Goal: Task Accomplishment & Management: Manage account settings

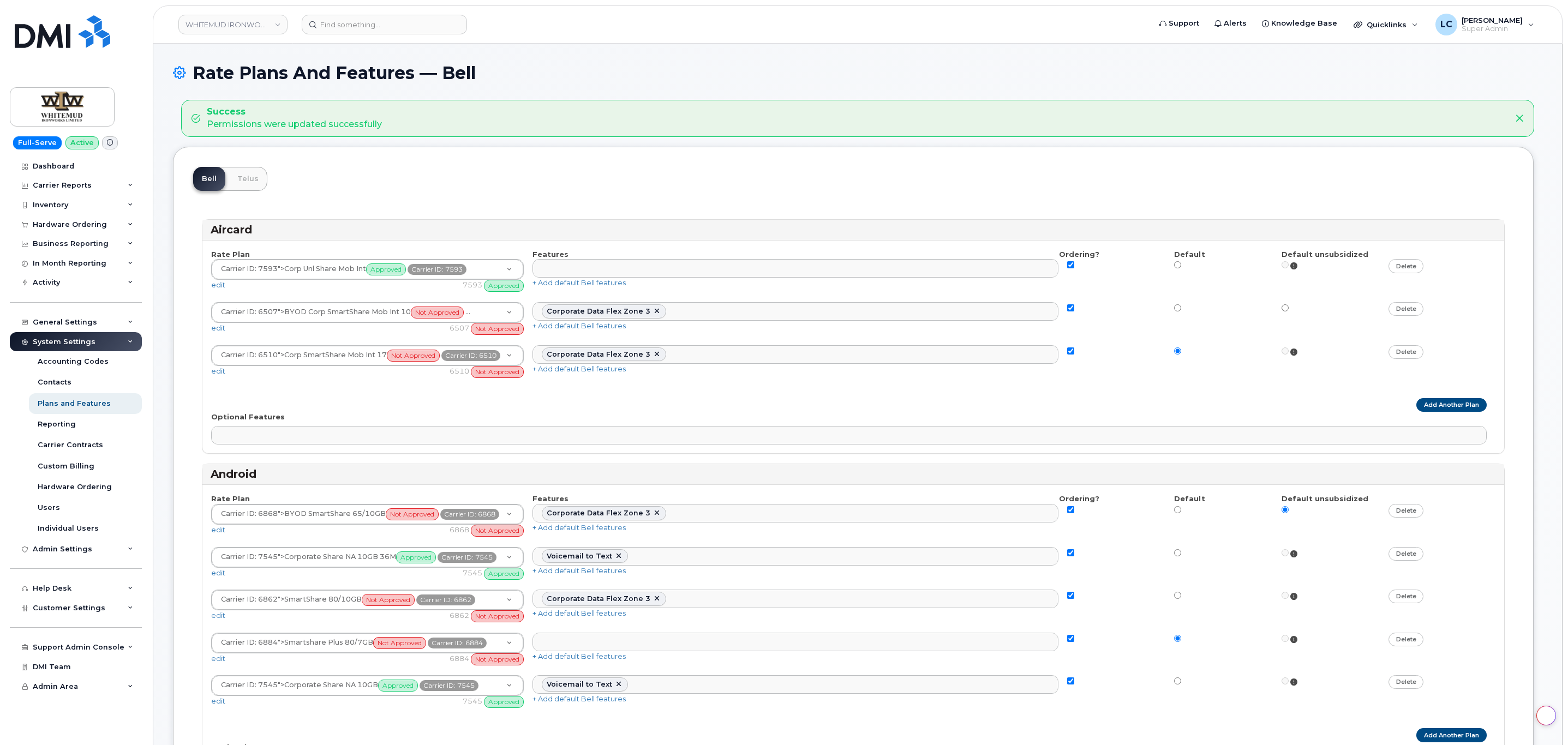
select select
select select "204"
select select
select select "204"
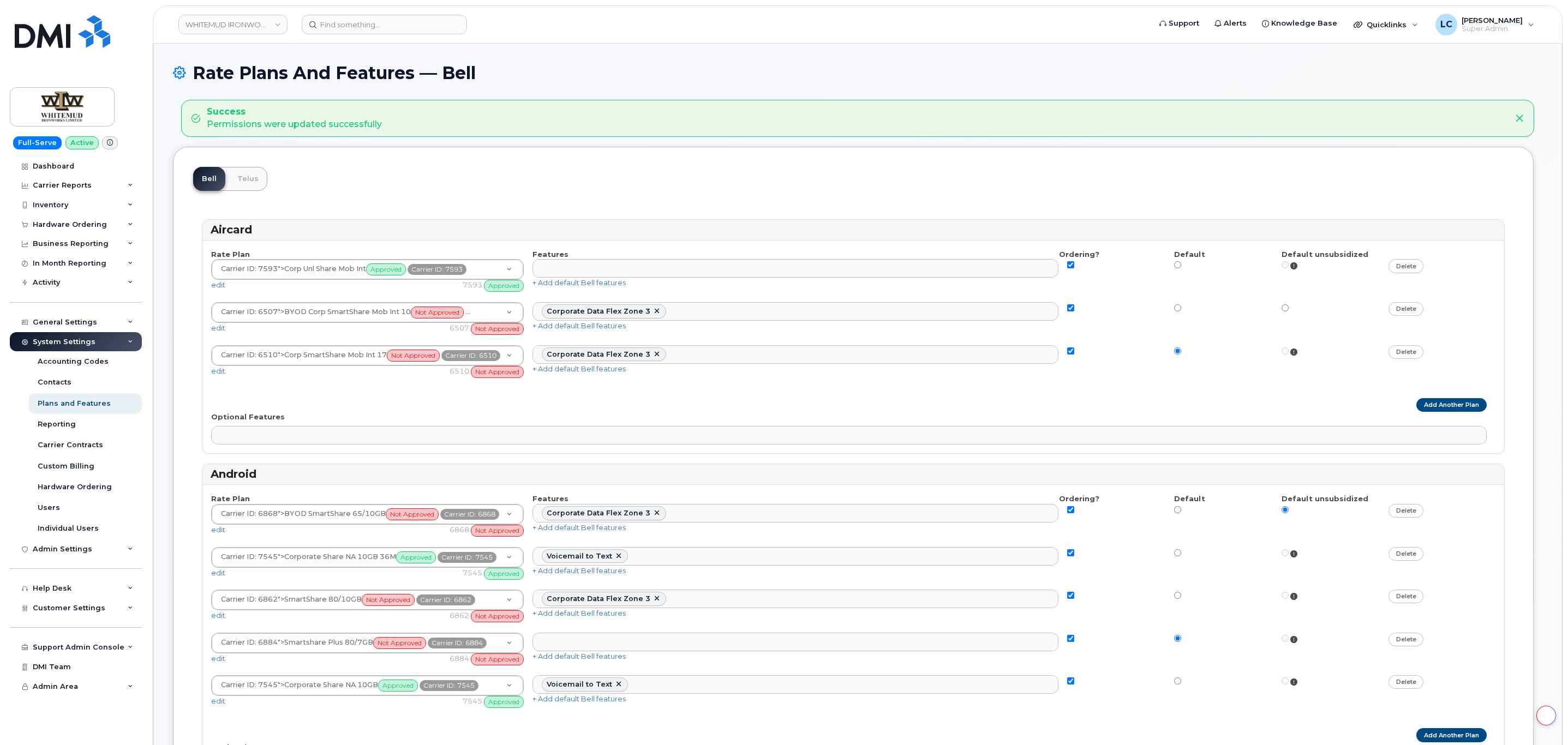
select select
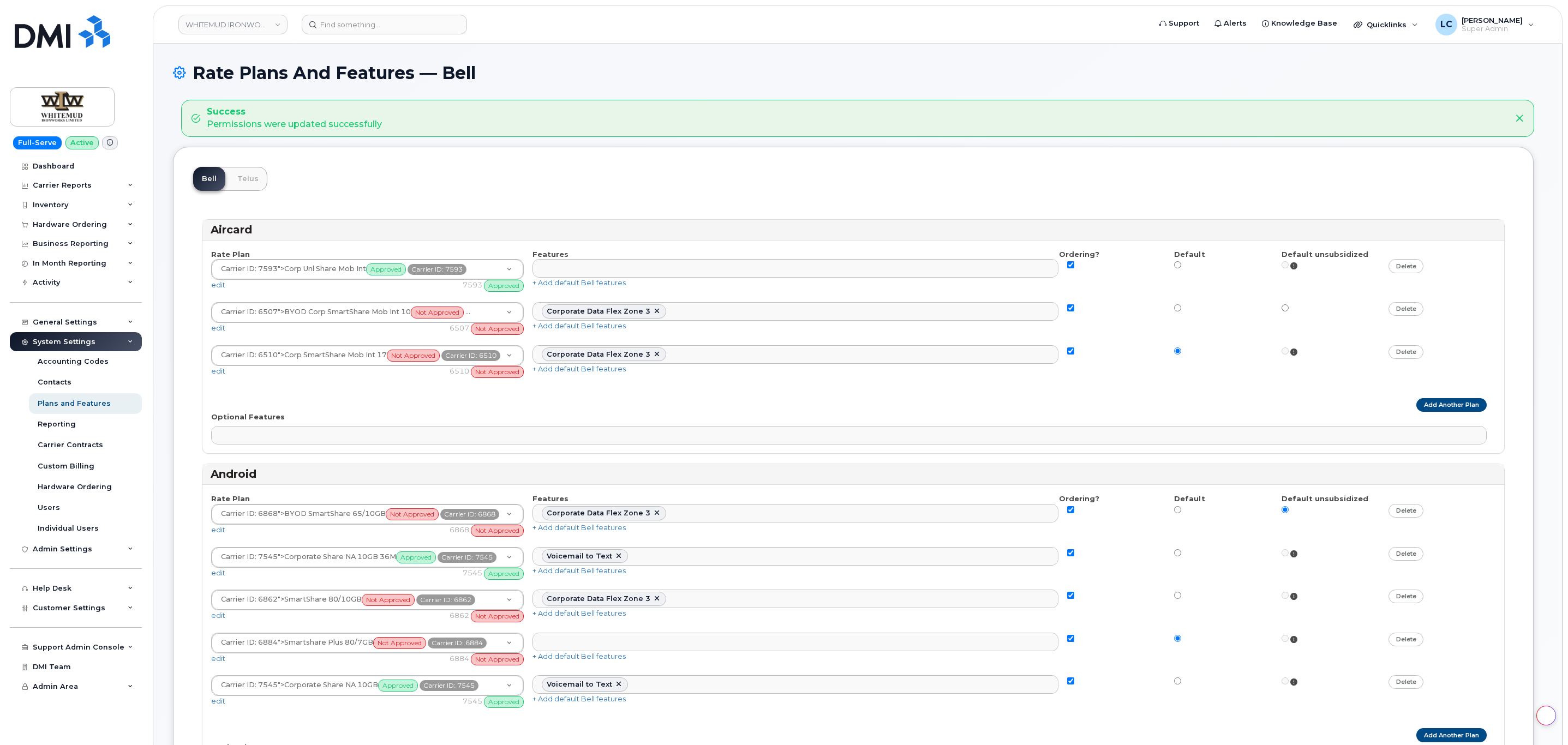
select select
select select "171"
select select
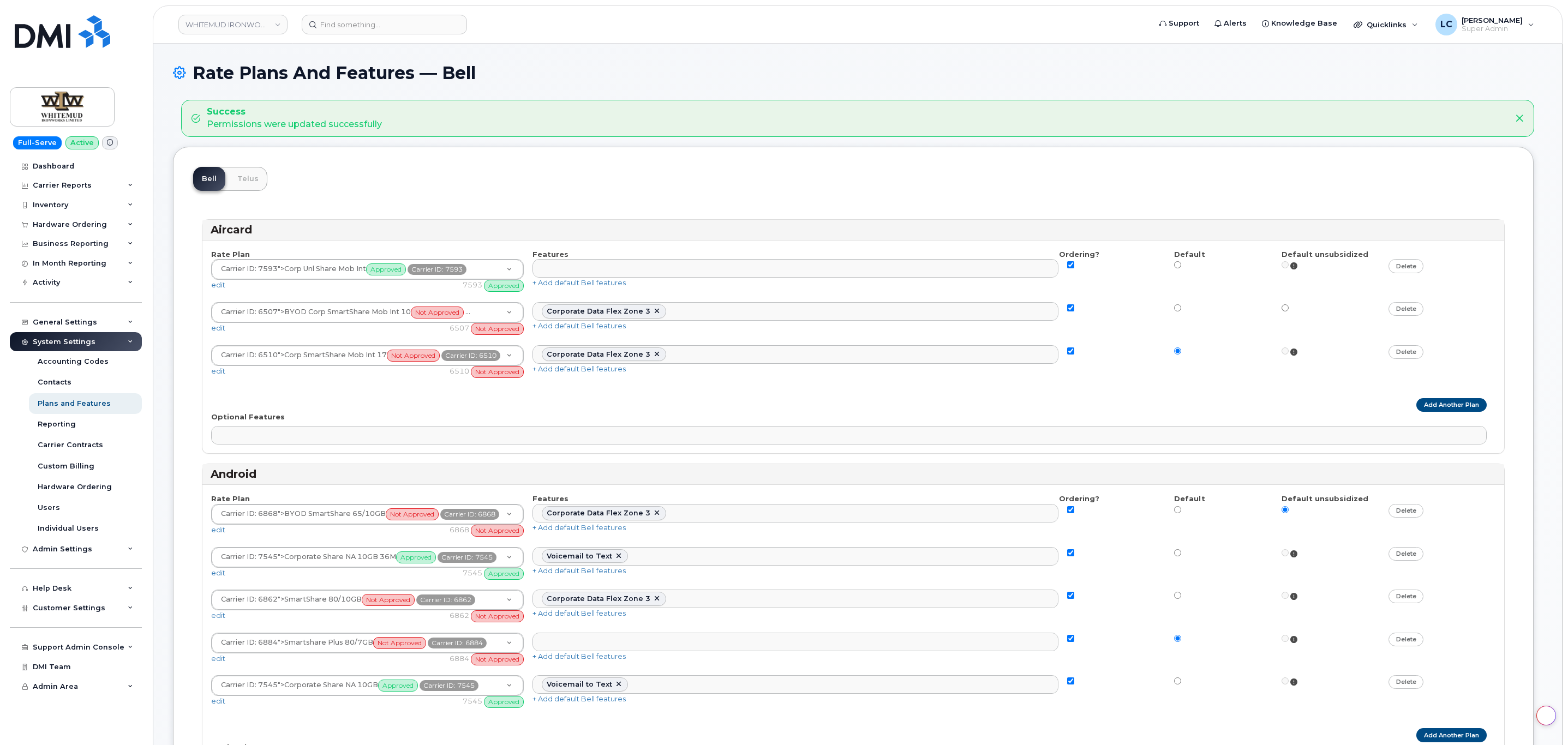
select select
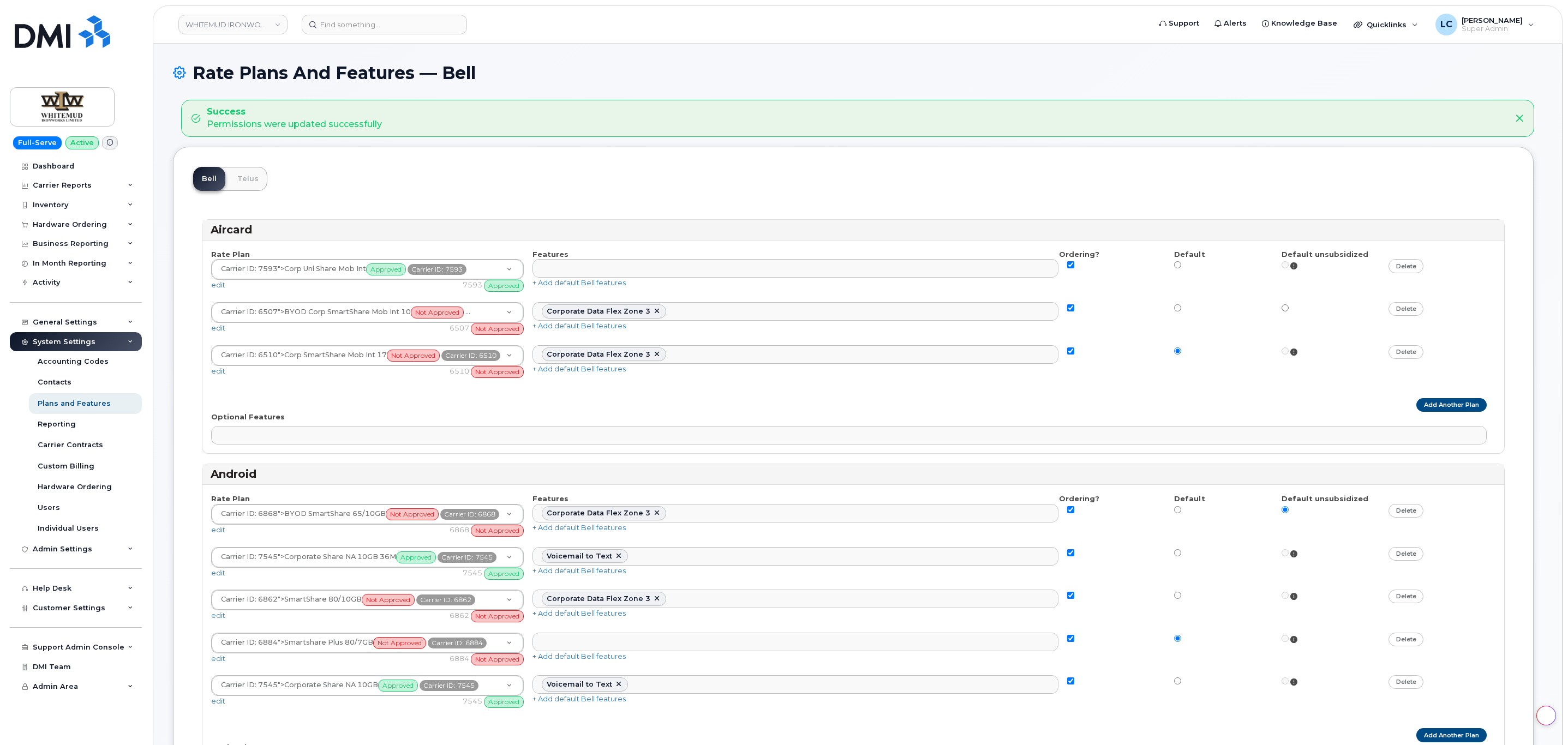
select select
click at [273, 33] on link "WHITEMUD IRONWORKS LIMITED" at bounding box center [233, 25] width 109 height 20
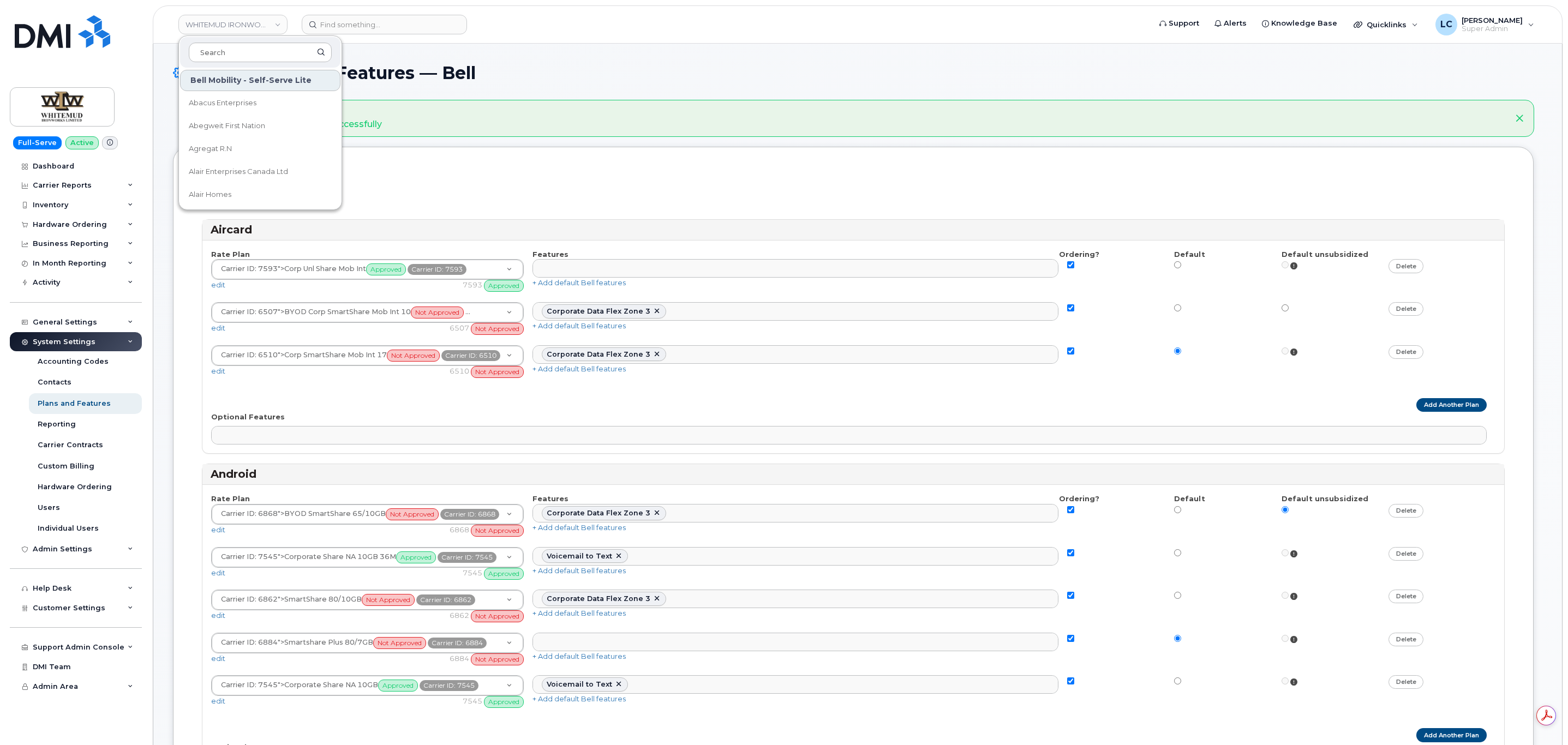
click at [235, 67] on div at bounding box center [260, 52] width 160 height 30
click at [244, 54] on input at bounding box center [260, 52] width 143 height 20
type input "Board of Governors"
click at [271, 110] on span "The Board of Governors Of Mount Royal University" at bounding box center [252, 103] width 125 height 21
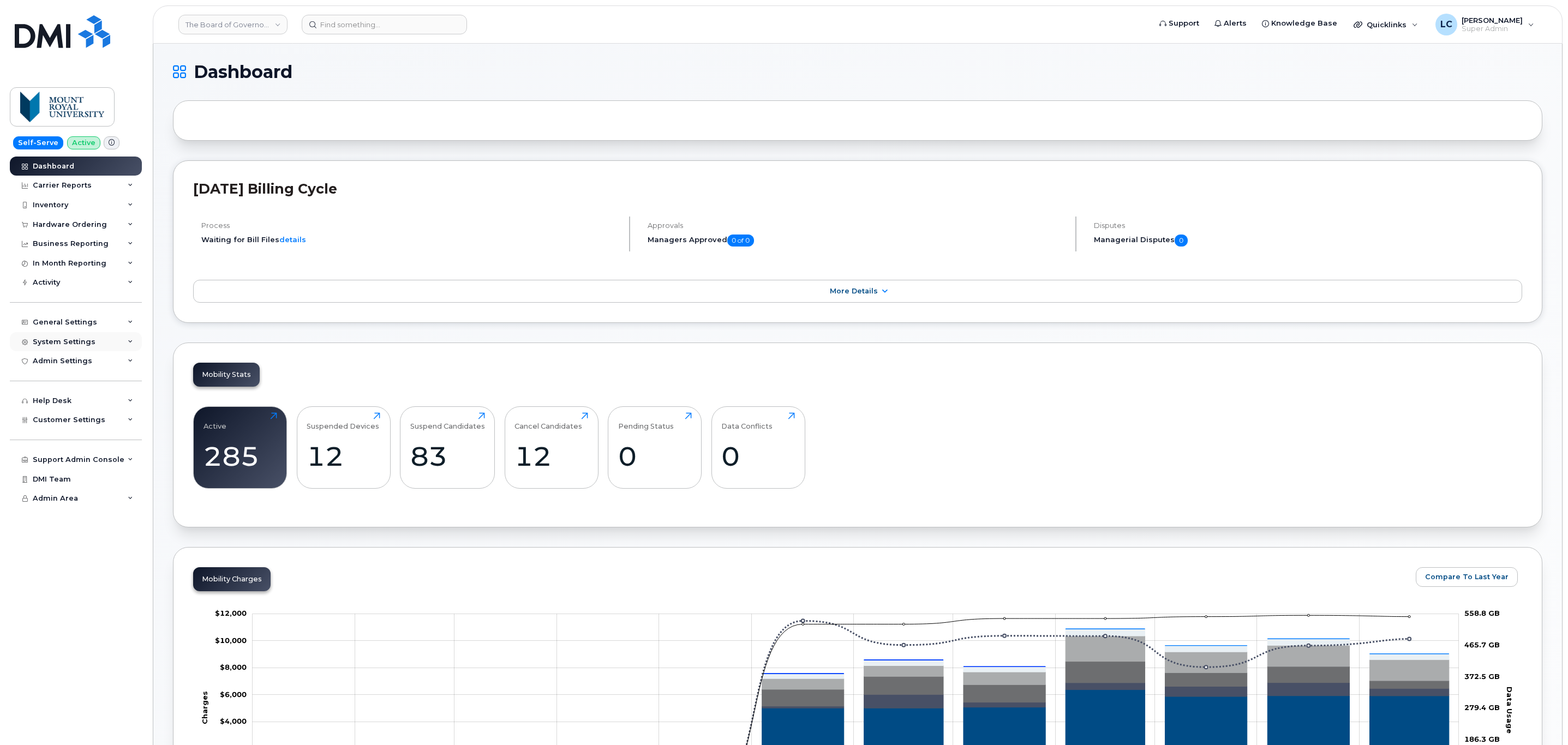
click at [98, 341] on div "System Settings" at bounding box center [75, 342] width 132 height 20
click at [110, 417] on div "Customer Settings" at bounding box center [75, 420] width 132 height 20
click at [110, 418] on div "Customer Settings" at bounding box center [75, 420] width 132 height 20
click at [104, 411] on div "Customer Settings" at bounding box center [75, 420] width 132 height 20
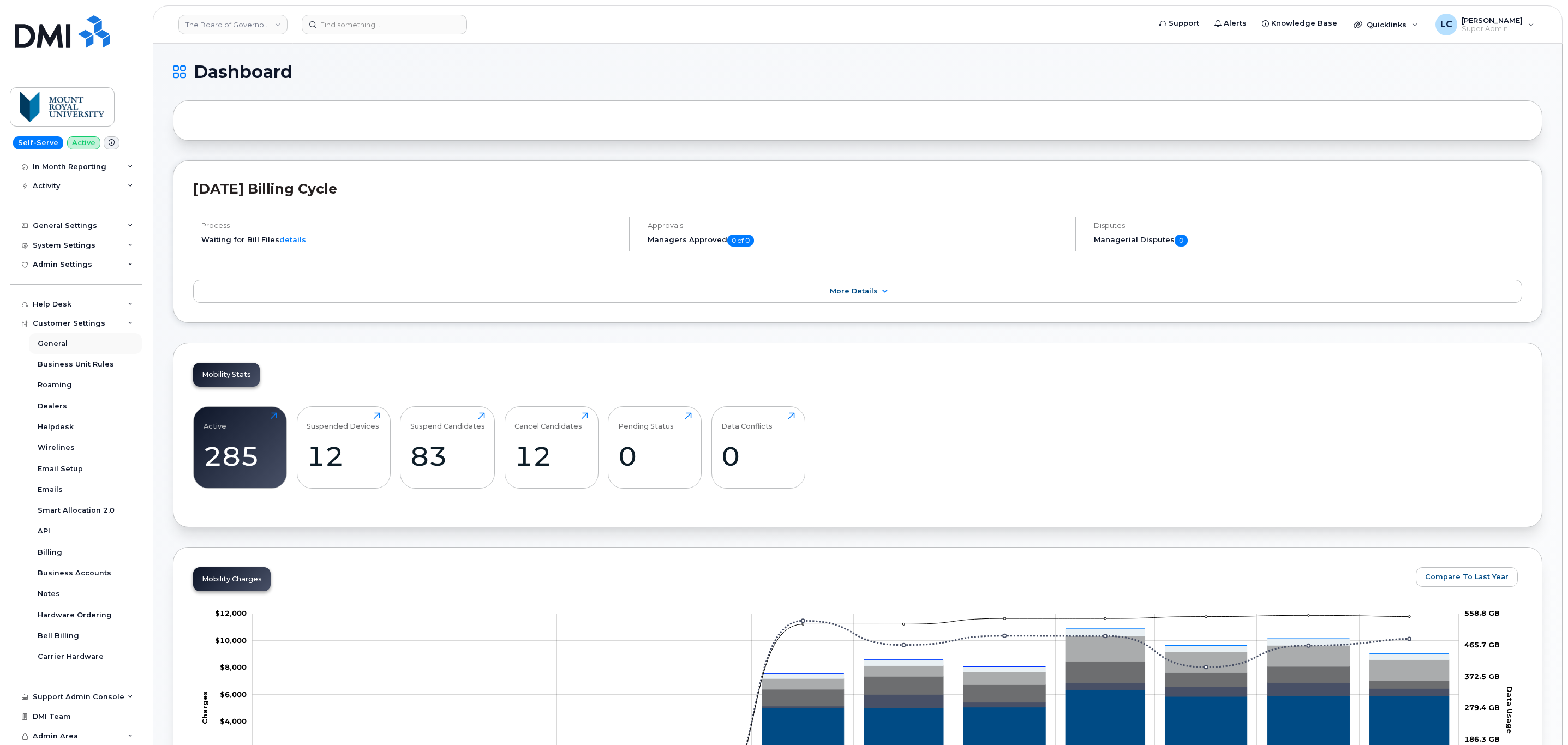
scroll to position [15, 0]
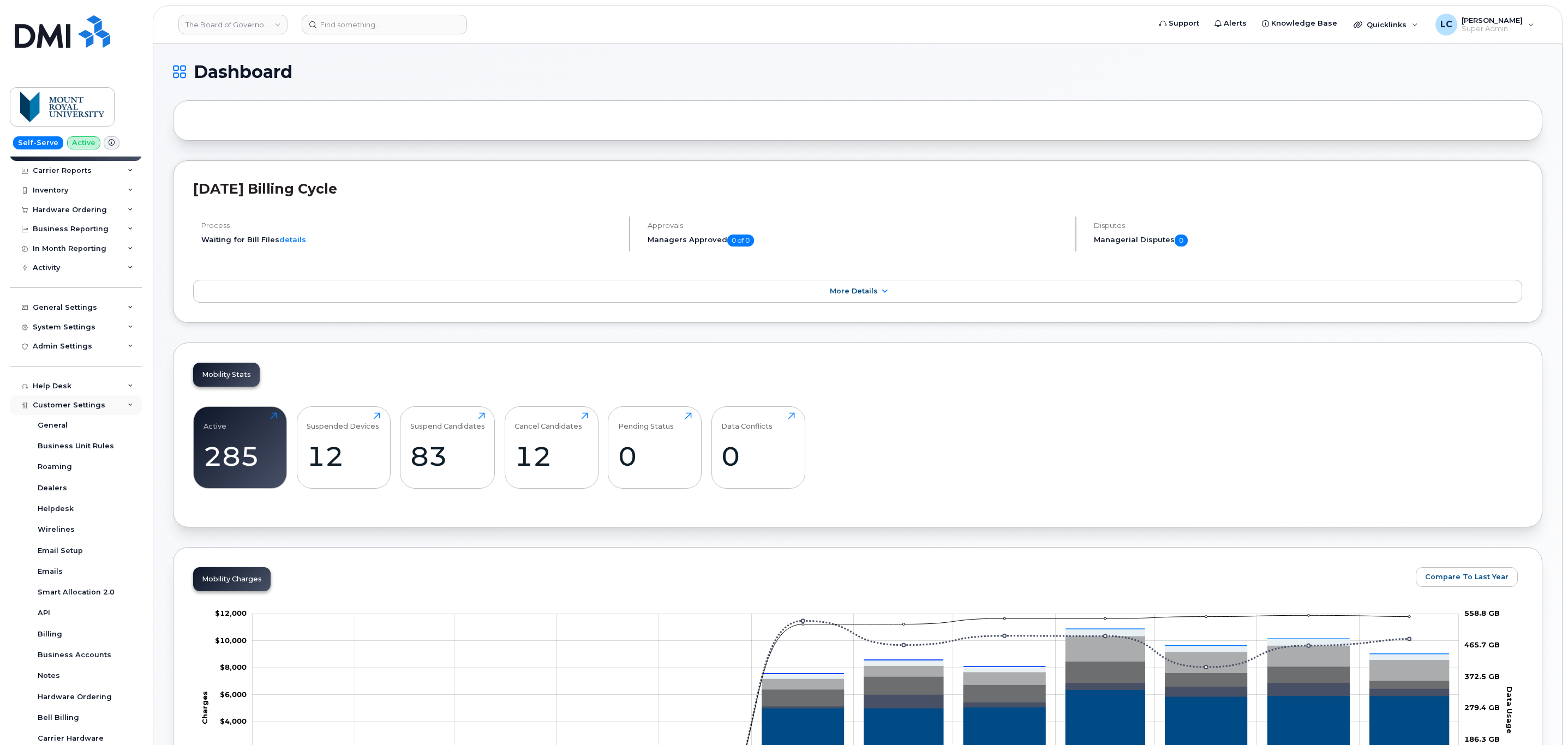
click at [92, 404] on span "Customer Settings" at bounding box center [68, 405] width 72 height 8
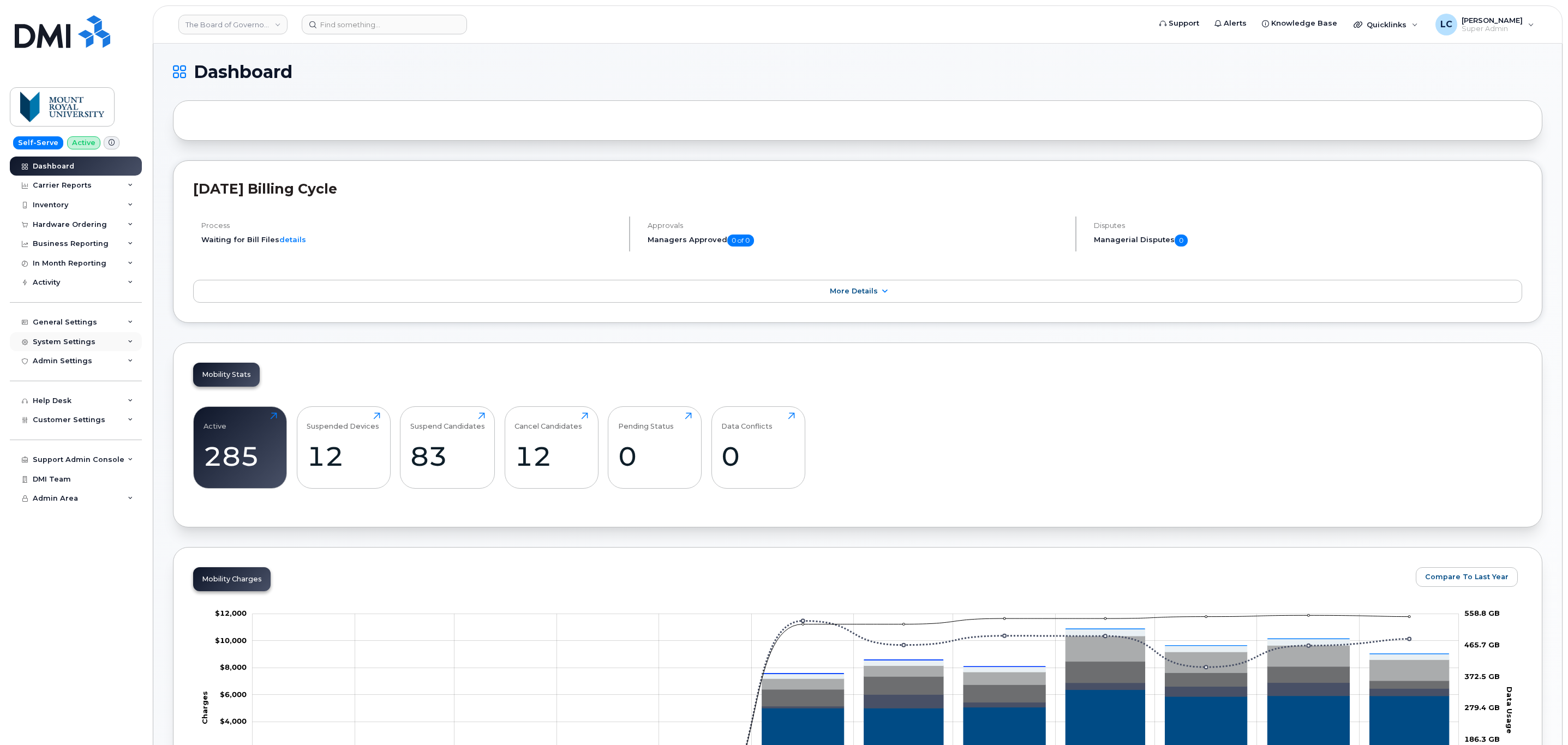
click at [106, 342] on div "System Settings" at bounding box center [75, 342] width 132 height 20
click at [105, 329] on div "General Settings" at bounding box center [75, 322] width 132 height 20
click at [118, 317] on div "General Settings" at bounding box center [75, 322] width 132 height 20
click at [112, 203] on div "Inventory" at bounding box center [75, 205] width 132 height 20
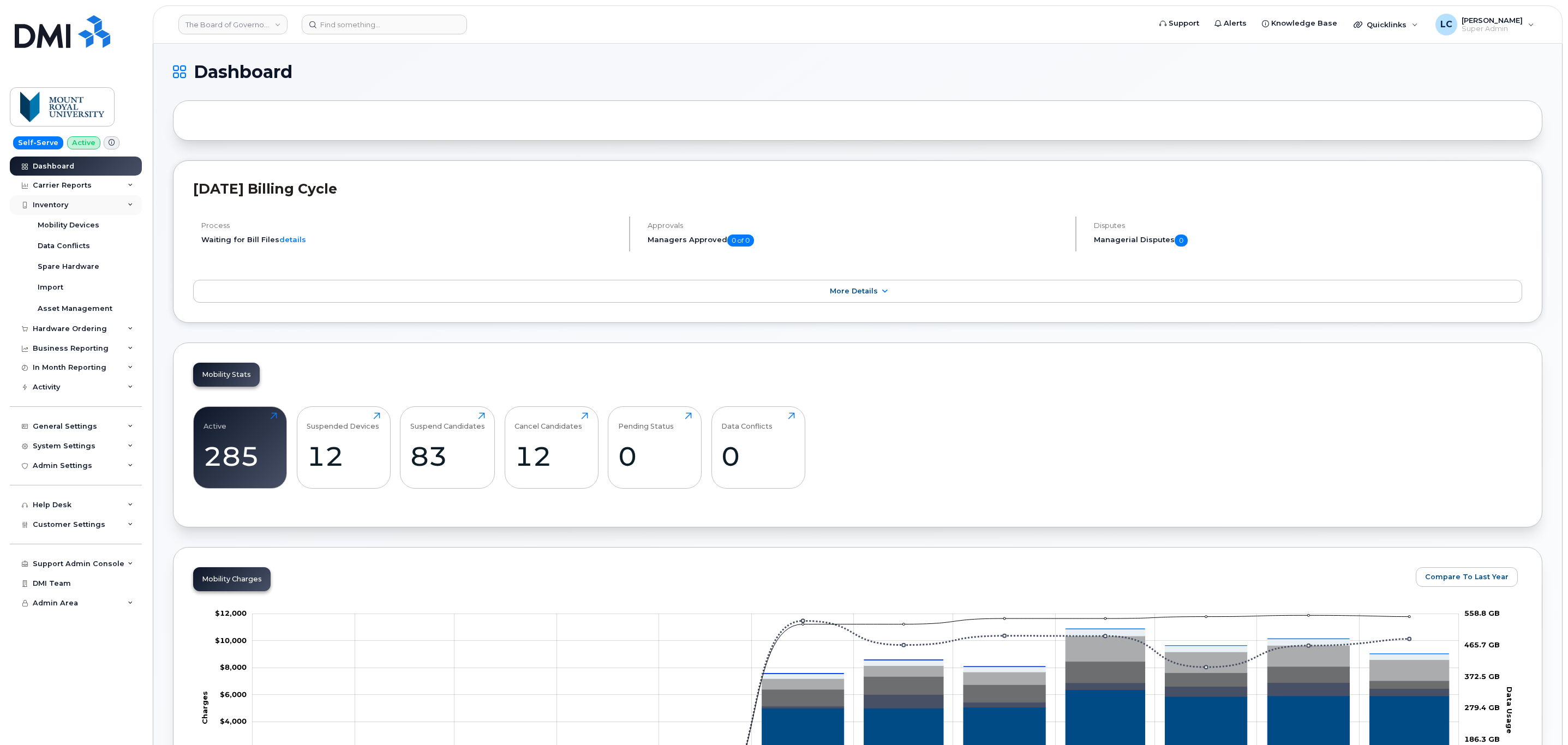
click at [112, 203] on div "Inventory" at bounding box center [75, 205] width 132 height 20
click at [83, 340] on div "System Settings" at bounding box center [63, 342] width 63 height 9
click at [69, 225] on div "Hardware Ordering" at bounding box center [69, 225] width 74 height 9
click at [71, 225] on div "Hardware Ordering" at bounding box center [69, 225] width 74 height 9
click at [77, 222] on div "Hardware Ordering" at bounding box center [69, 225] width 74 height 9
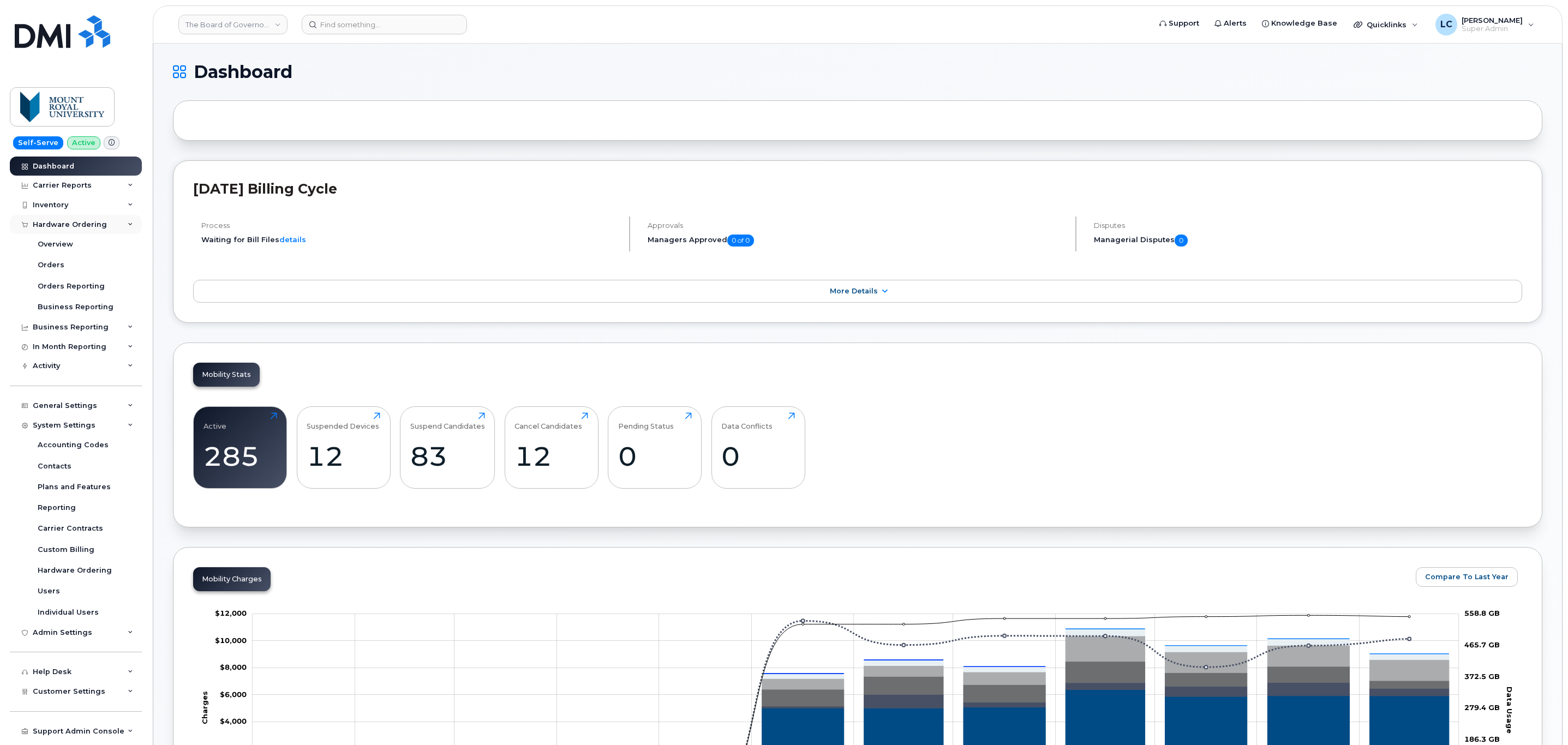
click at [77, 222] on div "Hardware Ordering" at bounding box center [69, 225] width 74 height 9
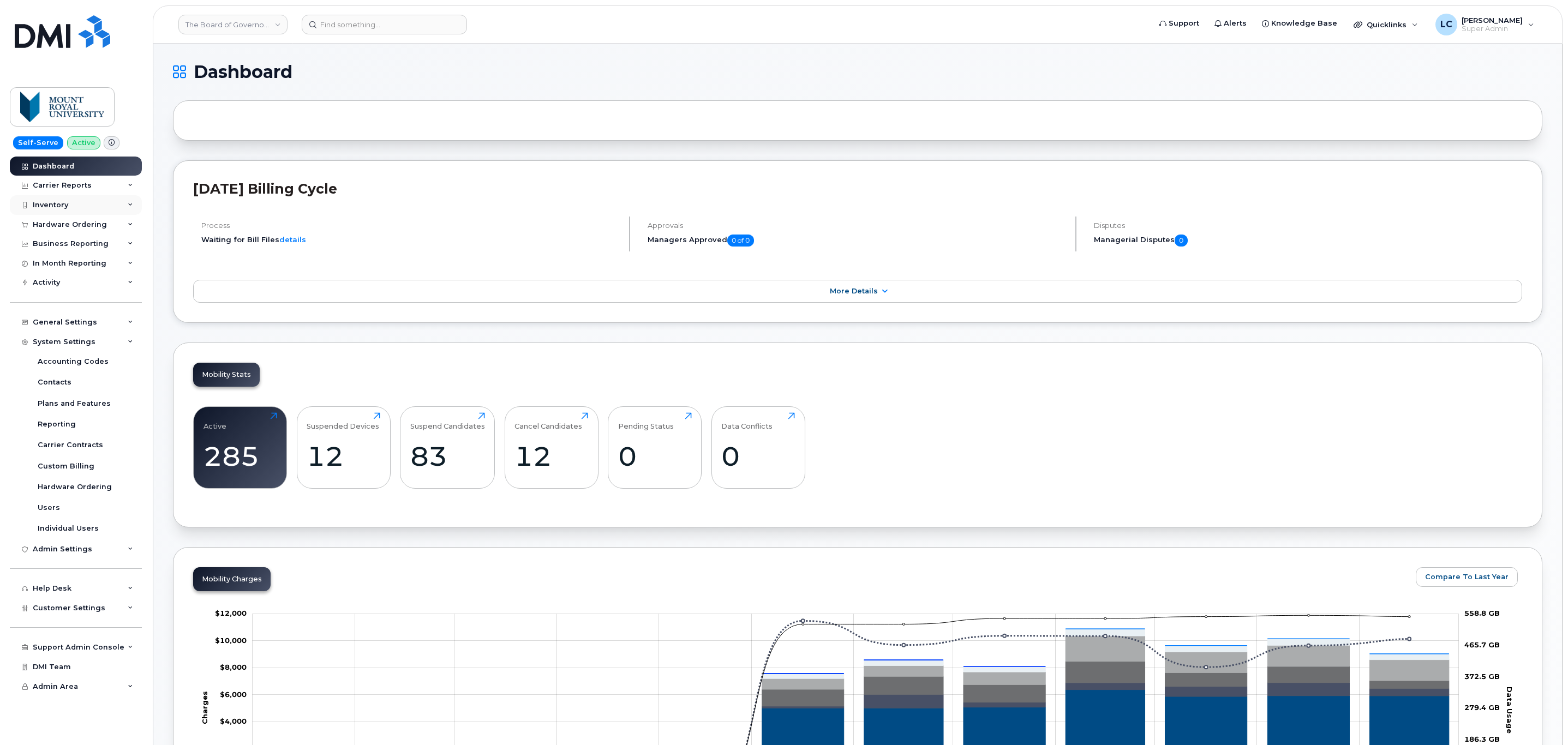
click at [90, 210] on div "Inventory" at bounding box center [75, 205] width 132 height 20
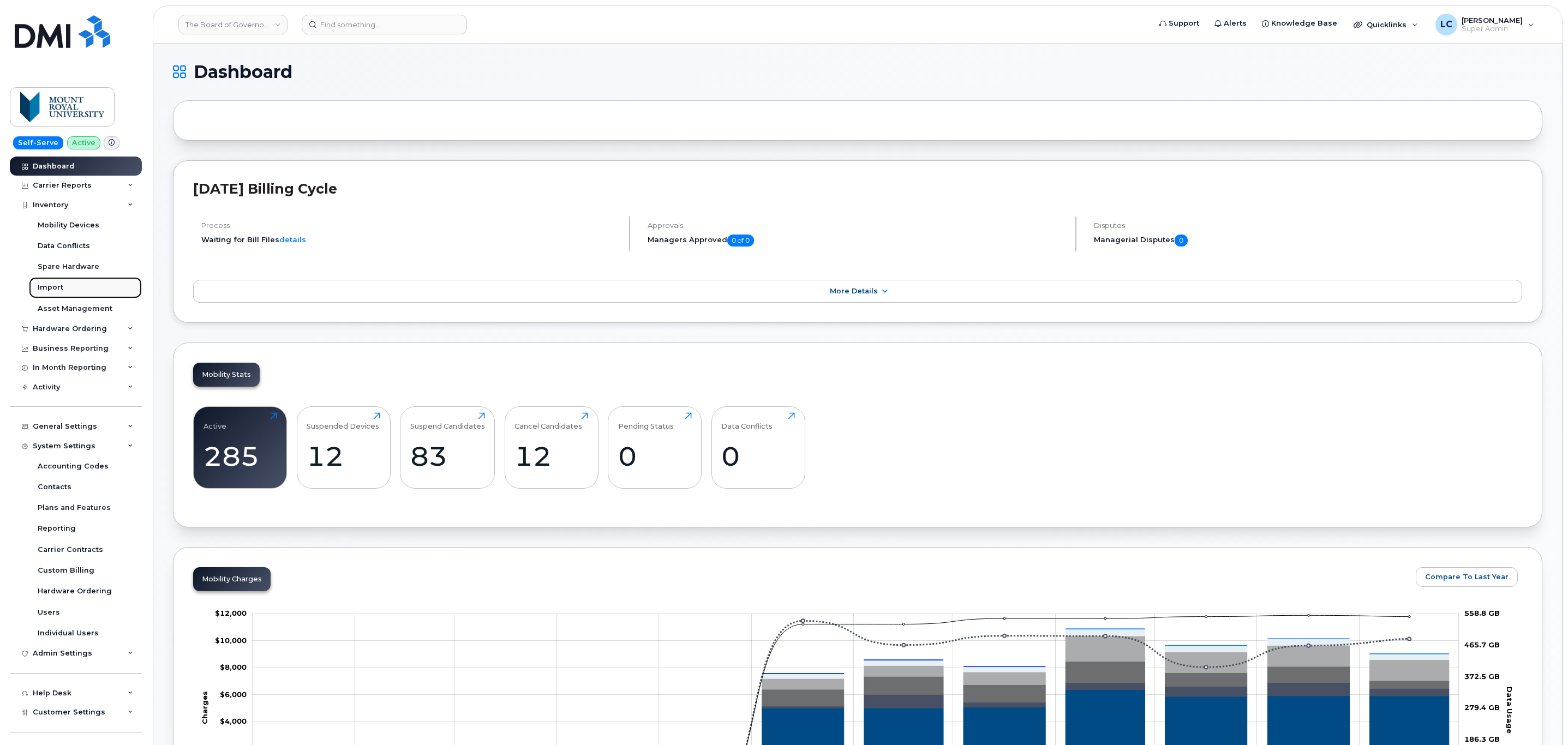
click at [63, 289] on link "Import" at bounding box center [85, 287] width 113 height 21
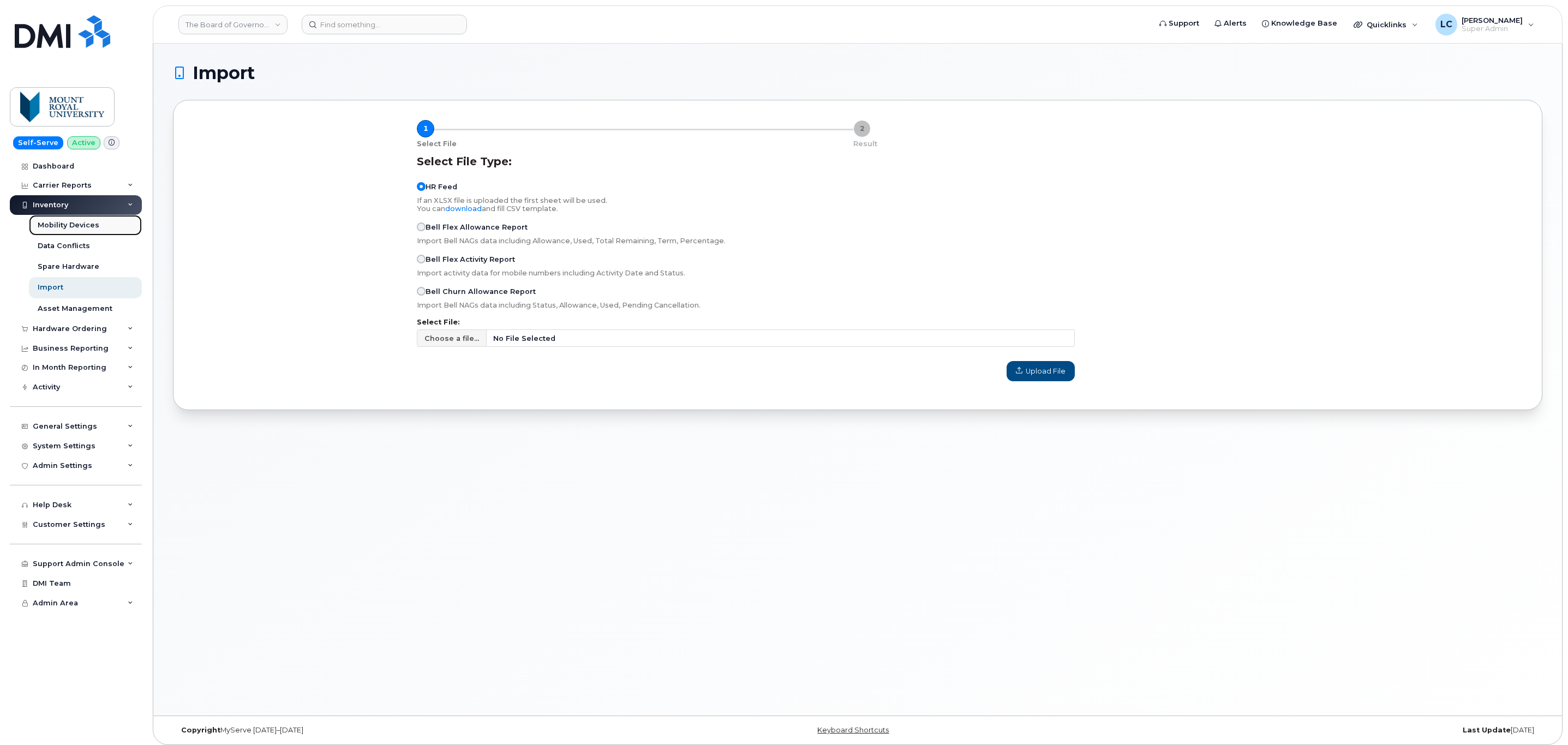
click at [69, 228] on div "Mobility Devices" at bounding box center [68, 225] width 62 height 10
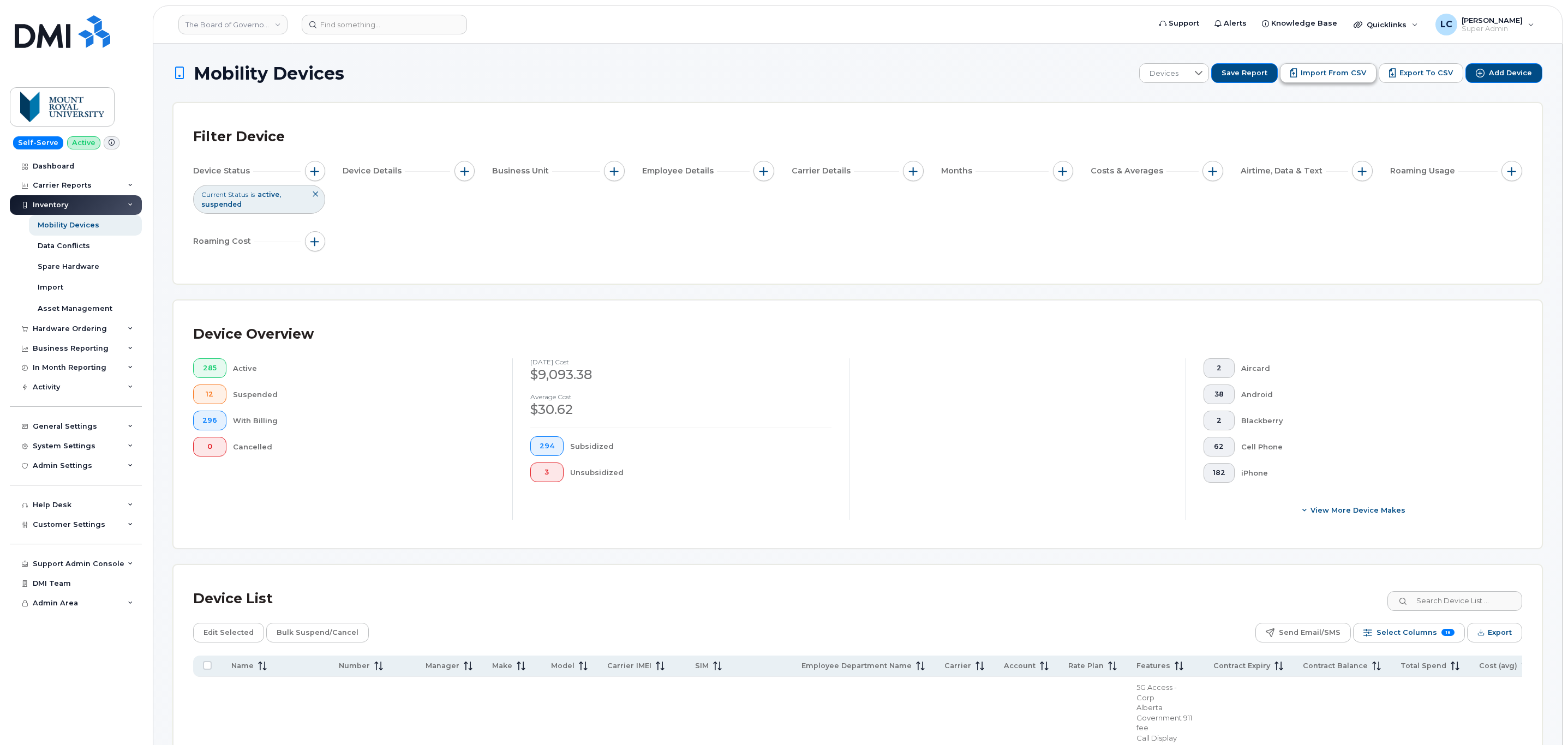
click at [1347, 75] on span "Import from CSV" at bounding box center [1333, 73] width 65 height 10
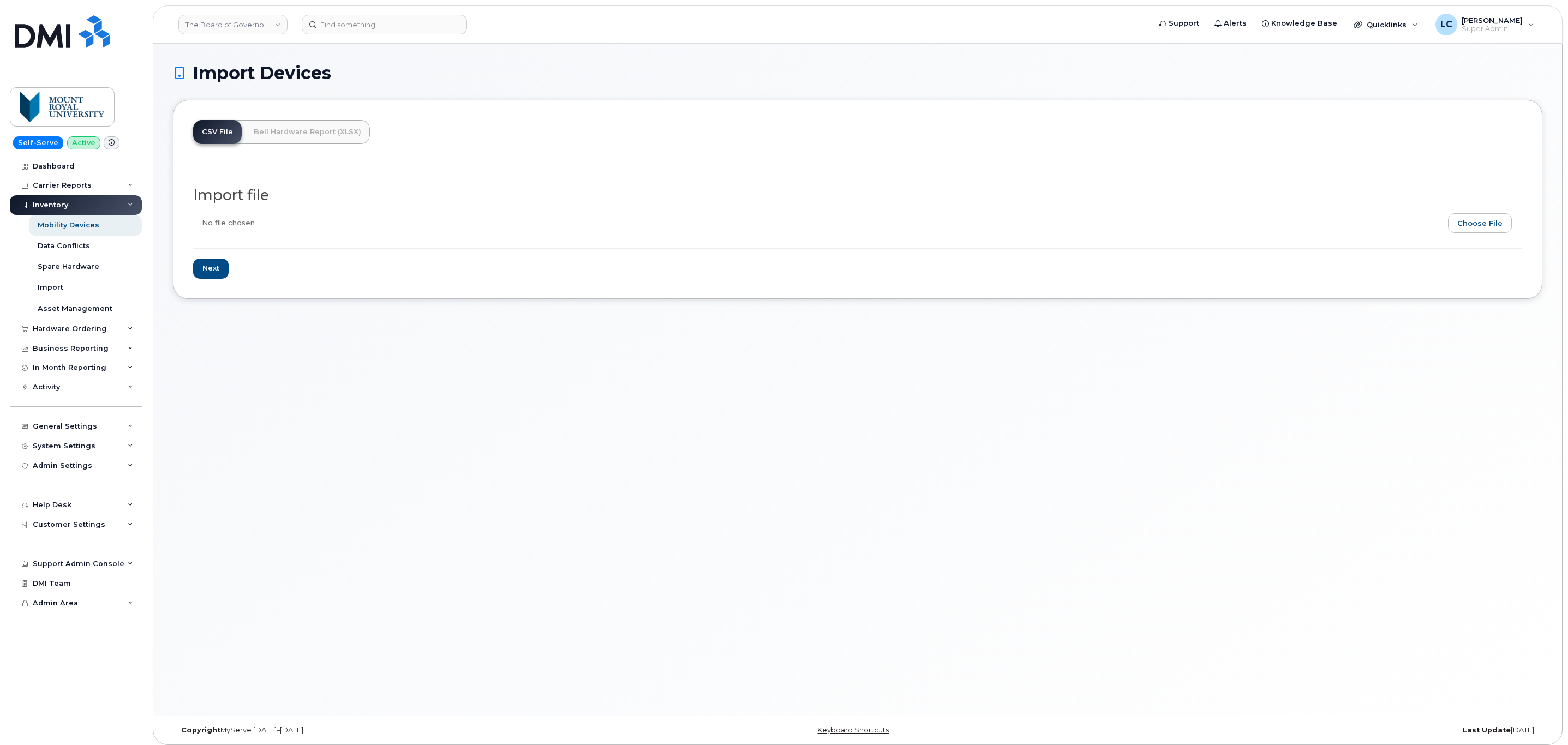
click at [1485, 217] on input "file" at bounding box center [853, 226] width 1320 height 25
type input "C:\fakepath\Detailed users list - MOUNT ROYAL UNIVERSITY - BOARD OF GOVERN (2).…"
click at [212, 268] on input "Next" at bounding box center [210, 268] width 36 height 20
type input "Loading..."
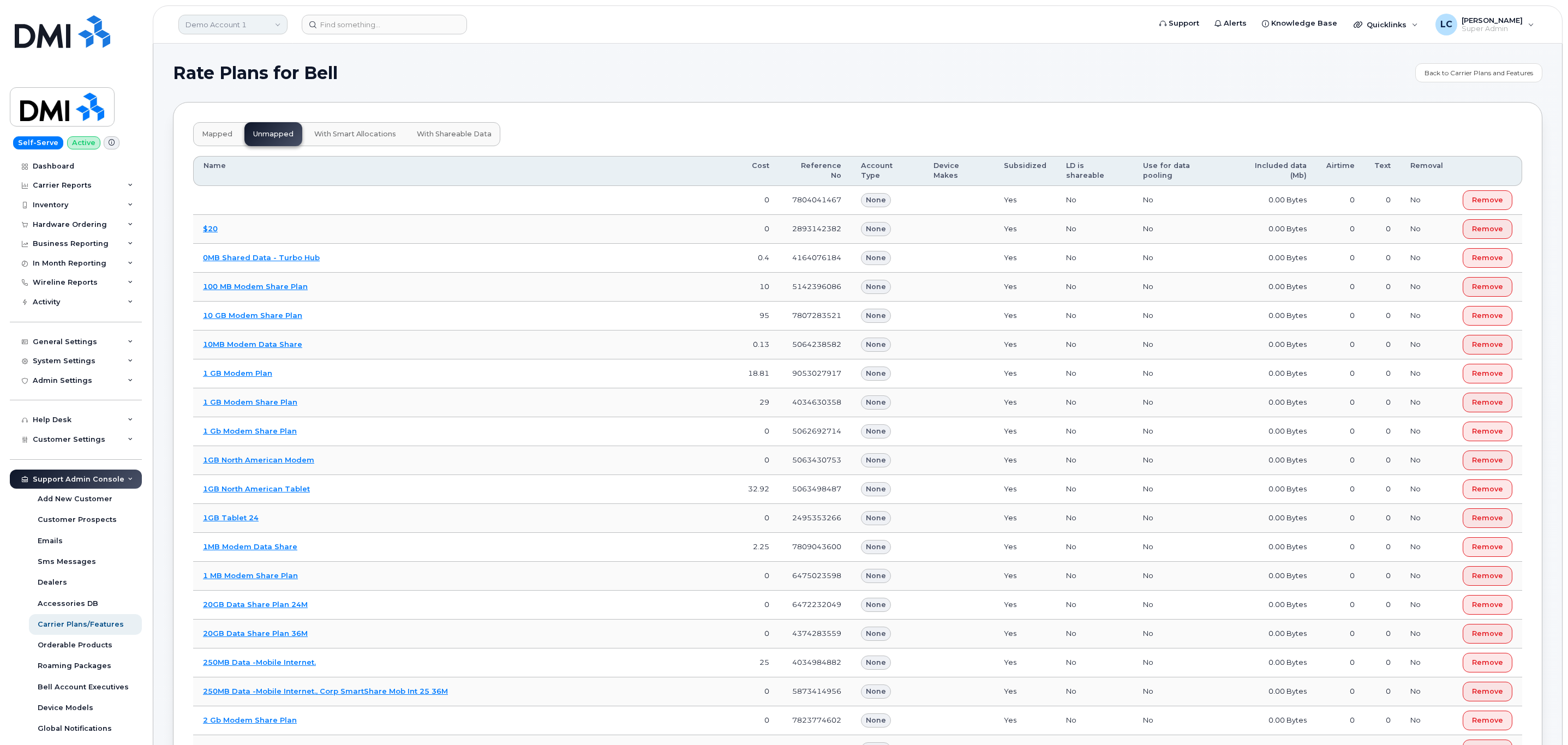
scroll to position [19335, 0]
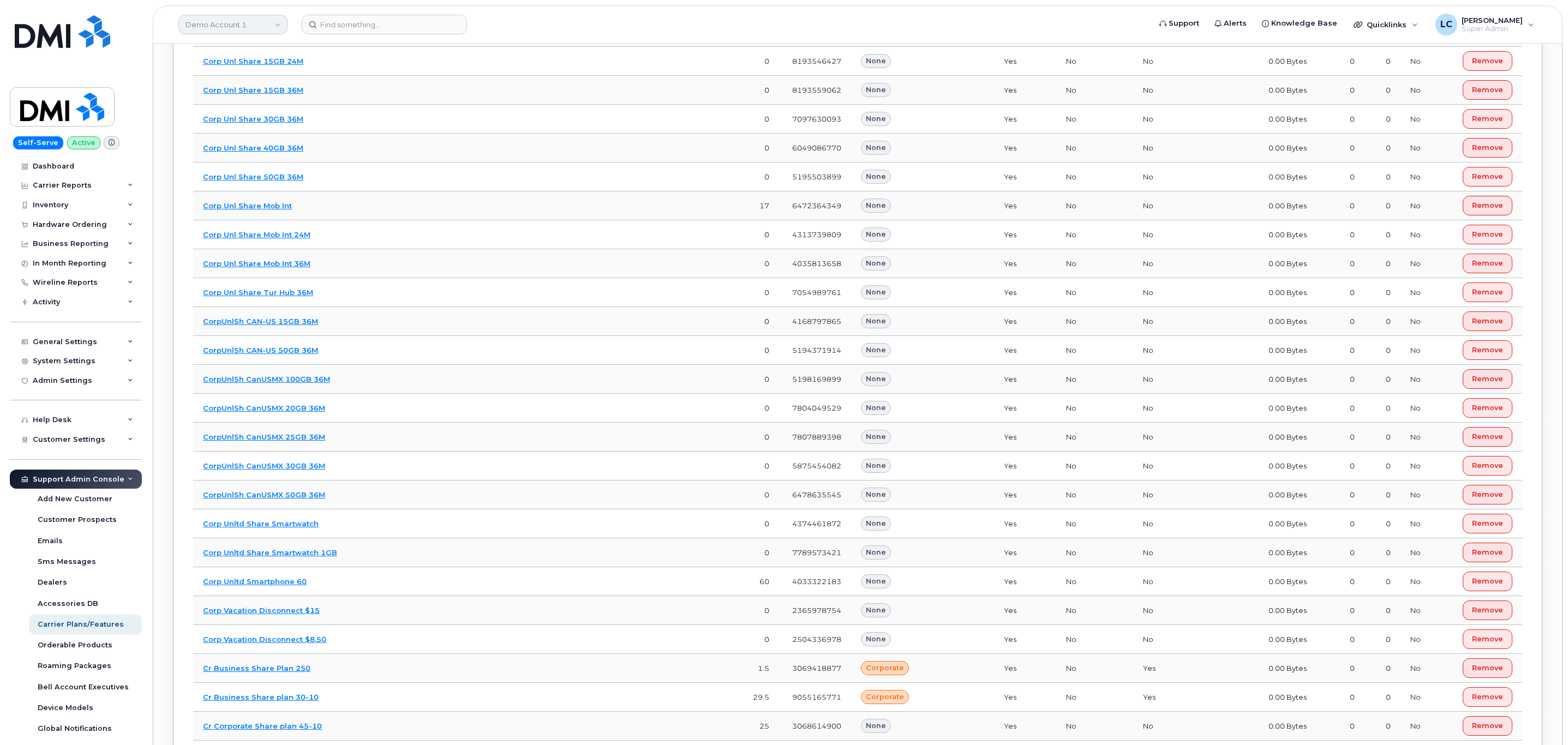
click at [274, 20] on link "Demo Account 1" at bounding box center [233, 25] width 109 height 20
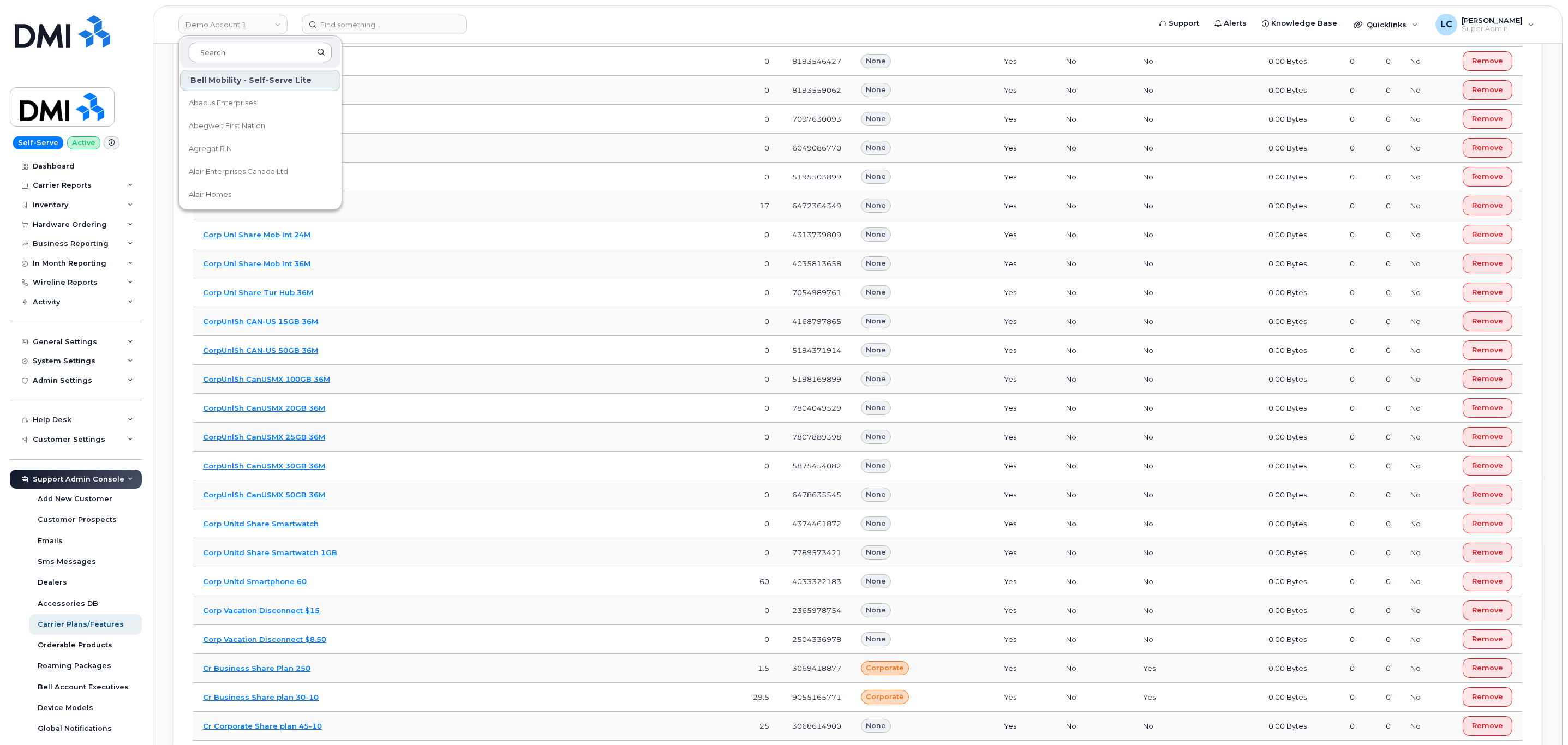
click at [254, 52] on input at bounding box center [260, 52] width 143 height 20
click at [252, 46] on input at bounding box center [260, 52] width 143 height 20
type input "Aecon"
click at [252, 107] on span "Aecon Construction Group Inc" at bounding box center [242, 103] width 107 height 11
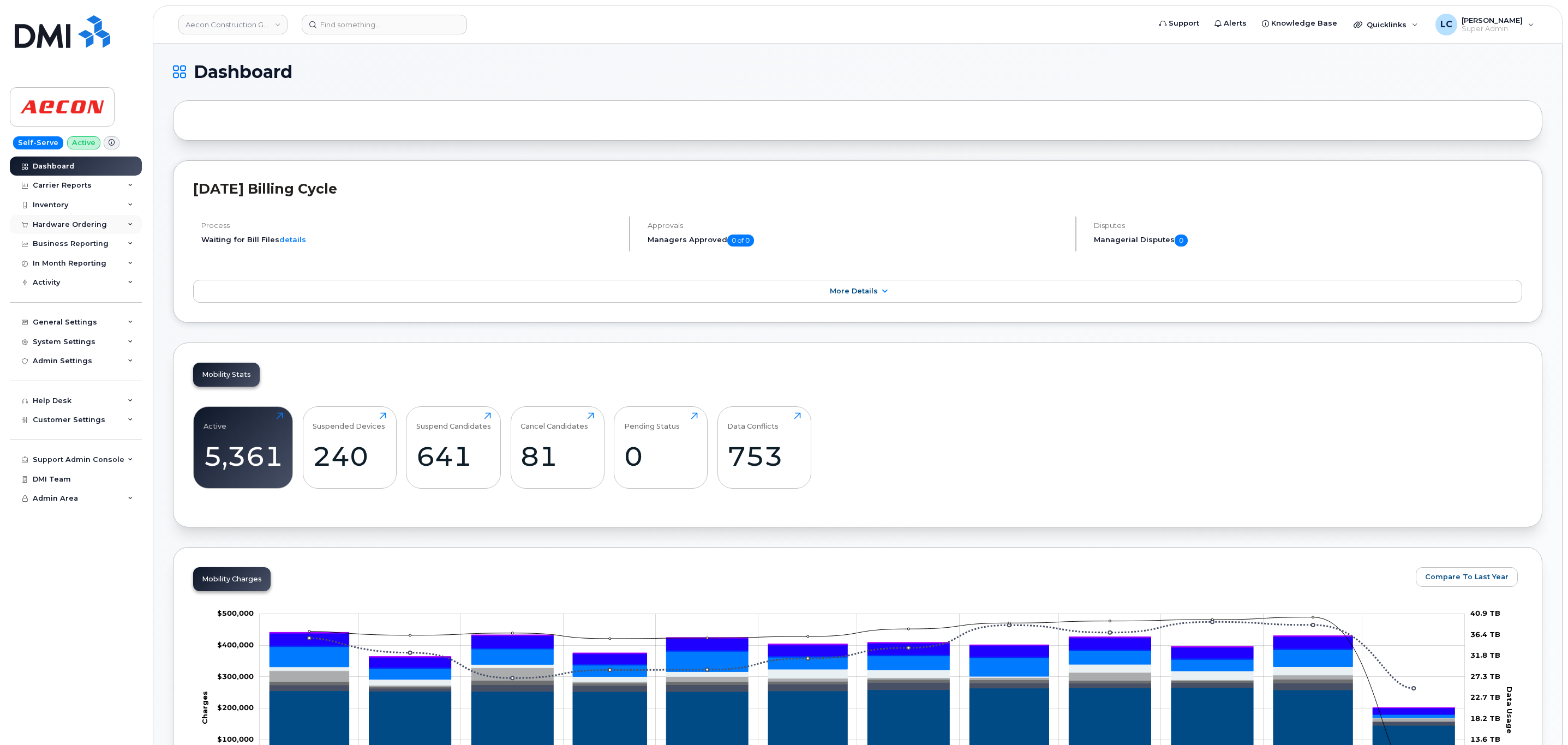
click at [74, 219] on div "Hardware Ordering" at bounding box center [75, 225] width 132 height 20
click at [72, 265] on link "Orders" at bounding box center [85, 265] width 113 height 21
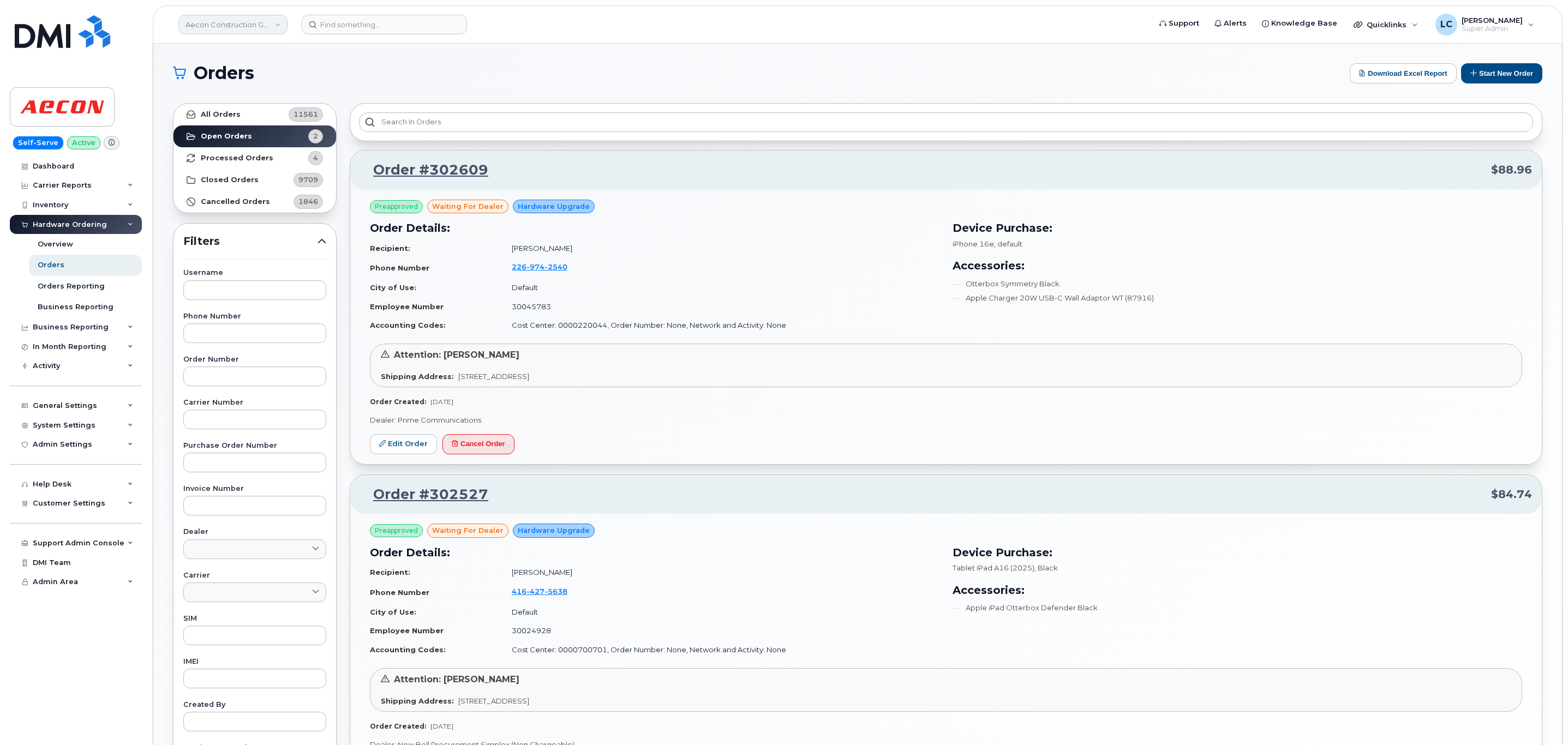
click at [247, 29] on link "Aecon Construction Group Inc" at bounding box center [233, 25] width 109 height 20
click at [246, 46] on input at bounding box center [260, 52] width 143 height 20
type input "[PERSON_NAME] Corp"
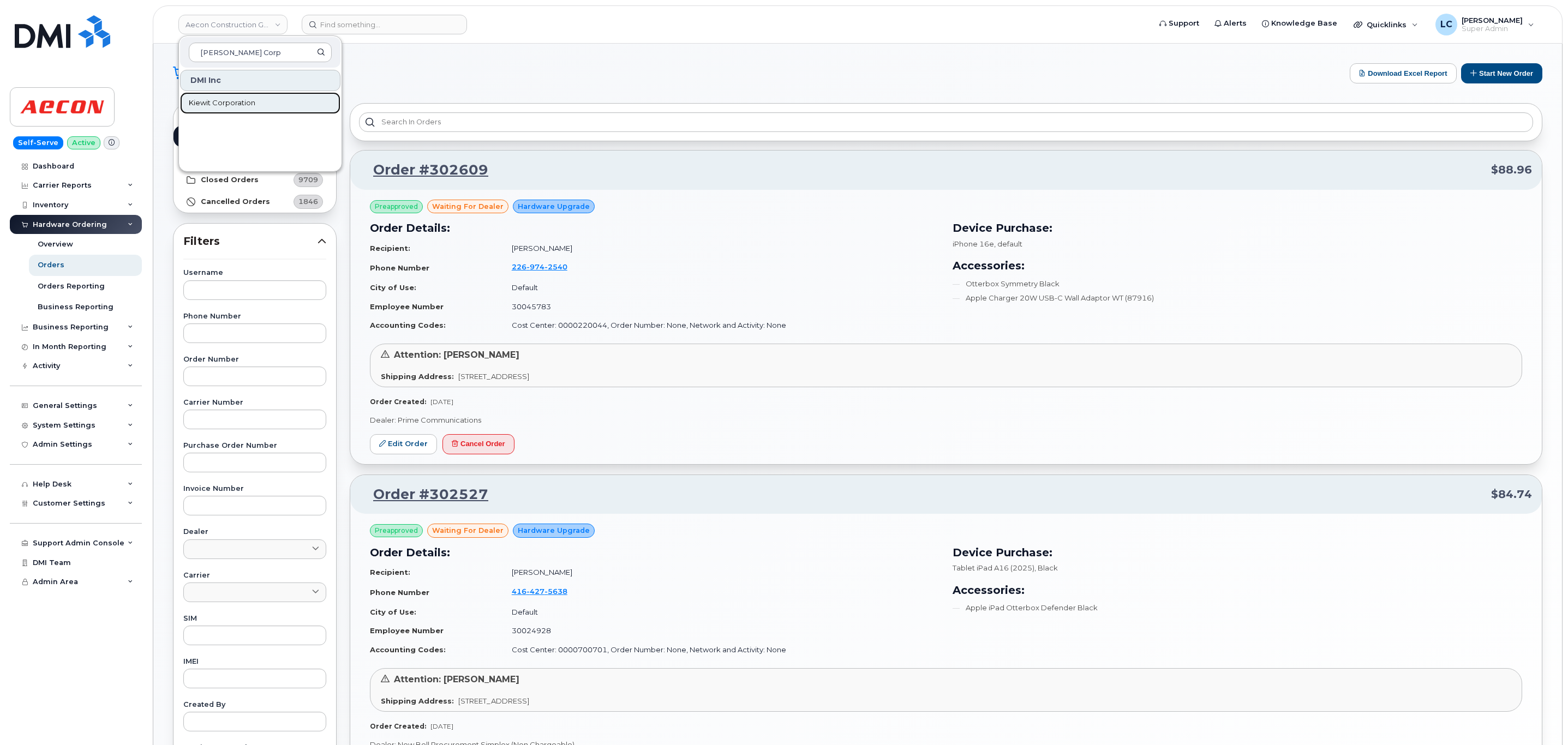
click at [279, 106] on link "Kiewit Corporation" at bounding box center [260, 102] width 160 height 21
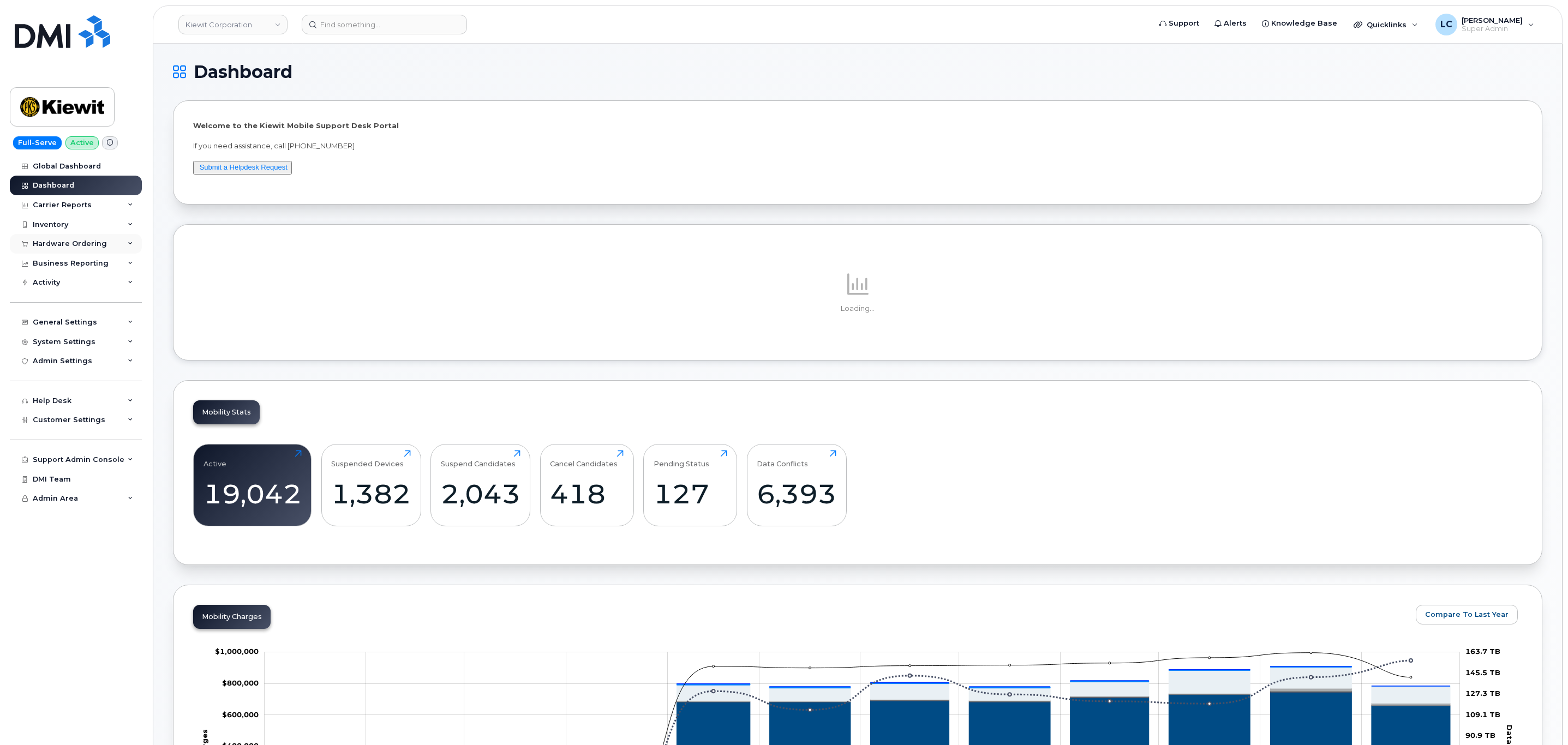
click at [92, 246] on div "Hardware Ordering" at bounding box center [69, 244] width 74 height 9
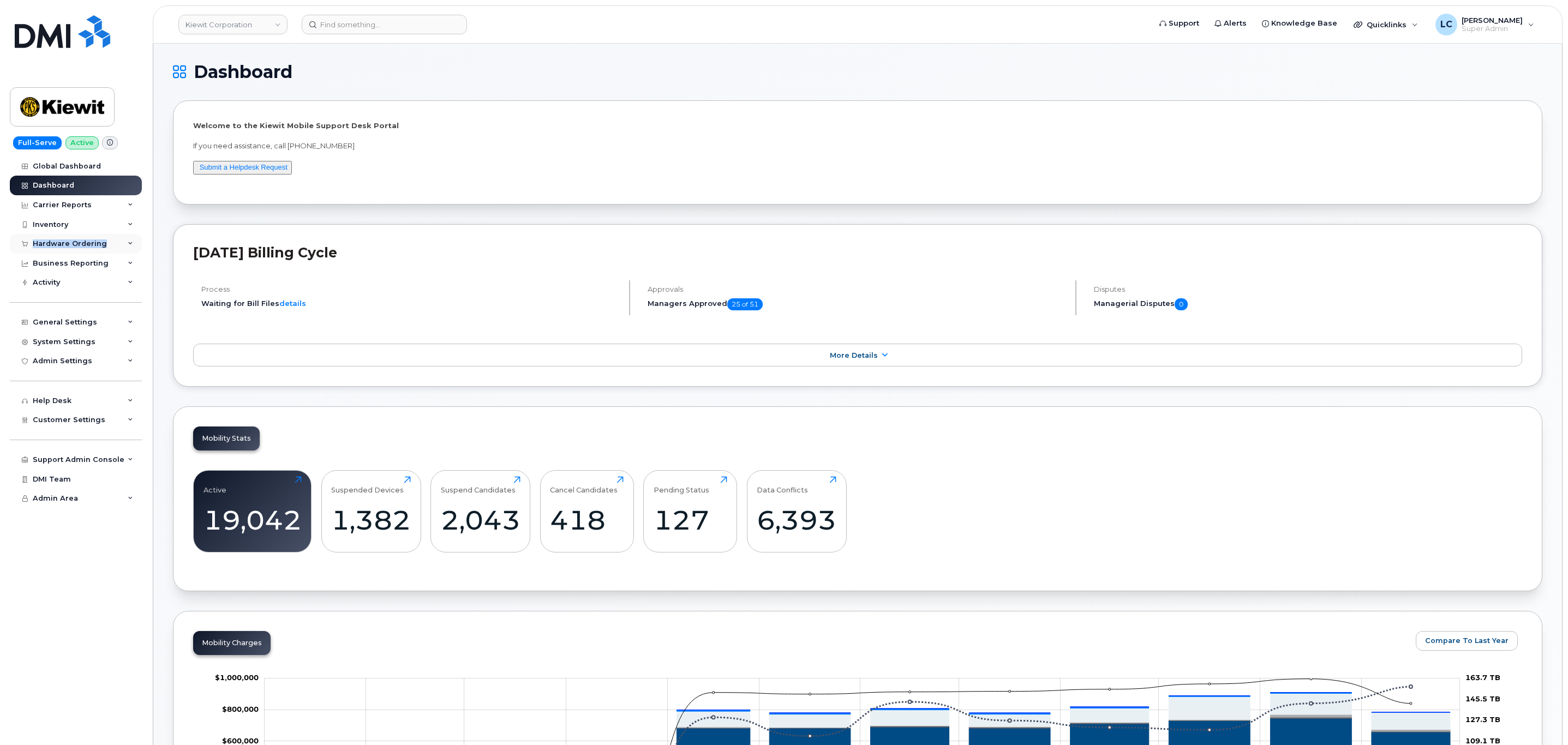
click at [92, 246] on div "Hardware Ordering" at bounding box center [69, 244] width 74 height 9
click at [95, 336] on div "System Settings" at bounding box center [75, 342] width 132 height 20
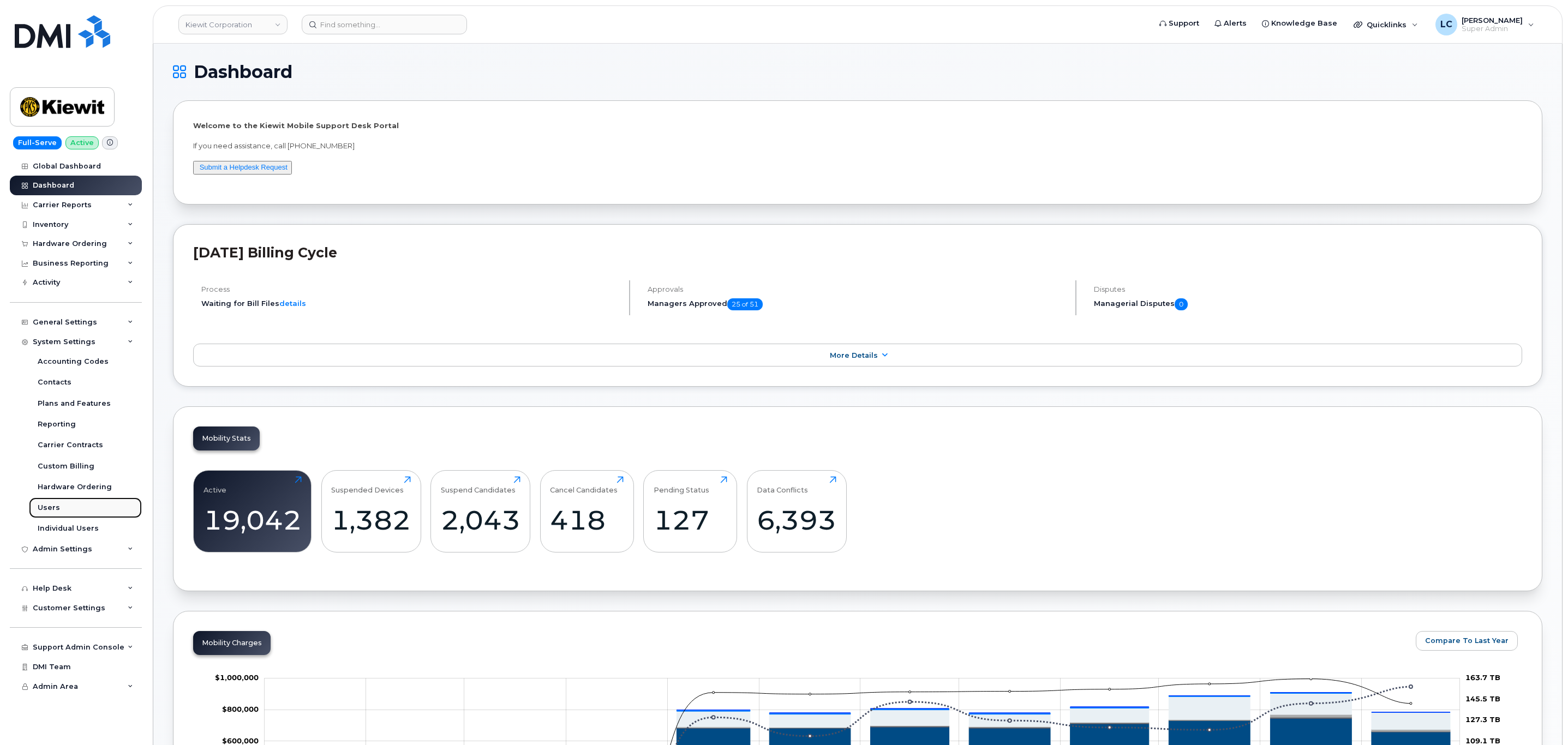
click at [46, 510] on div "Users" at bounding box center [48, 508] width 22 height 10
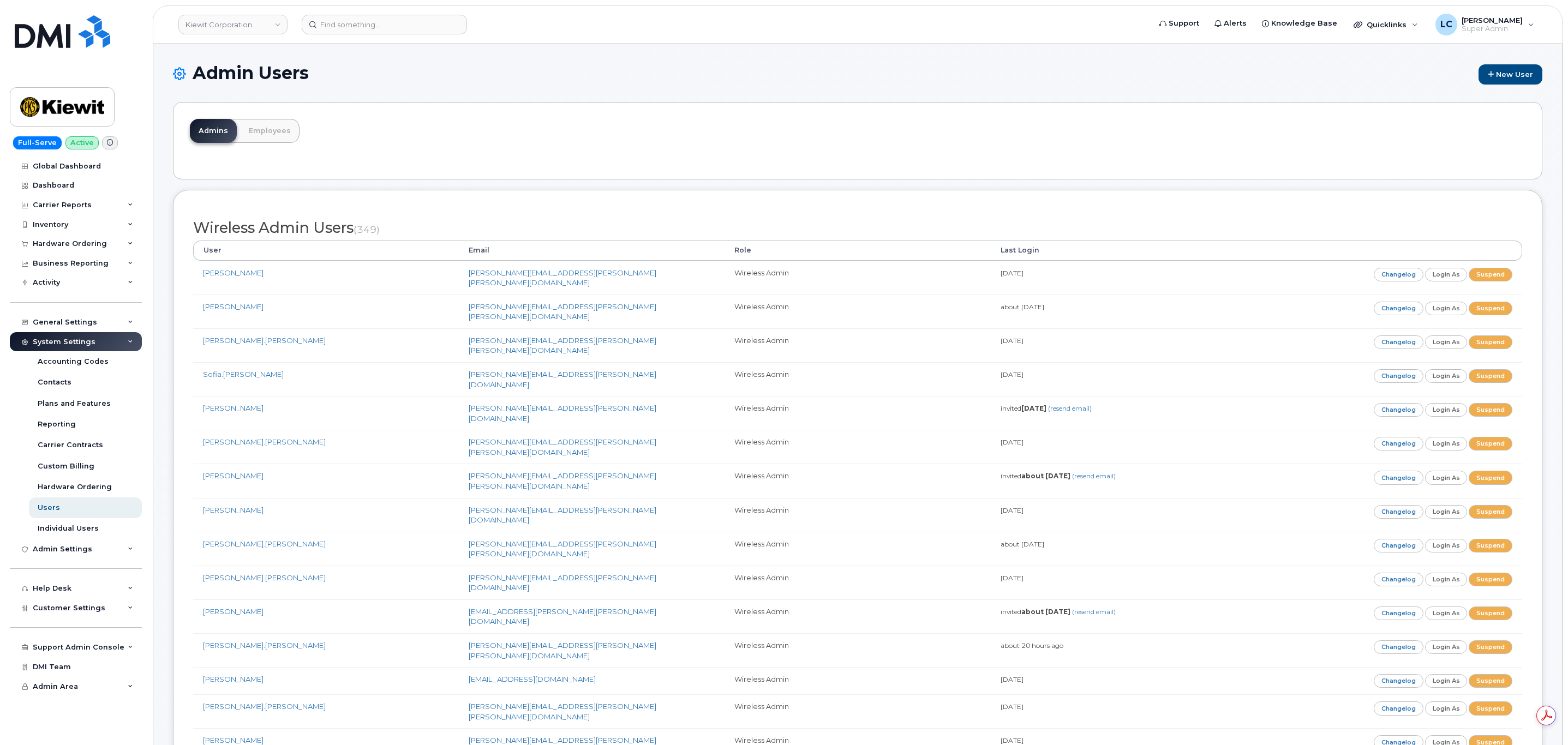
click at [662, 94] on div "Admin Users New User" at bounding box center [858, 83] width 1370 height 39
click at [730, 149] on div "Admins Employees" at bounding box center [858, 141] width 1370 height 78
click at [293, 136] on link "Employees" at bounding box center [269, 131] width 60 height 24
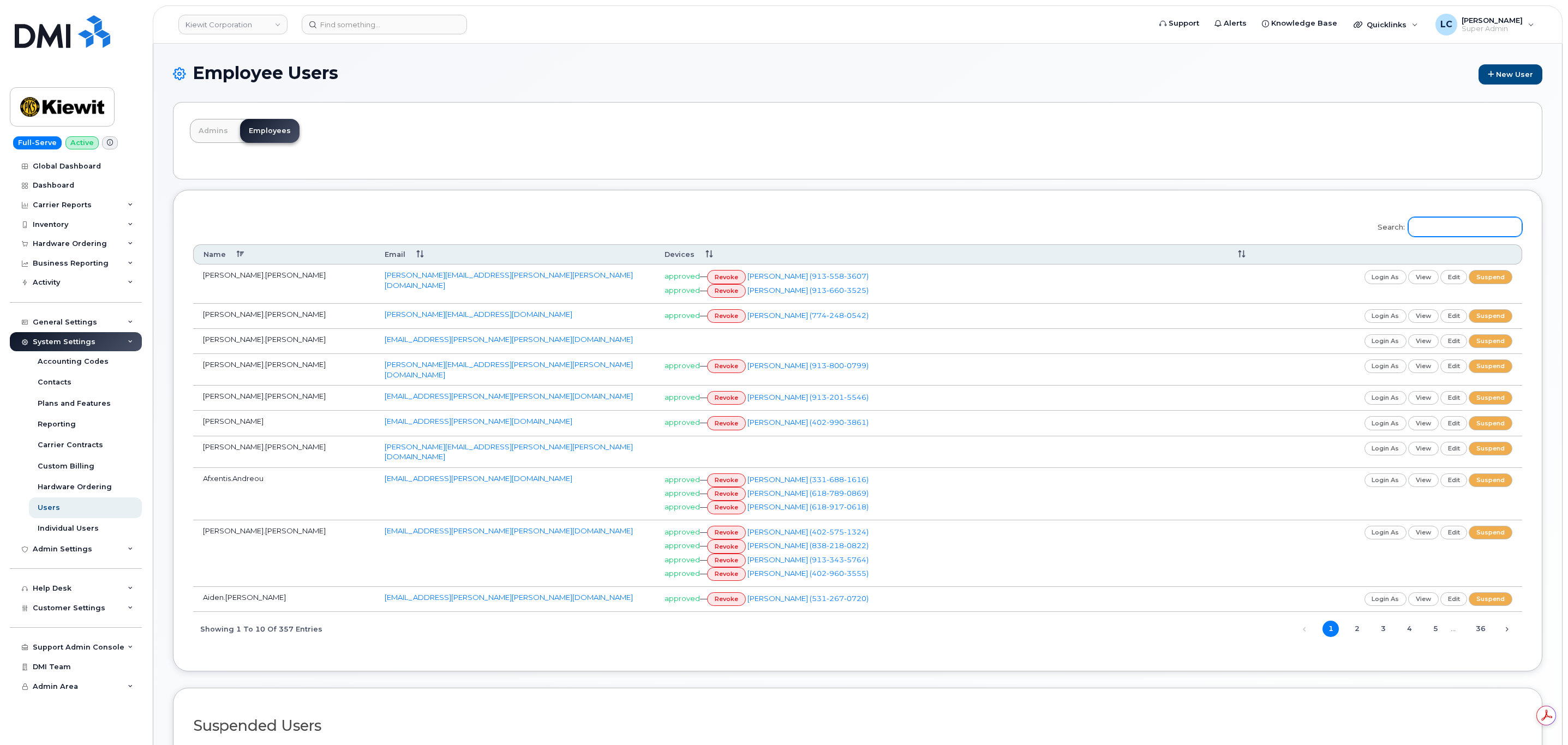
click at [1457, 235] on input "Search:" at bounding box center [1465, 227] width 114 height 20
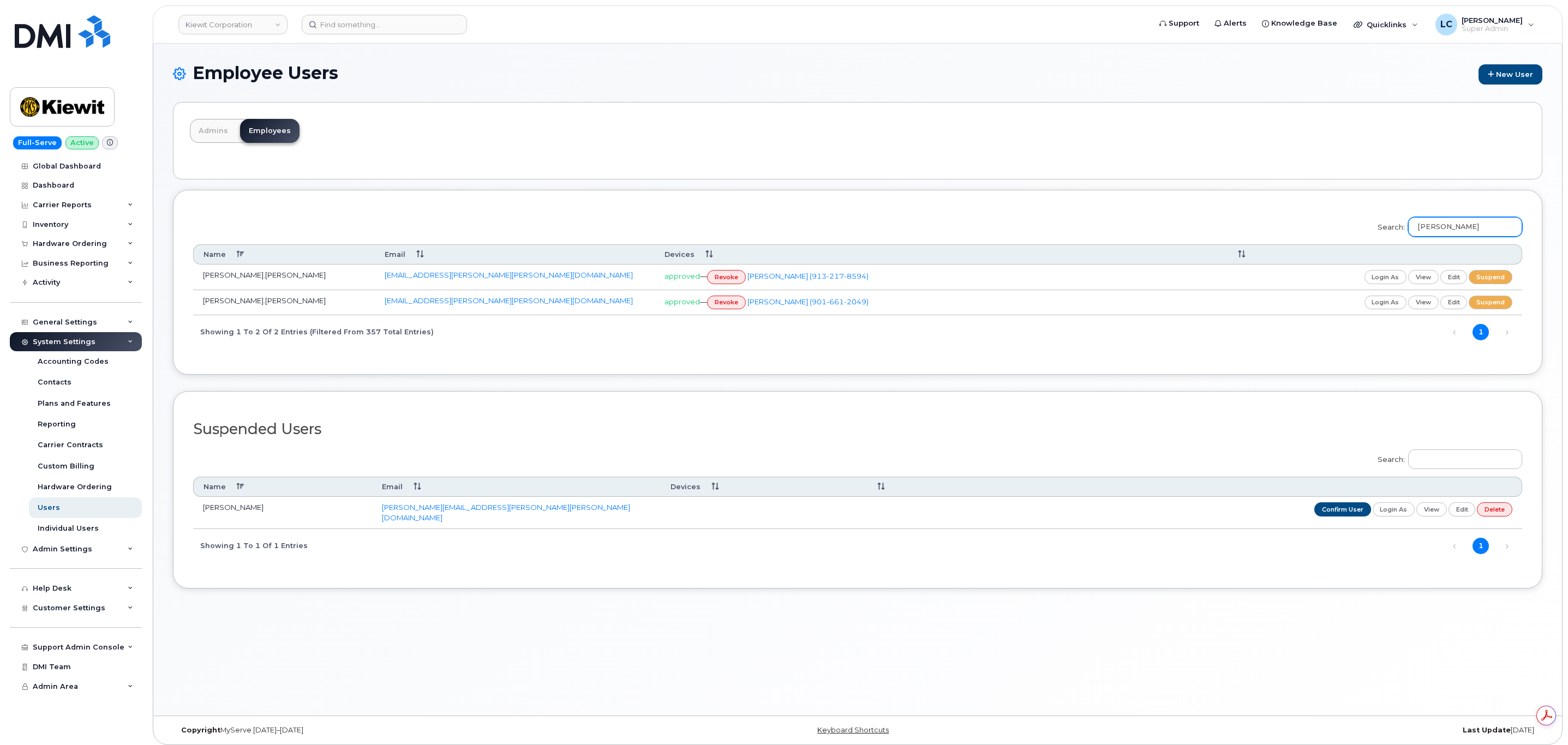
type input "[PERSON_NAME]"
click at [414, 303] on link "[EMAIL_ADDRESS][PERSON_NAME][PERSON_NAME][DOMAIN_NAME]" at bounding box center [509, 300] width 248 height 9
click at [1008, 94] on div "Employee Users New User" at bounding box center [858, 83] width 1370 height 39
click at [460, 303] on link "jasmine.johnson@kiewit.com" at bounding box center [509, 300] width 248 height 9
click at [521, 109] on div "Admins Employees" at bounding box center [858, 141] width 1370 height 78
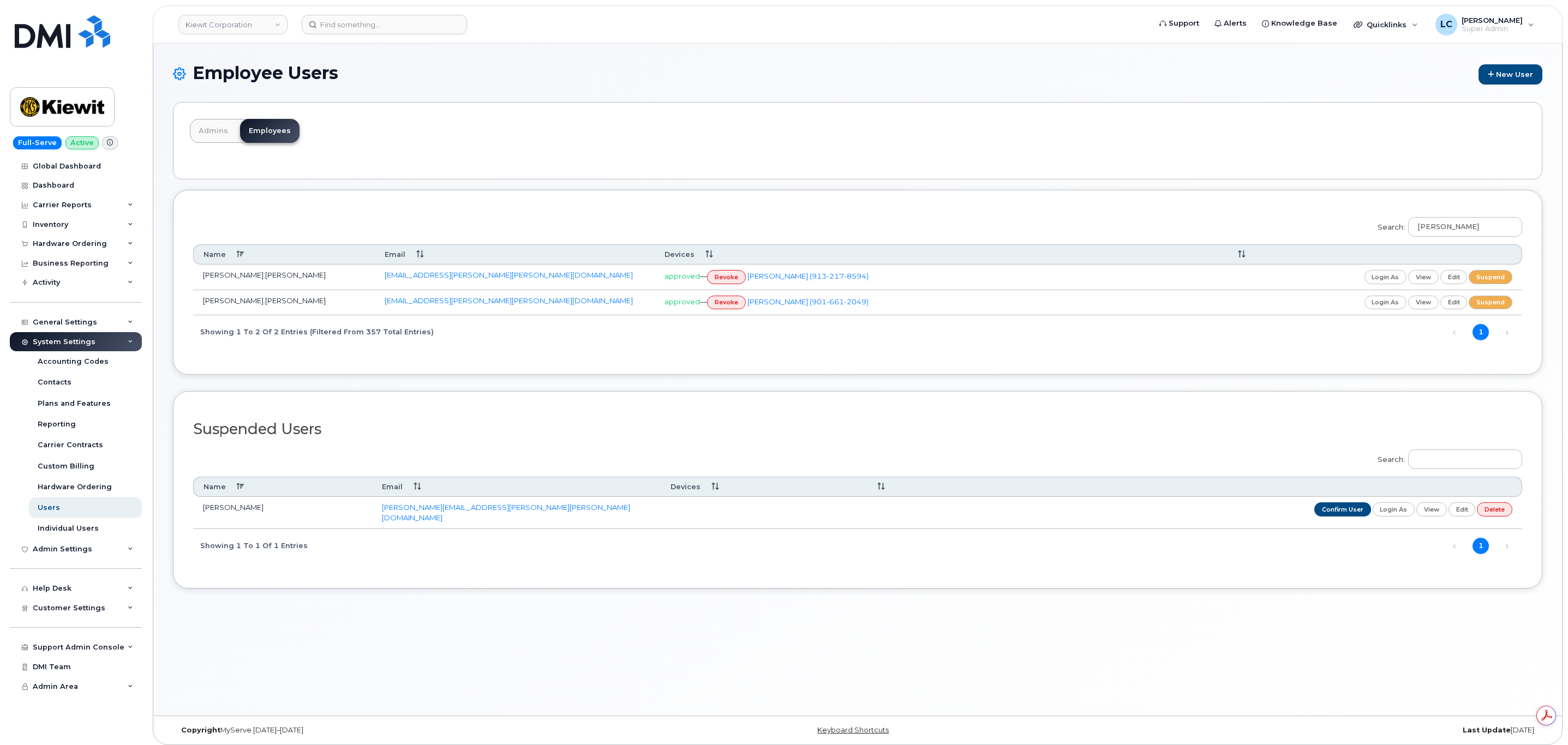
click at [240, 303] on td "Jasmine.Johnson" at bounding box center [283, 303] width 182 height 25
click at [121, 321] on div "General Settings" at bounding box center [75, 322] width 132 height 20
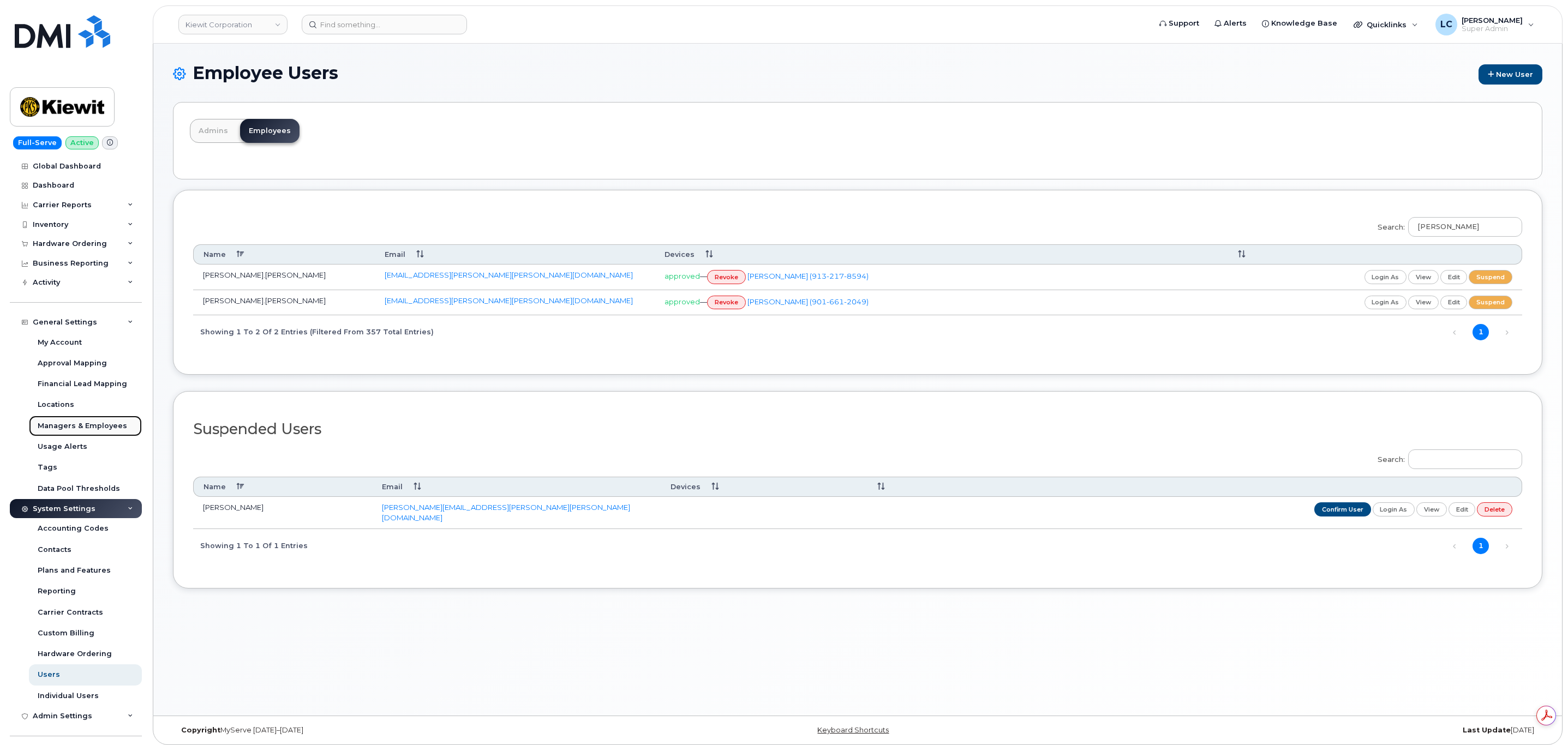
click at [103, 430] on div "Managers & Employees" at bounding box center [82, 426] width 90 height 10
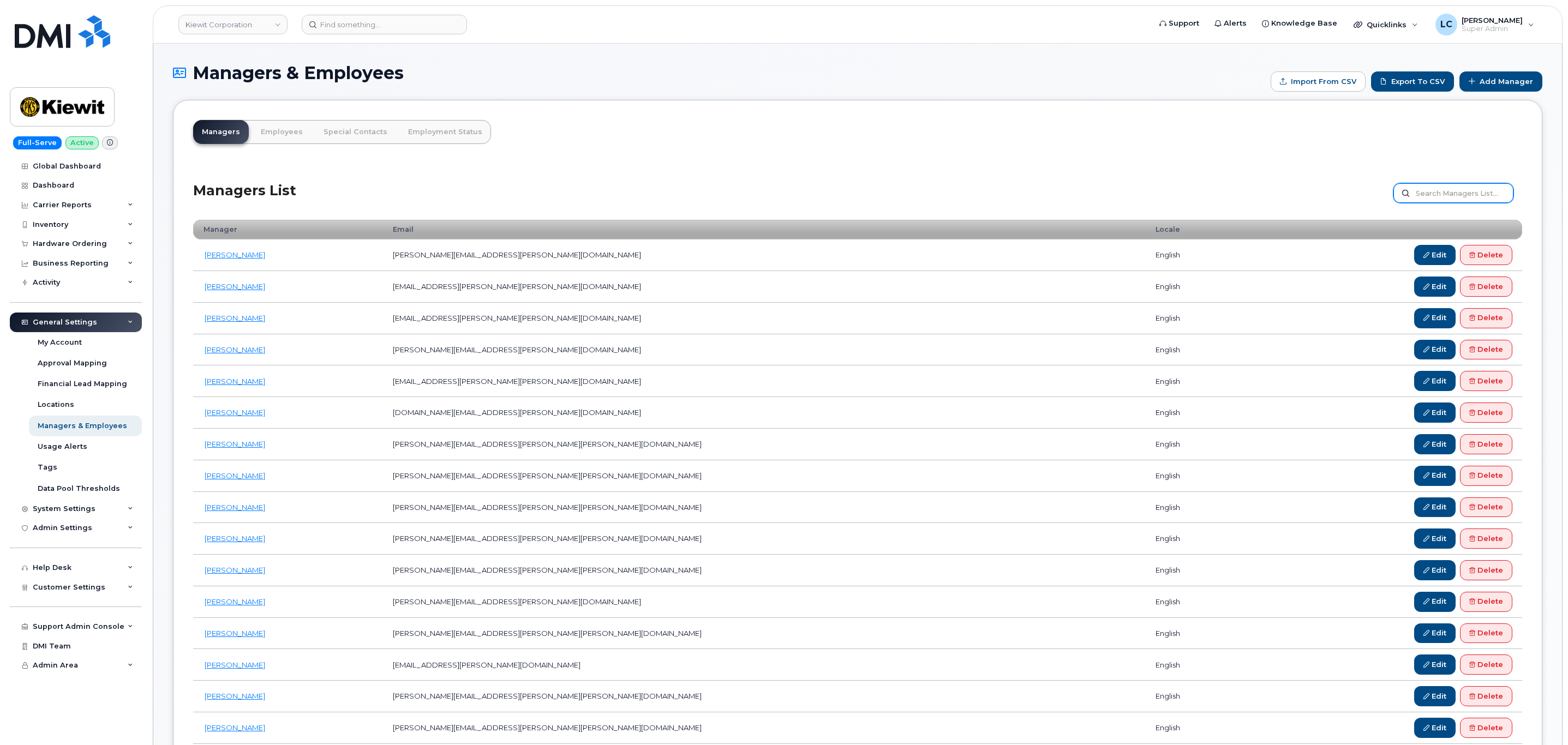
click at [1486, 194] on input "text" at bounding box center [1453, 193] width 120 height 20
type input "[PERSON_NAME]"
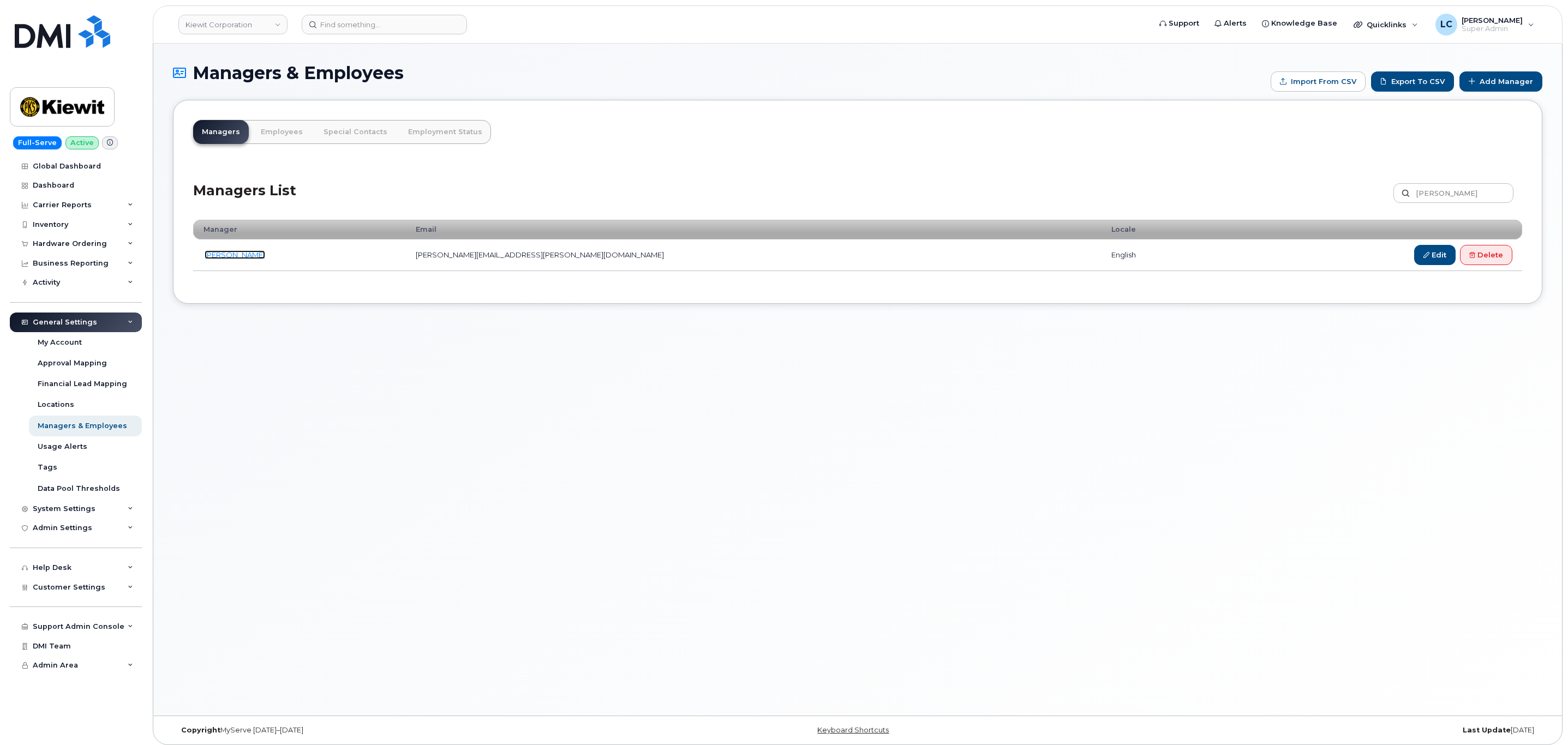
click at [217, 255] on link "[PERSON_NAME]" at bounding box center [235, 255] width 60 height 9
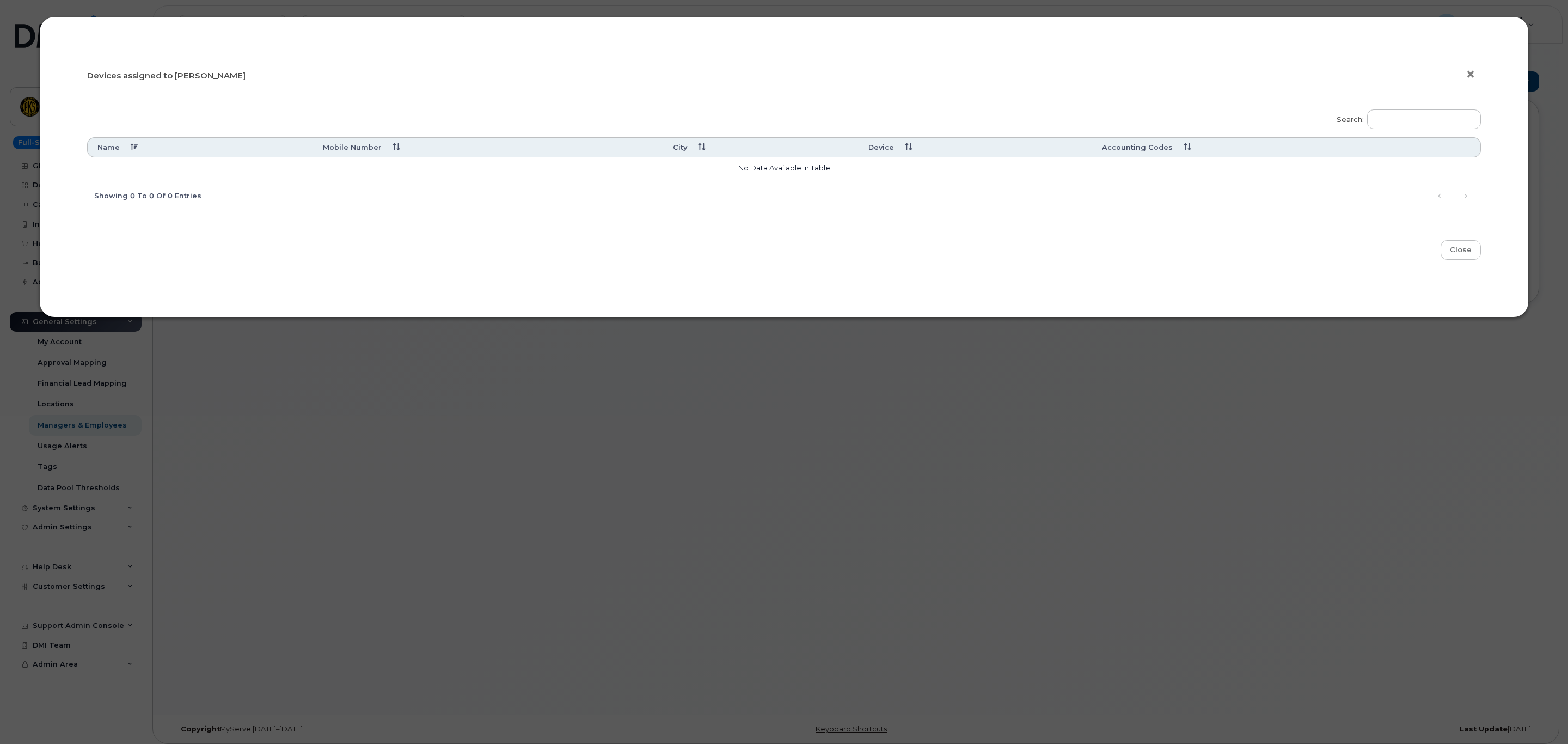
click at [1475, 67] on button "×" at bounding box center [1473, 74] width 15 height 17
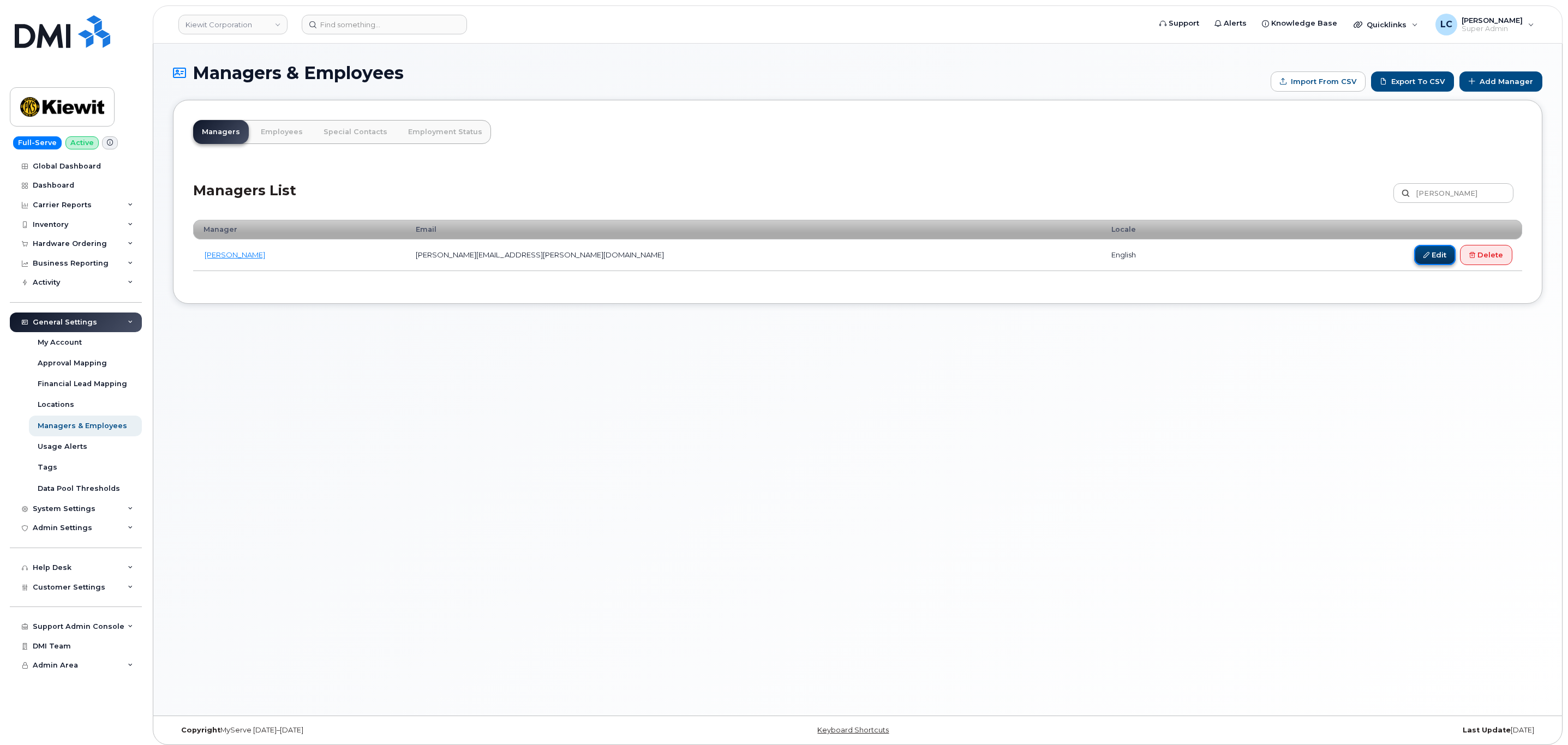
click at [1424, 252] on icon at bounding box center [1427, 255] width 6 height 6
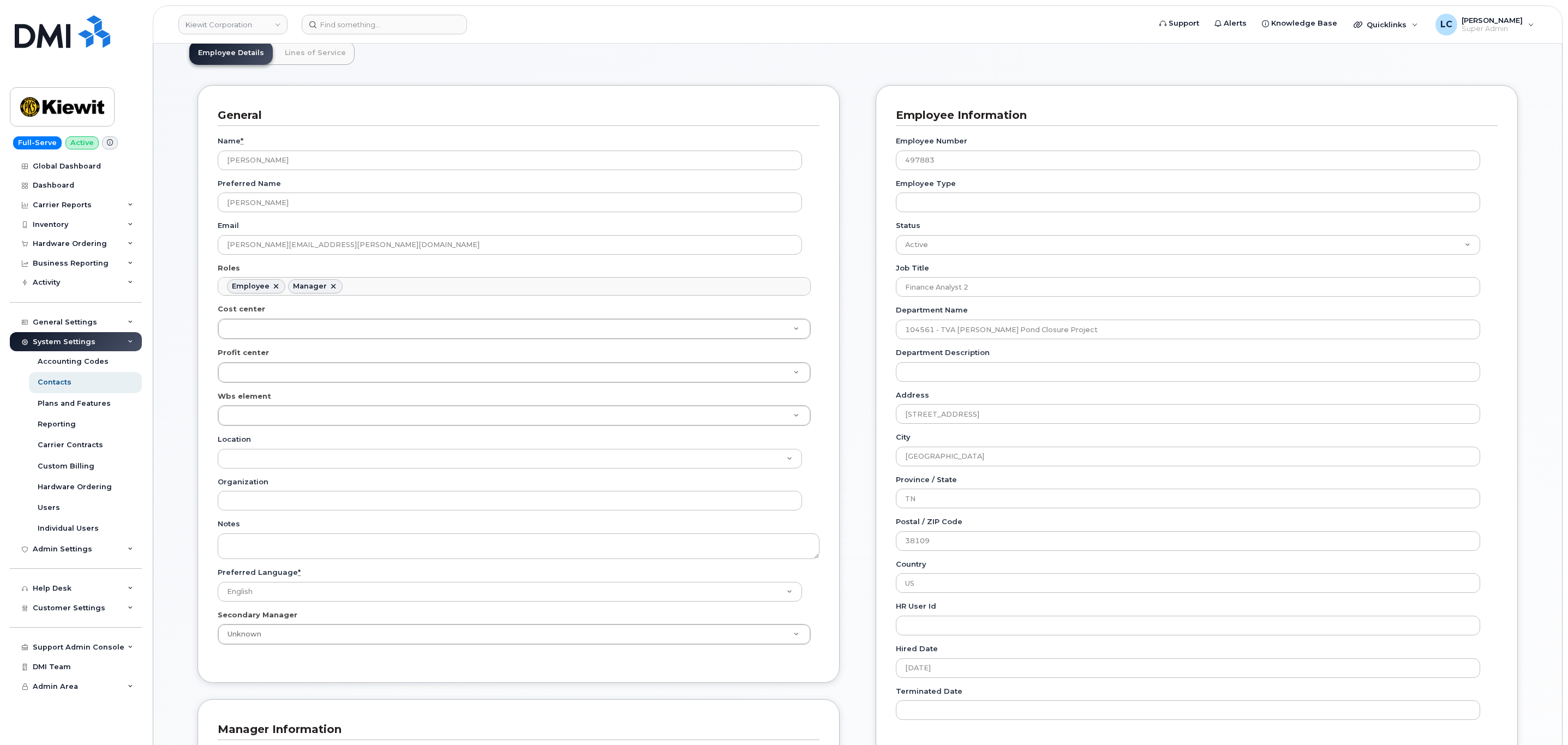
scroll to position [74, 0]
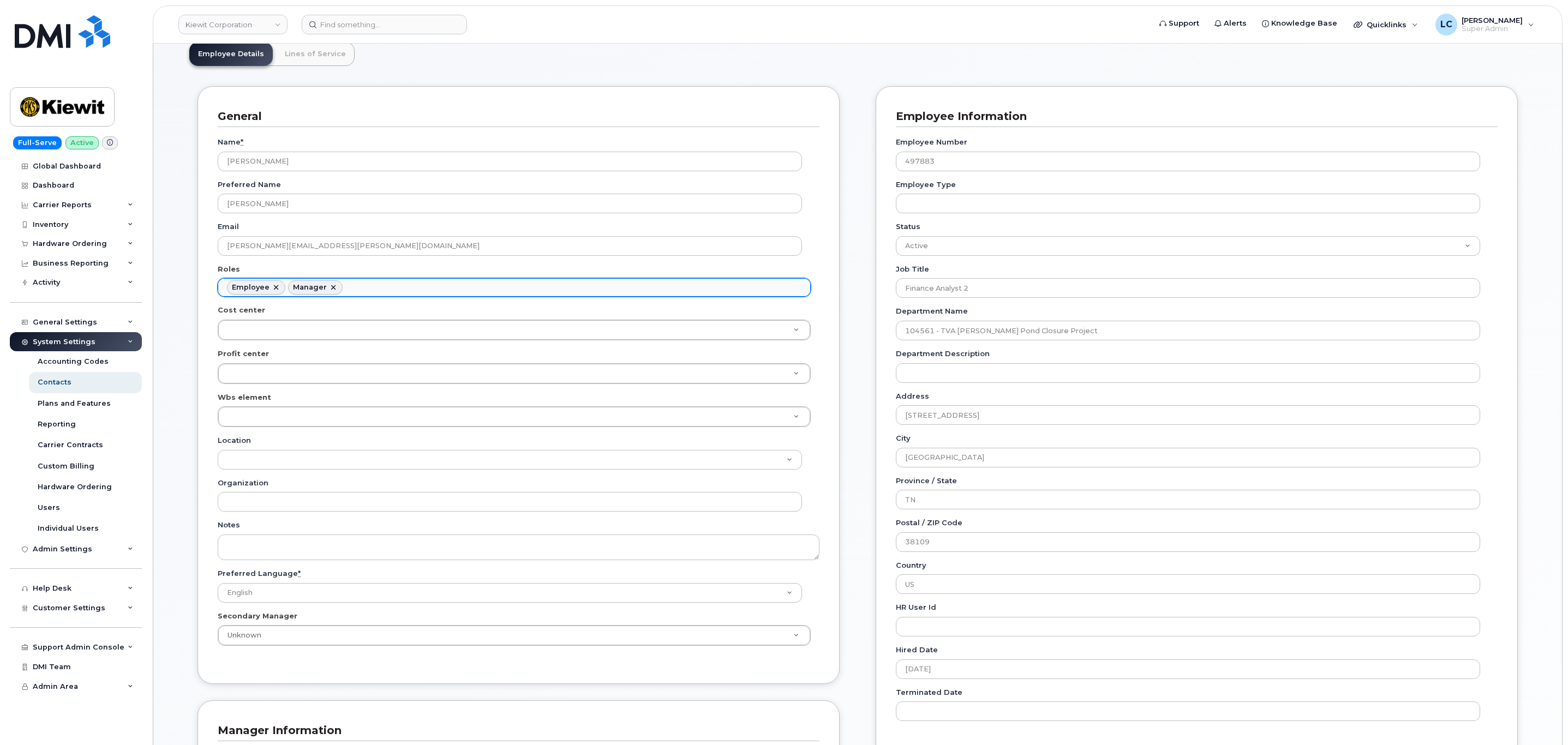
click at [442, 289] on ul "Employee Manager" at bounding box center [514, 287] width 592 height 17
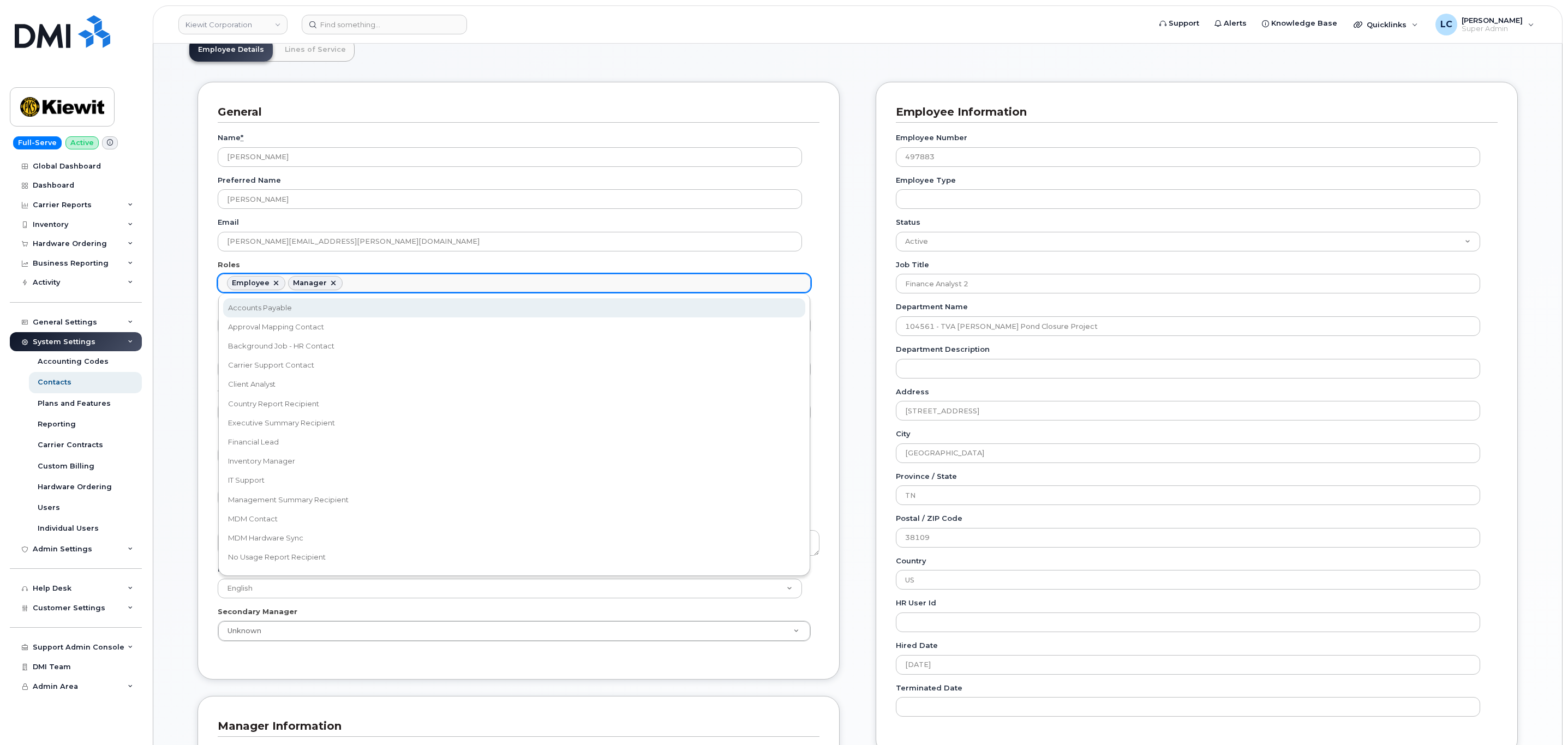
scroll to position [31, 0]
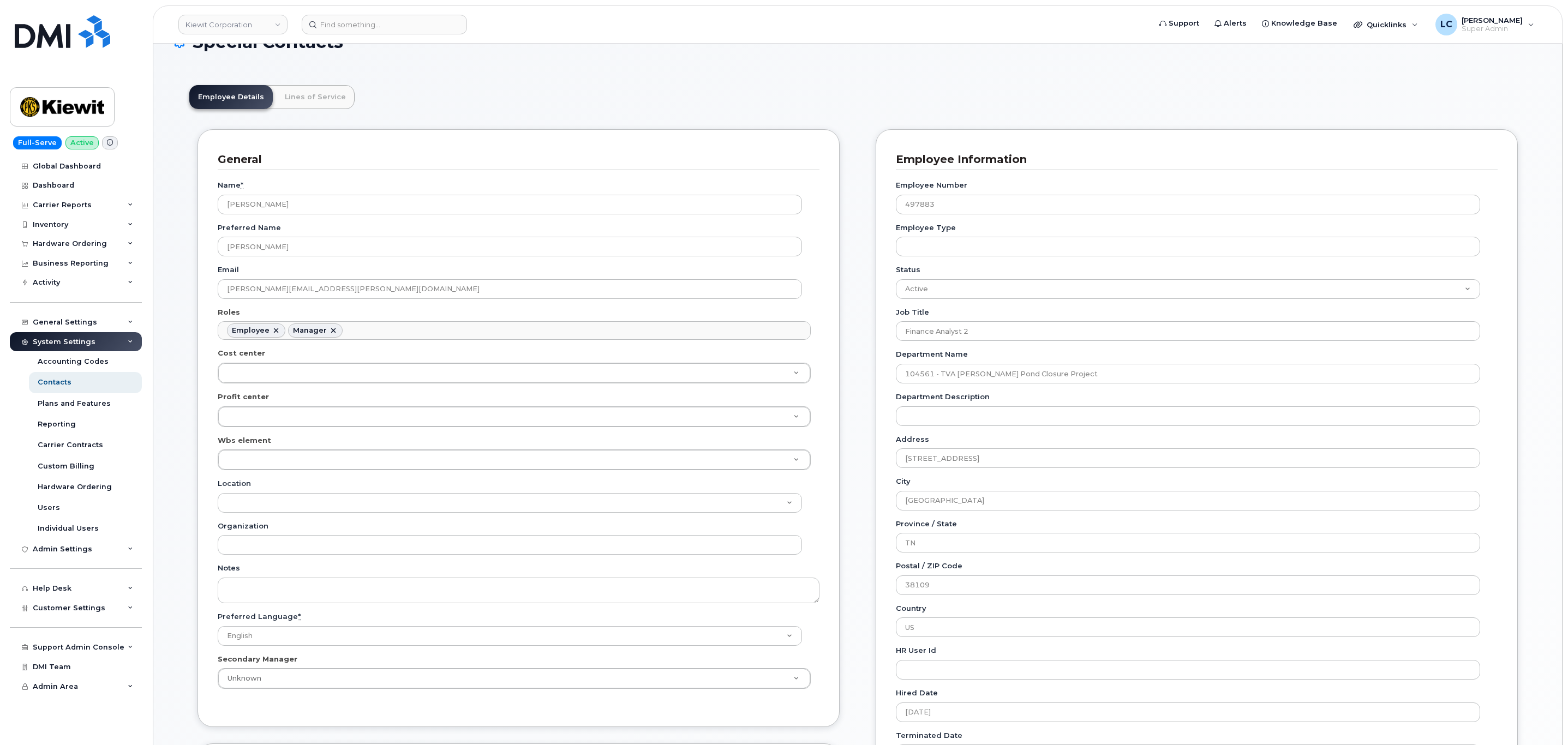
drag, startPoint x: 386, startPoint y: 15, endPoint x: 994, endPoint y: 60, distance: 609.7
click at [994, 60] on div "Special Contacts" at bounding box center [858, 51] width 1370 height 36
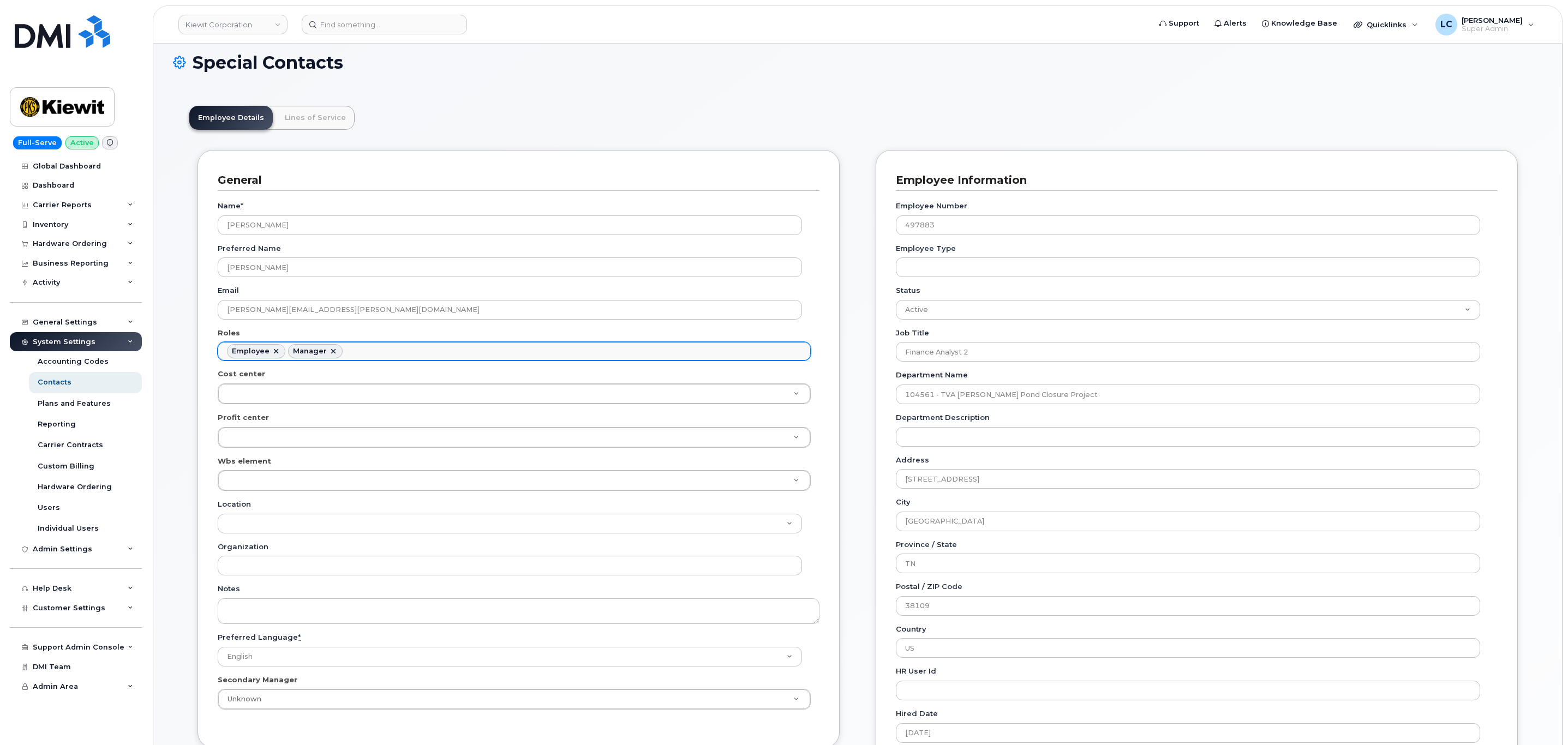
scroll to position [9, 0]
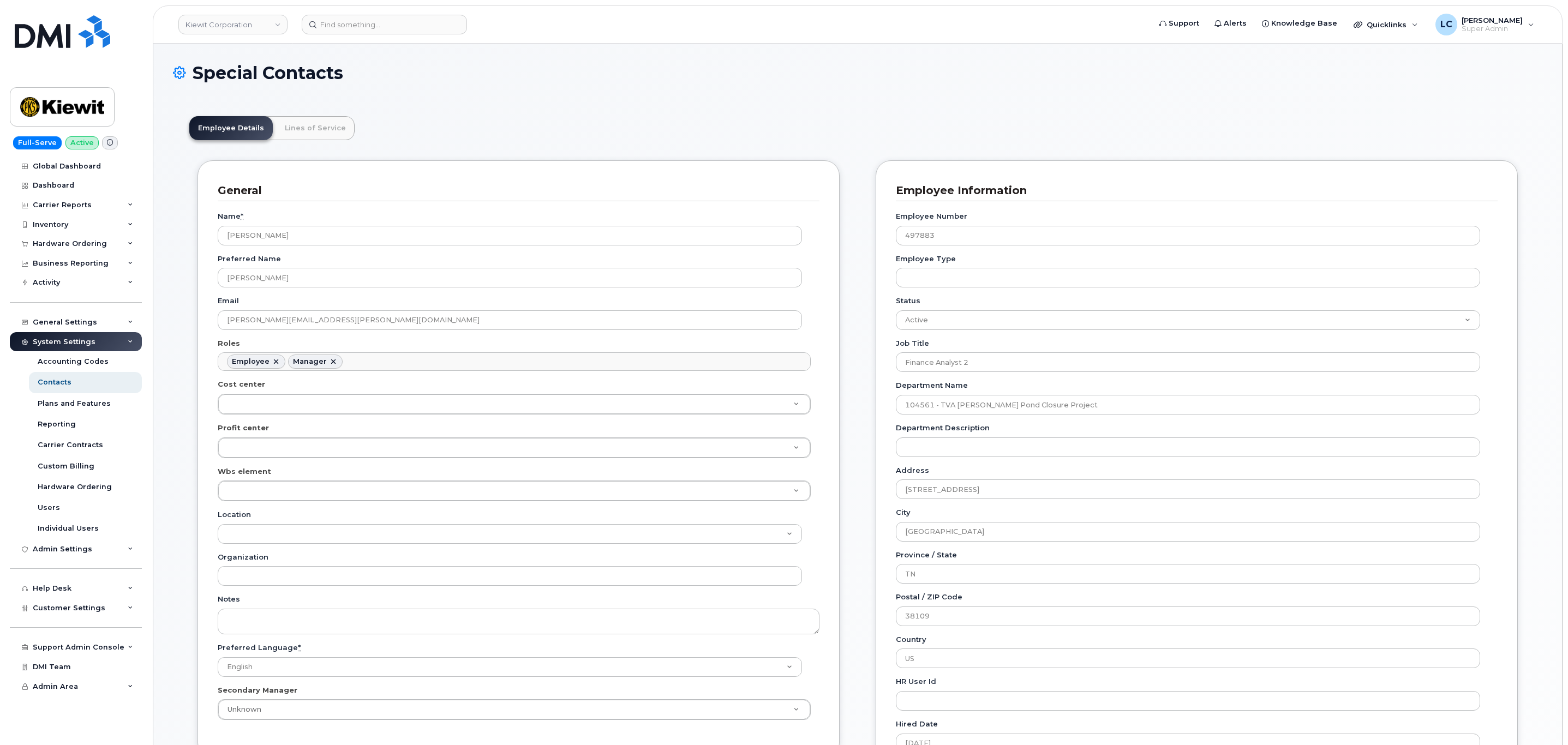
scroll to position [60, 0]
click at [481, 362] on ul "Employee Manager" at bounding box center [514, 362] width 592 height 17
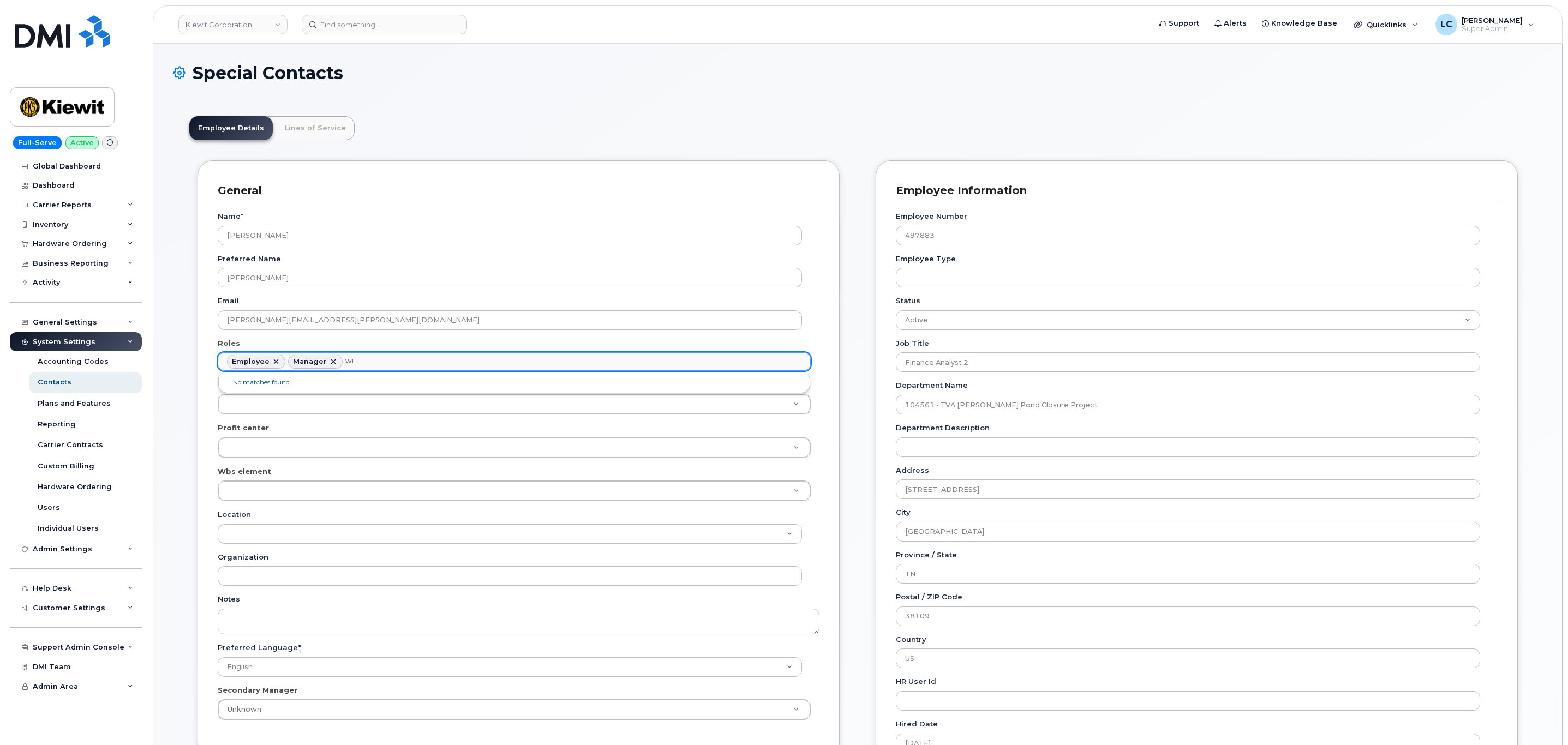
type input "w"
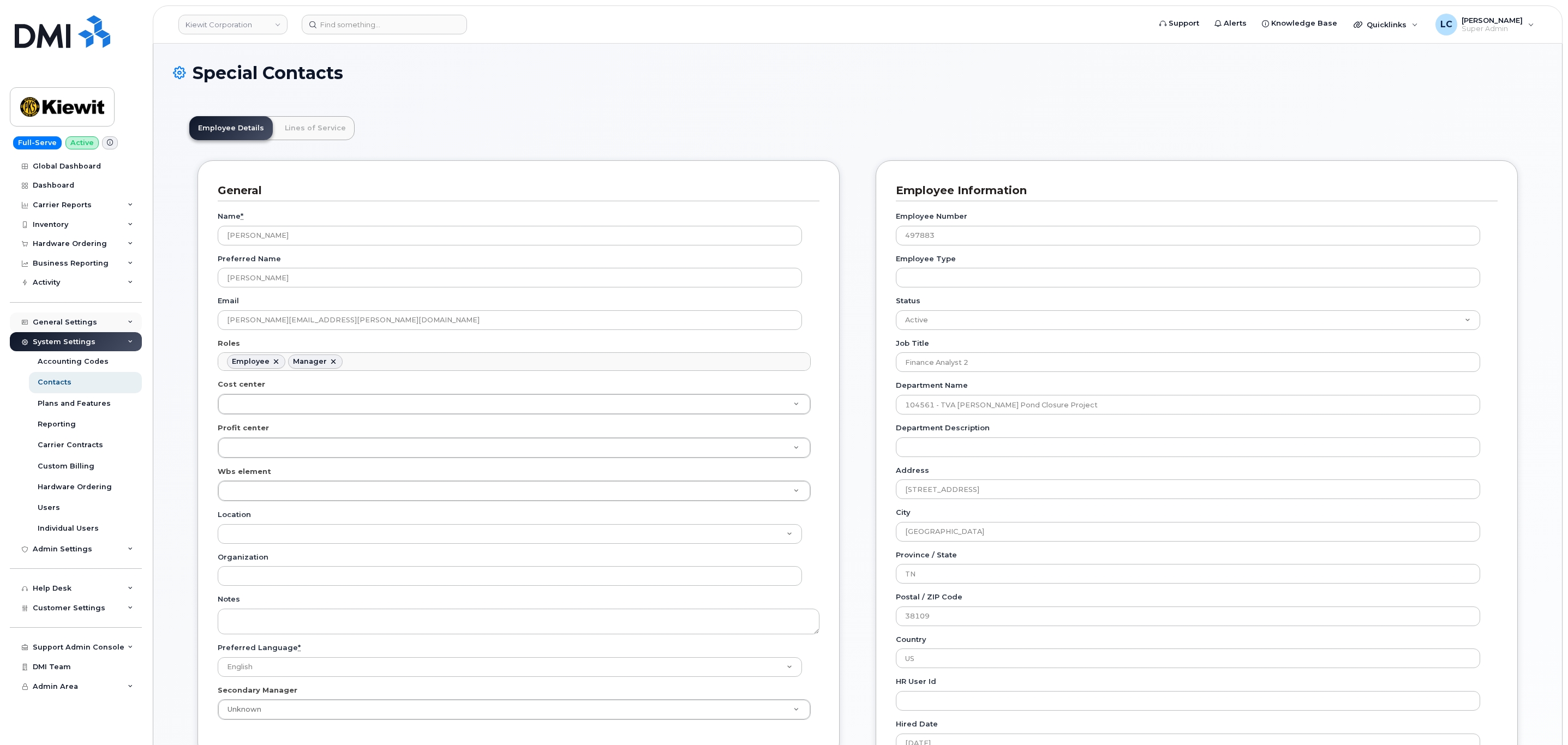
click at [94, 319] on div "General Settings" at bounding box center [75, 322] width 132 height 20
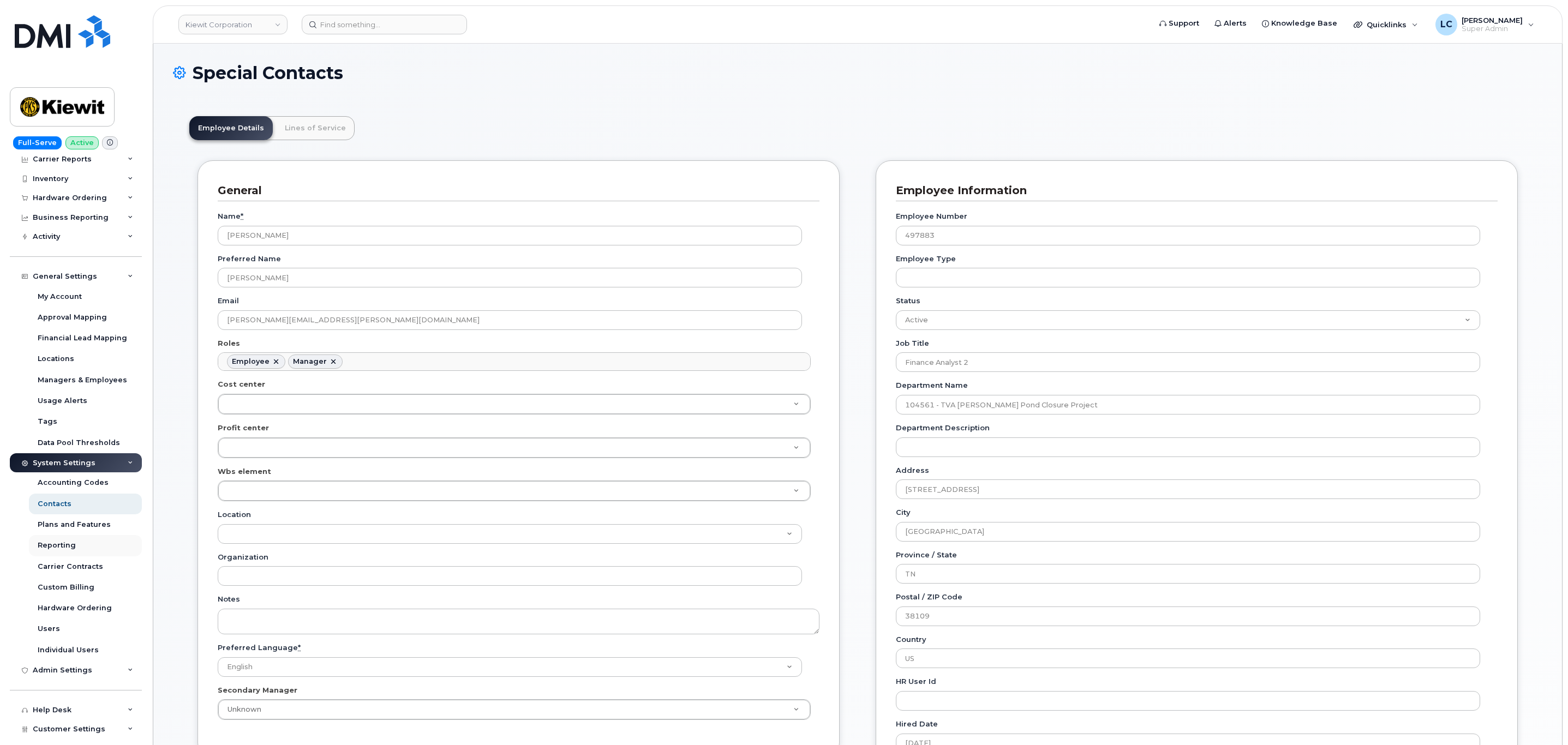
scroll to position [44, 0]
click at [46, 633] on div "Users" at bounding box center [48, 630] width 22 height 10
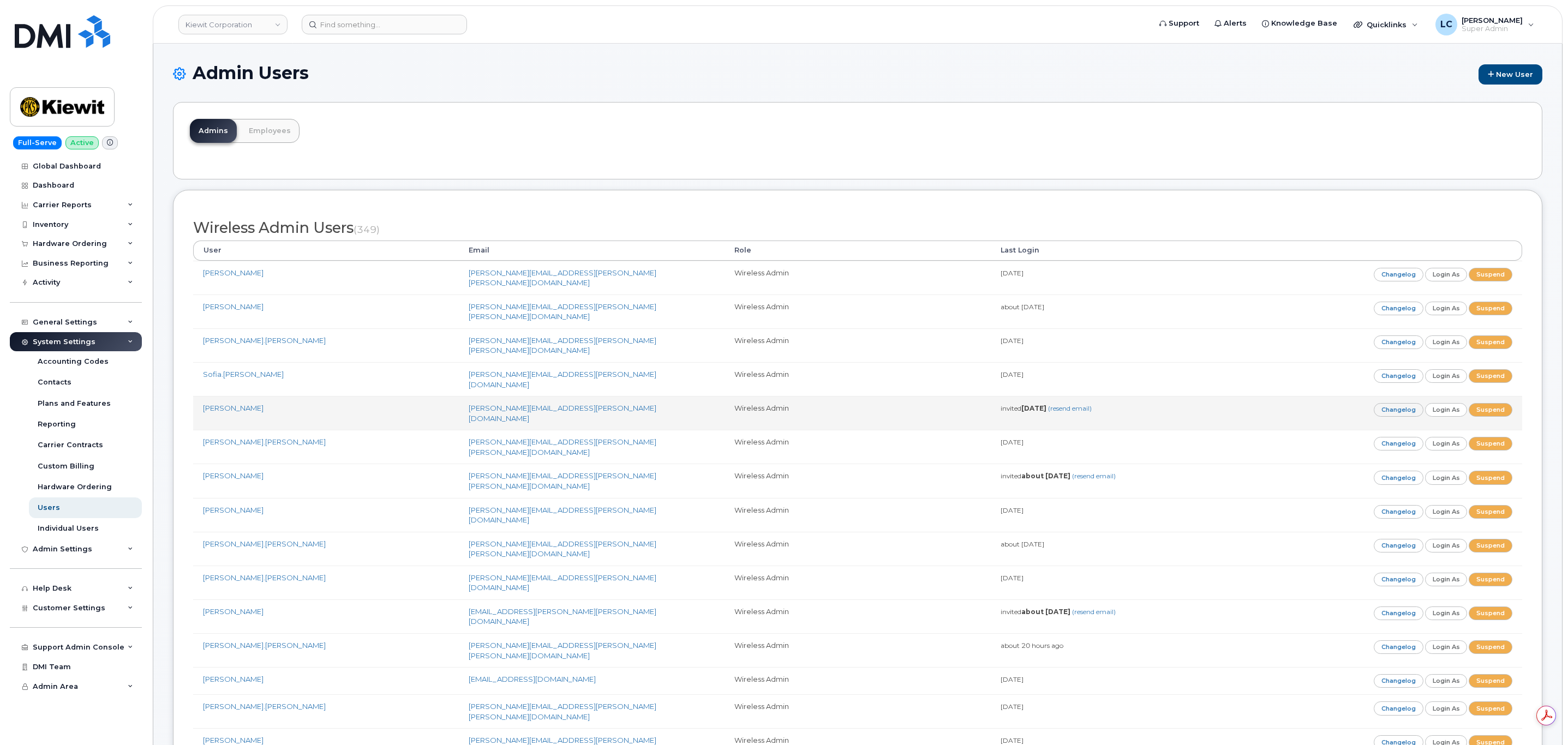
scroll to position [7091, 0]
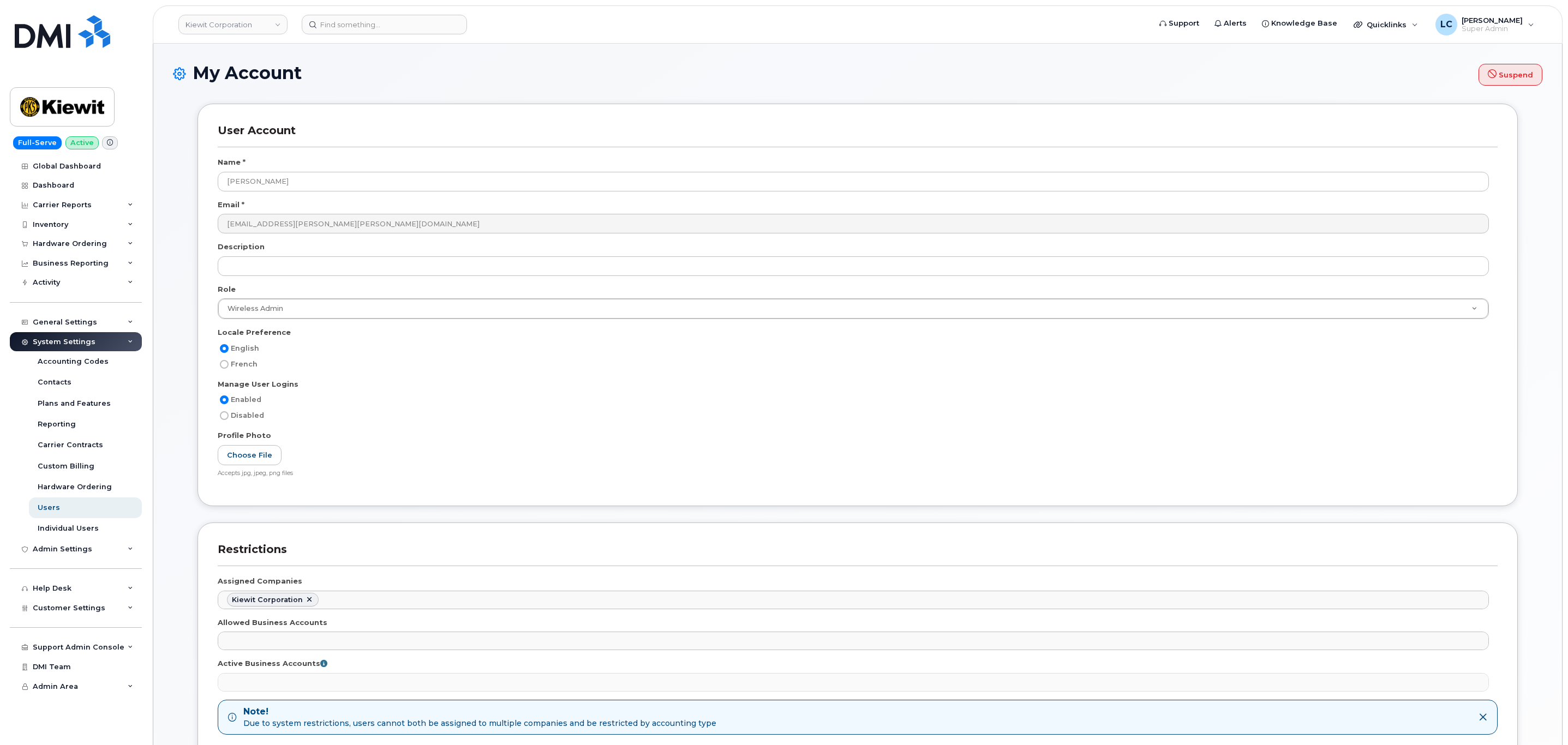
select select
click at [1499, 79] on button "Suspend" at bounding box center [1510, 74] width 63 height 21
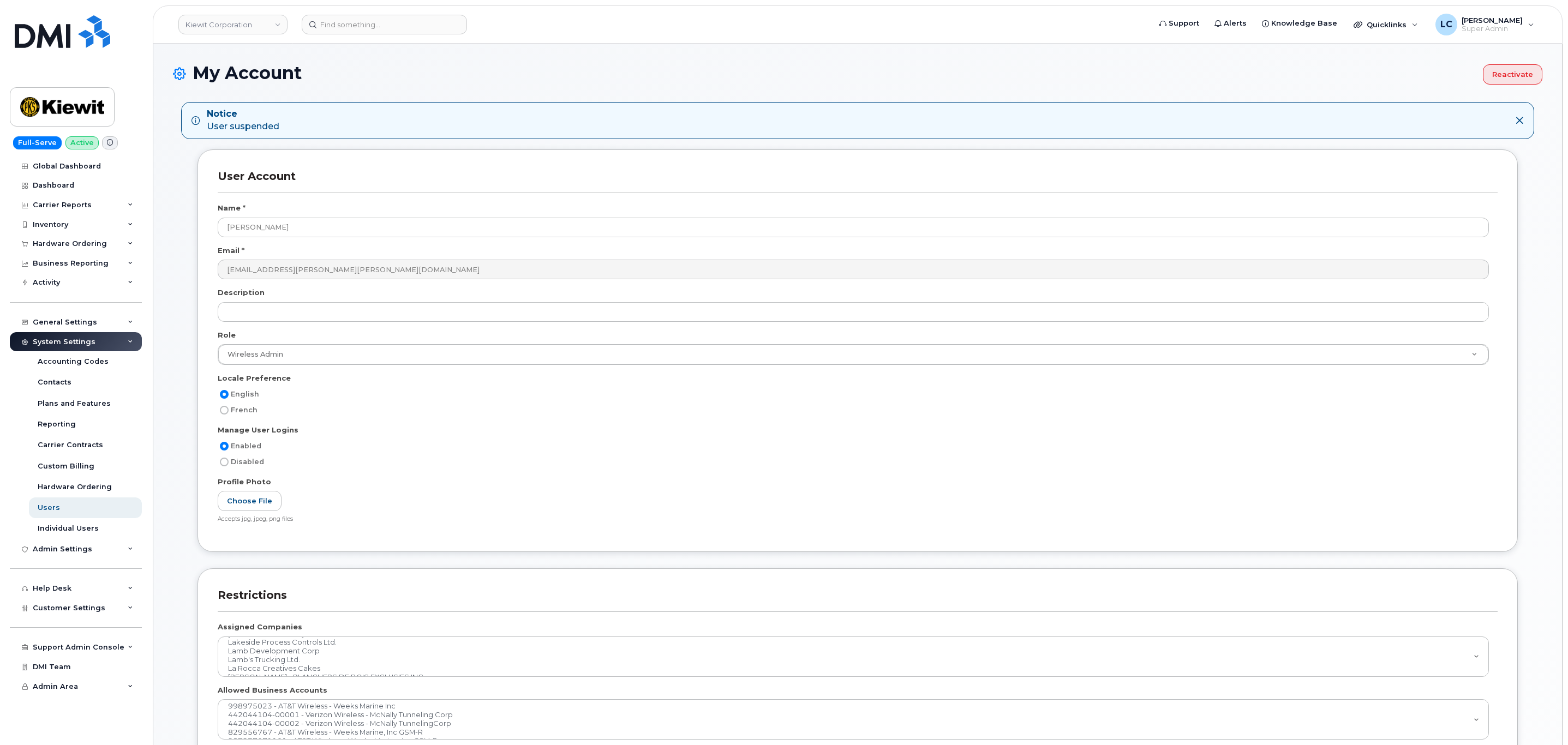
select select
click at [46, 510] on div "Users" at bounding box center [48, 508] width 22 height 10
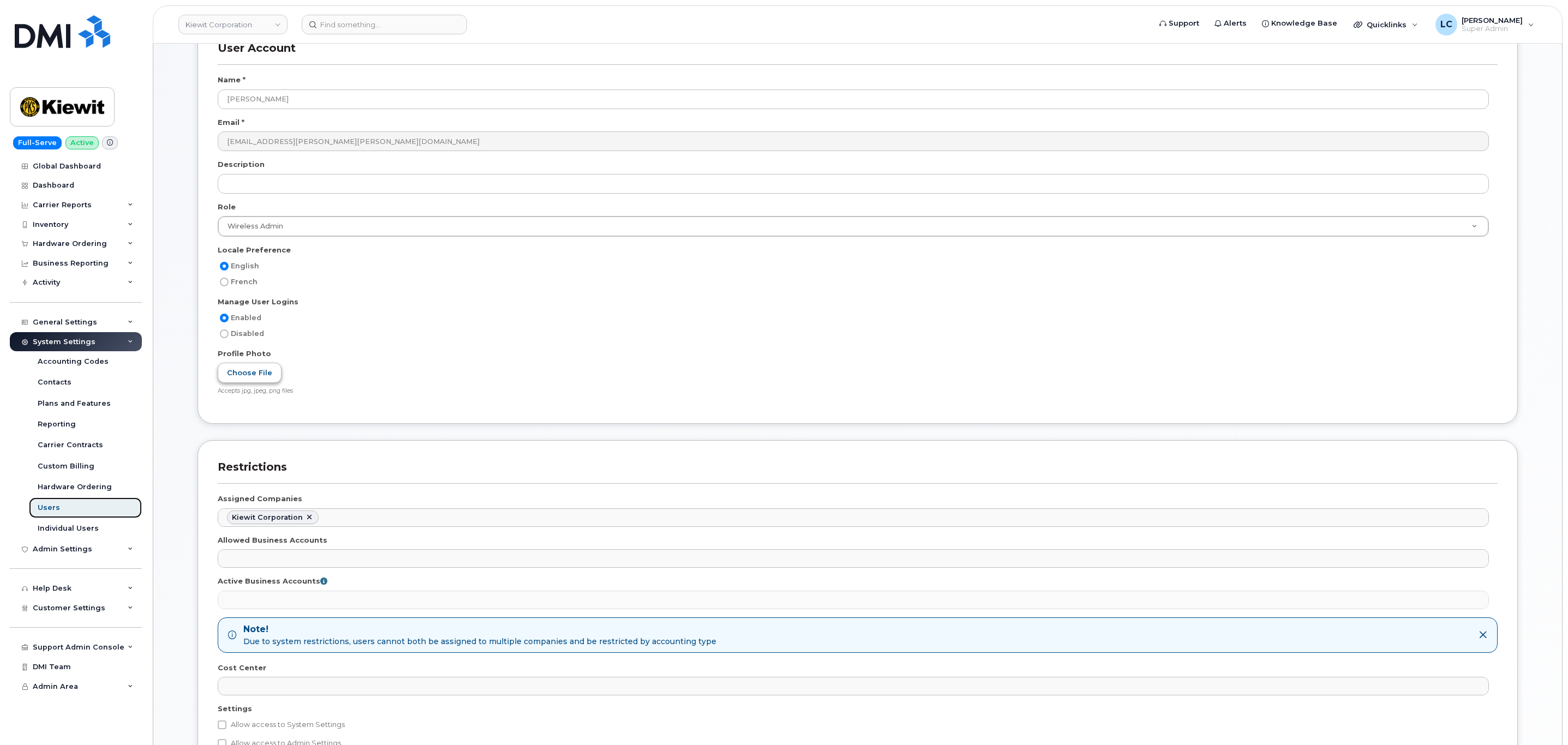
scroll to position [128, 0]
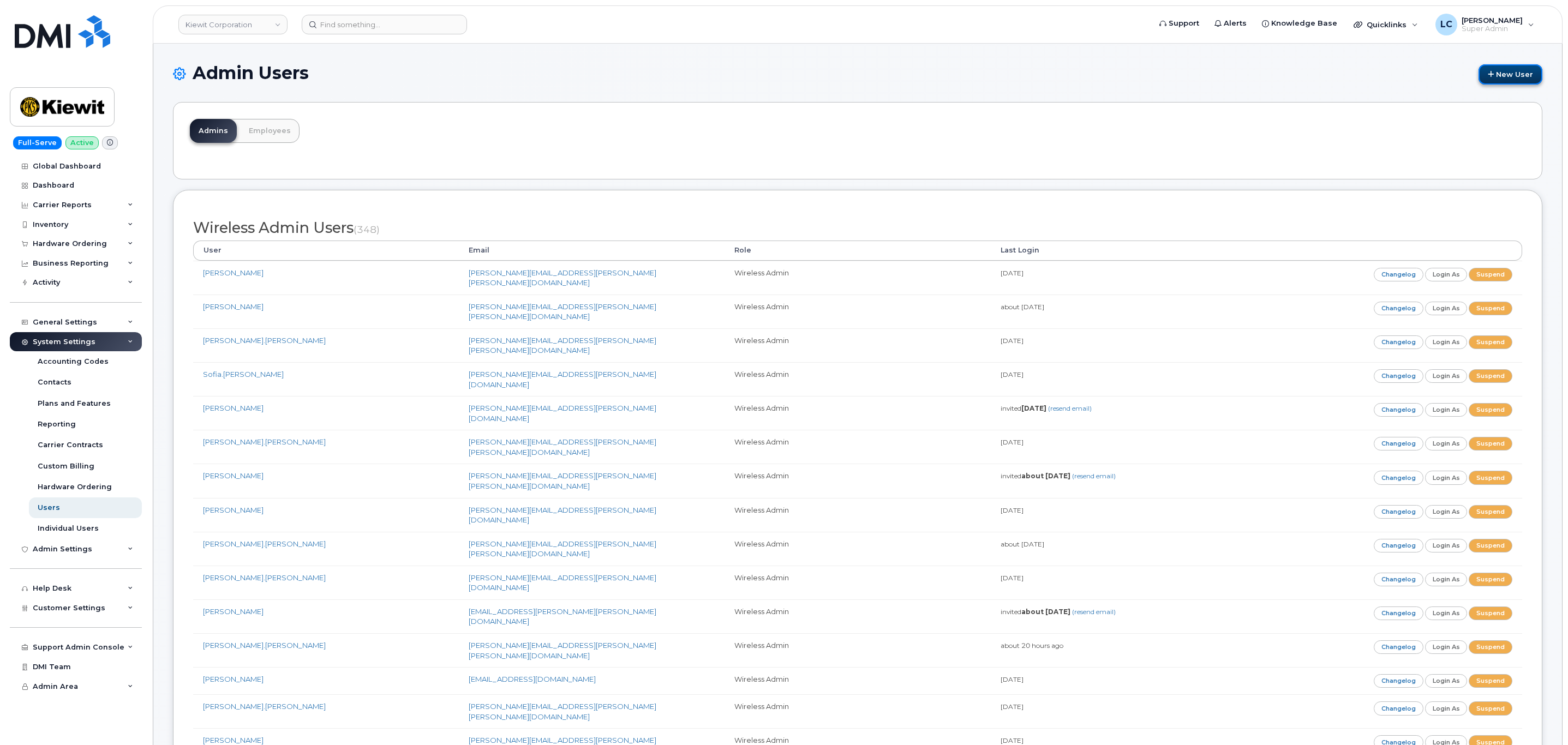
click at [1516, 83] on link "New User" at bounding box center [1510, 74] width 63 height 20
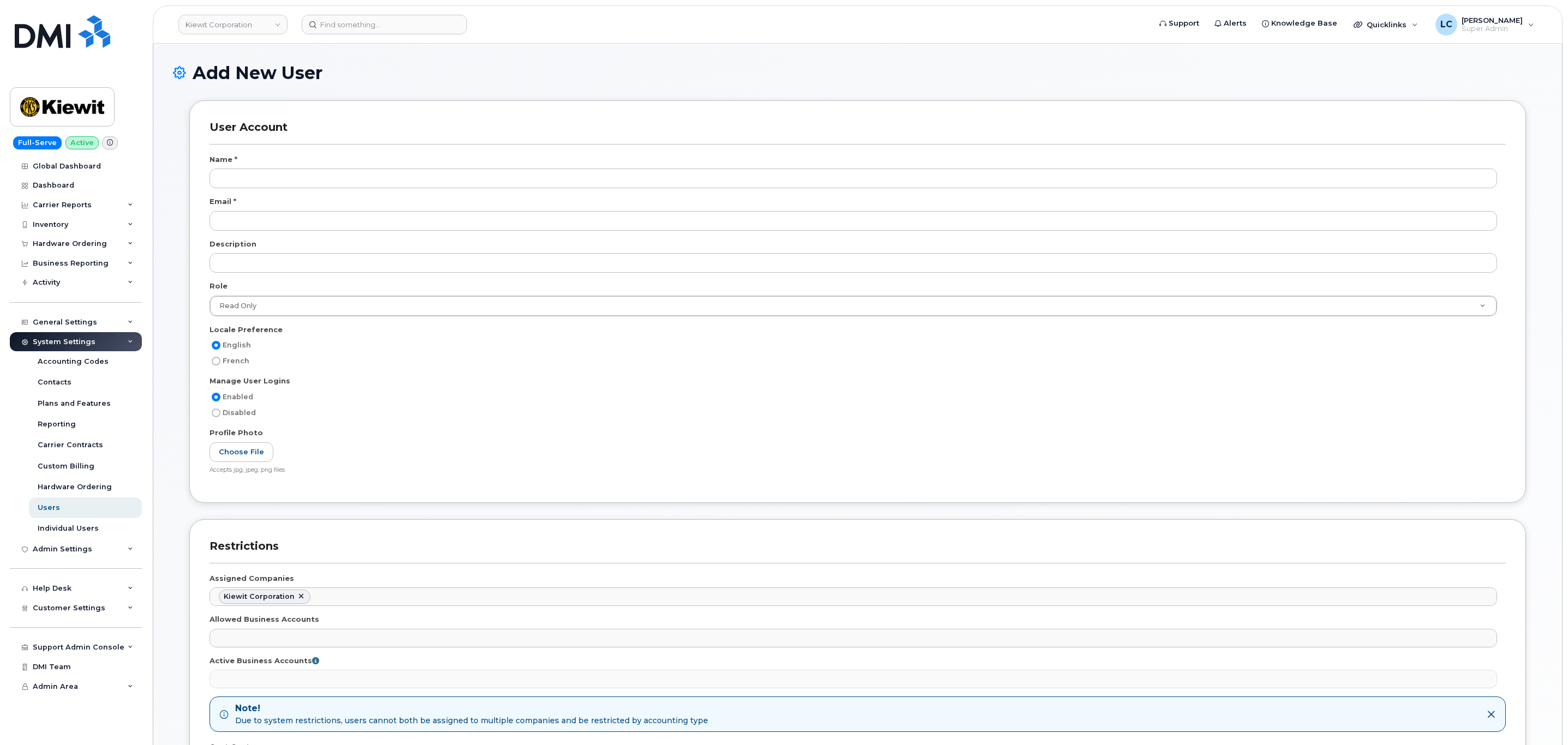
select select
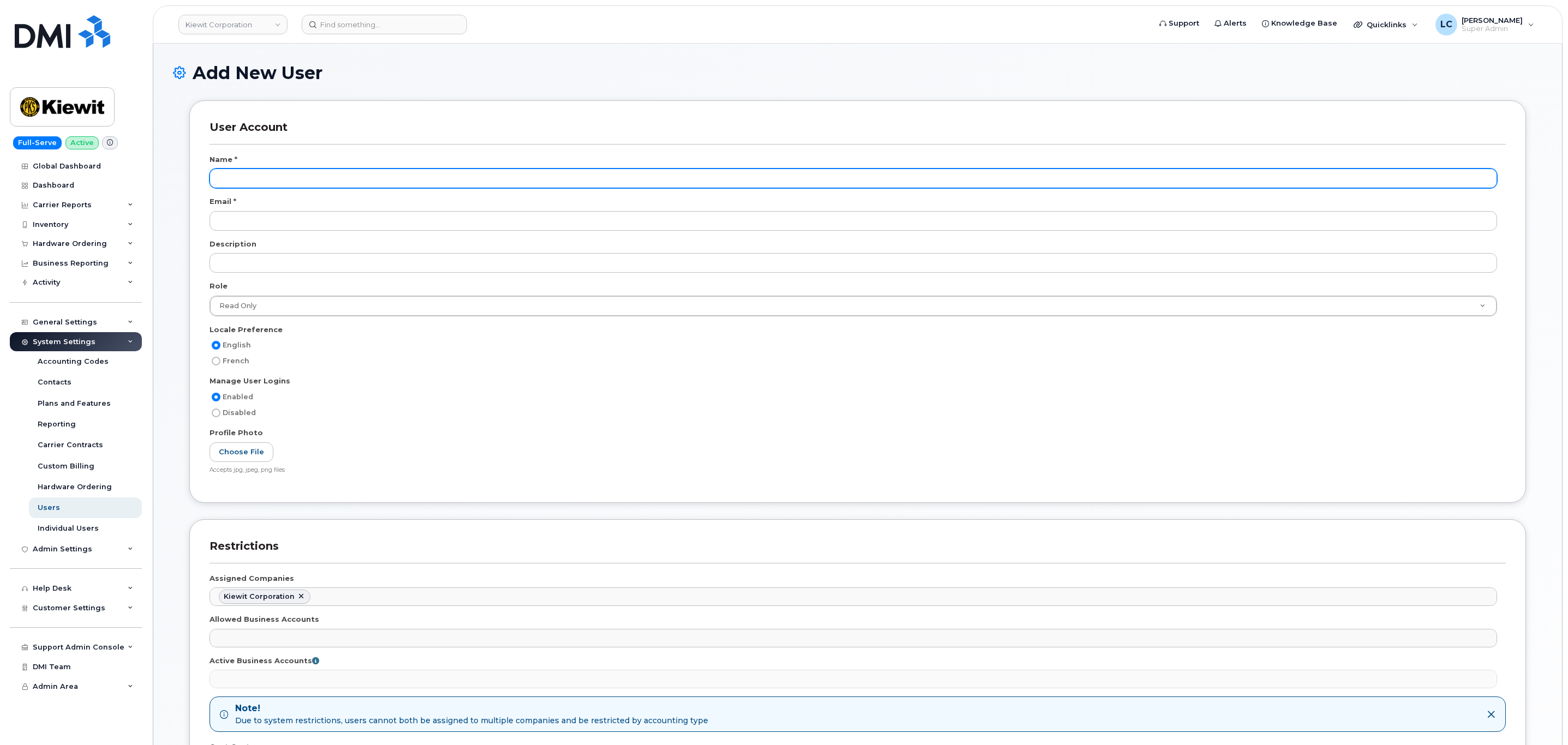
click at [357, 186] on input "text" at bounding box center [853, 178] width 1287 height 20
type input "j"
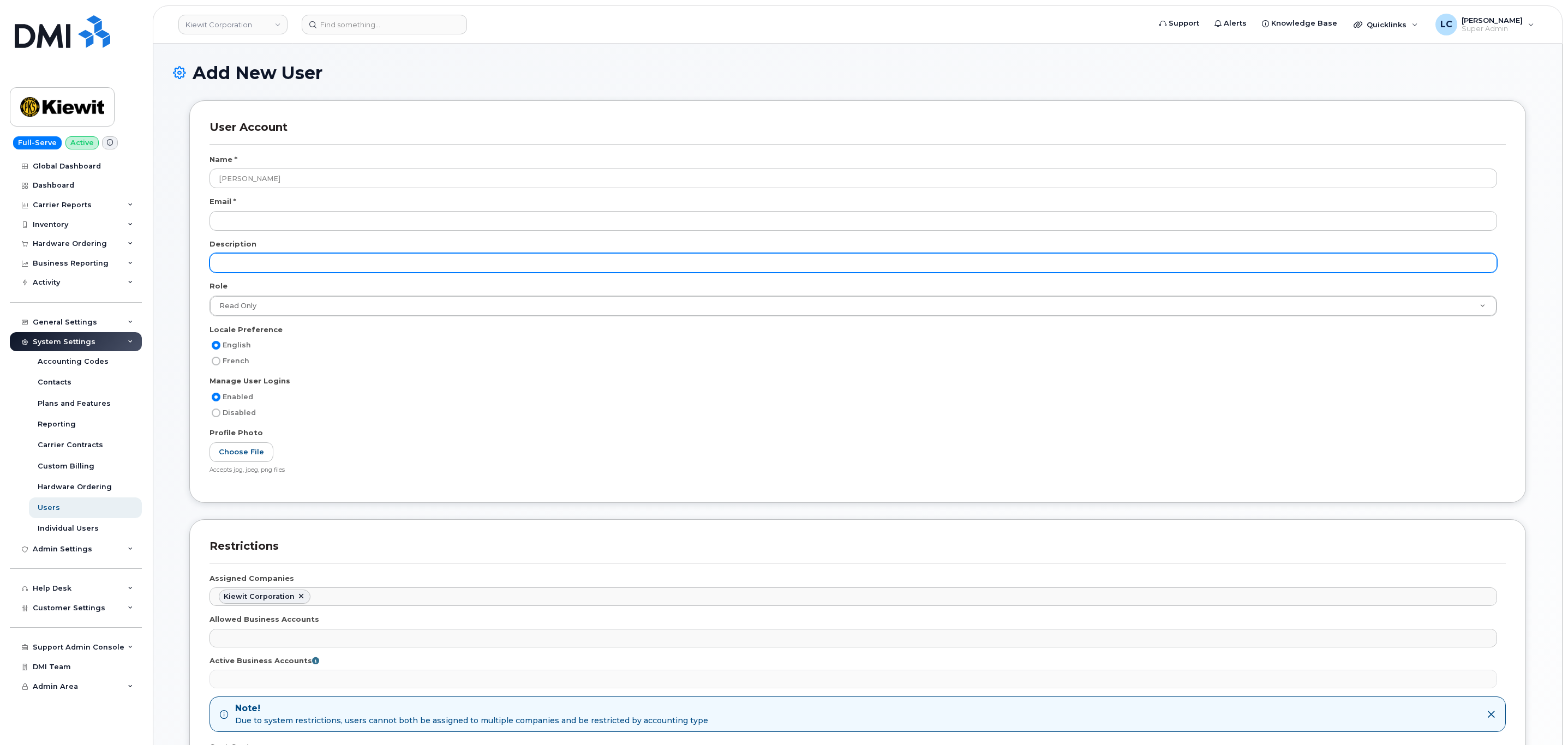
type input "[PERSON_NAME]"
click at [301, 263] on input "text" at bounding box center [853, 263] width 1287 height 20
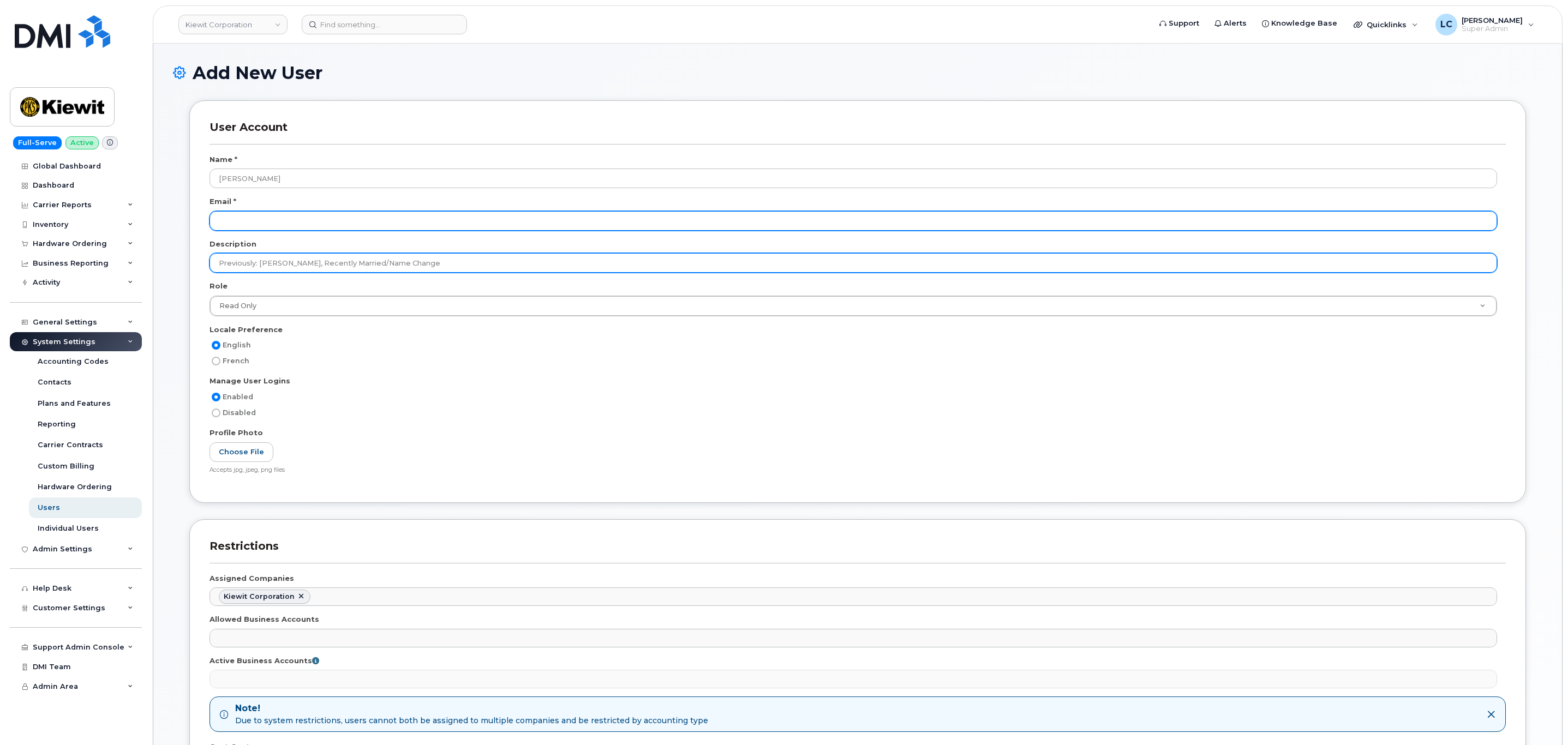
type input "Previously: Jasmine Harris, Recently Married/Name Change"
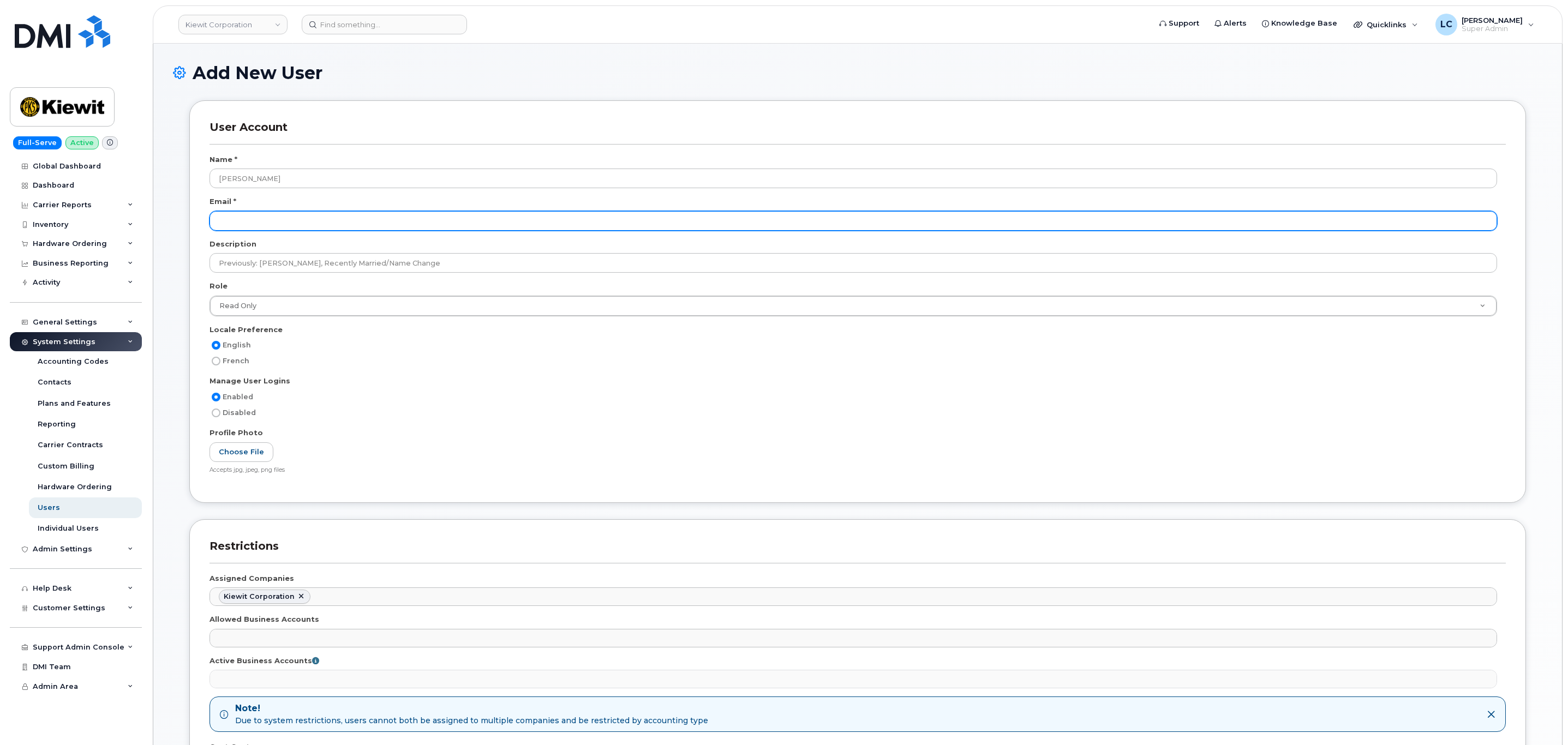
click at [270, 226] on input "email" at bounding box center [853, 221] width 1287 height 20
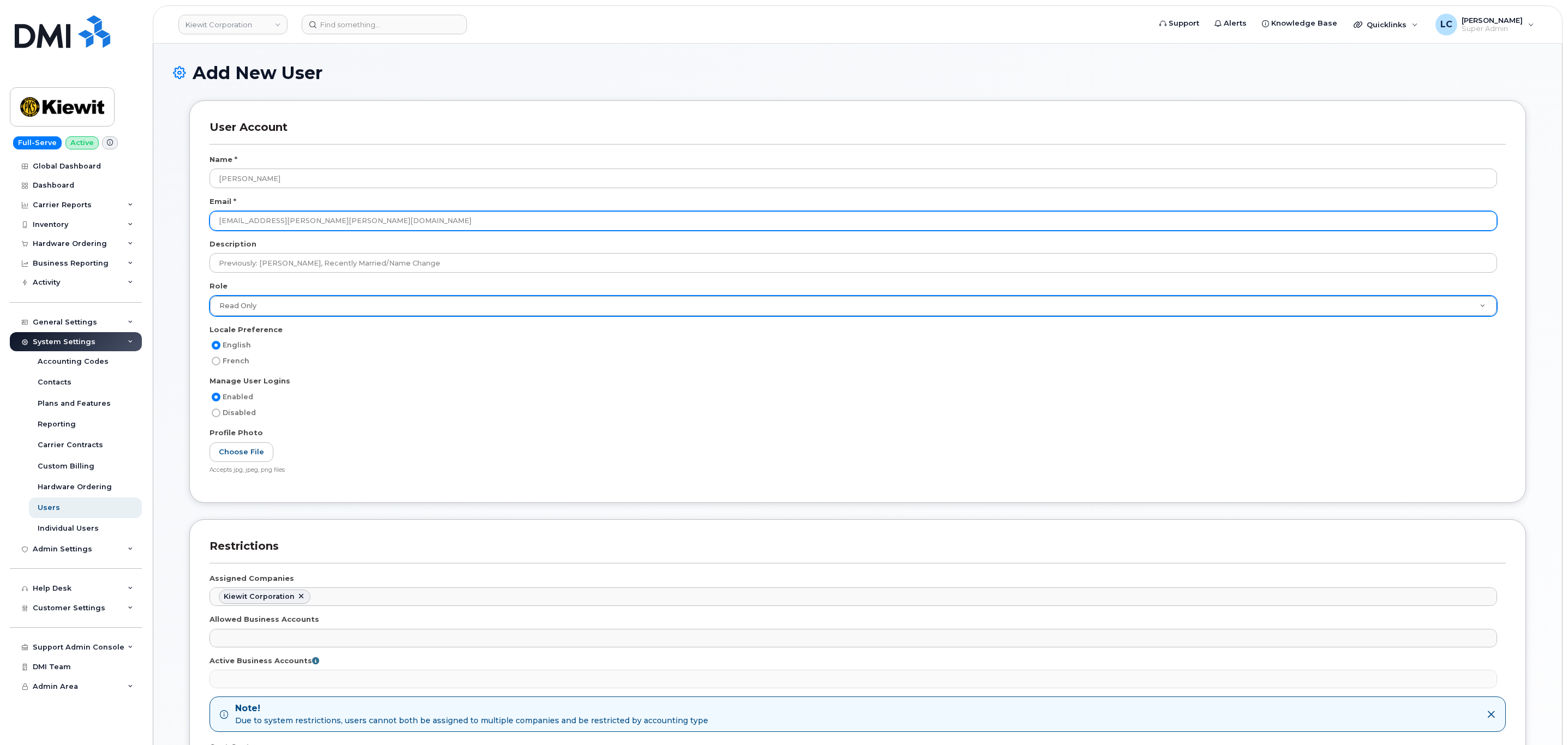
type input "jasmine.johnson@kiewit.com"
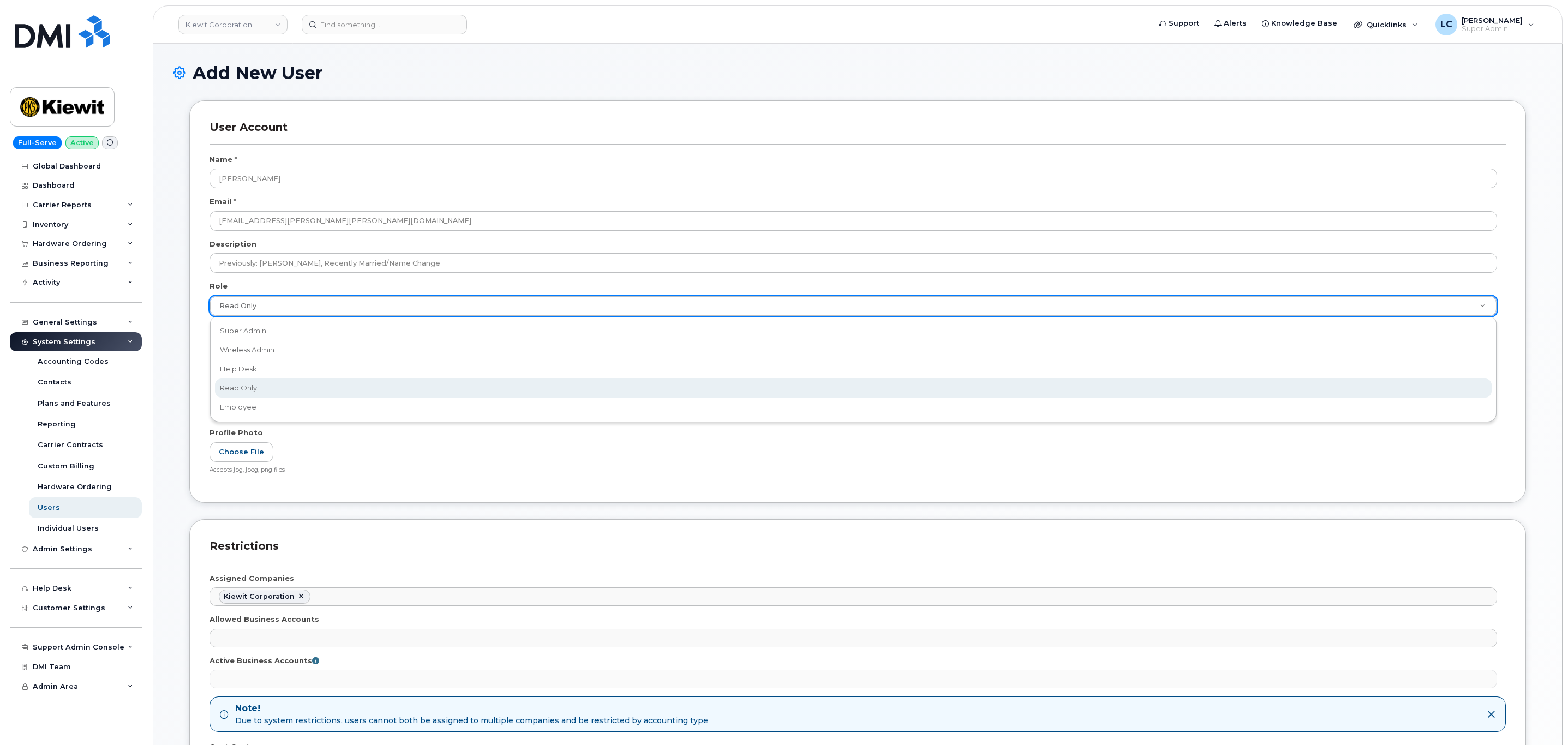
scroll to position [0, 4]
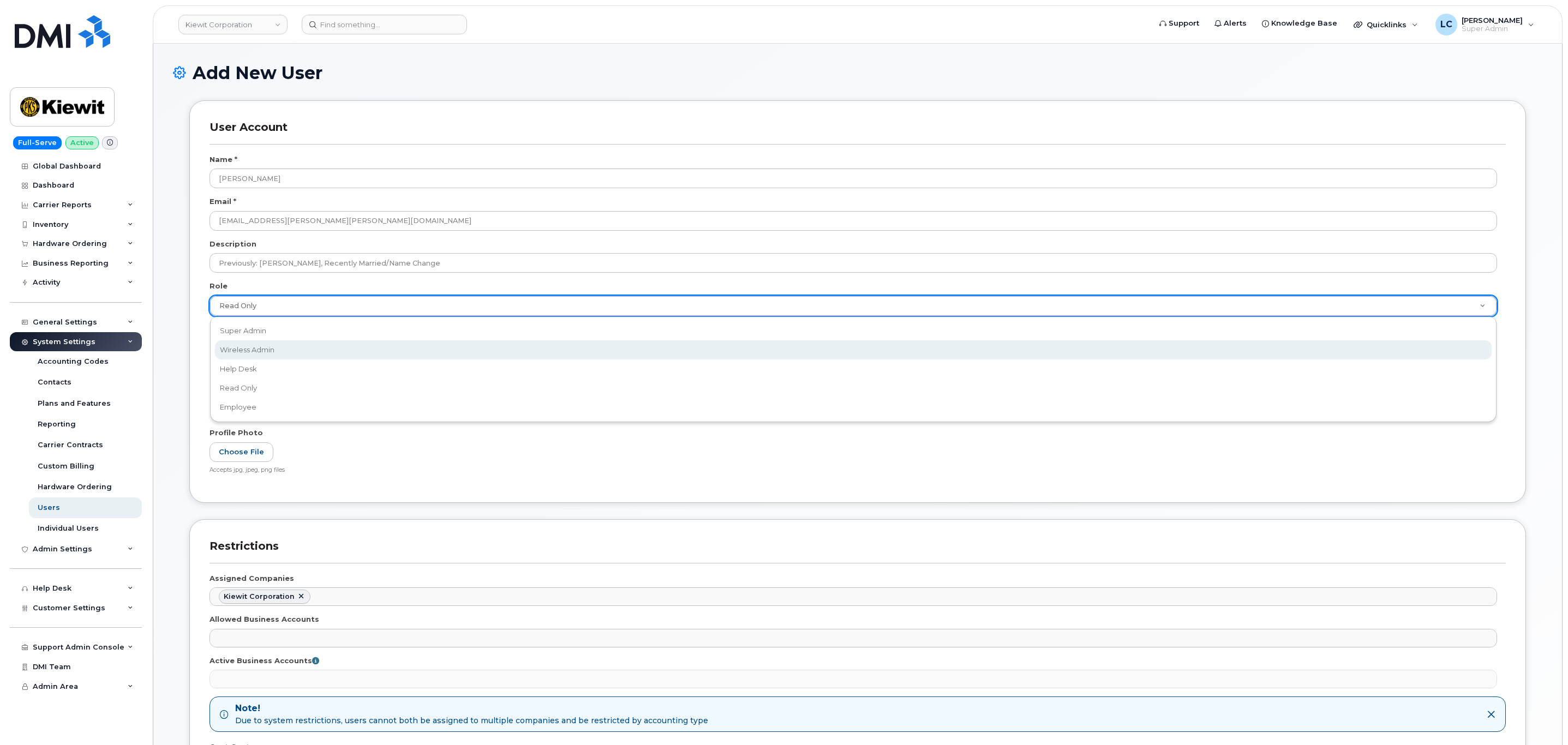
select select "wireless_admin"
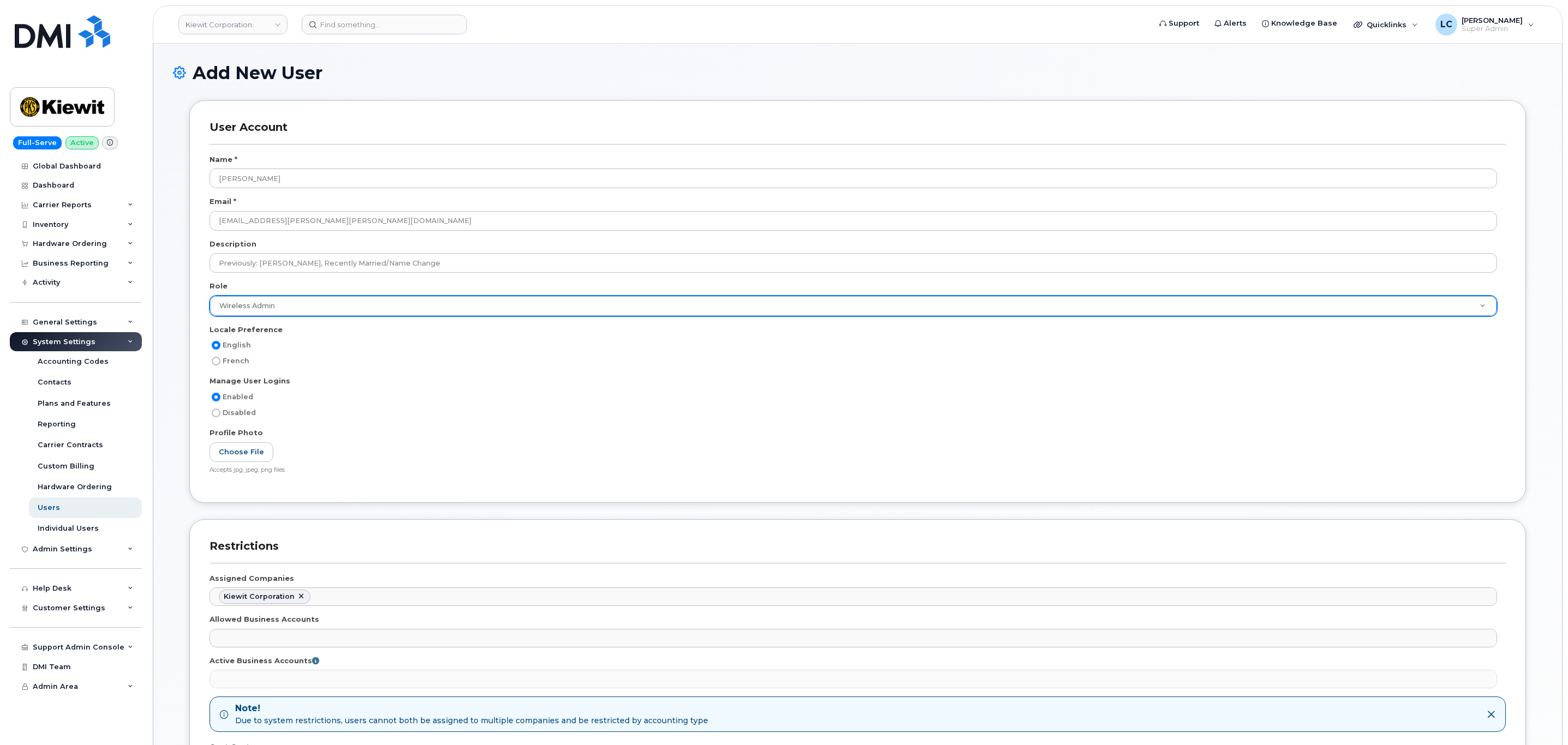
click at [403, 437] on div "Profile Photo" at bounding box center [857, 435] width 1296 height 15
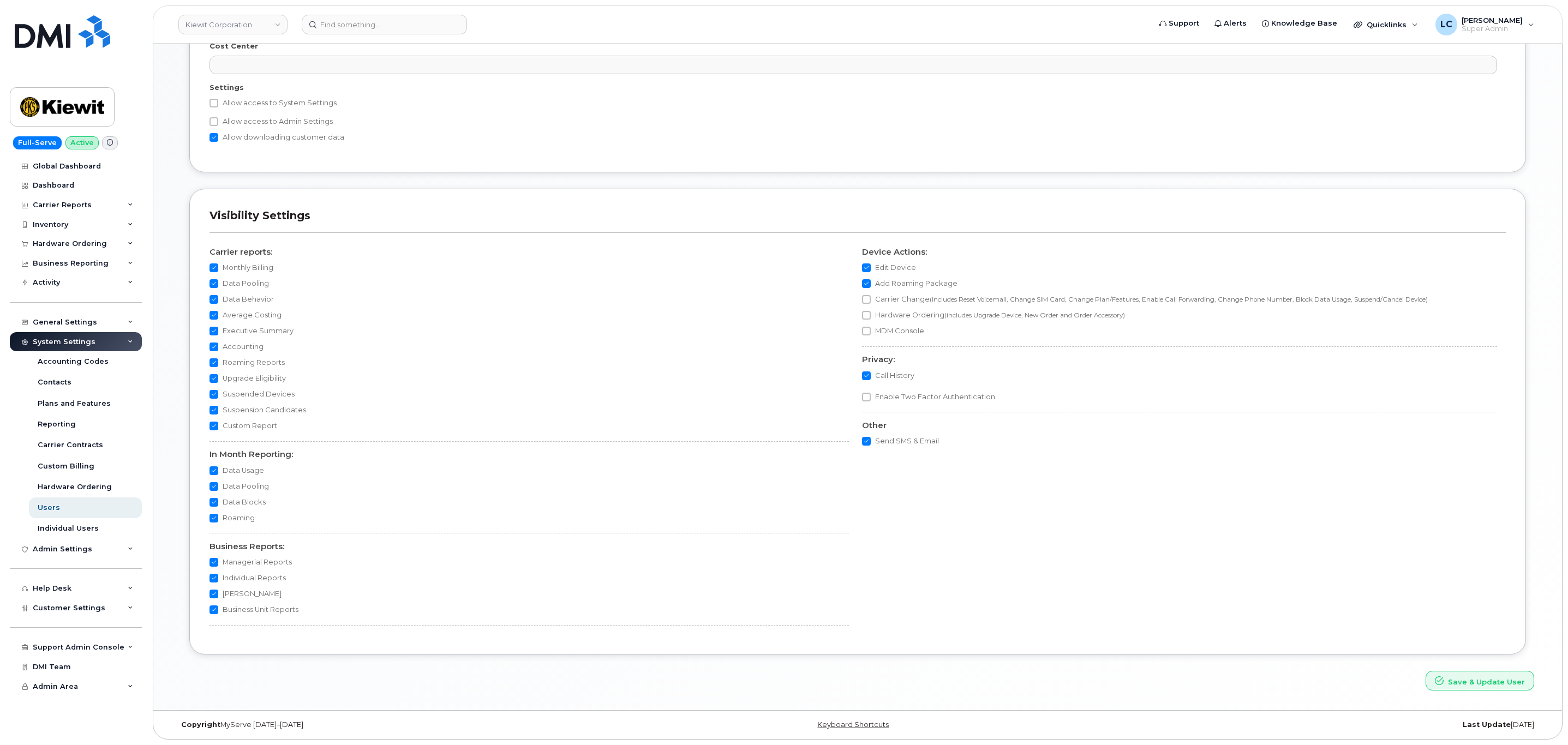
scroll to position [706, 0]
click at [1474, 688] on button "Save & Update User" at bounding box center [1479, 681] width 109 height 20
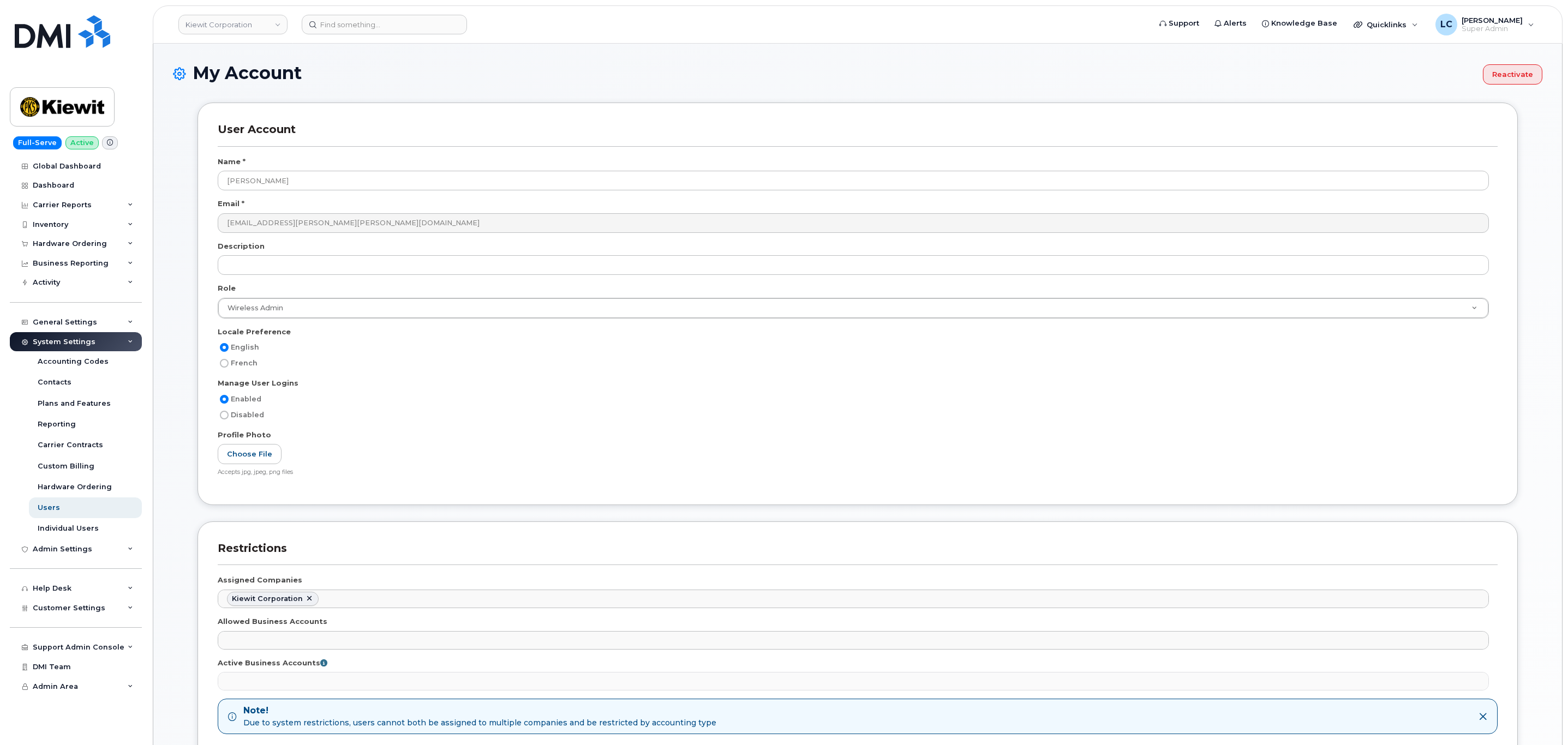
select select
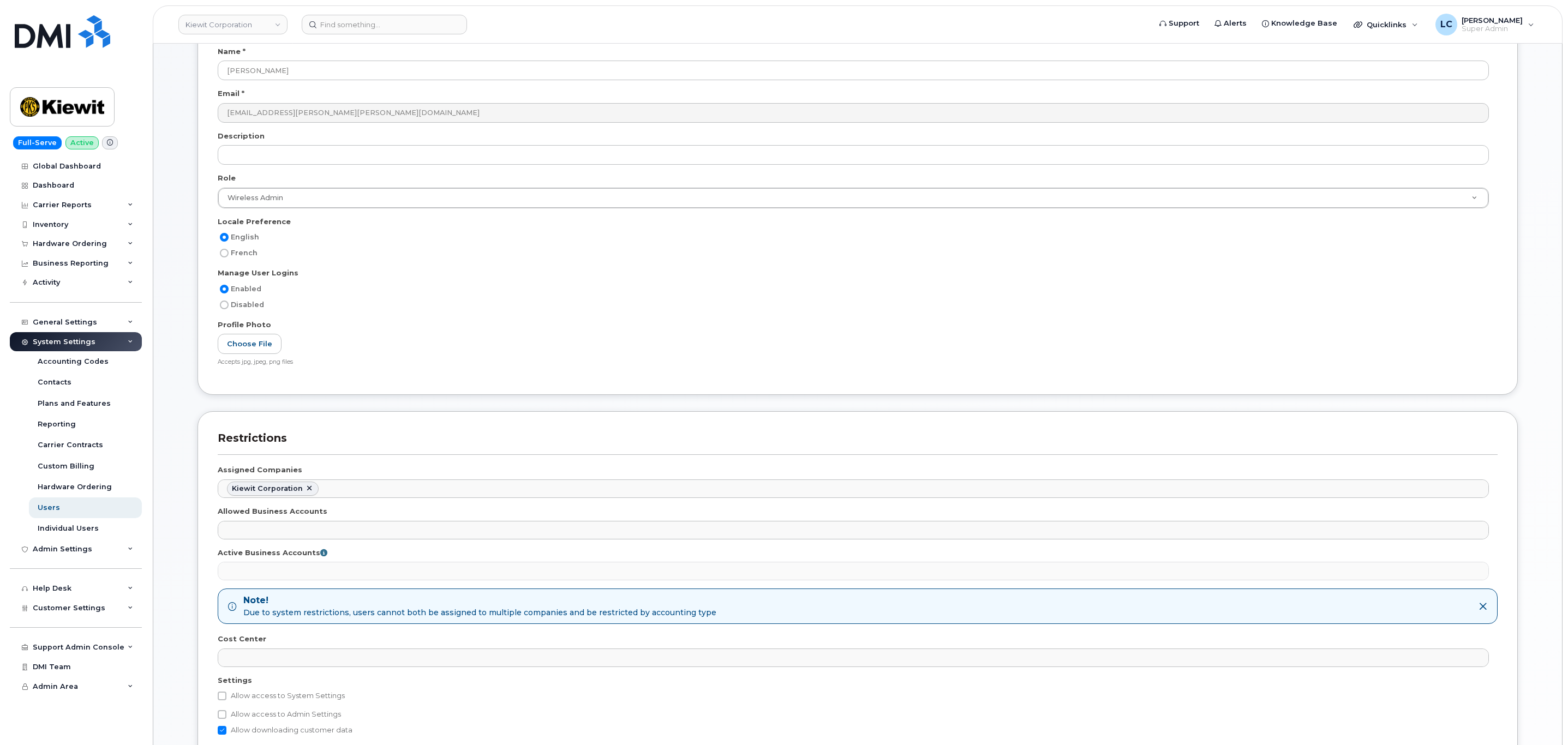
scroll to position [115, 0]
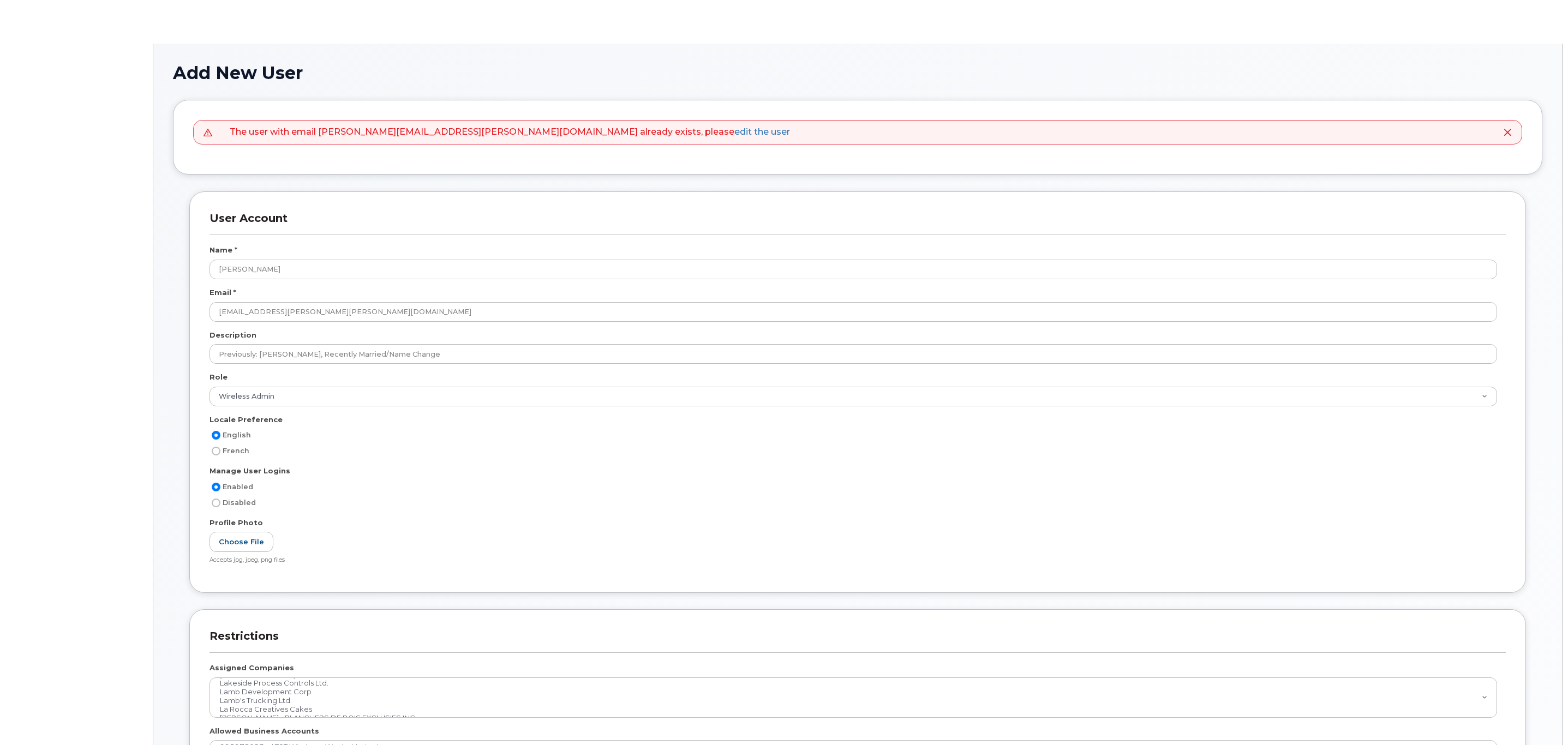
select select
select select "wireless_admin"
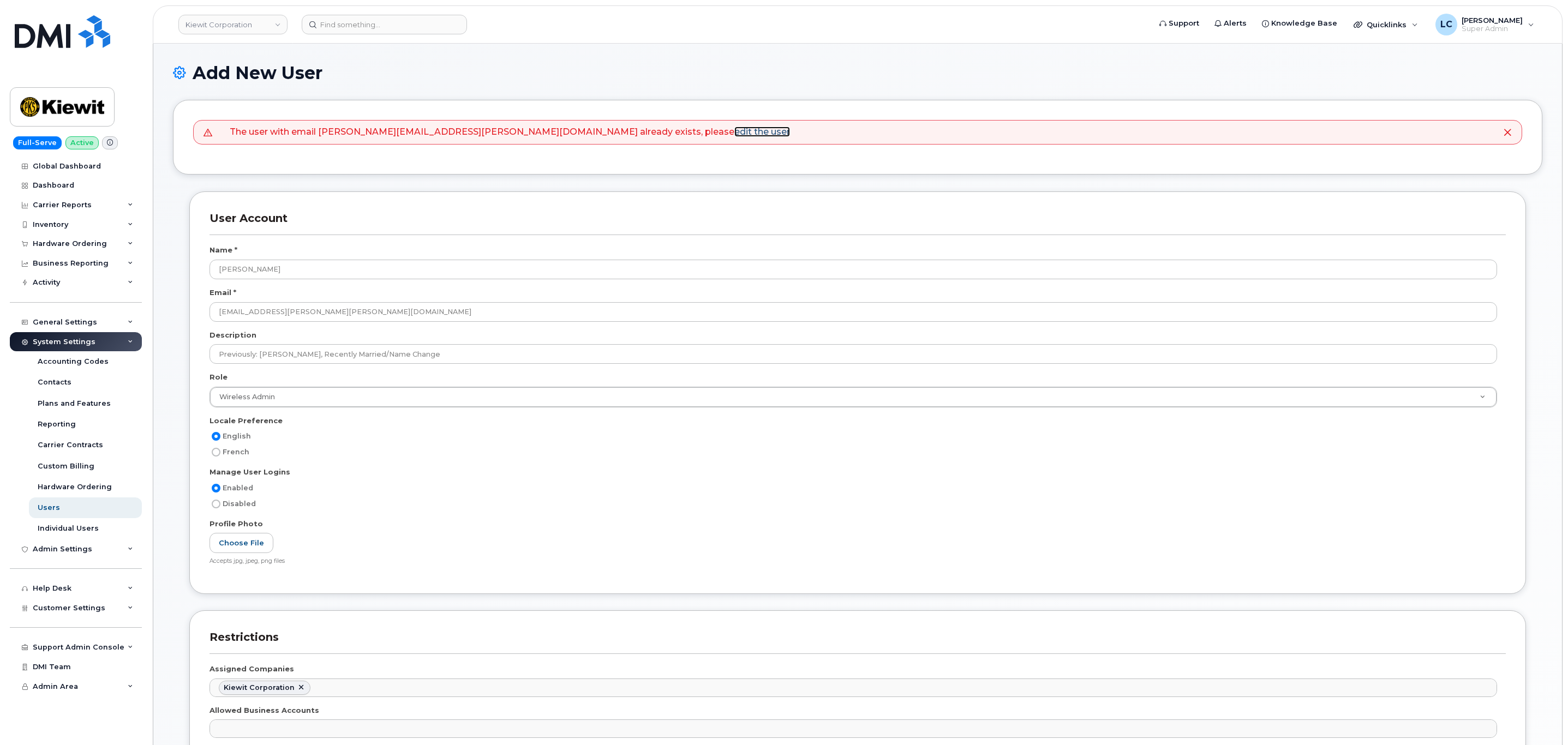
click at [734, 132] on link "edit the user" at bounding box center [762, 131] width 56 height 10
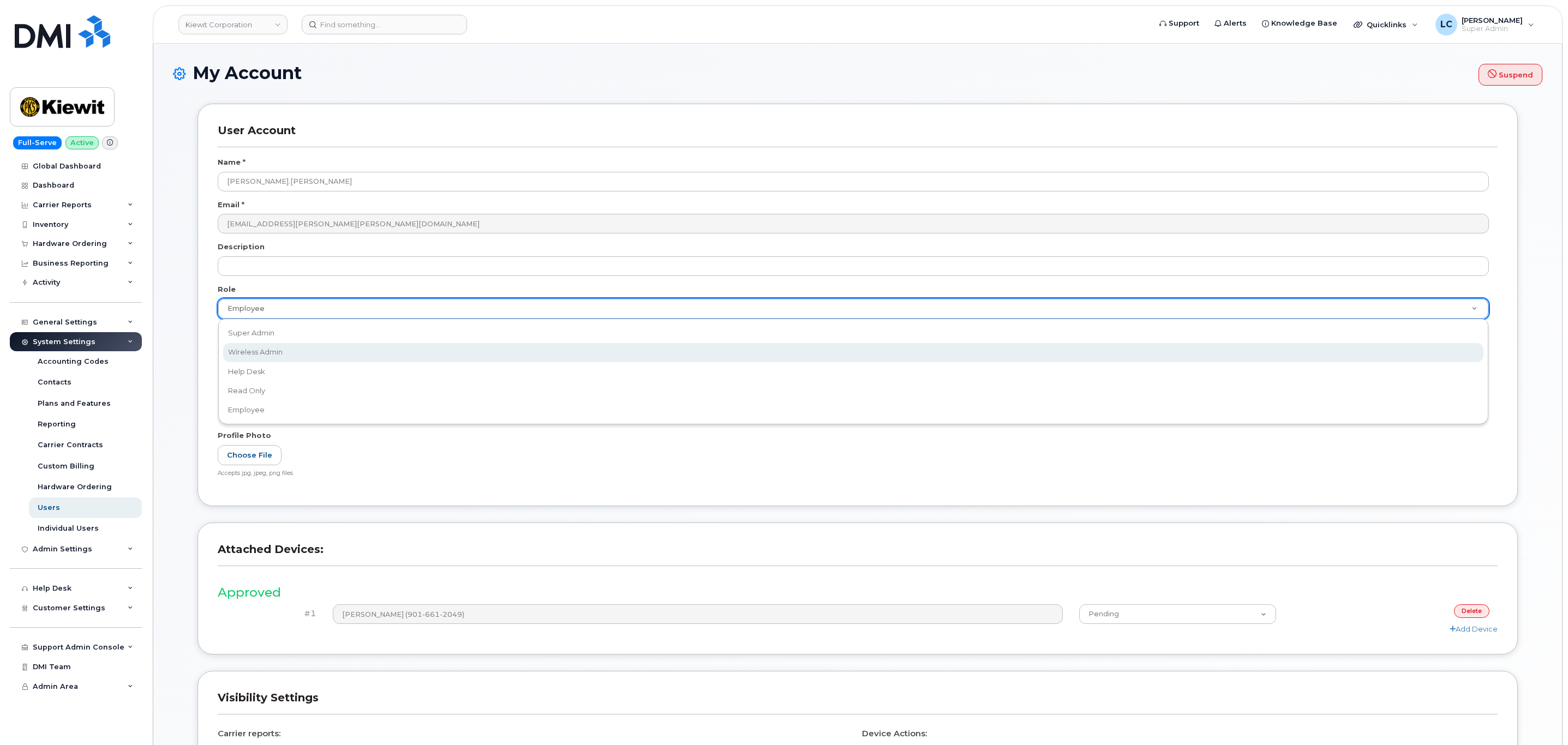
select select "wireless_admin"
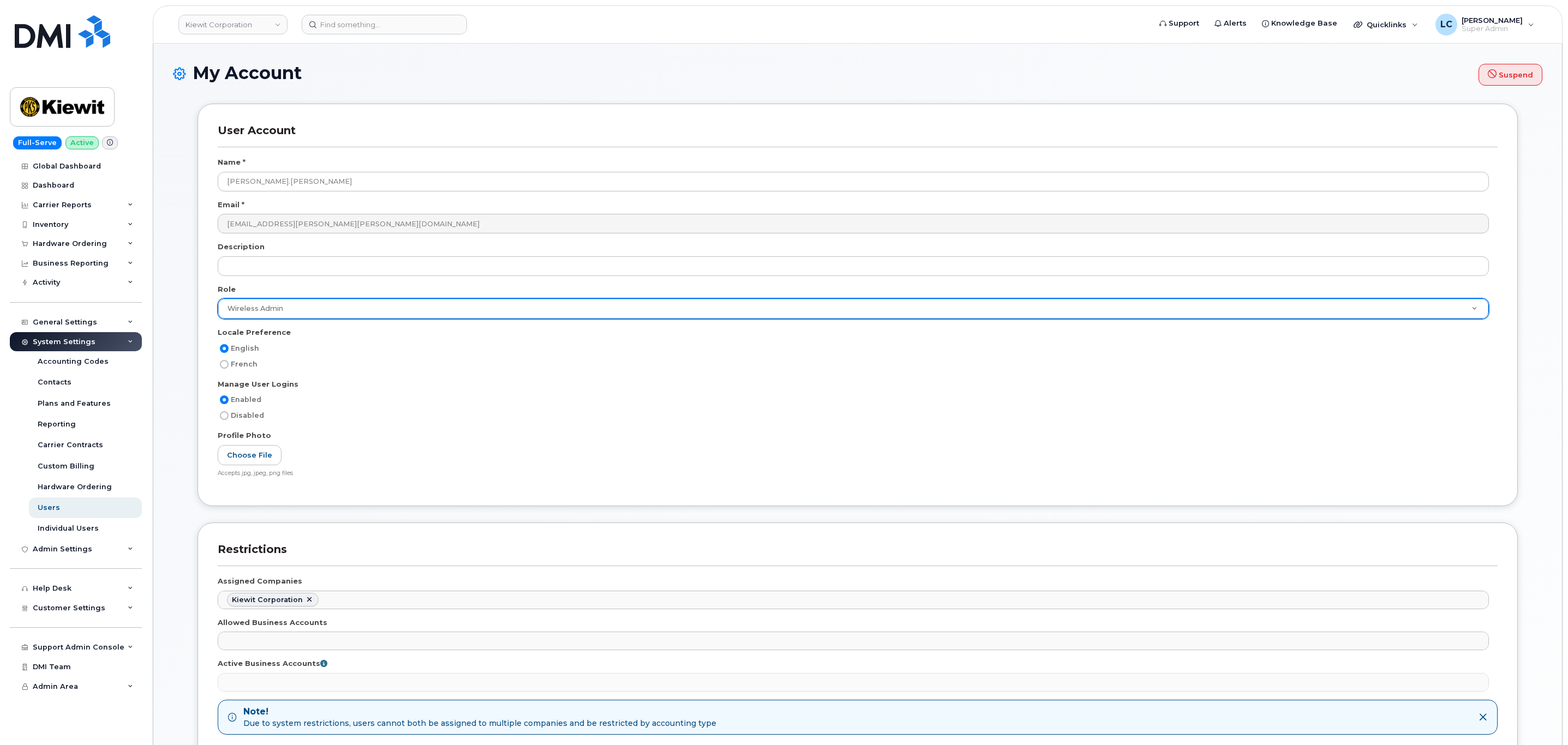
click at [403, 379] on div "Manage User Logins" at bounding box center [857, 386] width 1280 height 15
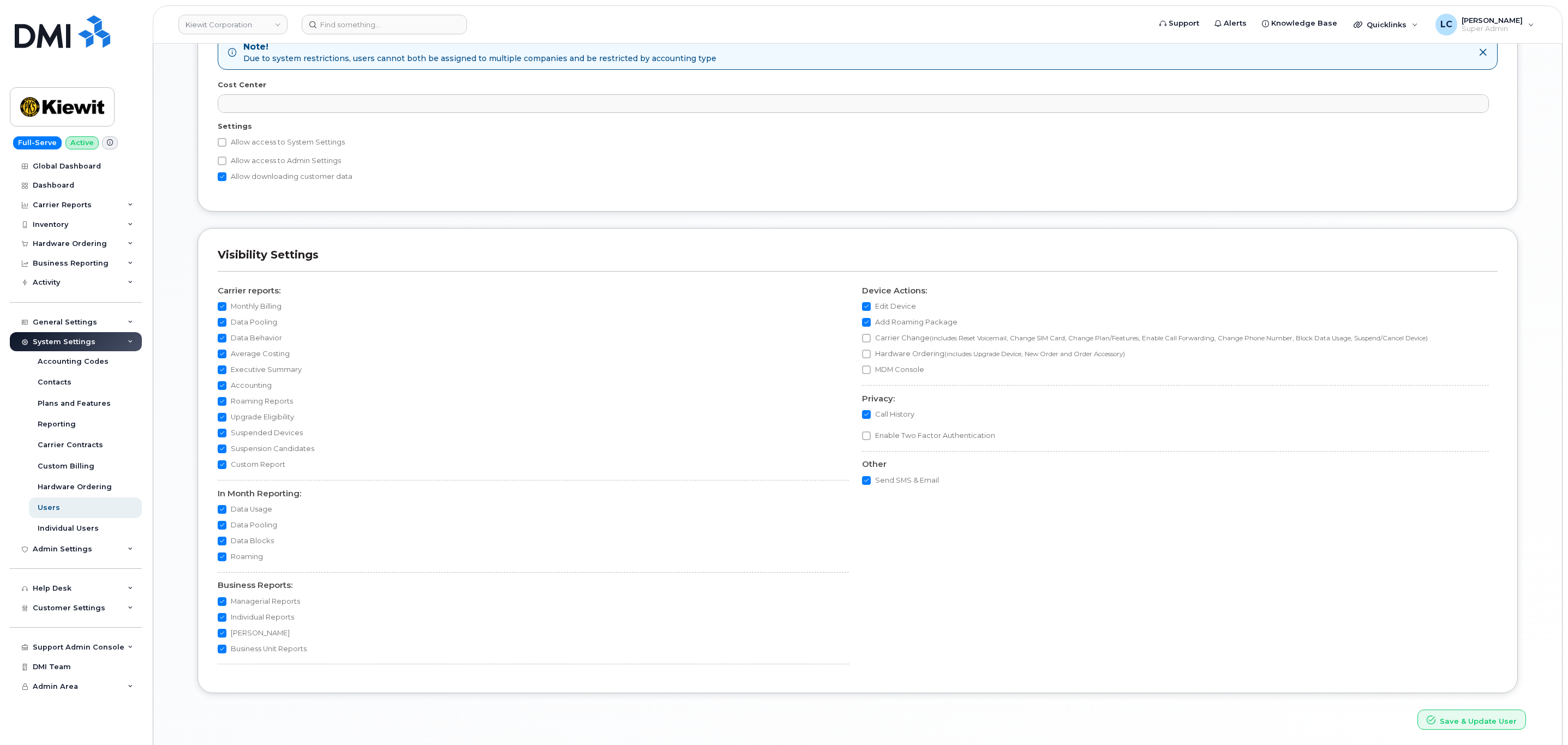
scroll to position [709, 0]
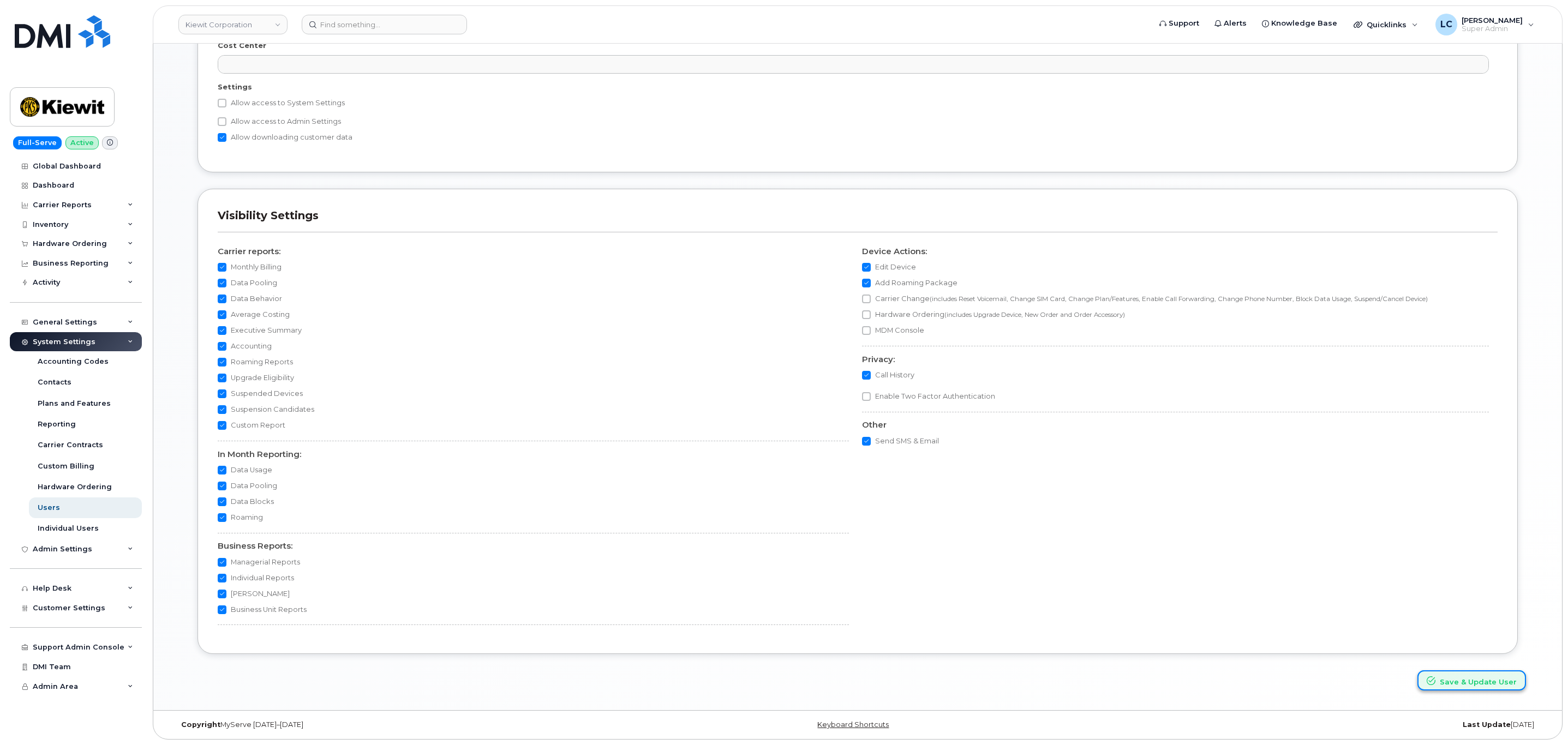
click at [1445, 679] on button "Save & Update User" at bounding box center [1471, 680] width 109 height 20
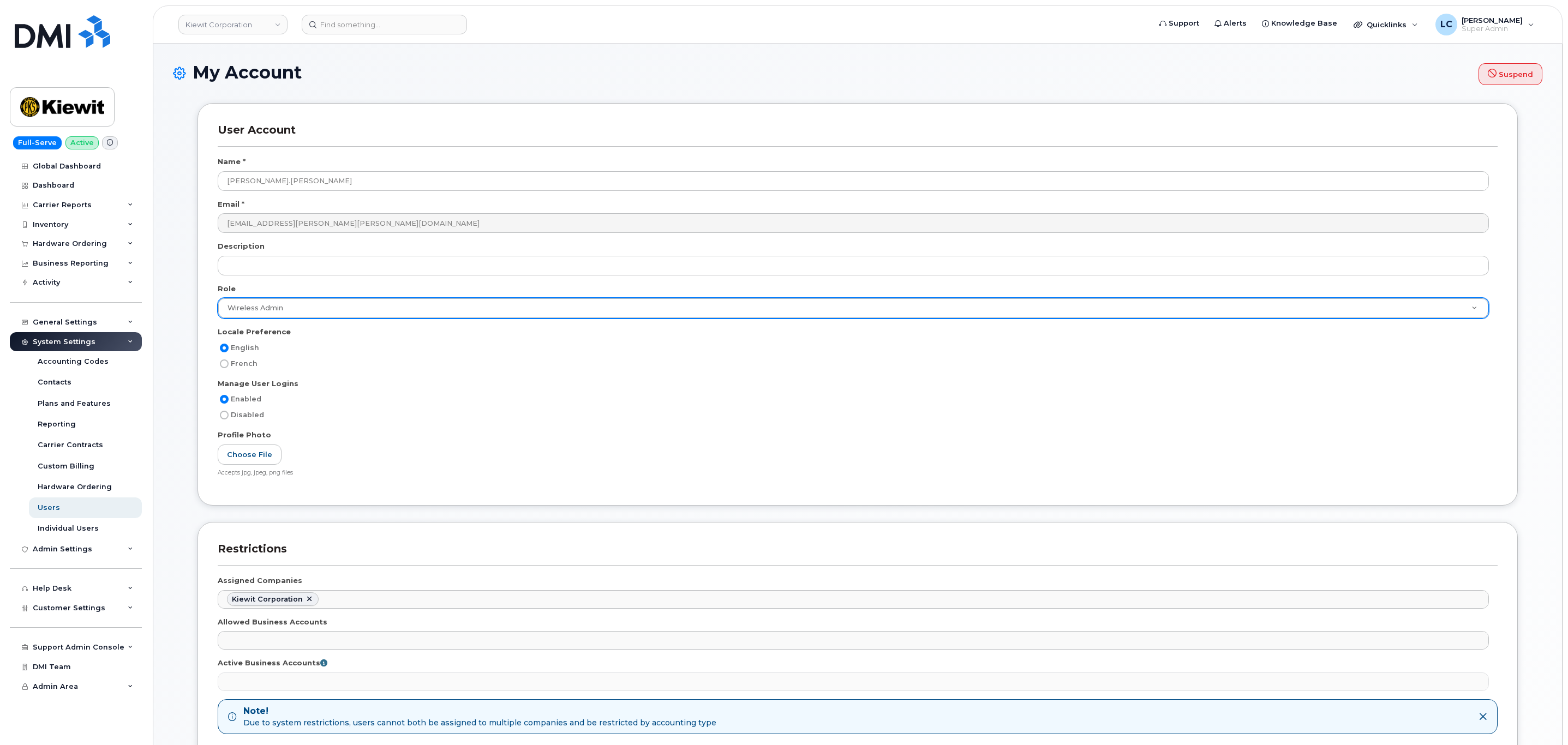
scroll to position [0, 0]
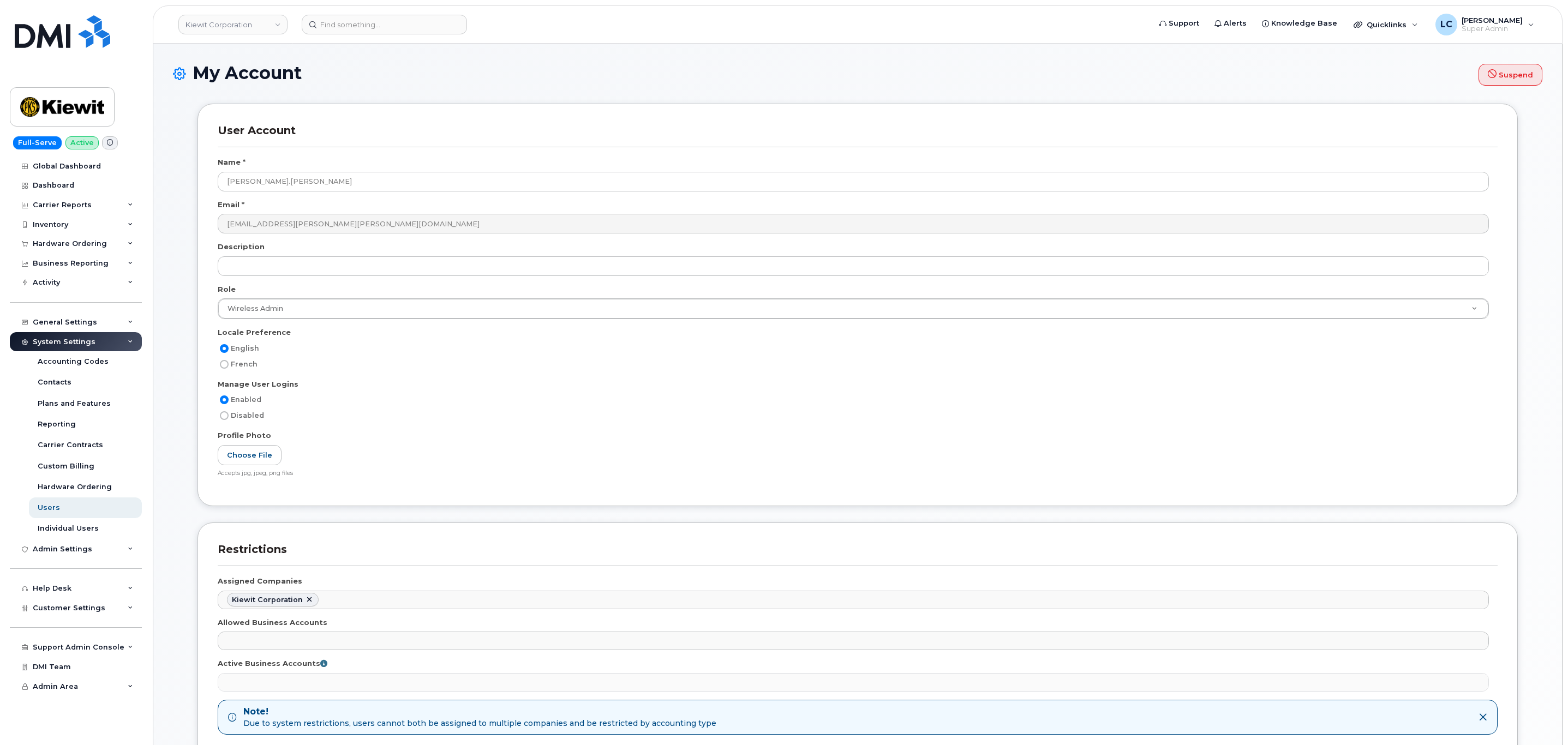
select select
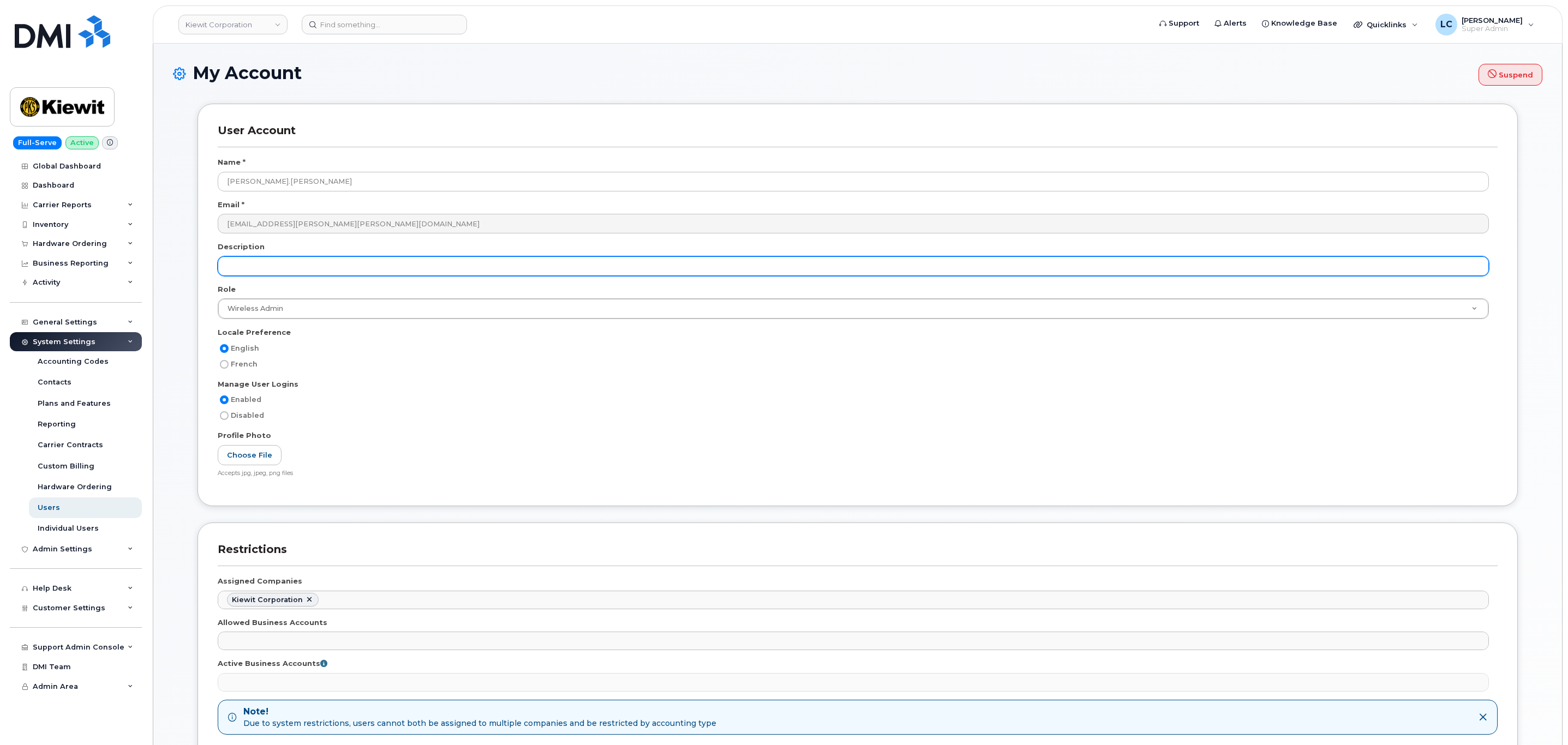
click at [291, 263] on input "text" at bounding box center [853, 266] width 1271 height 20
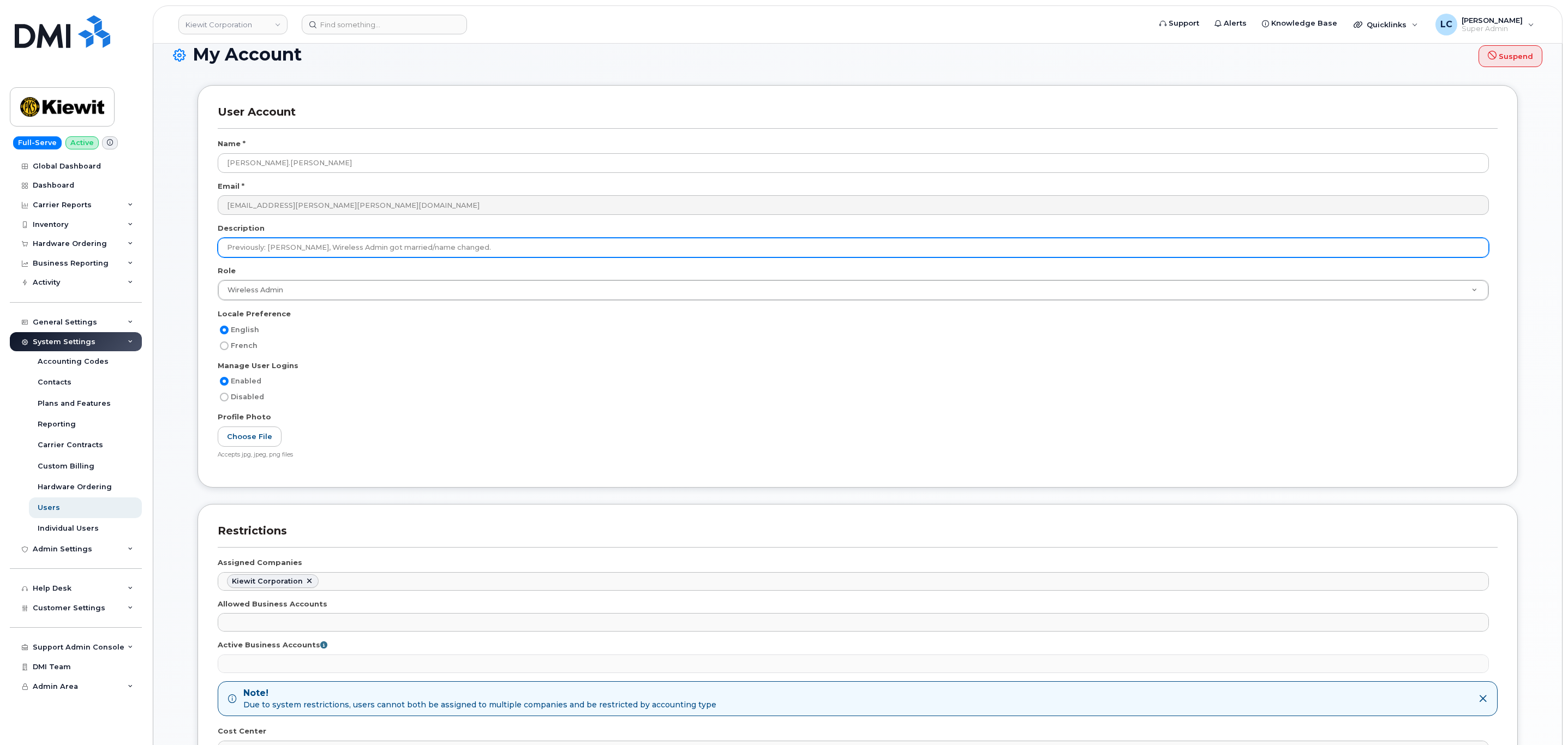
scroll to position [18, 0]
type input "Previously: Jasmine Harris, Wireless Admin got married/name changed. Requested …"
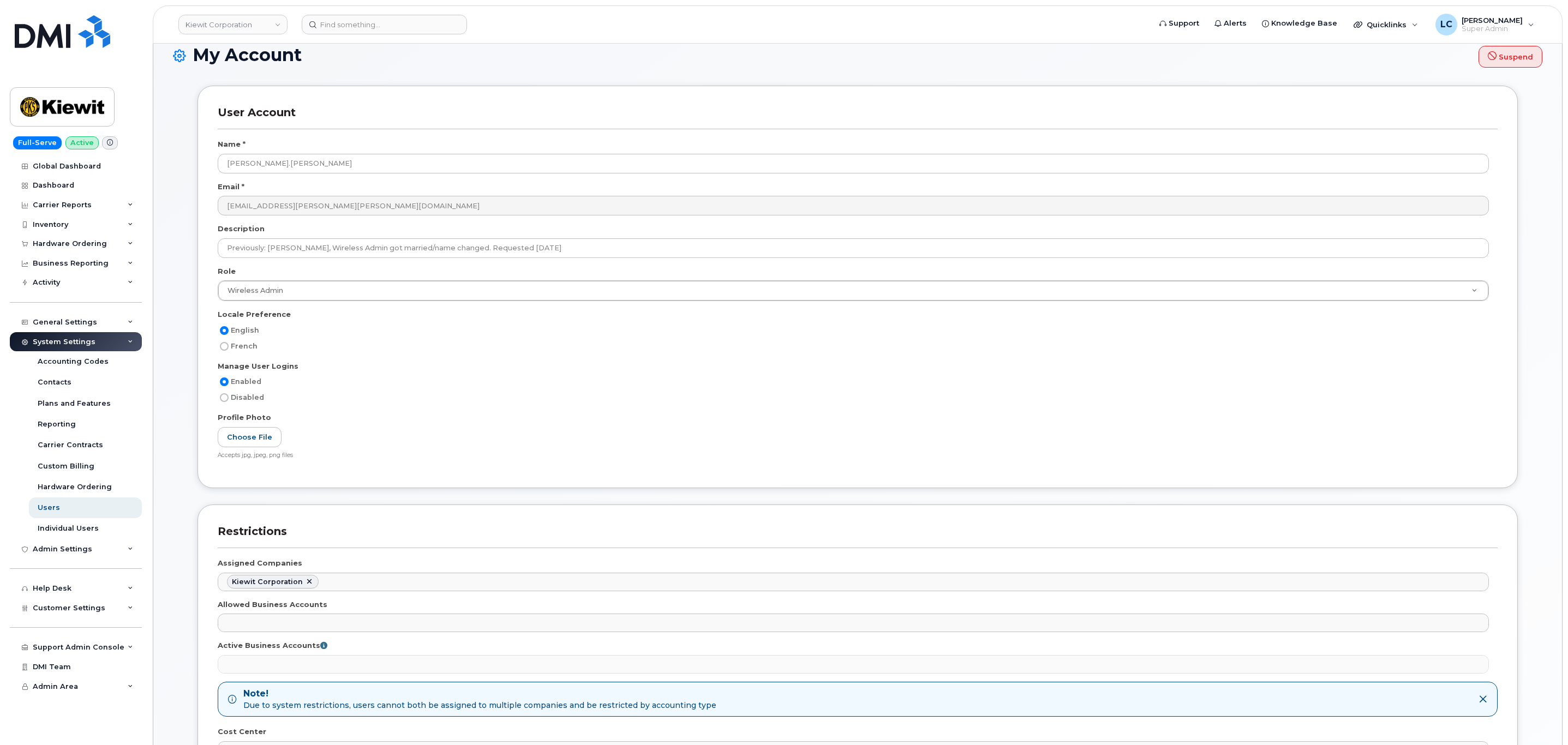
click at [521, 346] on div "French" at bounding box center [853, 346] width 1271 height 13
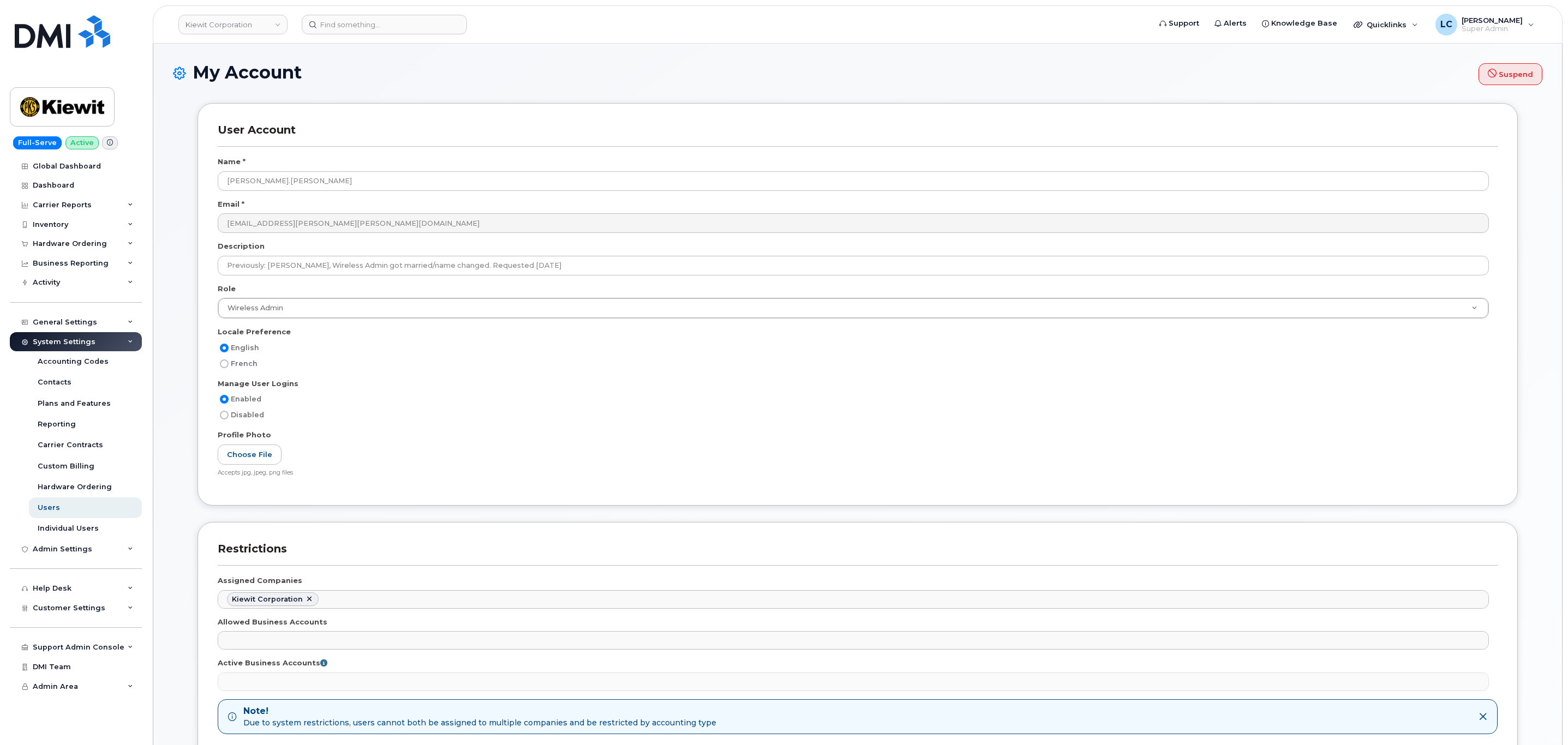
scroll to position [0, 0]
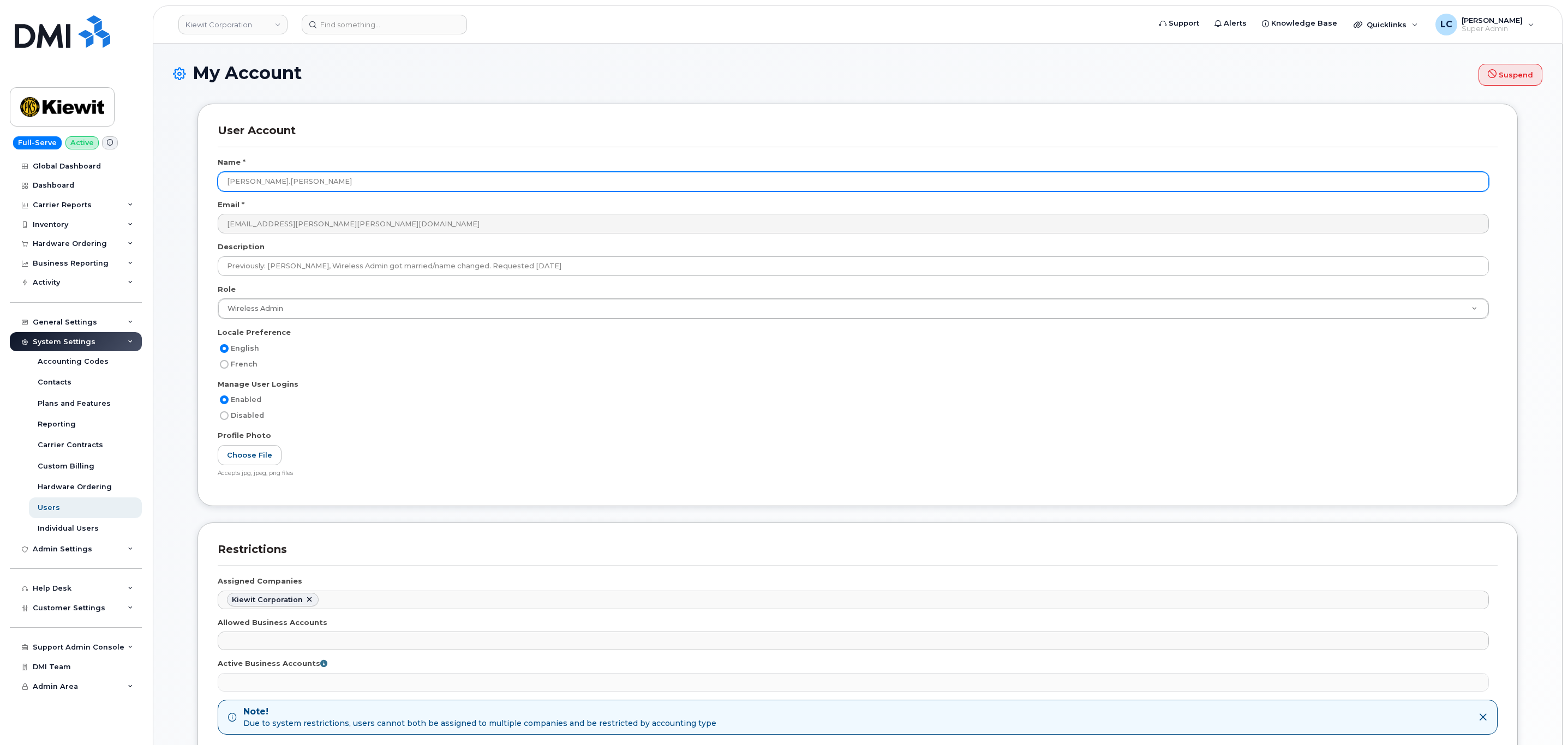
drag, startPoint x: 357, startPoint y: 177, endPoint x: 181, endPoint y: 171, distance: 176.1
click at [181, 171] on div "User Account Name * Jasmine.Johnson Email * jasmine.johnson@kiewit.com Descript…" at bounding box center [857, 498] width 1353 height 789
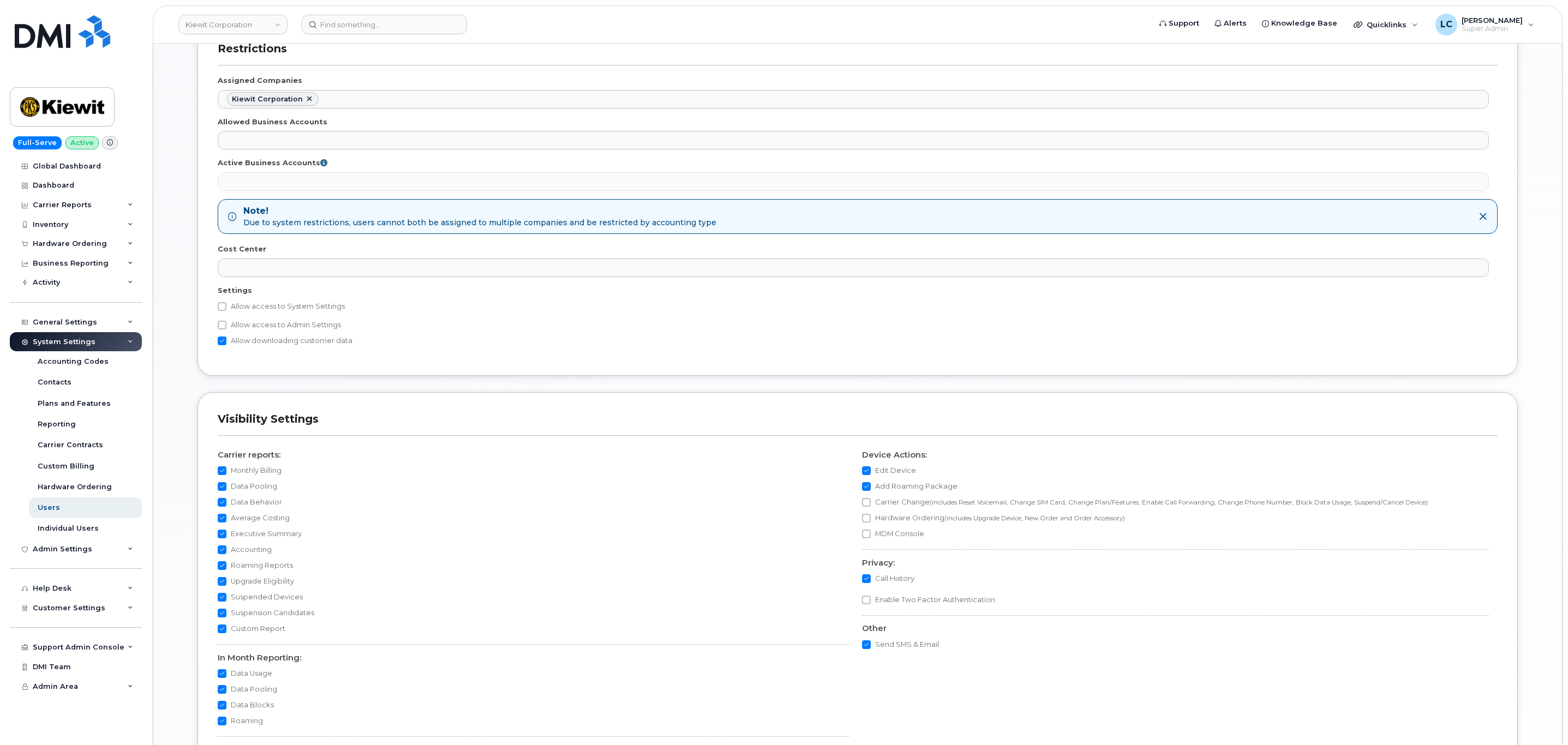
scroll to position [711, 0]
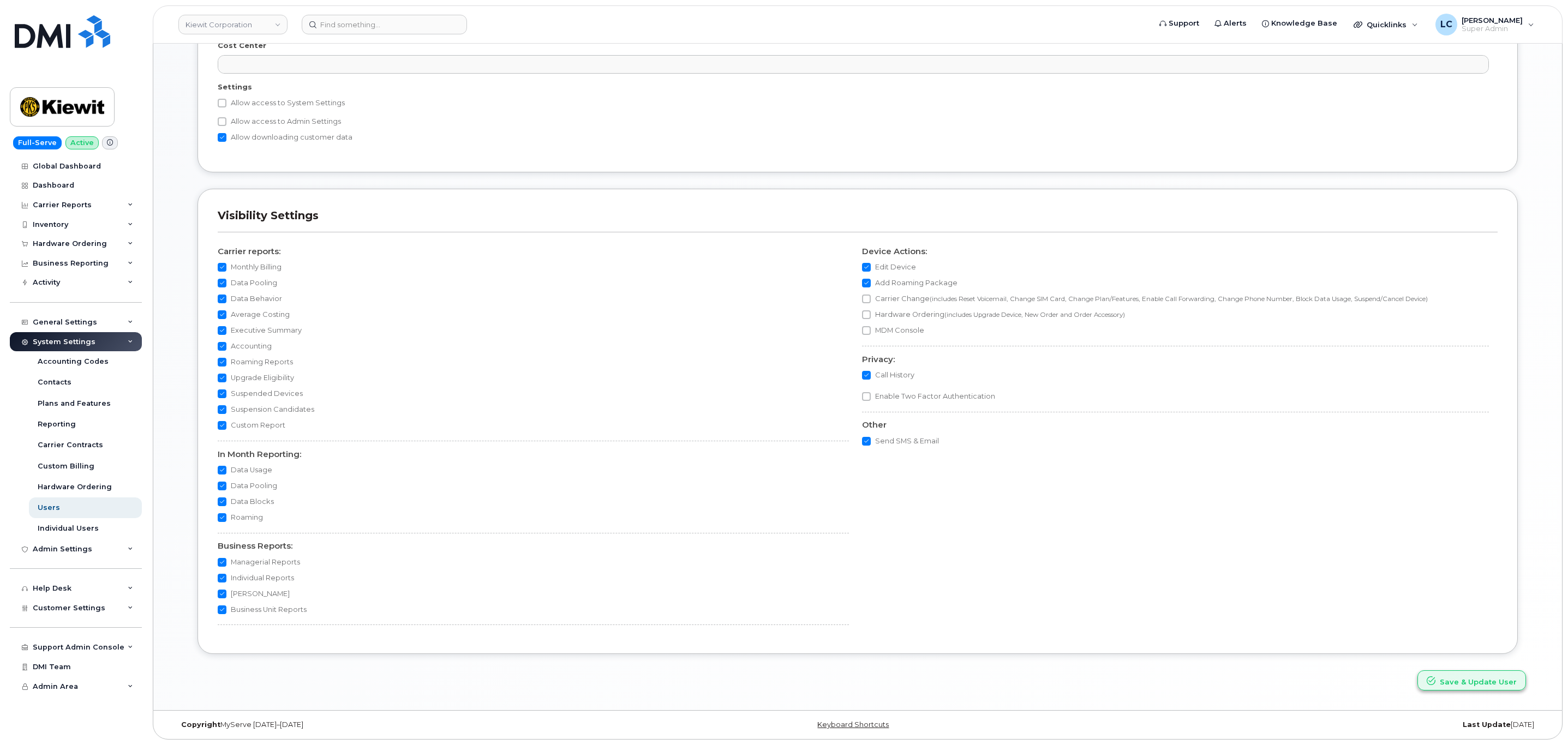
type input "Jasmine Johnson"
click at [1470, 678] on button "Save & Update User" at bounding box center [1471, 680] width 109 height 20
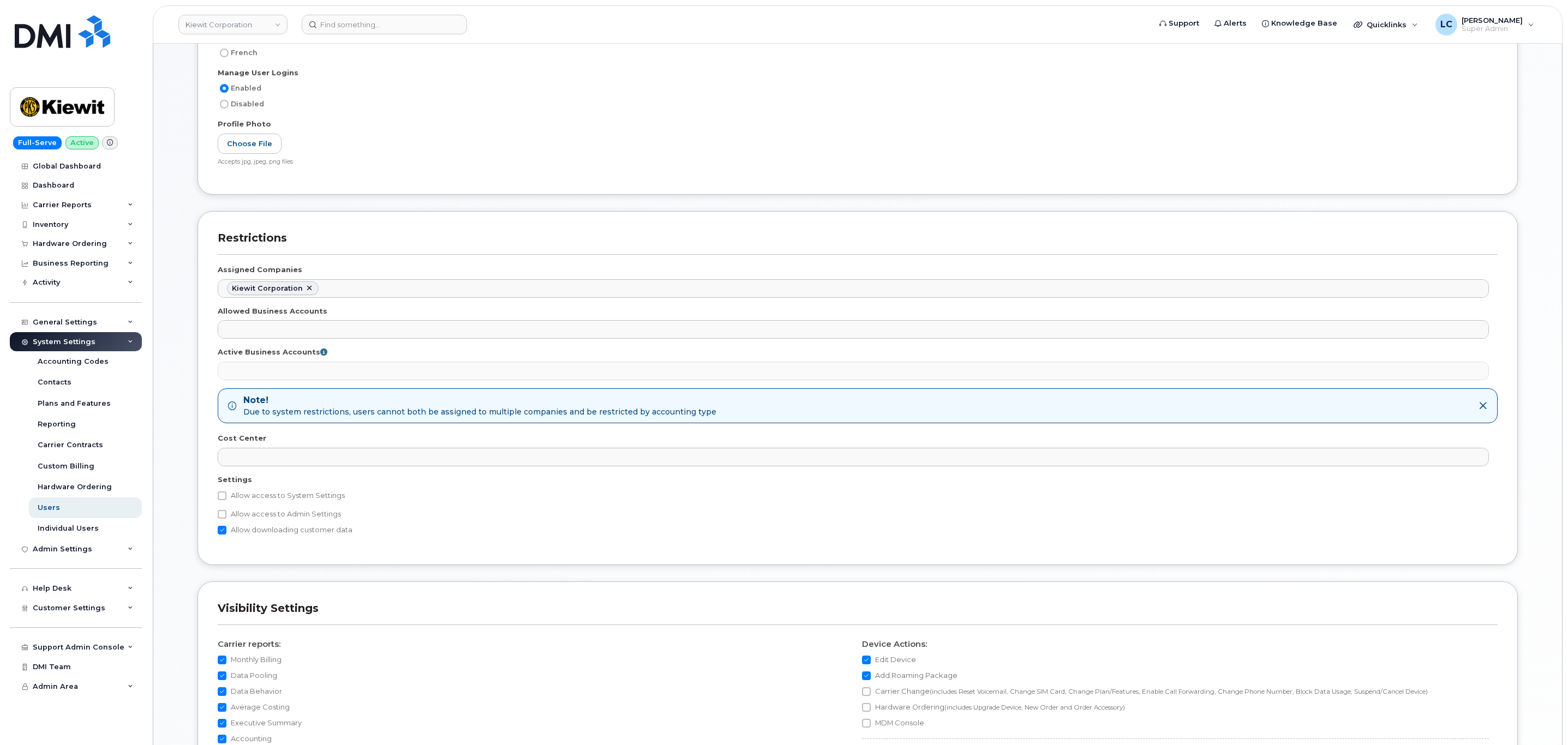
scroll to position [79, 0]
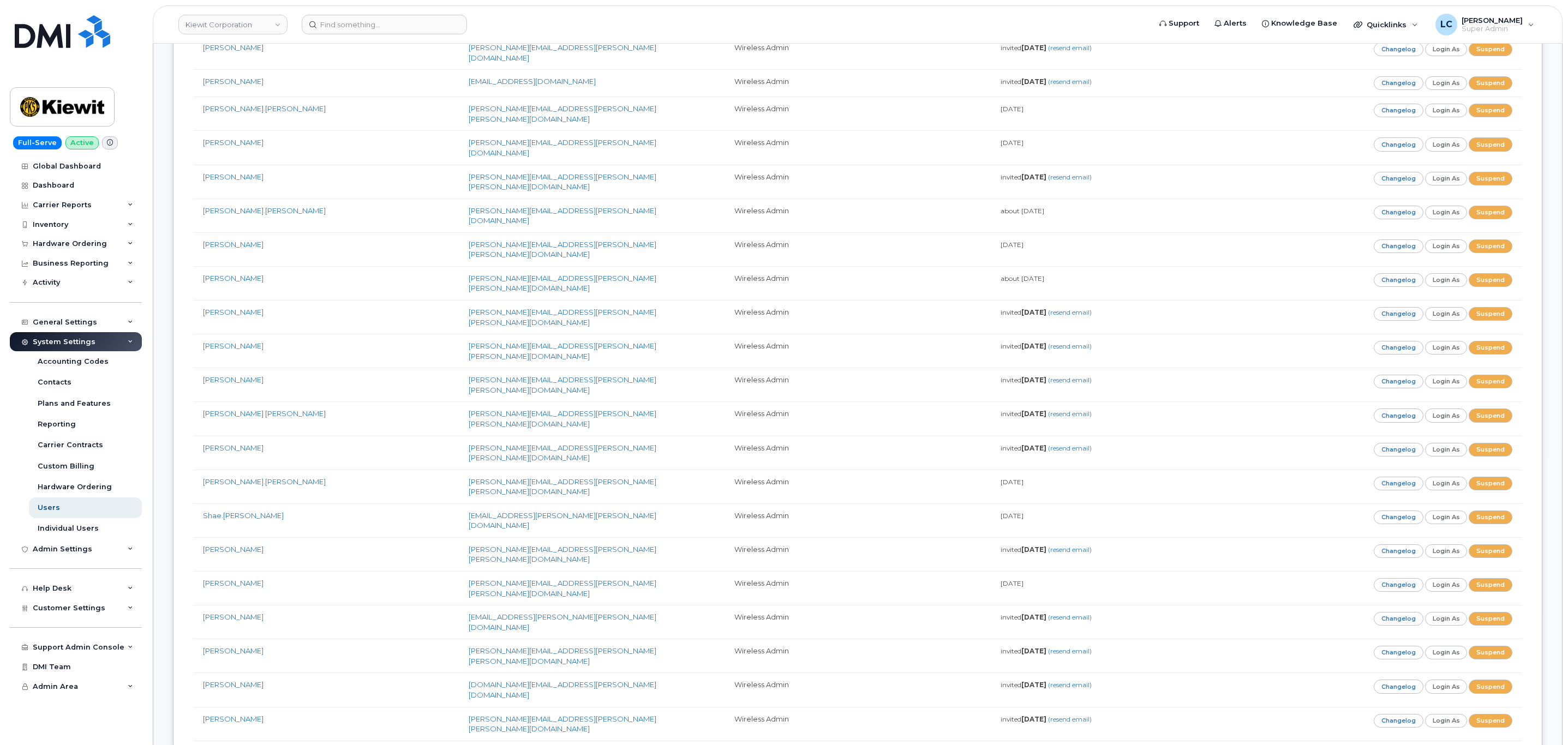
scroll to position [3443, 0]
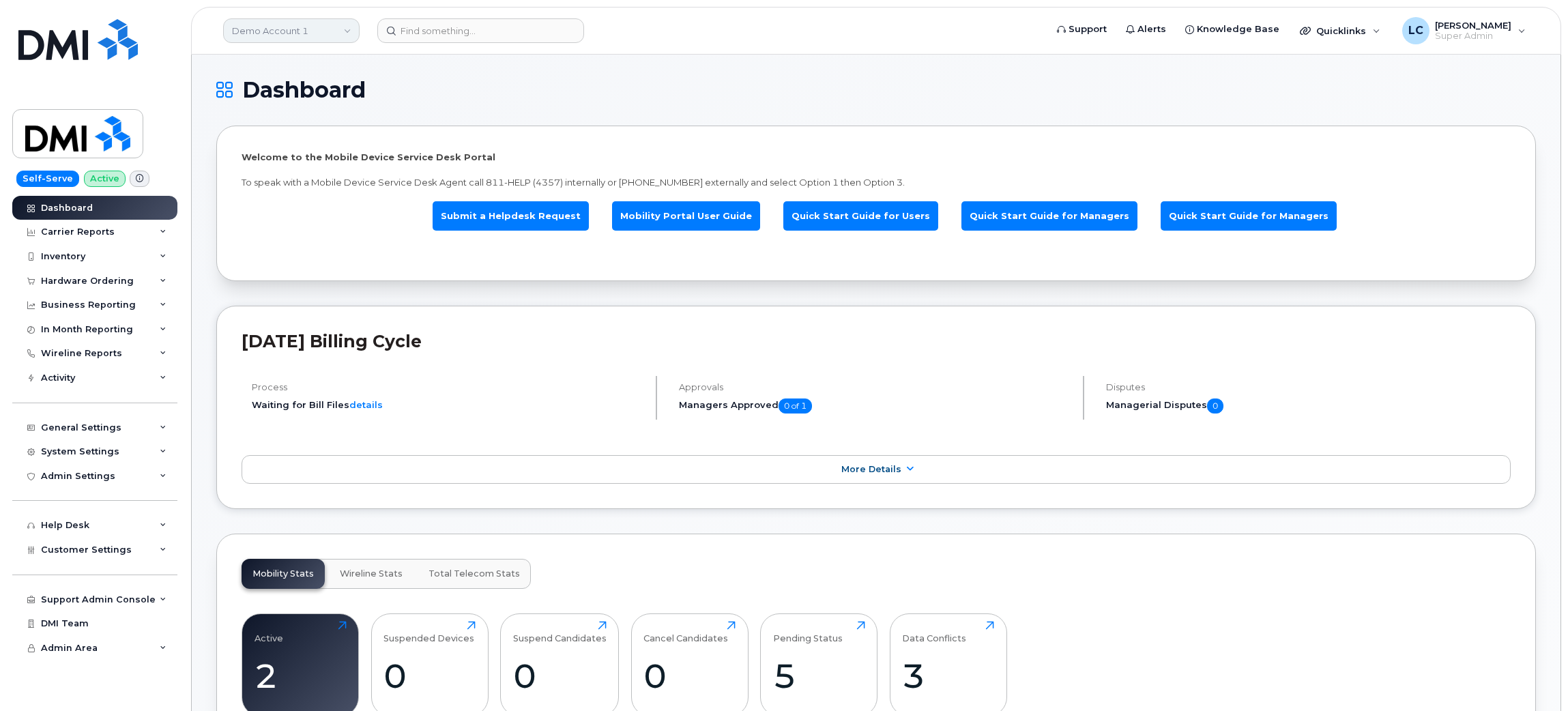
click at [284, 28] on link "Demo Account 1" at bounding box center [291, 31] width 136 height 25
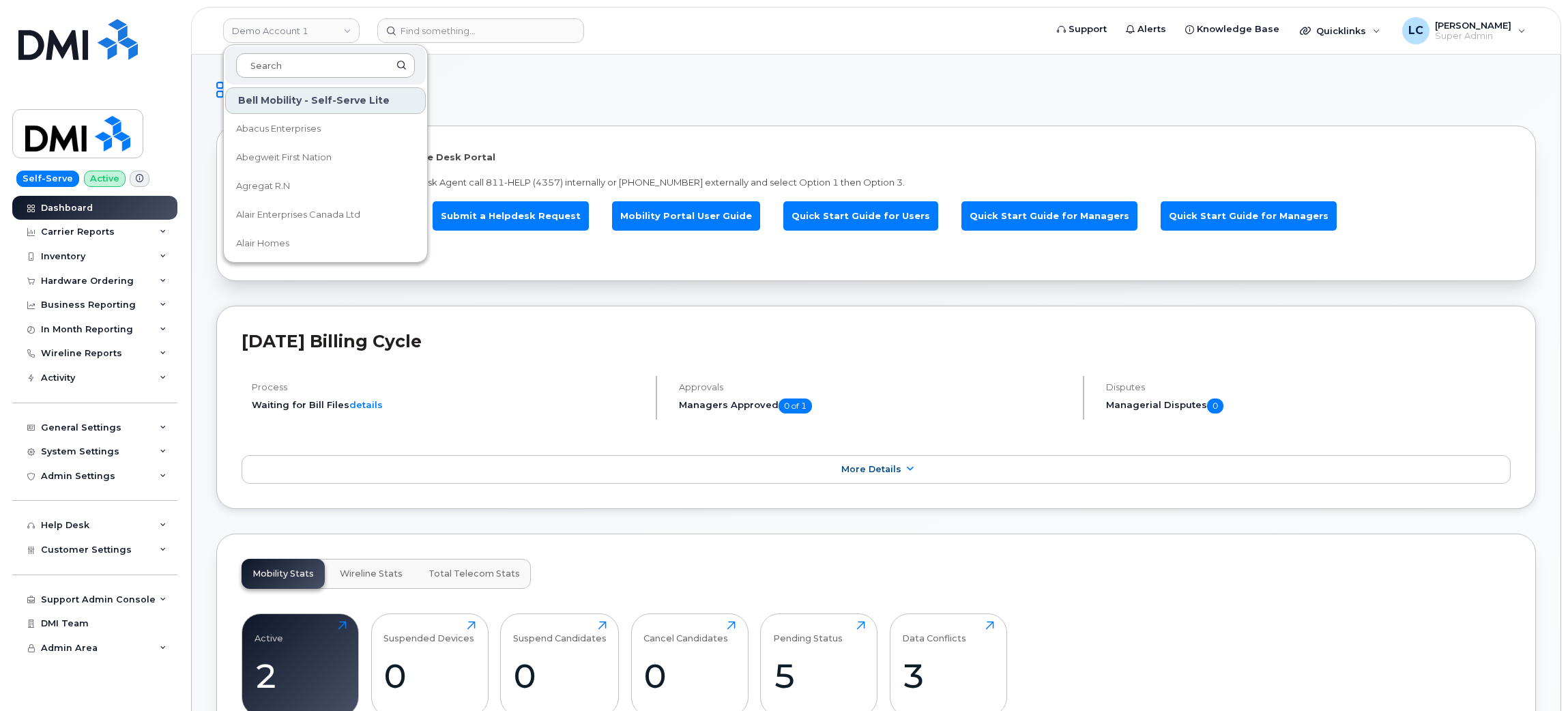
click at [303, 66] on input at bounding box center [326, 66] width 179 height 25
type input "Don Wheaton"
click at [327, 129] on link "[PERSON_NAME] Ltd." at bounding box center [326, 128] width 200 height 27
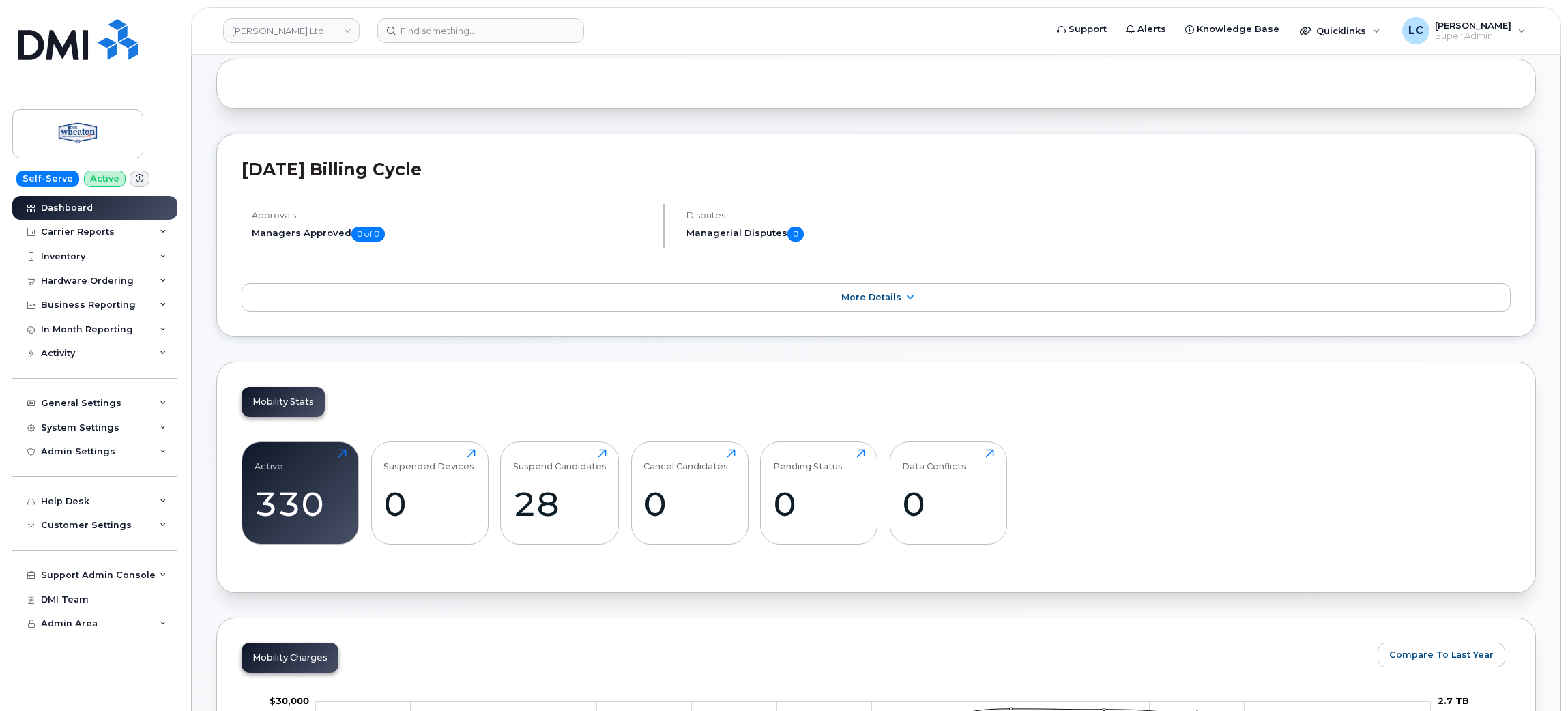
scroll to position [102, 0]
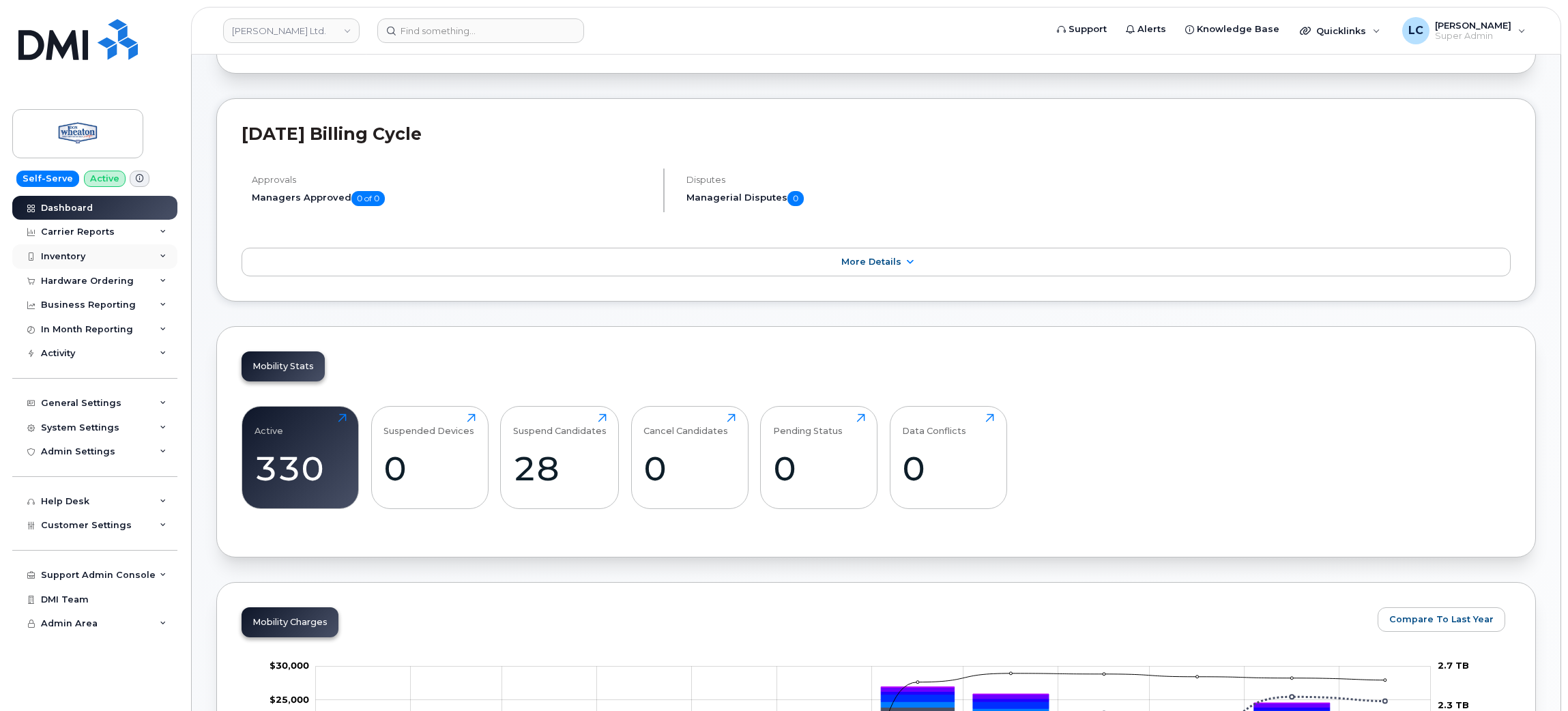
click at [84, 256] on div "Inventory" at bounding box center [94, 256] width 165 height 25
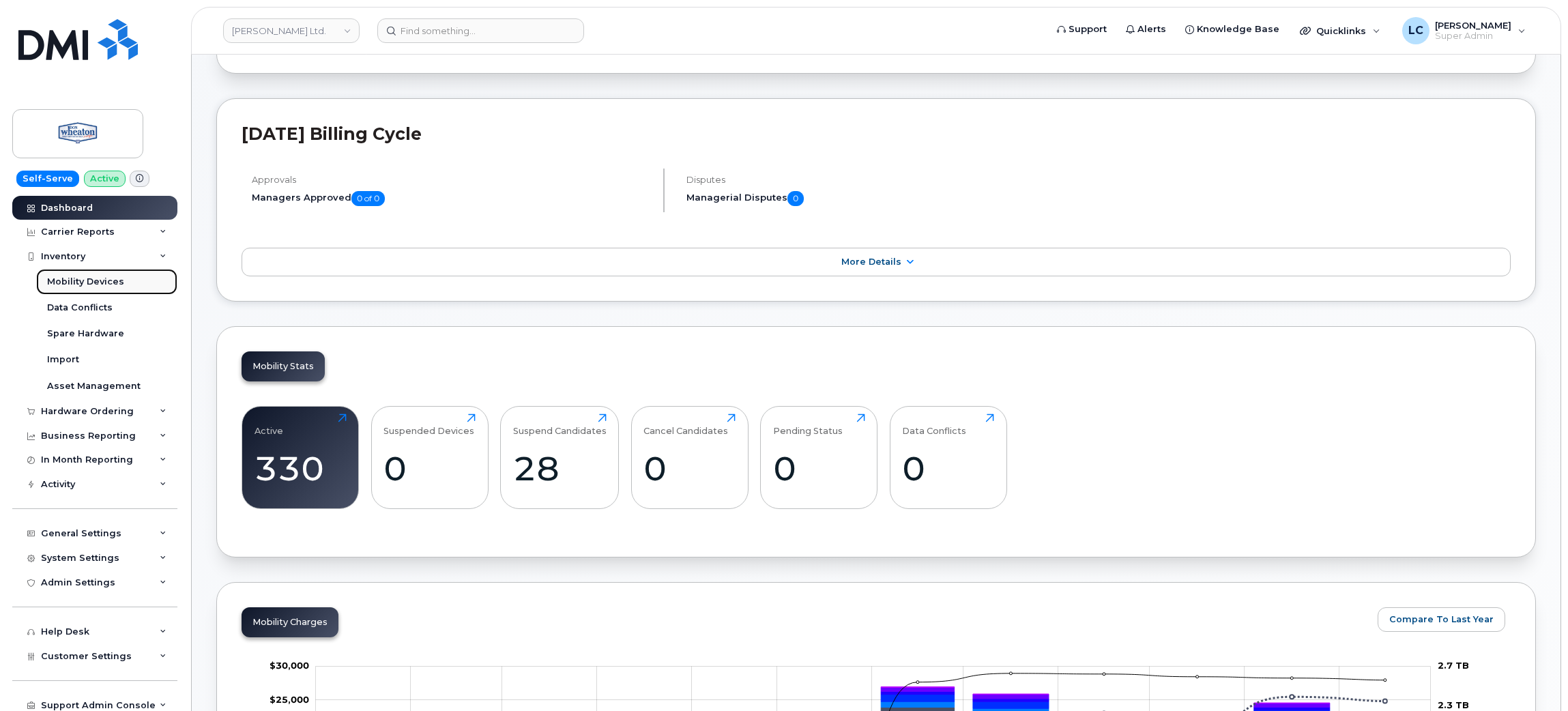
click at [101, 291] on link "Mobility Devices" at bounding box center [106, 282] width 141 height 26
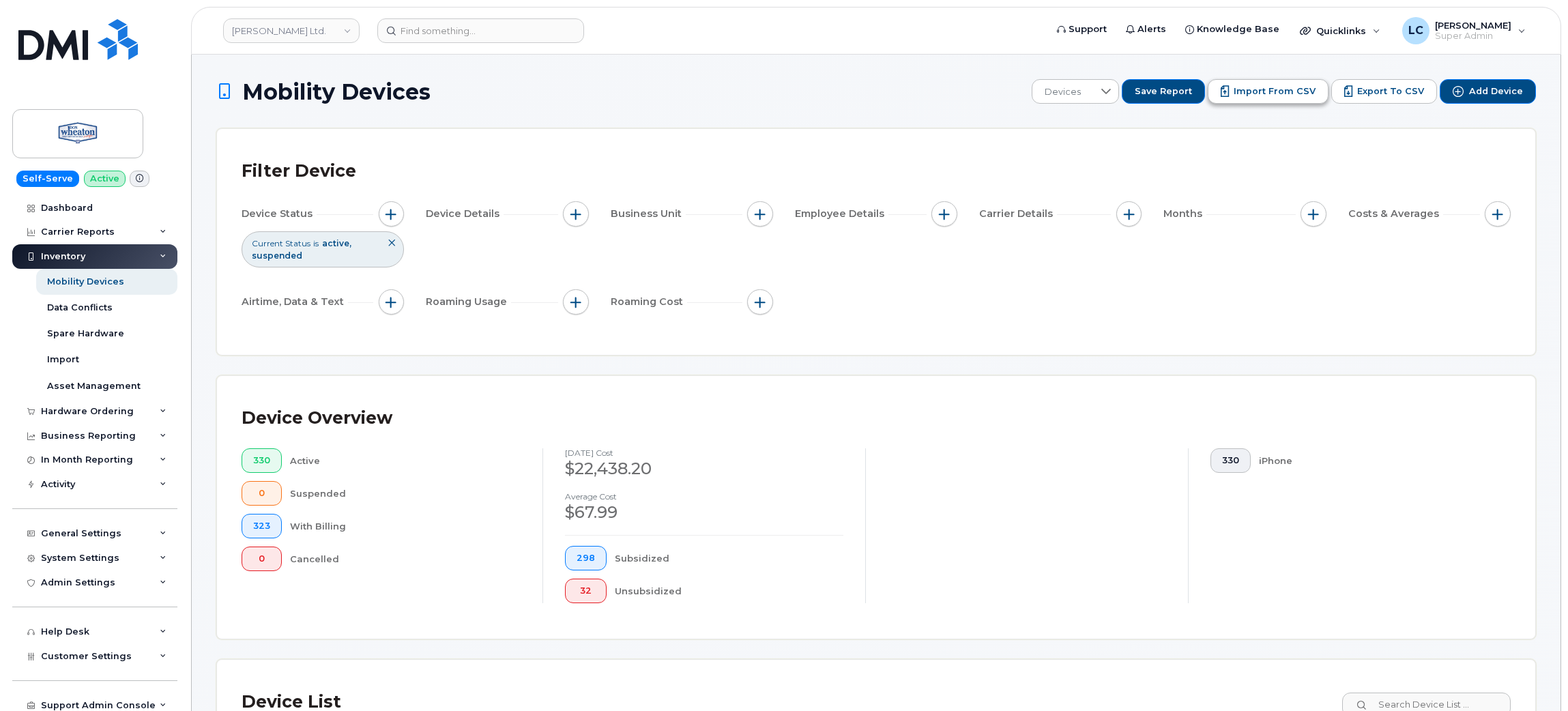
click at [1309, 91] on span "Import from CSV" at bounding box center [1274, 91] width 81 height 12
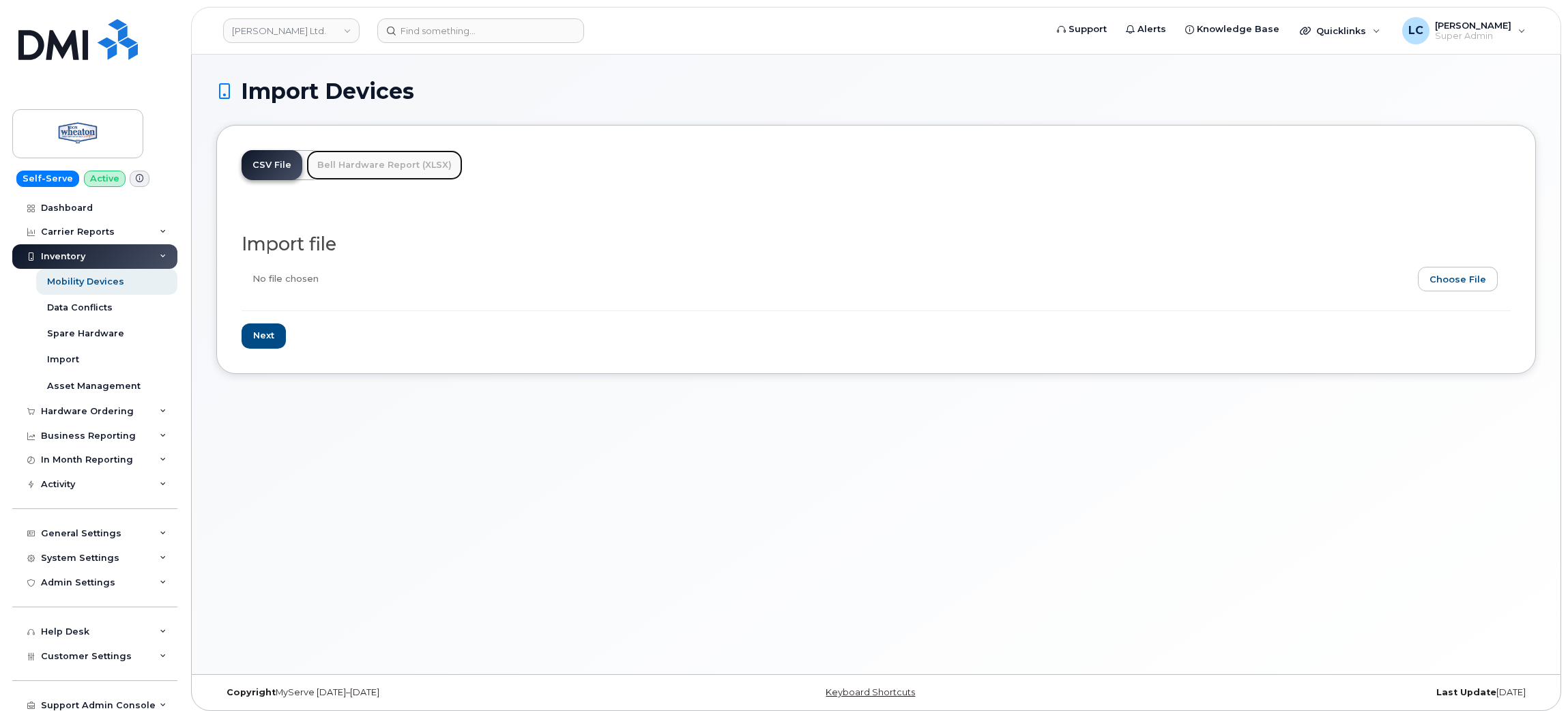
click at [350, 167] on link "Bell Hardware Report (XLSX)" at bounding box center [384, 165] width 156 height 30
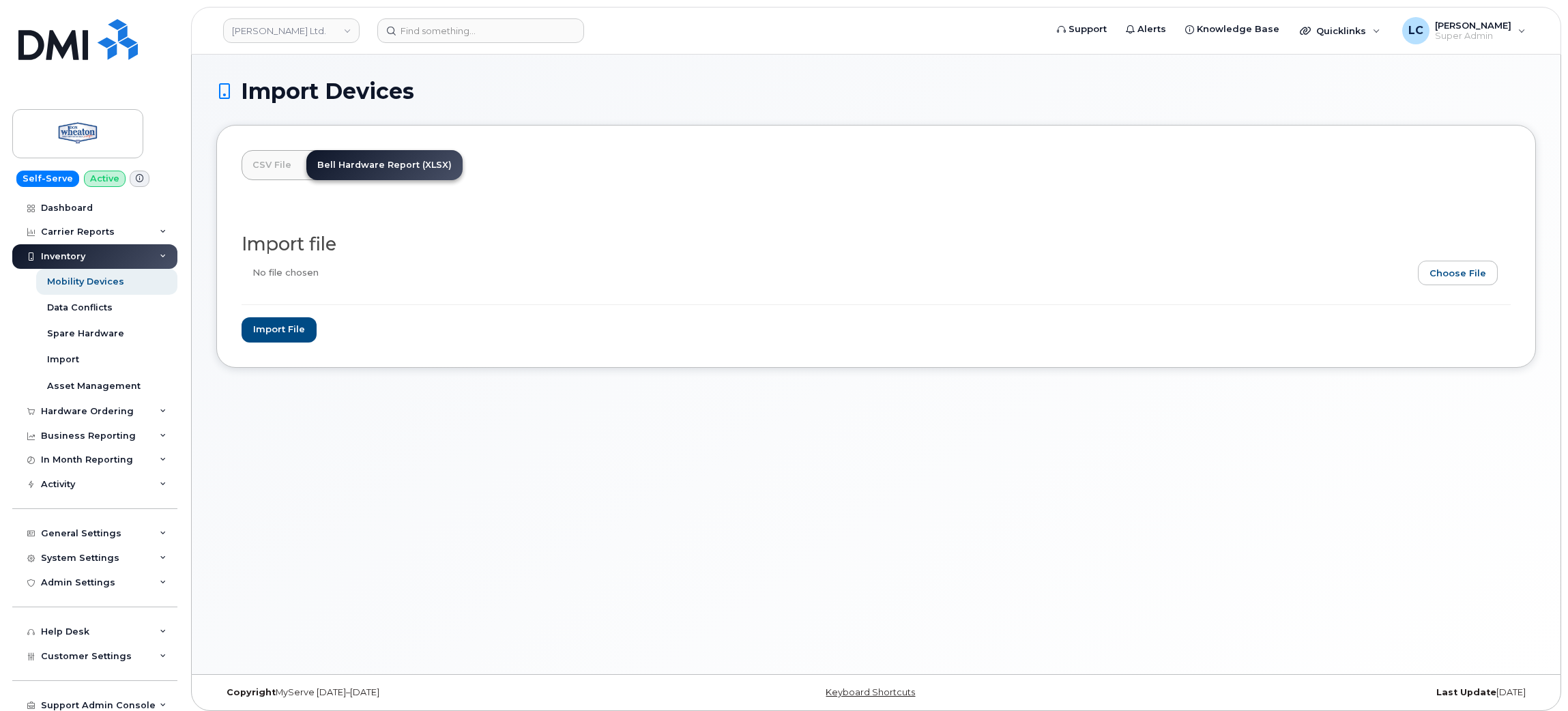
click at [1454, 270] on input "file" at bounding box center [870, 277] width 1258 height 32
type input "C:\fakepath\Detailed users list - DON WHEATON LTD.xlsx"
click at [281, 333] on input "Import file" at bounding box center [279, 330] width 75 height 25
type input "Importing..."
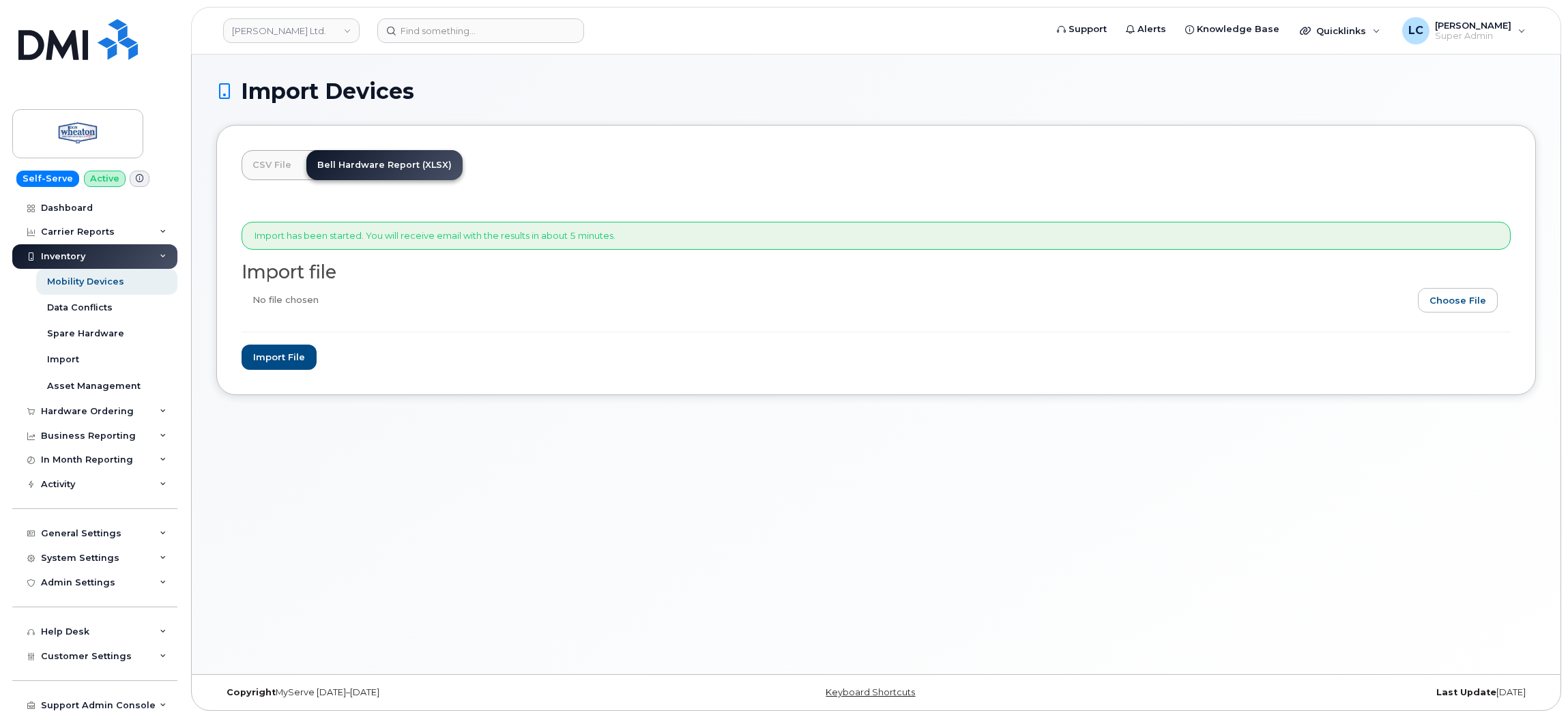
click at [556, 180] on div "CSV File Bell Hardware Report (XLSX) Import has been started. You will receive …" at bounding box center [876, 260] width 1320 height 270
click at [337, 34] on link "[PERSON_NAME] Ltd." at bounding box center [291, 31] width 136 height 25
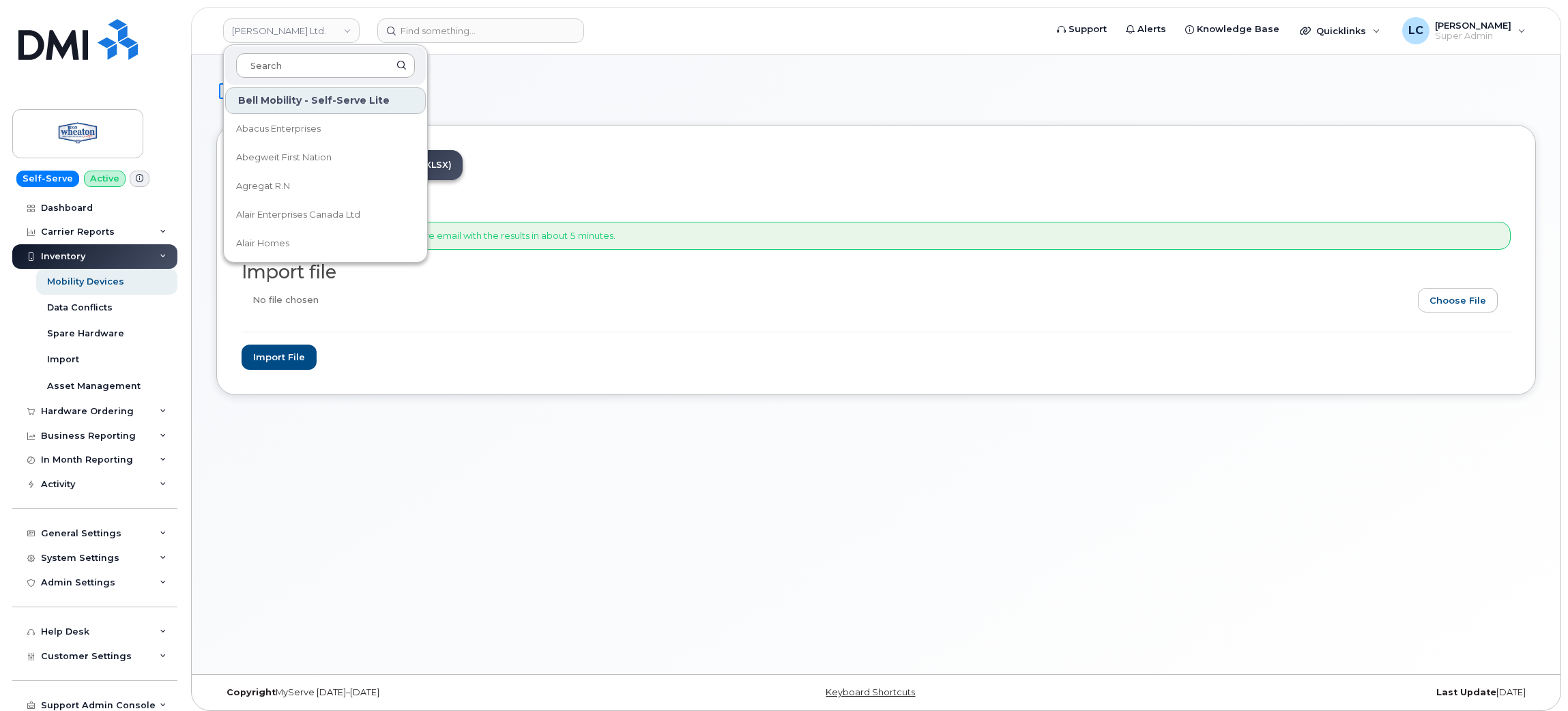
click at [321, 68] on input at bounding box center [326, 66] width 179 height 25
drag, startPoint x: 321, startPoint y: 68, endPoint x: 323, endPoint y: 61, distance: 7.3
click at [320, 65] on input at bounding box center [326, 66] width 179 height 25
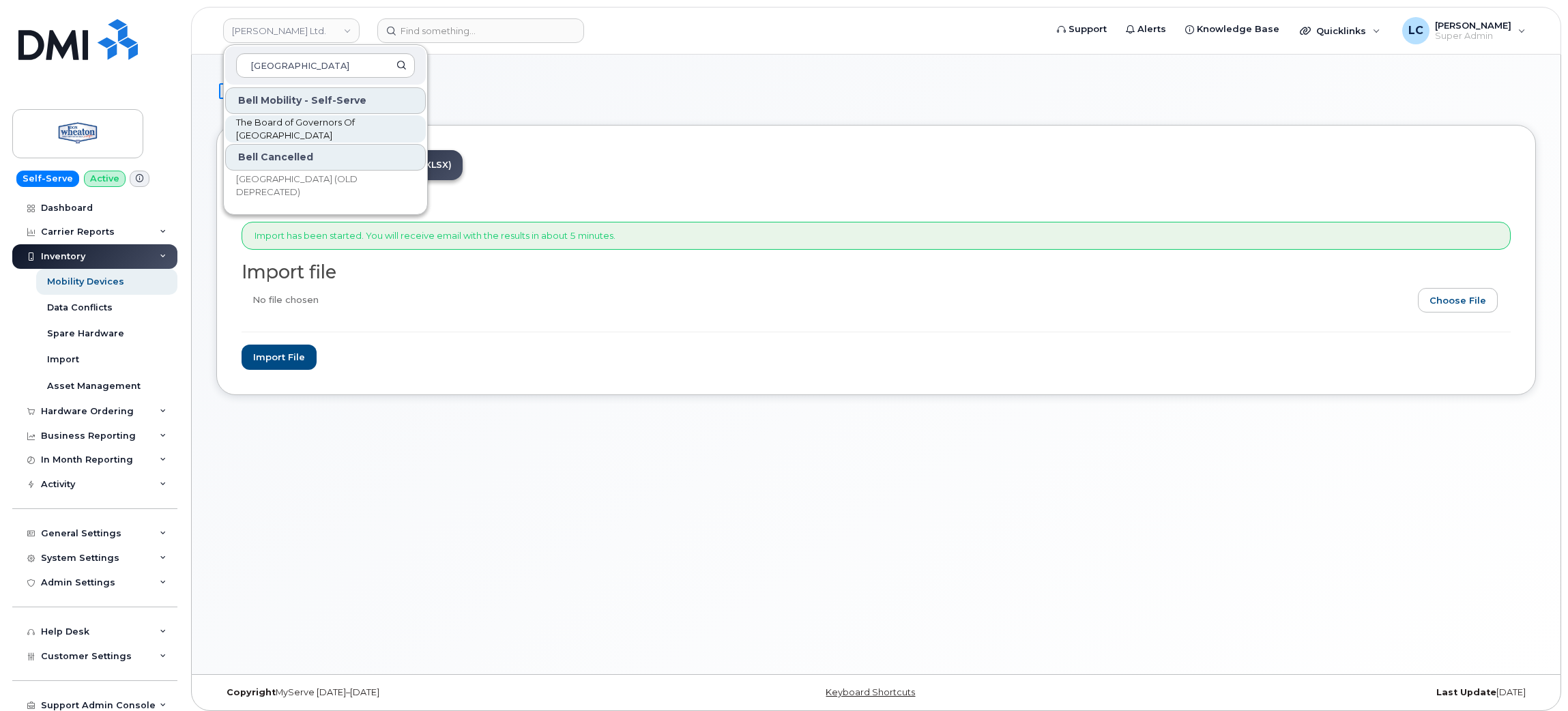
type input "Mount Ro"
click at [370, 138] on span "The Board of Governors Of [GEOGRAPHIC_DATA]" at bounding box center [315, 129] width 157 height 27
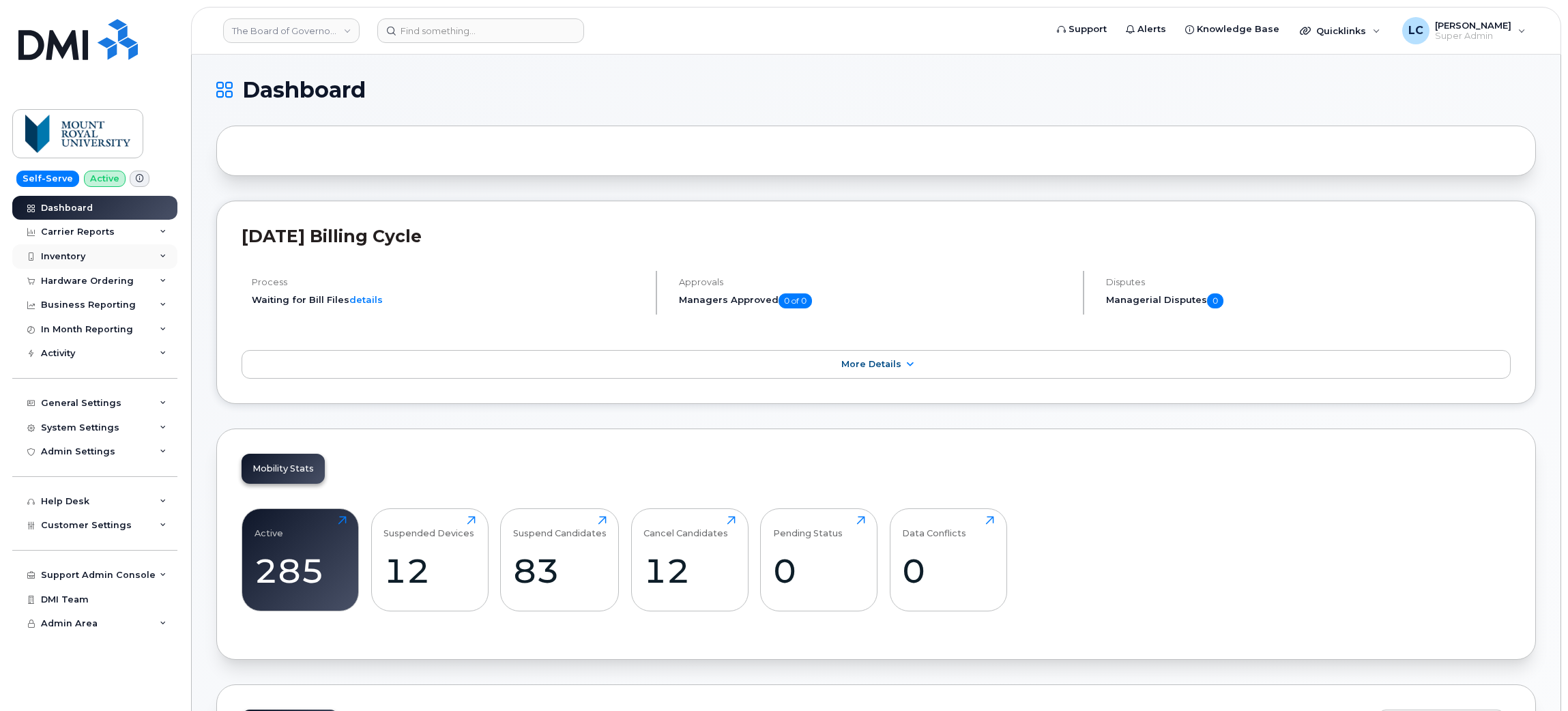
click at [81, 254] on div "Inventory" at bounding box center [63, 256] width 45 height 11
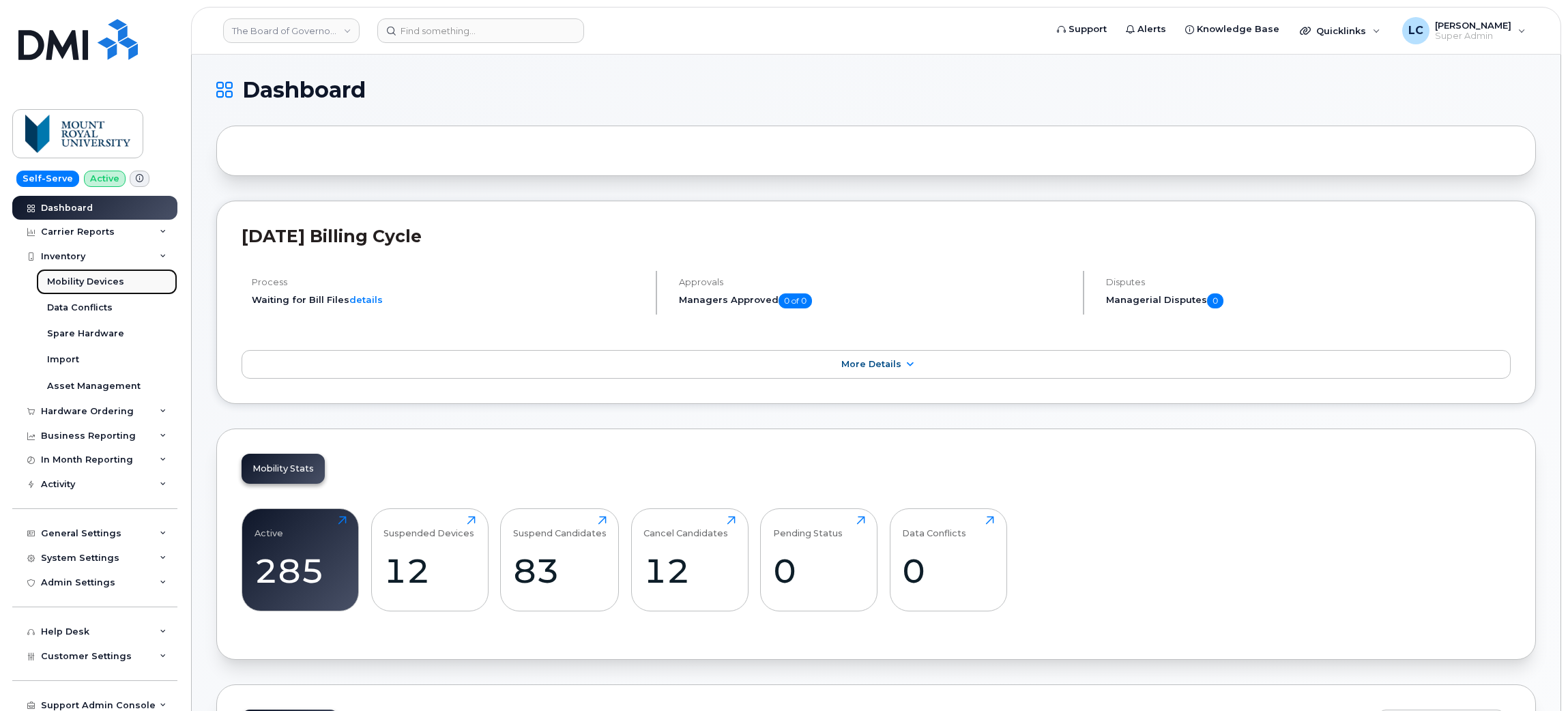
click at [84, 282] on div "Mobility Devices" at bounding box center [85, 282] width 77 height 12
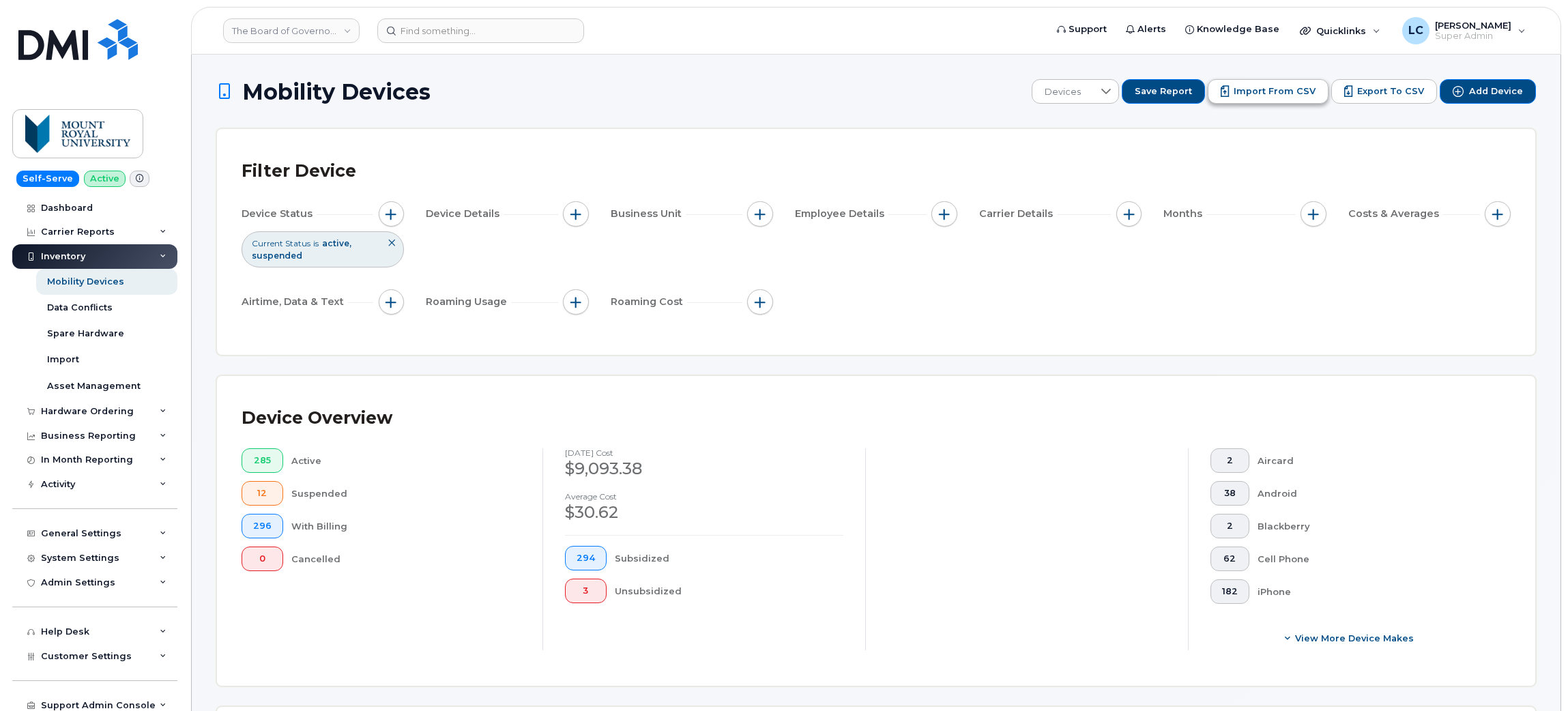
click at [1282, 97] on button "Import from CSV" at bounding box center [1268, 91] width 121 height 25
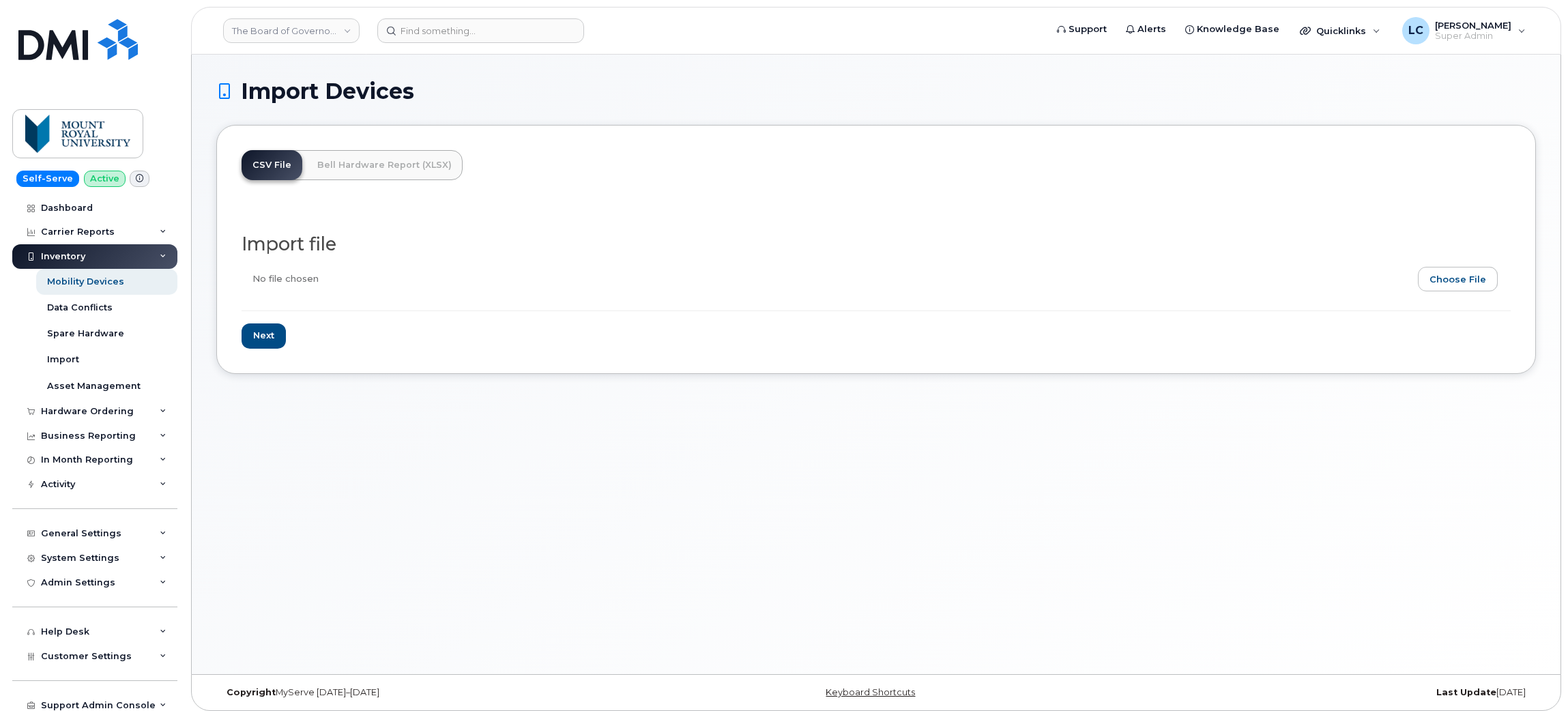
click at [1463, 272] on input "file" at bounding box center [870, 283] width 1258 height 32
click at [369, 154] on link "Bell Hardware Report (XLSX)" at bounding box center [384, 165] width 156 height 30
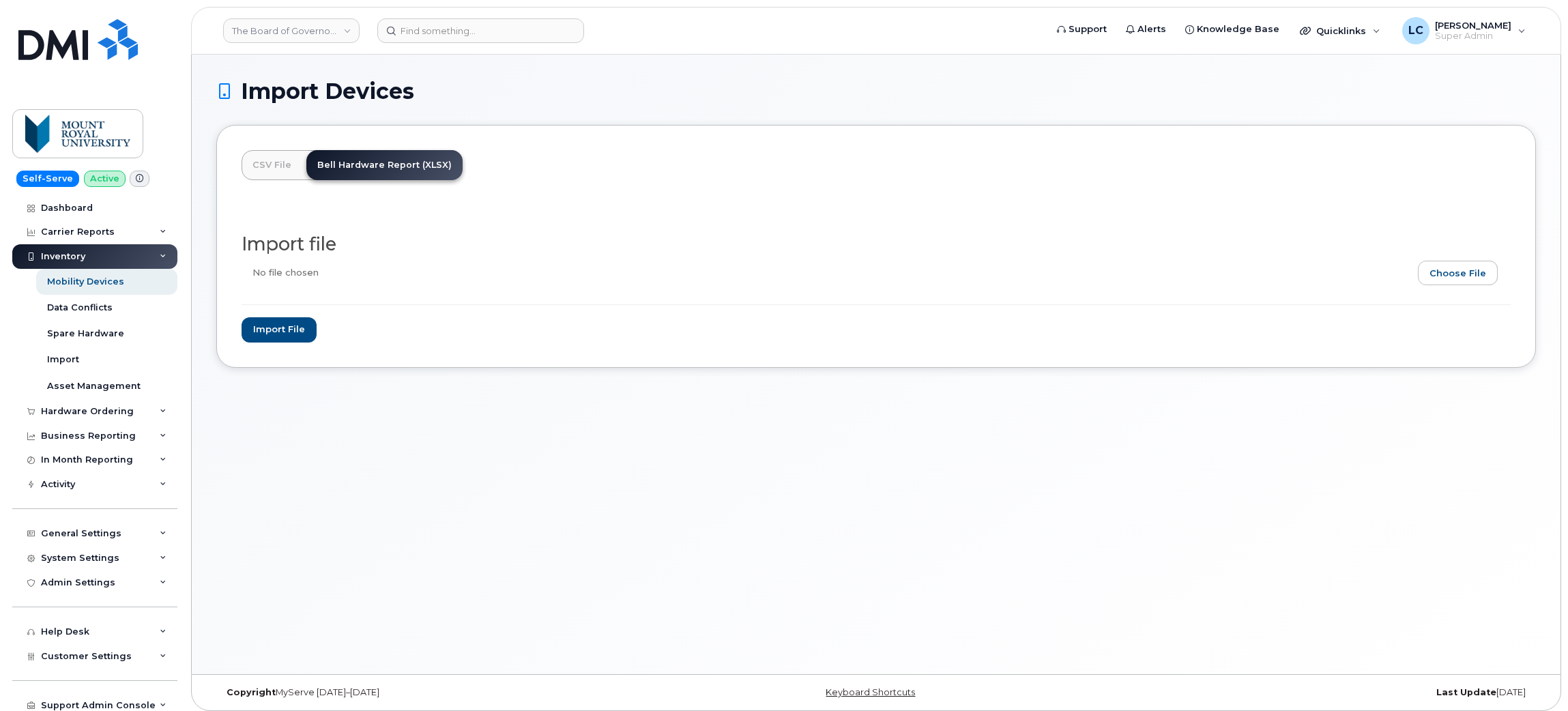
click at [1442, 277] on input "file" at bounding box center [870, 277] width 1258 height 32
type input "C:\fakepath\Detailed users list - MOUNT ROYAL UNIVERSITY - BOARD OF GOVERN (2).…"
click at [300, 336] on input "Import file" at bounding box center [279, 330] width 75 height 25
type input "Importing..."
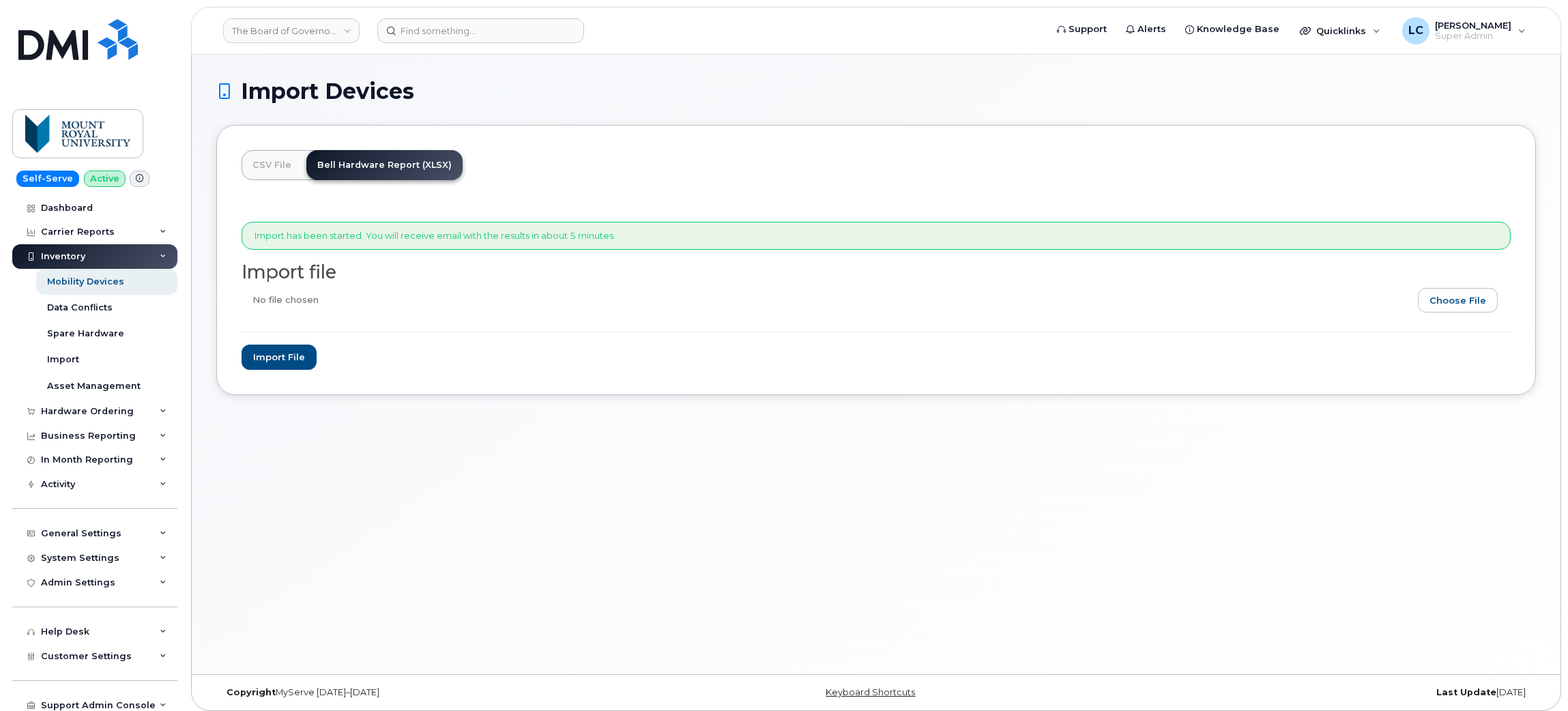
click at [583, 191] on div "CSV File Bell Hardware Report (XLSX) Import has been started. You will receive …" at bounding box center [876, 260] width 1320 height 270
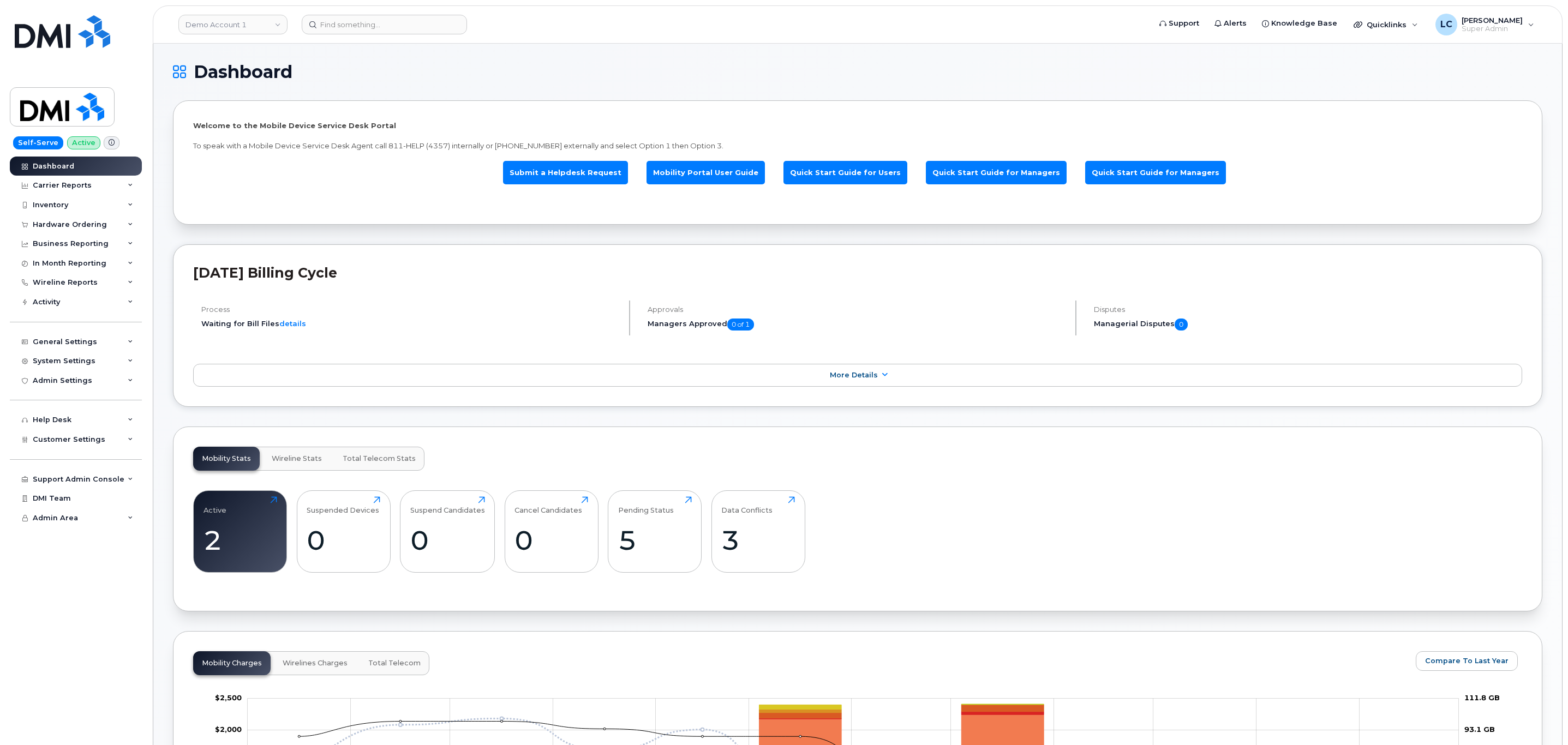
click at [603, 79] on h1 "Dashboard" at bounding box center [855, 72] width 1364 height 17
click at [1059, 63] on h1 "Dashboard" at bounding box center [855, 72] width 1364 height 17
click at [308, 77] on h1 "Dashboard" at bounding box center [855, 72] width 1364 height 17
click at [88, 210] on div "Inventory" at bounding box center [75, 205] width 132 height 20
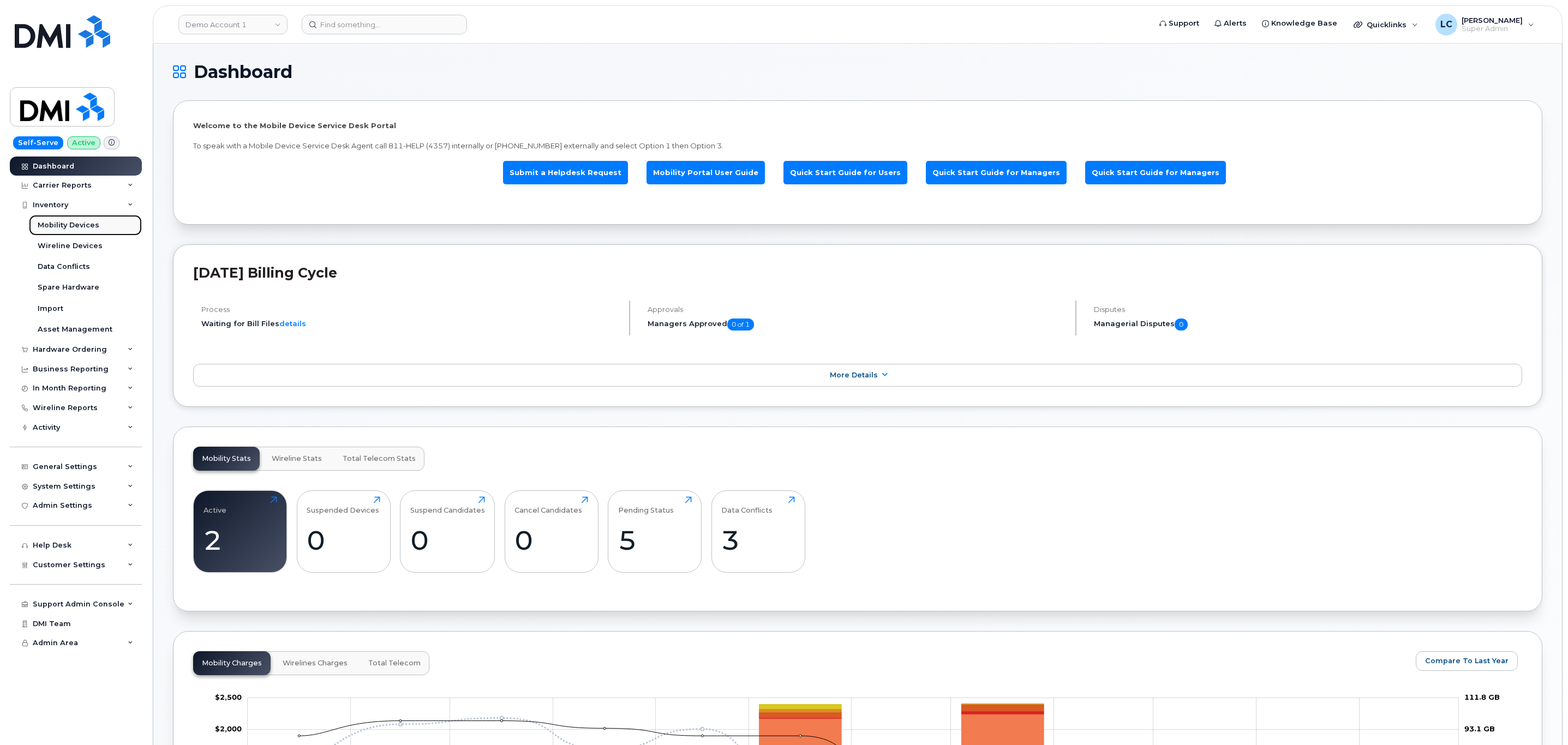
click at [94, 229] on div "Mobility Devices" at bounding box center [68, 225] width 62 height 10
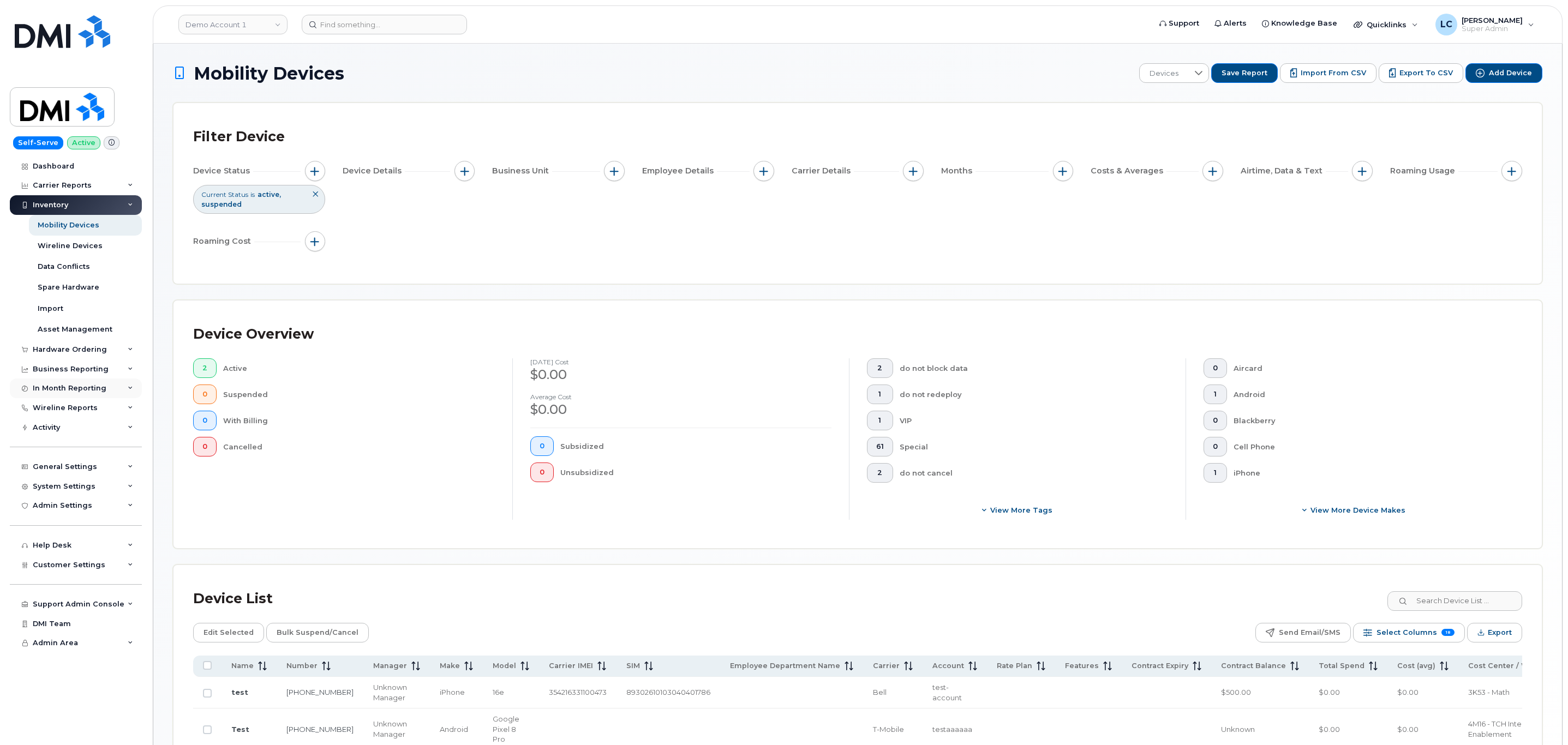
click at [110, 390] on div "In Month Reporting" at bounding box center [75, 388] width 132 height 20
click at [86, 414] on link "Data Usage" at bounding box center [85, 409] width 113 height 21
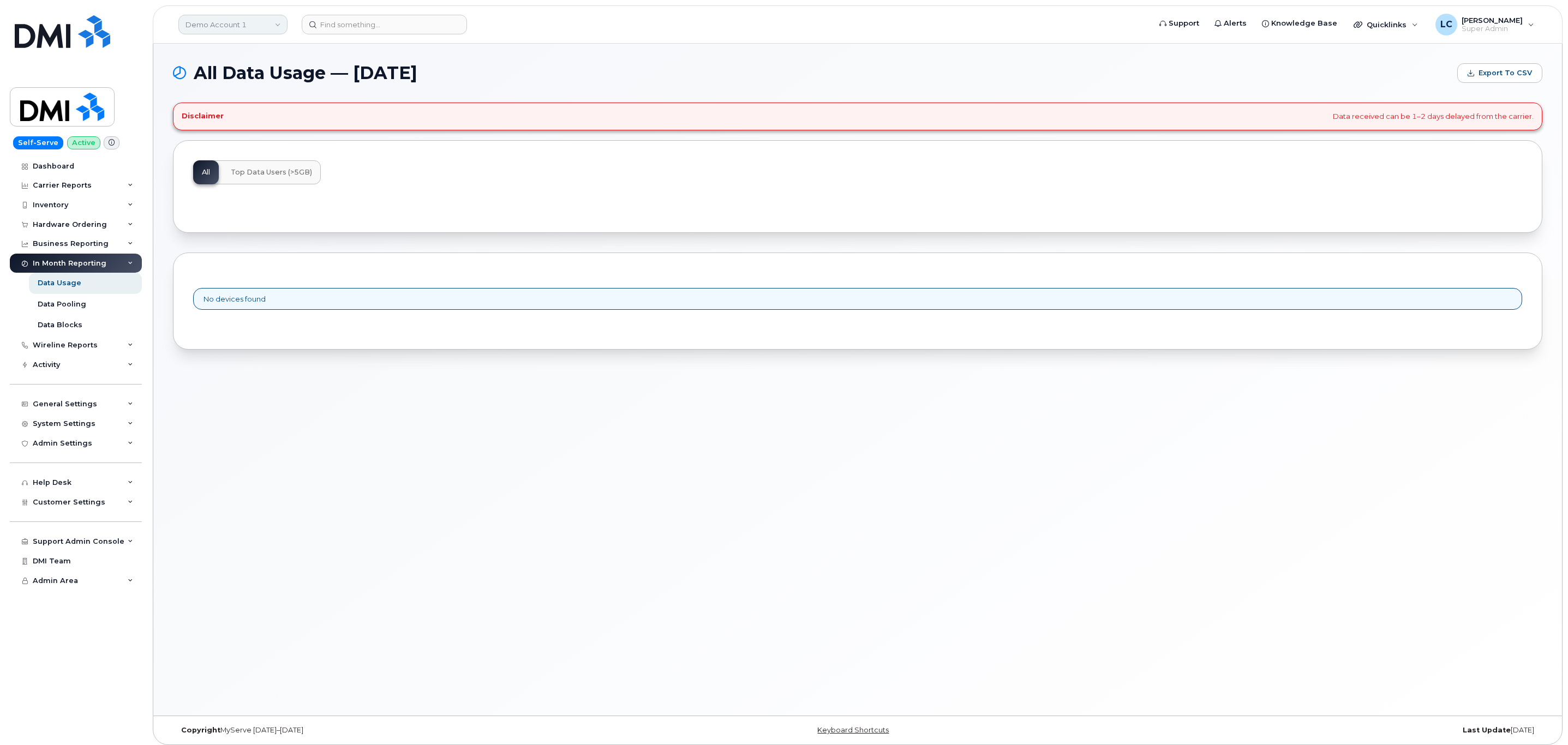
click at [249, 21] on link "Demo Account 1" at bounding box center [233, 25] width 109 height 20
type input "[PERSON_NAME]"
click at [251, 146] on span "Kiewit Corporation" at bounding box center [222, 149] width 67 height 11
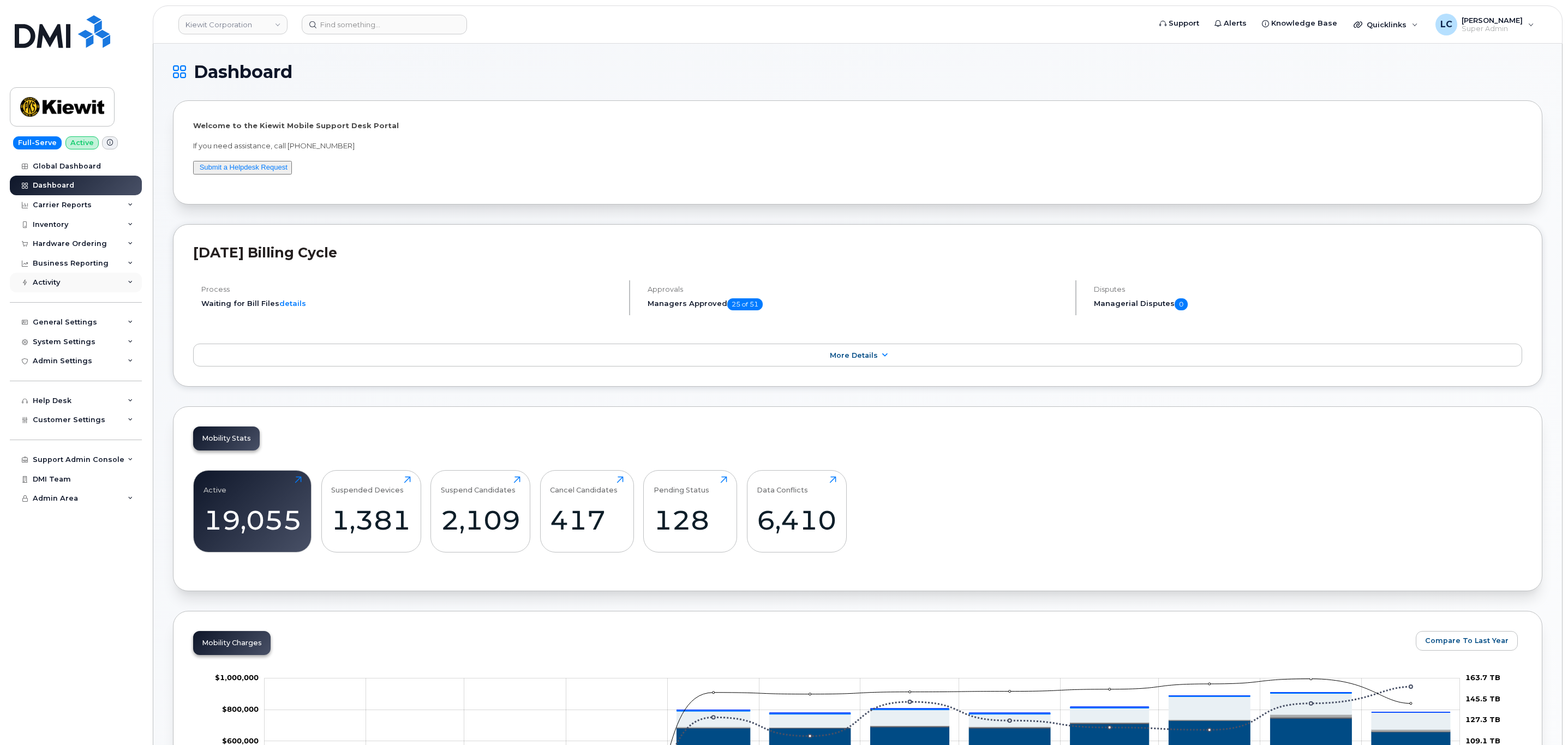
click at [90, 282] on div "Activity" at bounding box center [75, 282] width 132 height 20
click at [82, 278] on div "Activity" at bounding box center [75, 282] width 132 height 20
click at [103, 263] on div "Business Reporting" at bounding box center [71, 263] width 76 height 9
click at [86, 278] on div "Activity" at bounding box center [75, 282] width 132 height 20
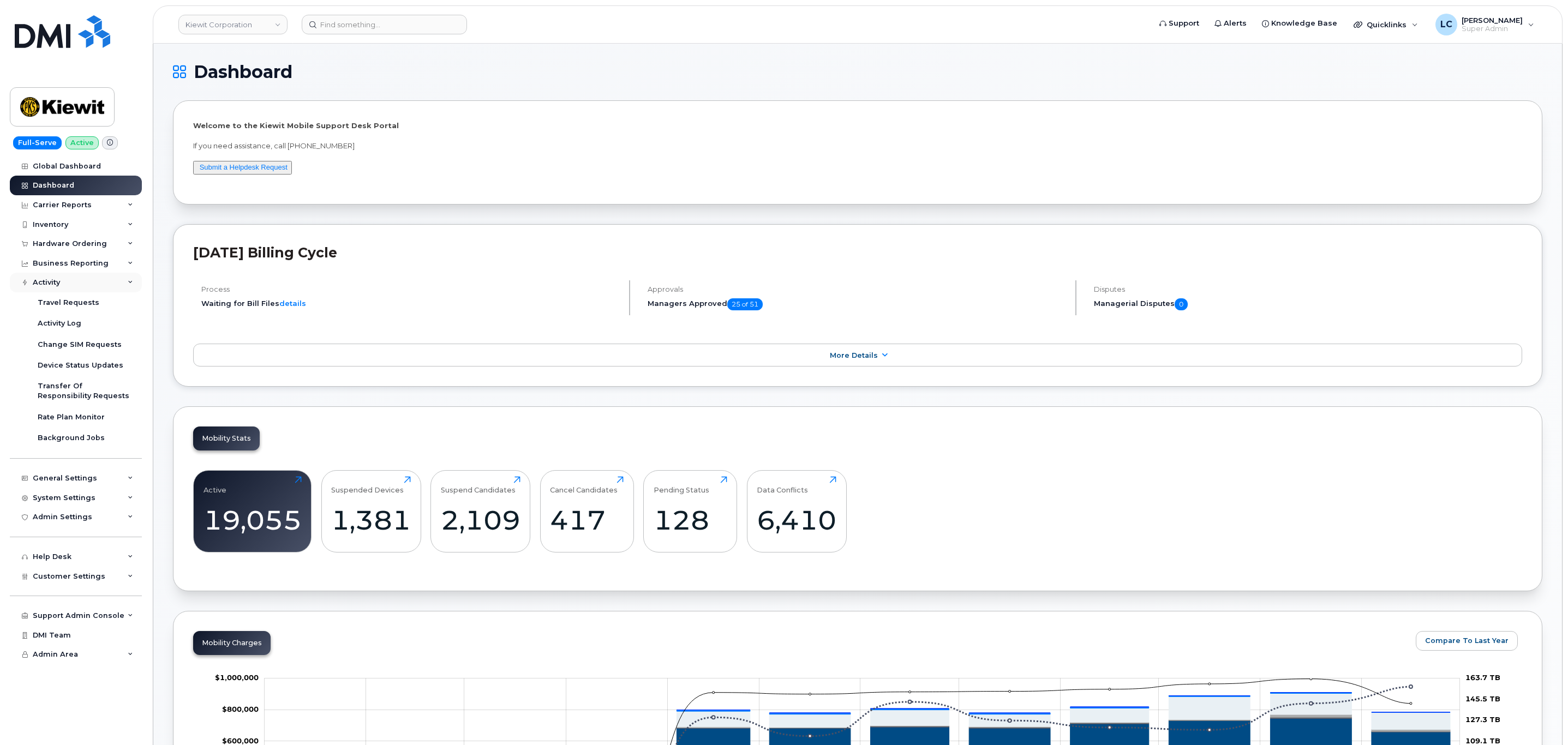
click at [86, 278] on div "Activity" at bounding box center [75, 282] width 132 height 20
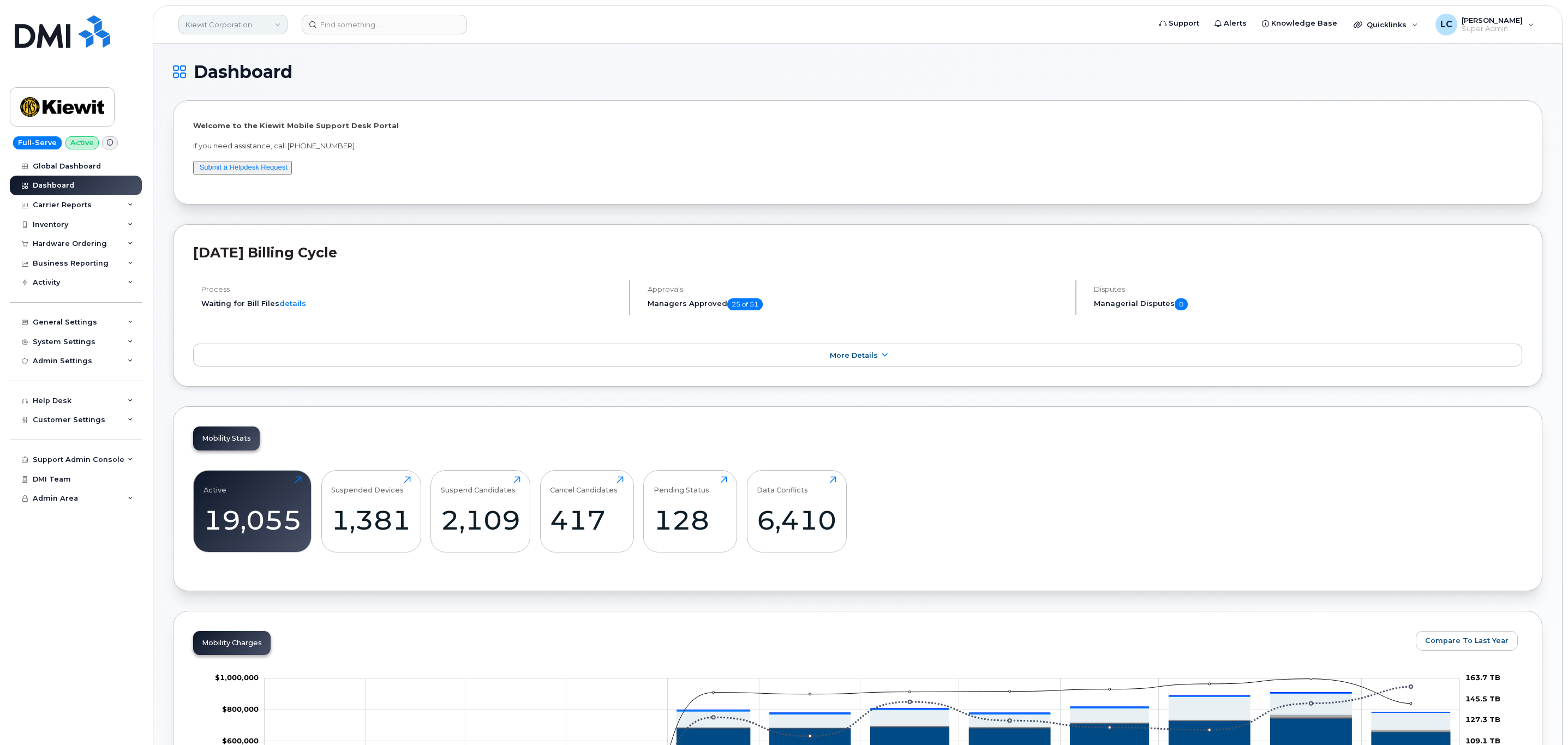
click at [247, 25] on link "Kiewit Corporation" at bounding box center [233, 25] width 109 height 20
click at [237, 57] on input at bounding box center [260, 52] width 143 height 20
type input "Woodward"
click at [254, 103] on span "[PERSON_NAME] Group of Companies" at bounding box center [252, 103] width 125 height 21
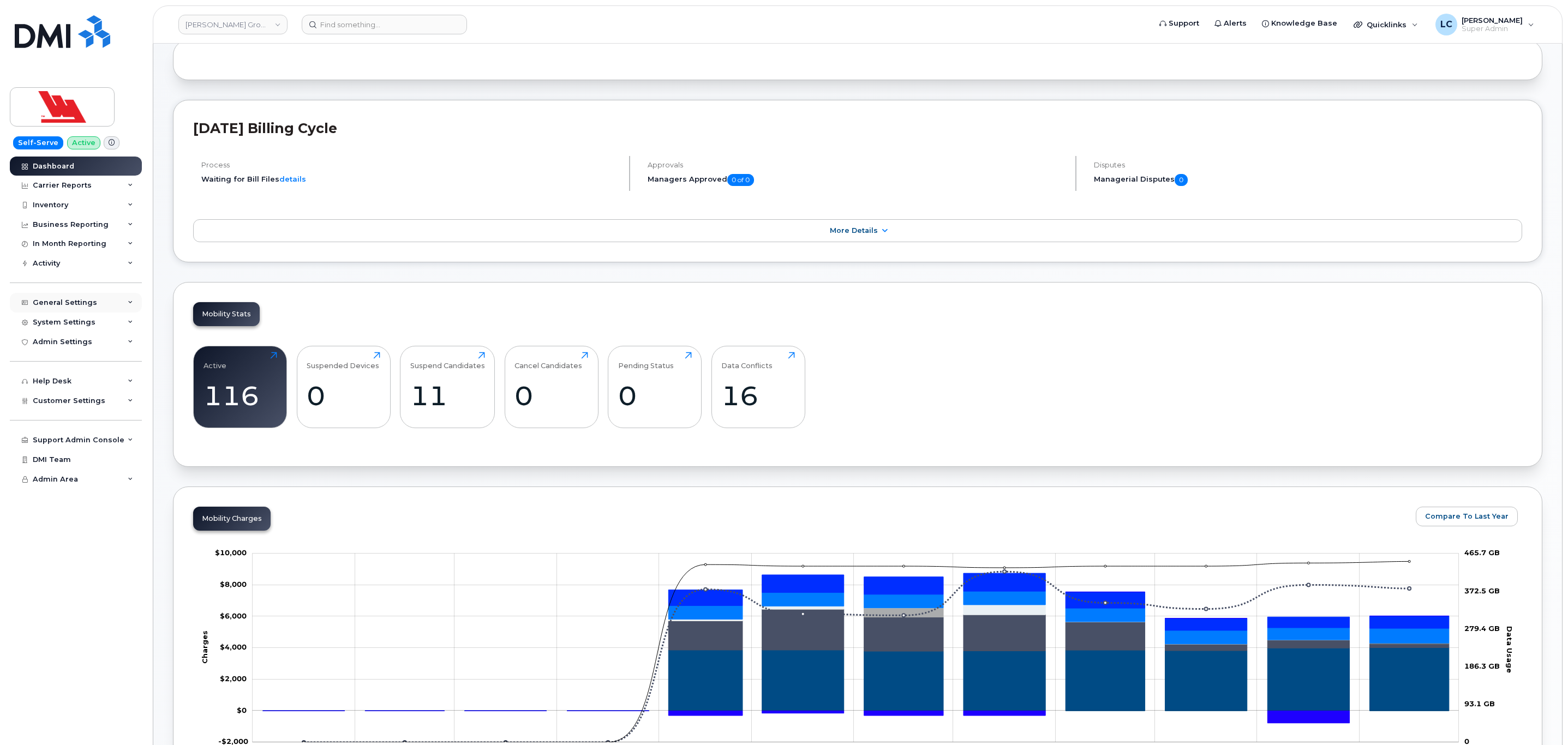
scroll to position [60, 0]
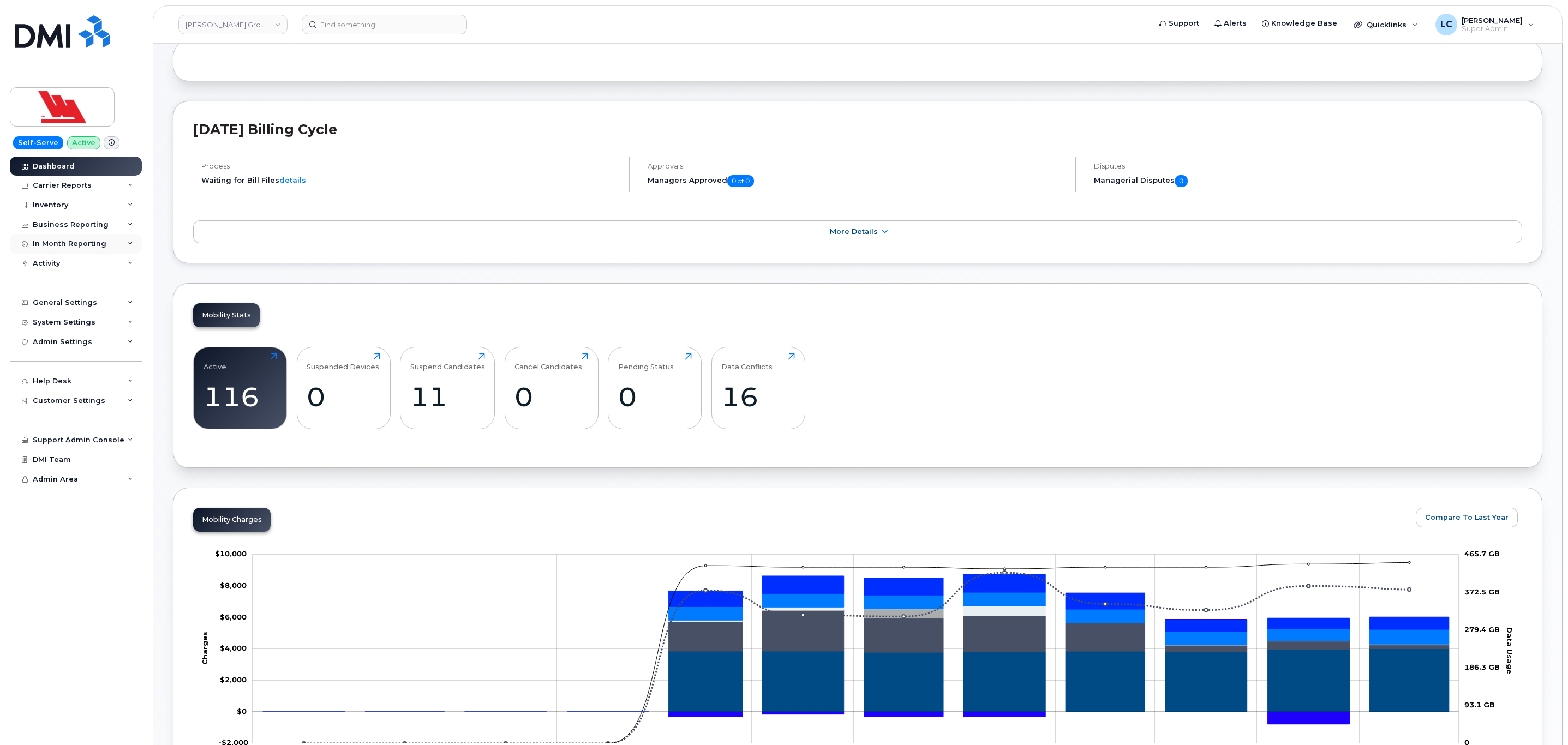
click at [105, 248] on div "In Month Reporting" at bounding box center [75, 244] width 132 height 20
click at [89, 280] on link "Data Pooling" at bounding box center [85, 285] width 113 height 21
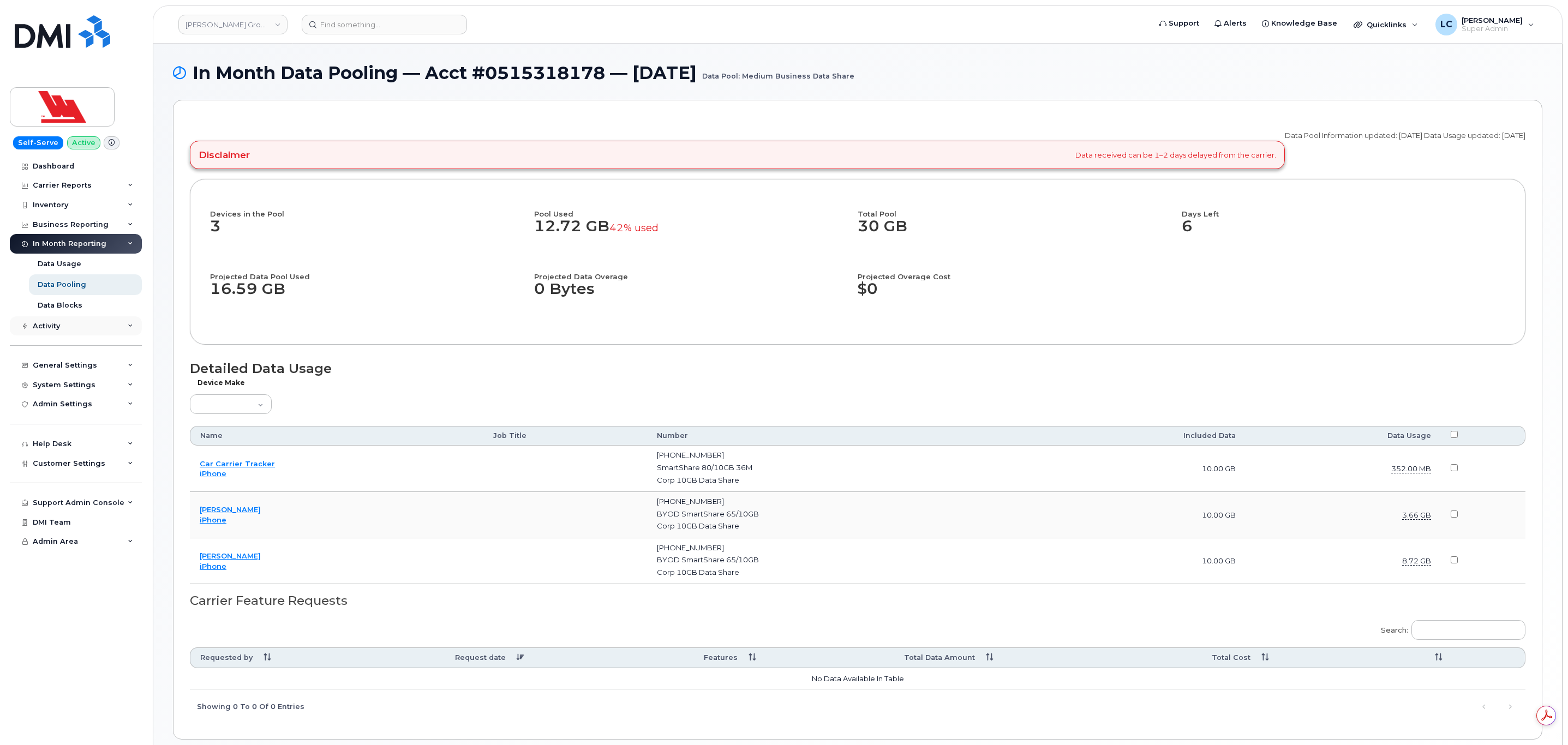
click at [62, 329] on div "Activity" at bounding box center [75, 326] width 132 height 20
click at [89, 620] on span "Customer Settings" at bounding box center [68, 619] width 72 height 8
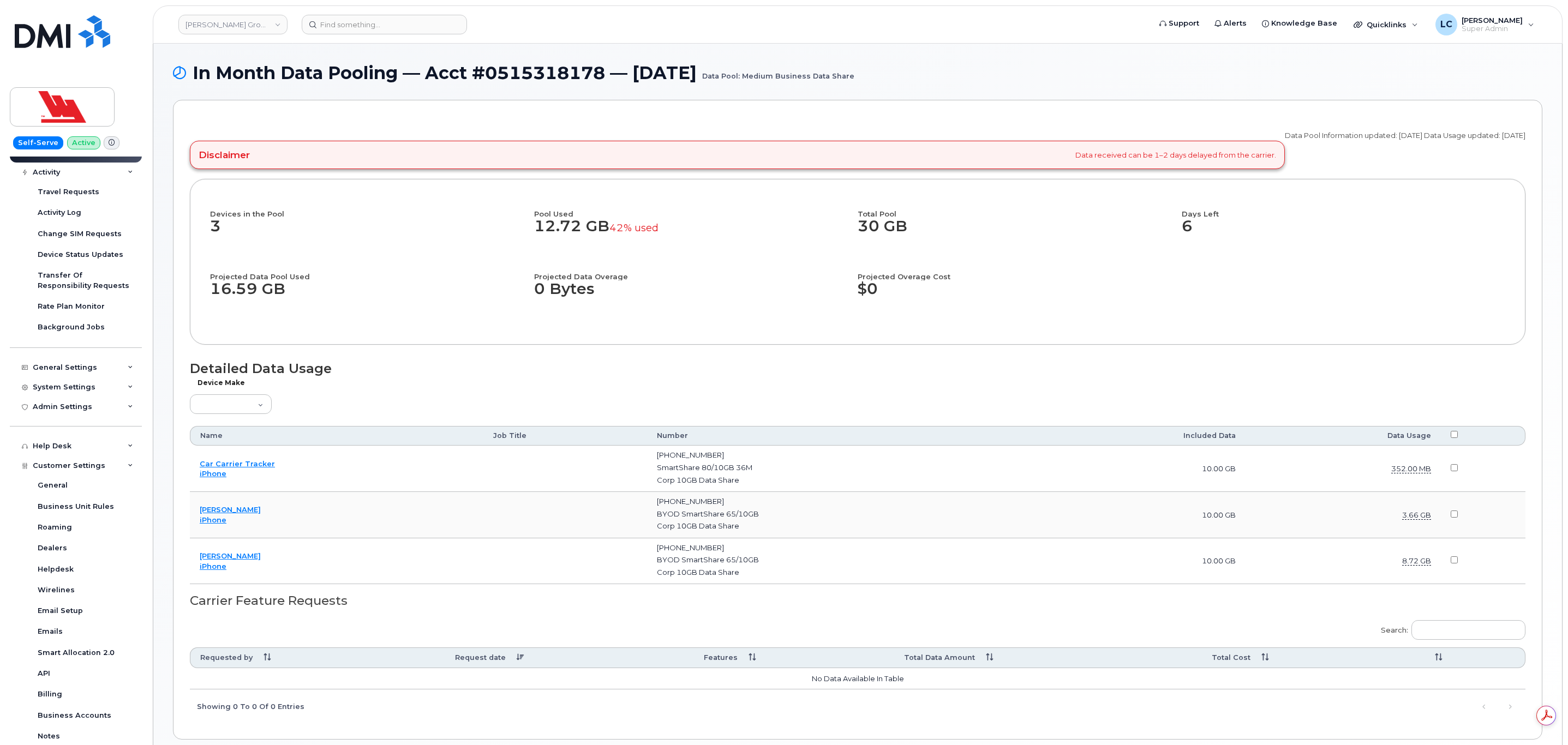
scroll to position [132, 0]
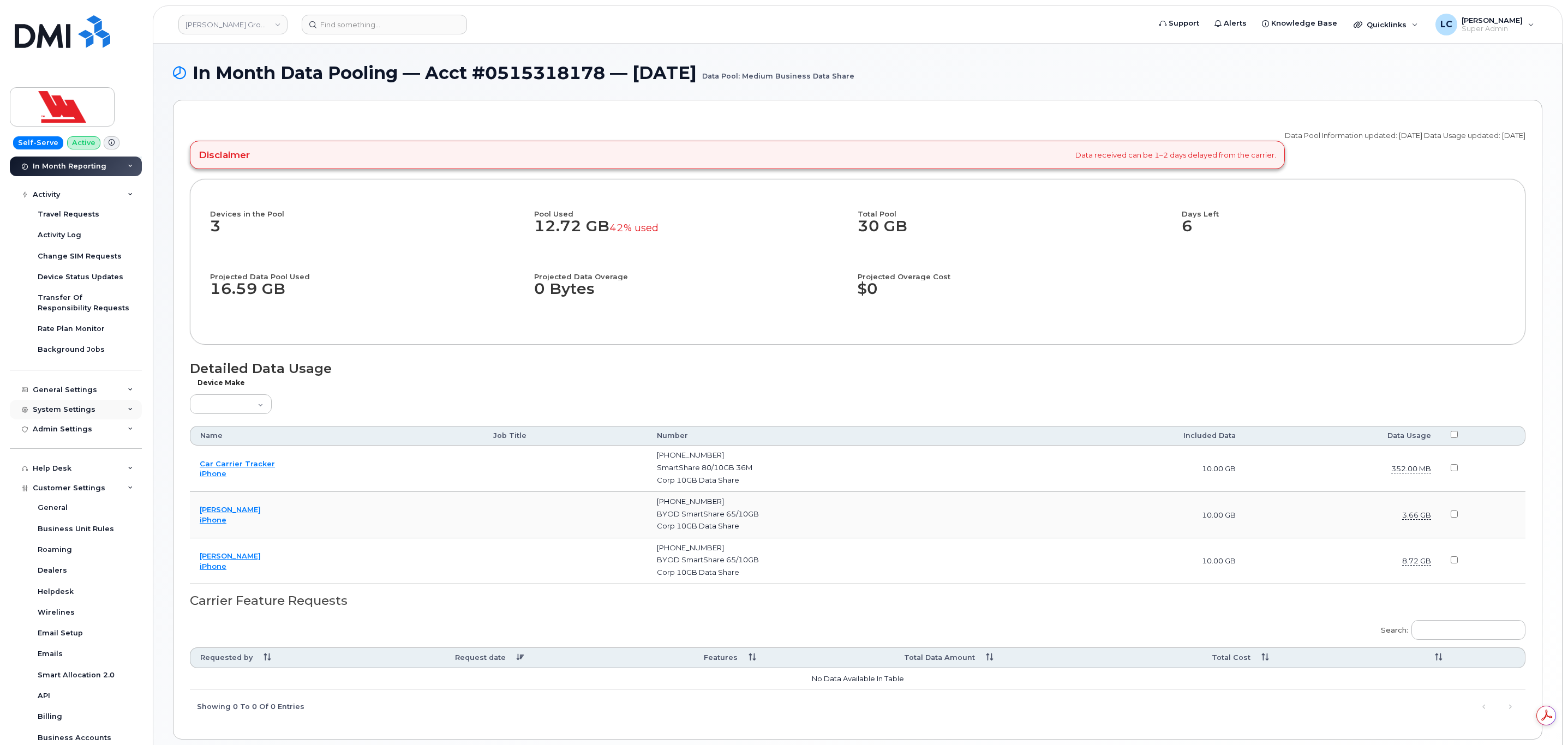
click at [95, 409] on div "System Settings" at bounding box center [75, 409] width 132 height 20
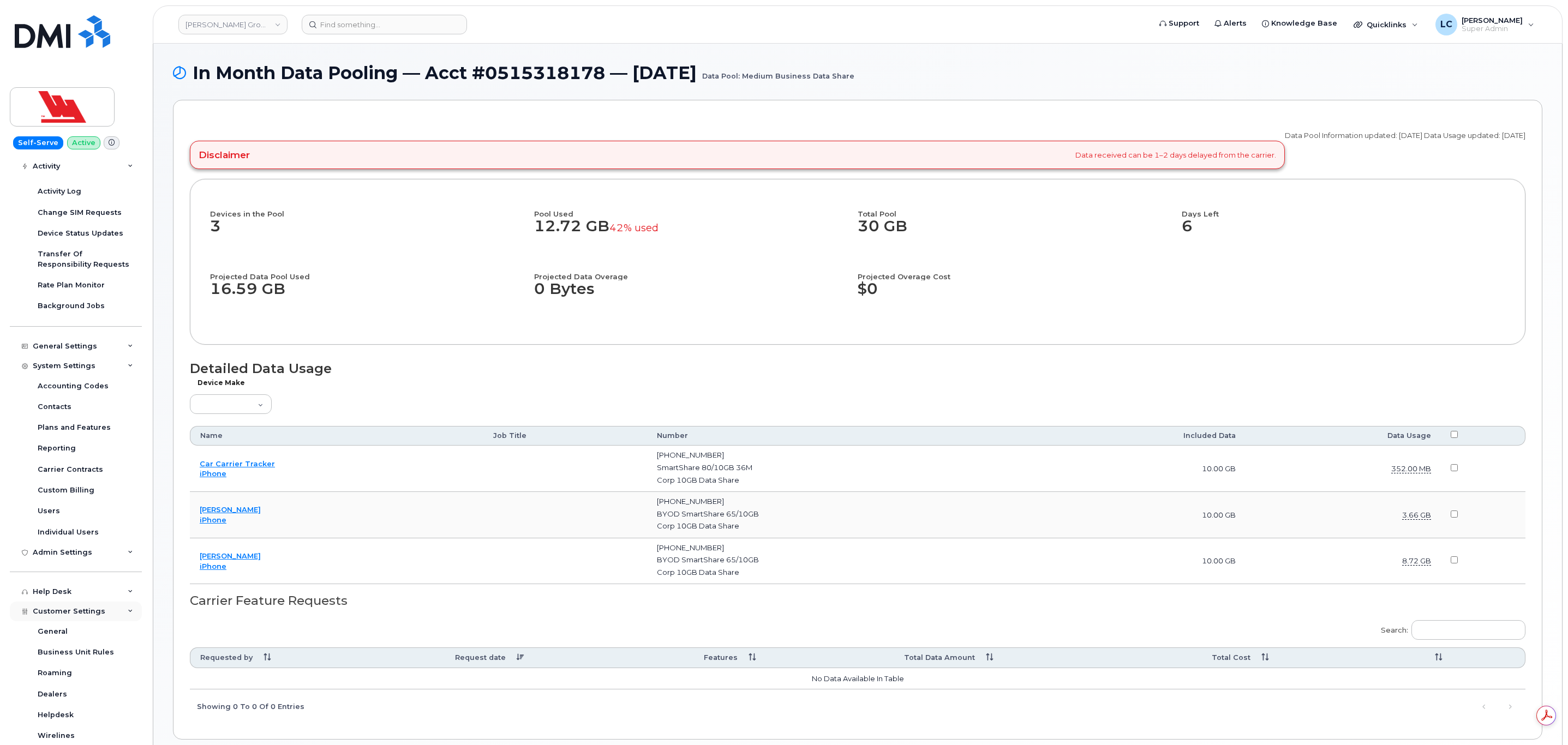
scroll to position [295, 0]
click at [53, 382] on link "Users" at bounding box center [85, 391] width 113 height 21
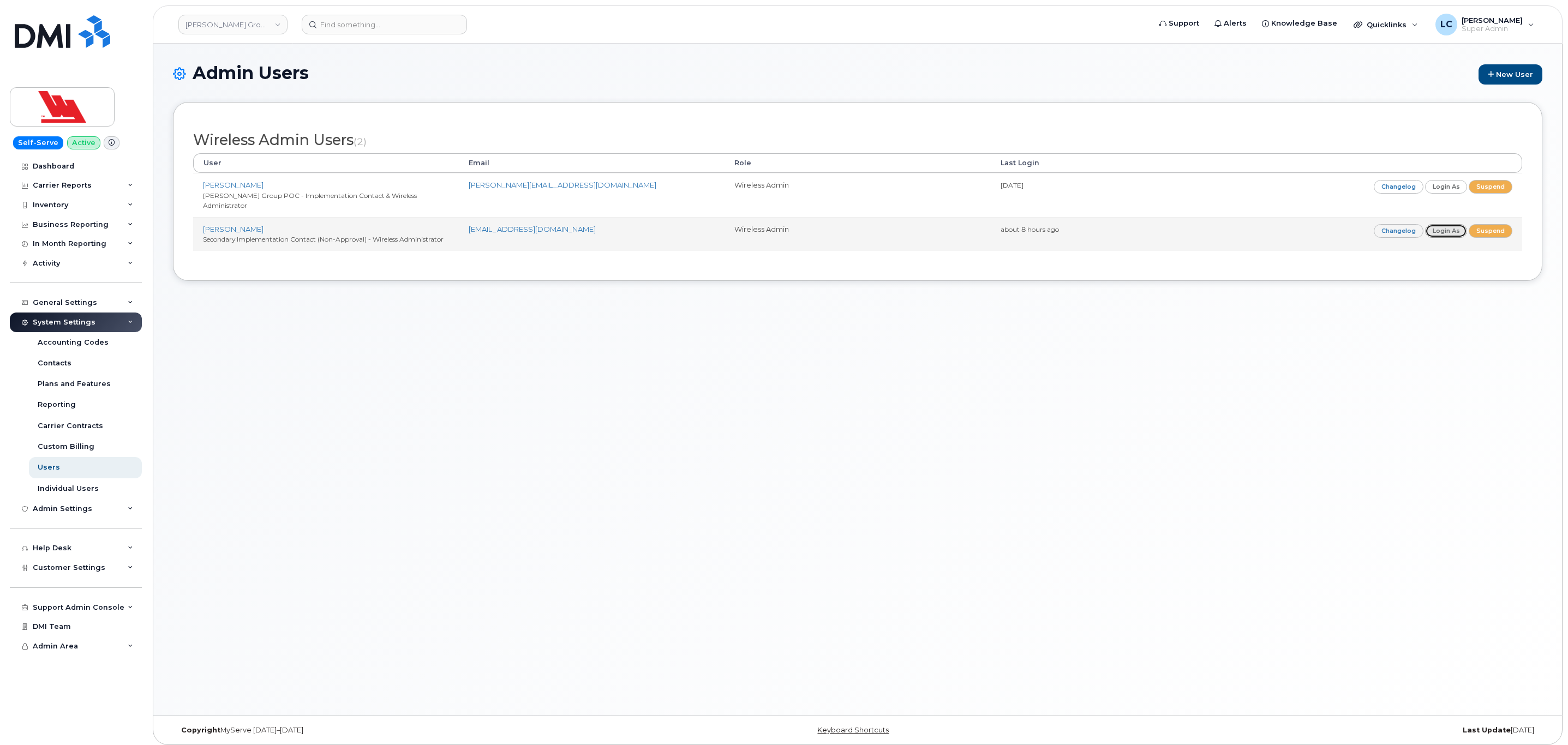
click at [1448, 225] on link "Login as" at bounding box center [1447, 231] width 43 height 13
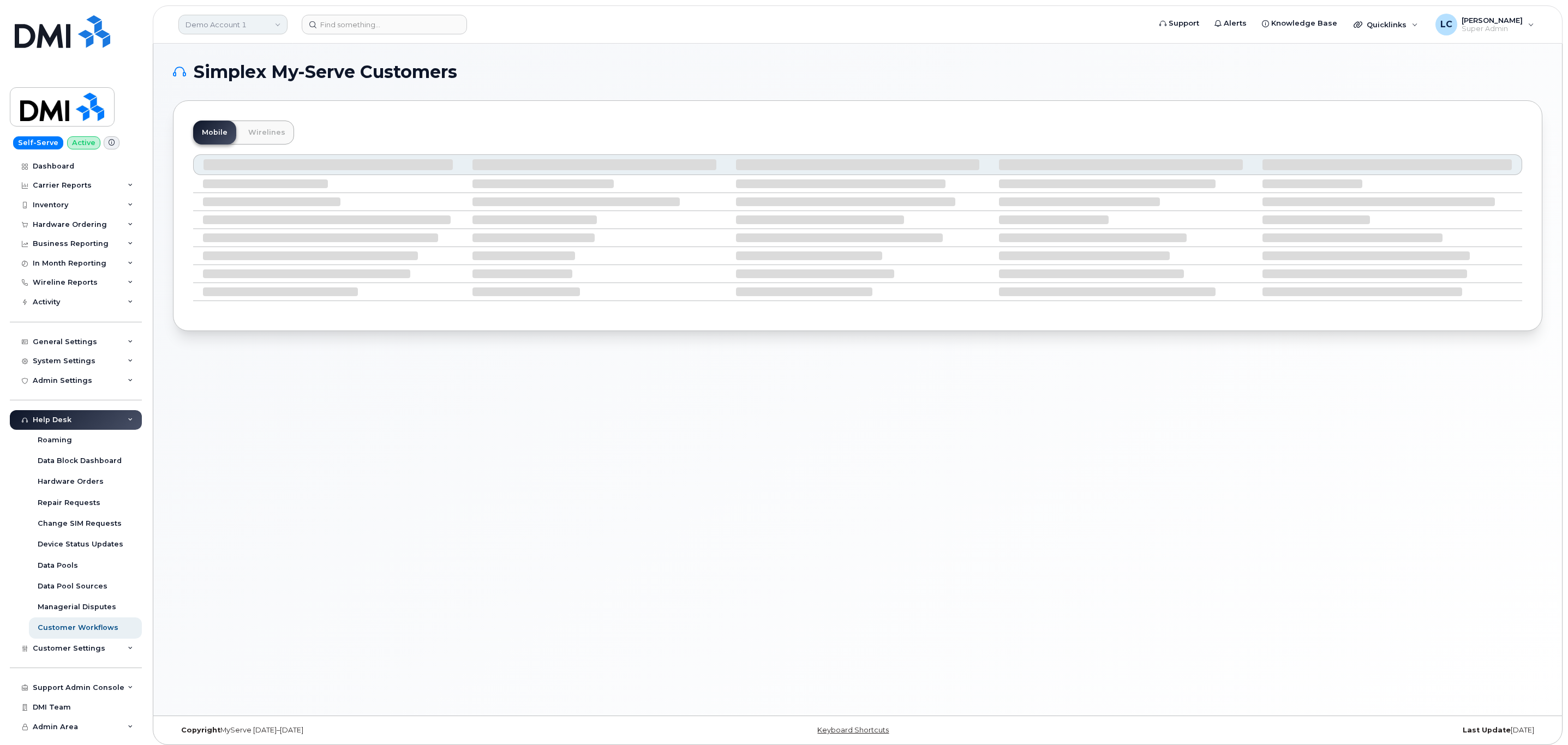
click at [249, 26] on link "Demo Account 1" at bounding box center [233, 25] width 109 height 20
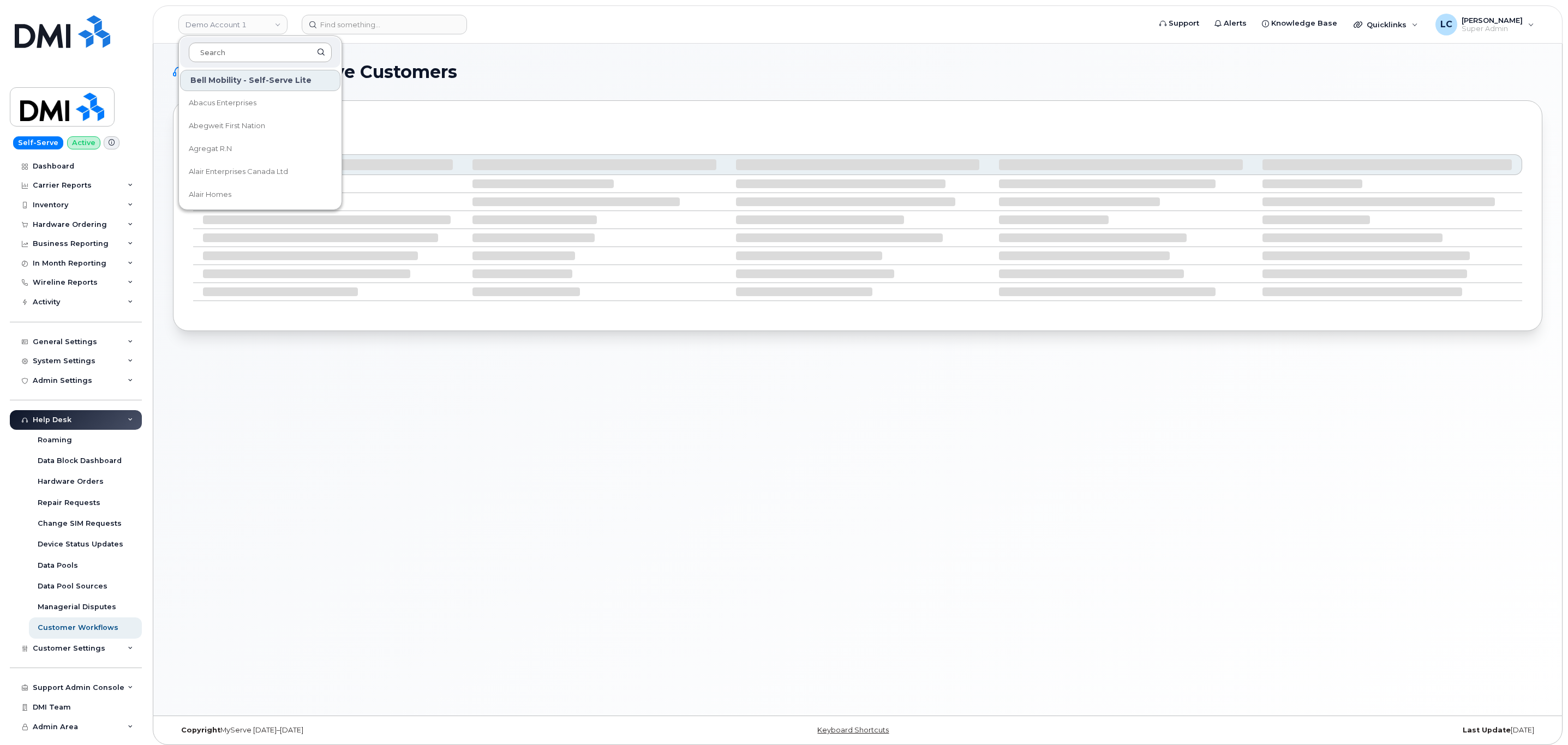
click at [265, 55] on input at bounding box center [260, 52] width 143 height 20
type input "Government of Alberta"
click at [275, 103] on span "Government of Alberta (GOA)" at bounding box center [252, 103] width 125 height 21
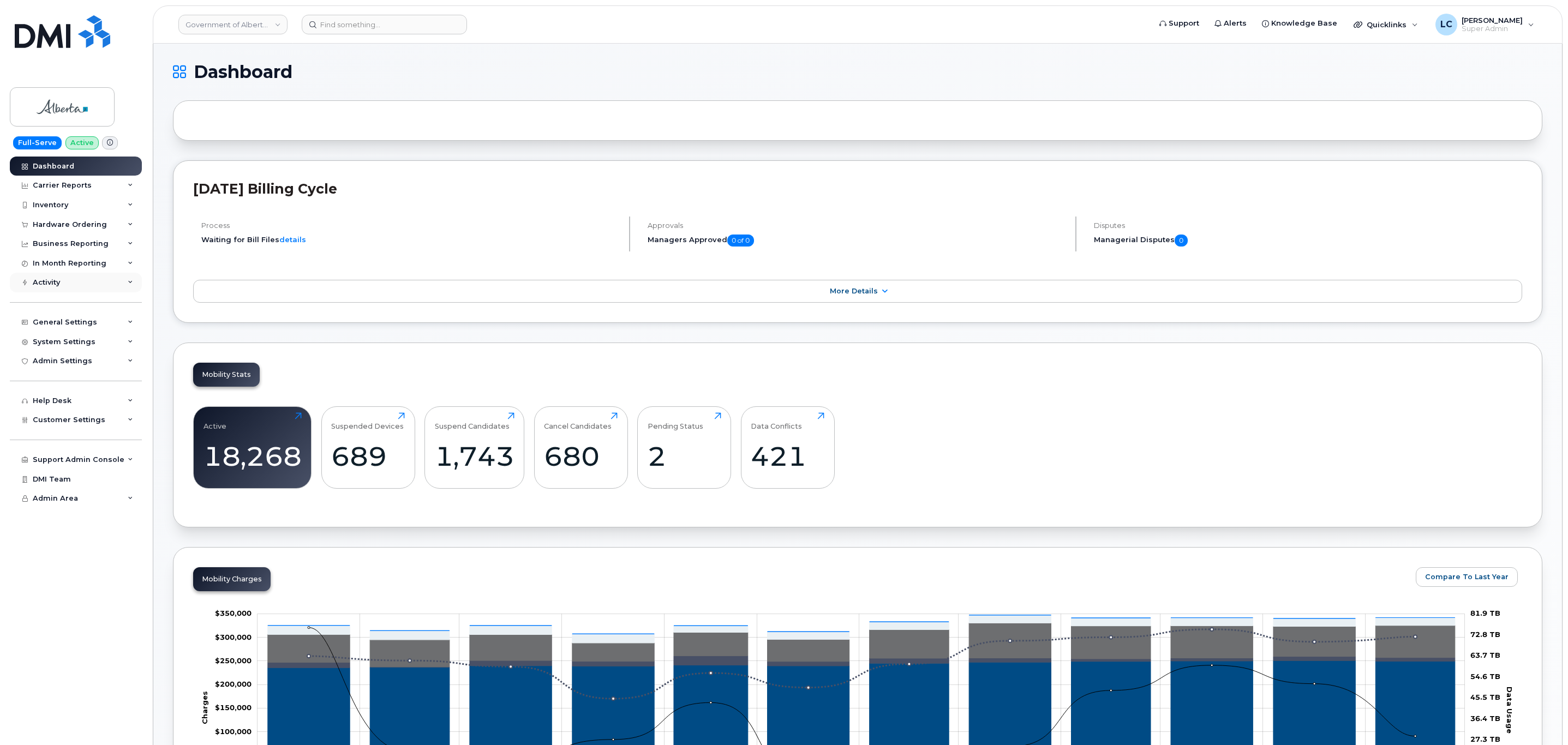
click at [85, 288] on div "Activity" at bounding box center [75, 282] width 132 height 20
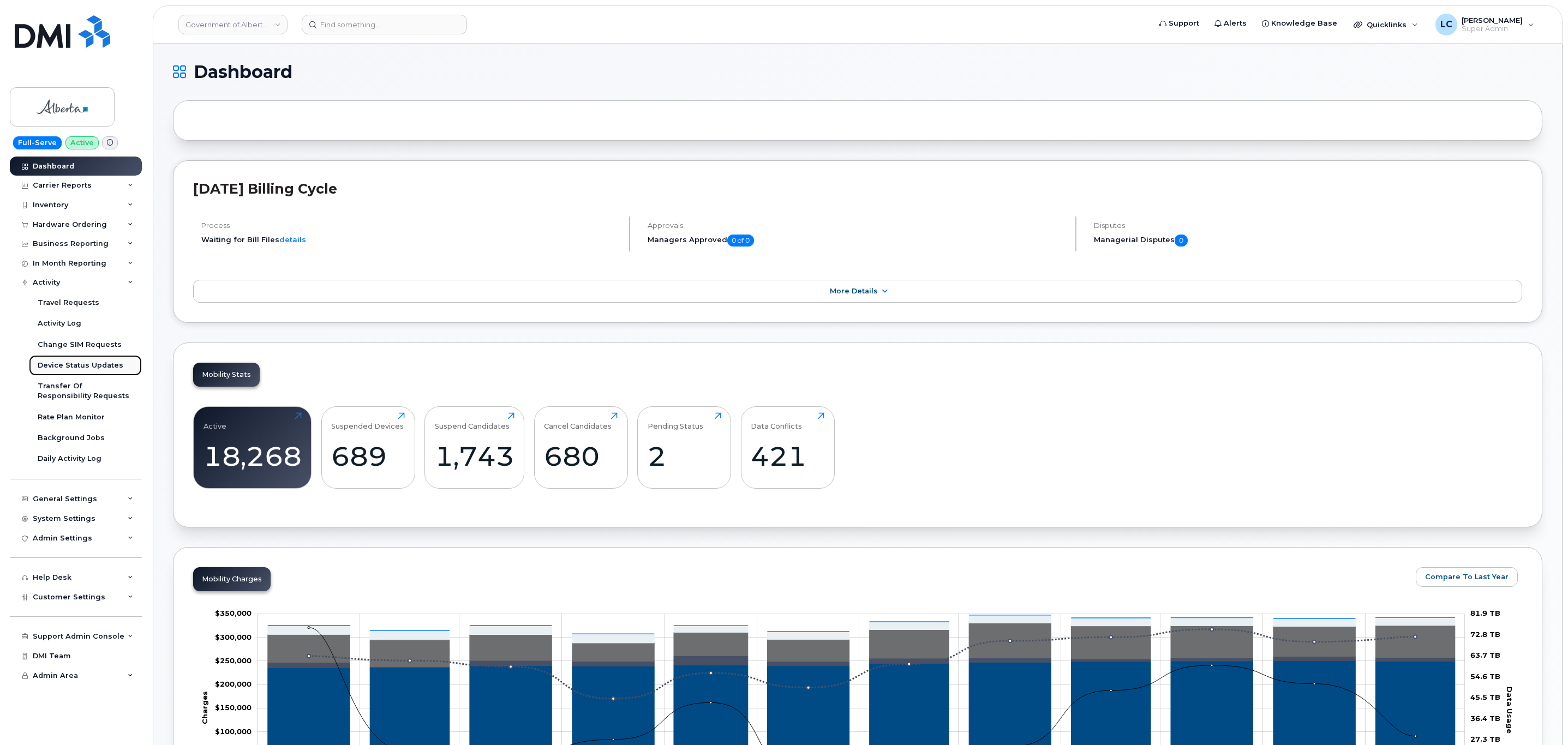
click at [100, 368] on div "Device Status Updates" at bounding box center [80, 365] width 86 height 10
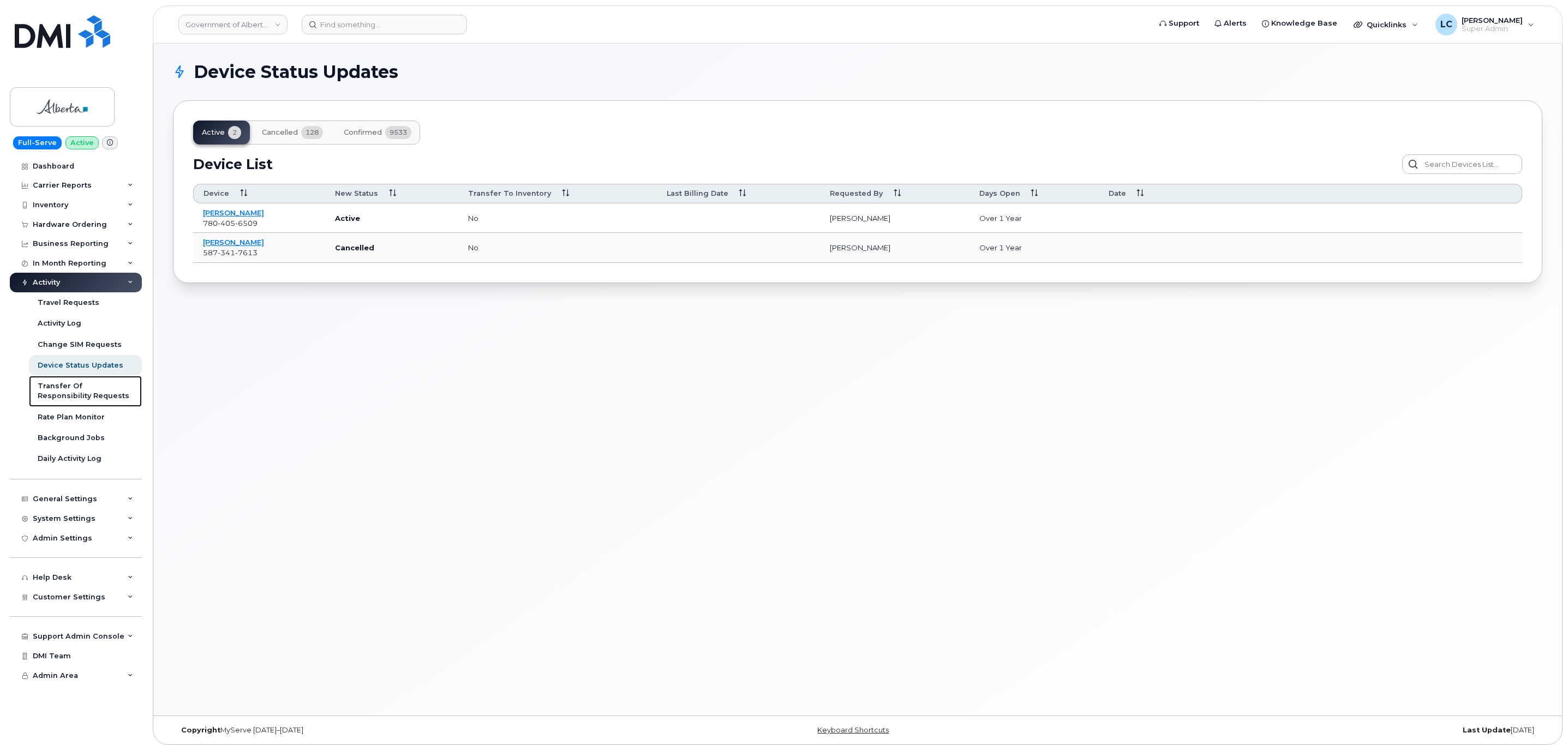
drag, startPoint x: 87, startPoint y: 386, endPoint x: 293, endPoint y: 371, distance: 206.5
click at [87, 386] on div "Transfer Of Responsibility Requests" at bounding box center [85, 391] width 95 height 20
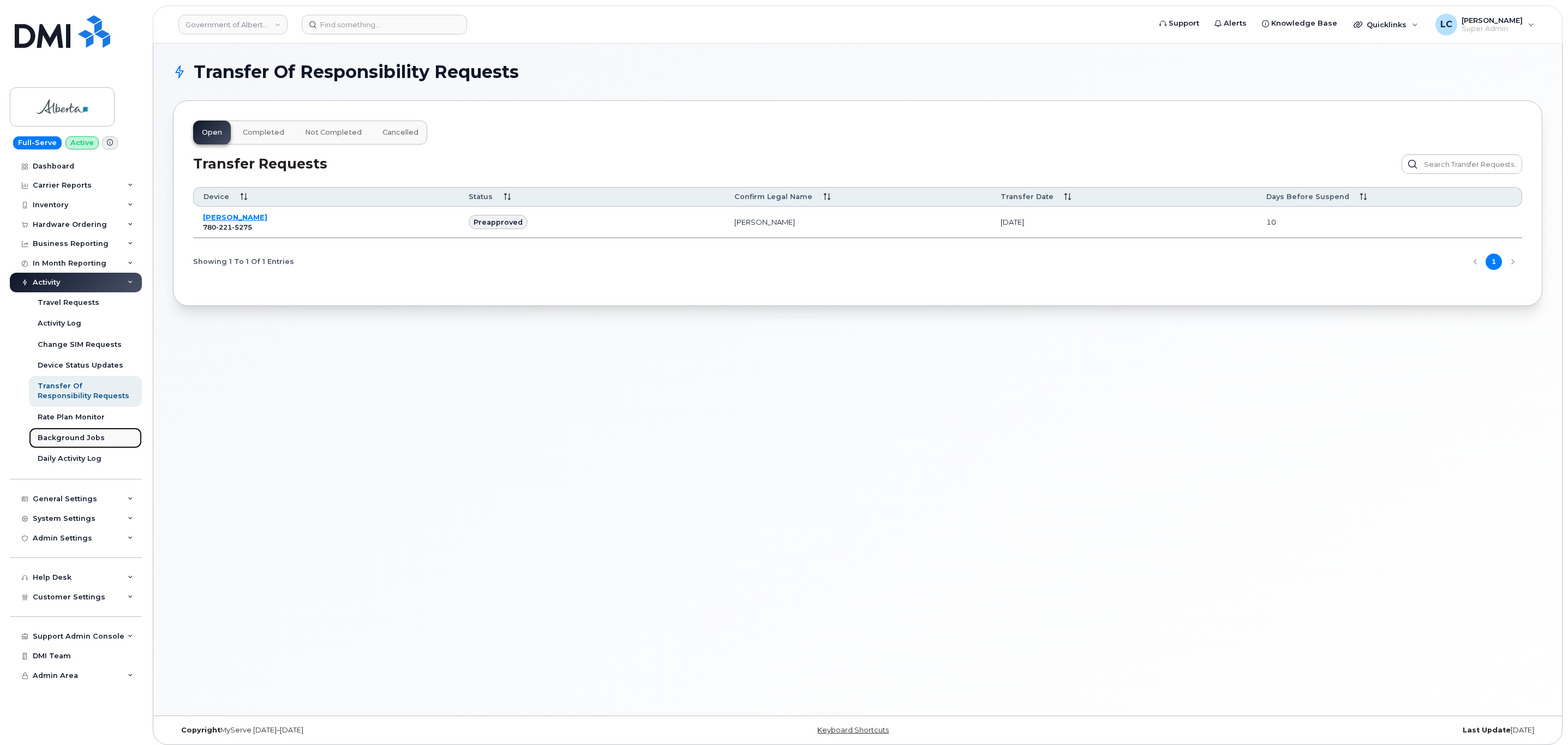
drag, startPoint x: 81, startPoint y: 436, endPoint x: 92, endPoint y: 439, distance: 11.4
click at [81, 436] on div "Background Jobs" at bounding box center [71, 438] width 67 height 10
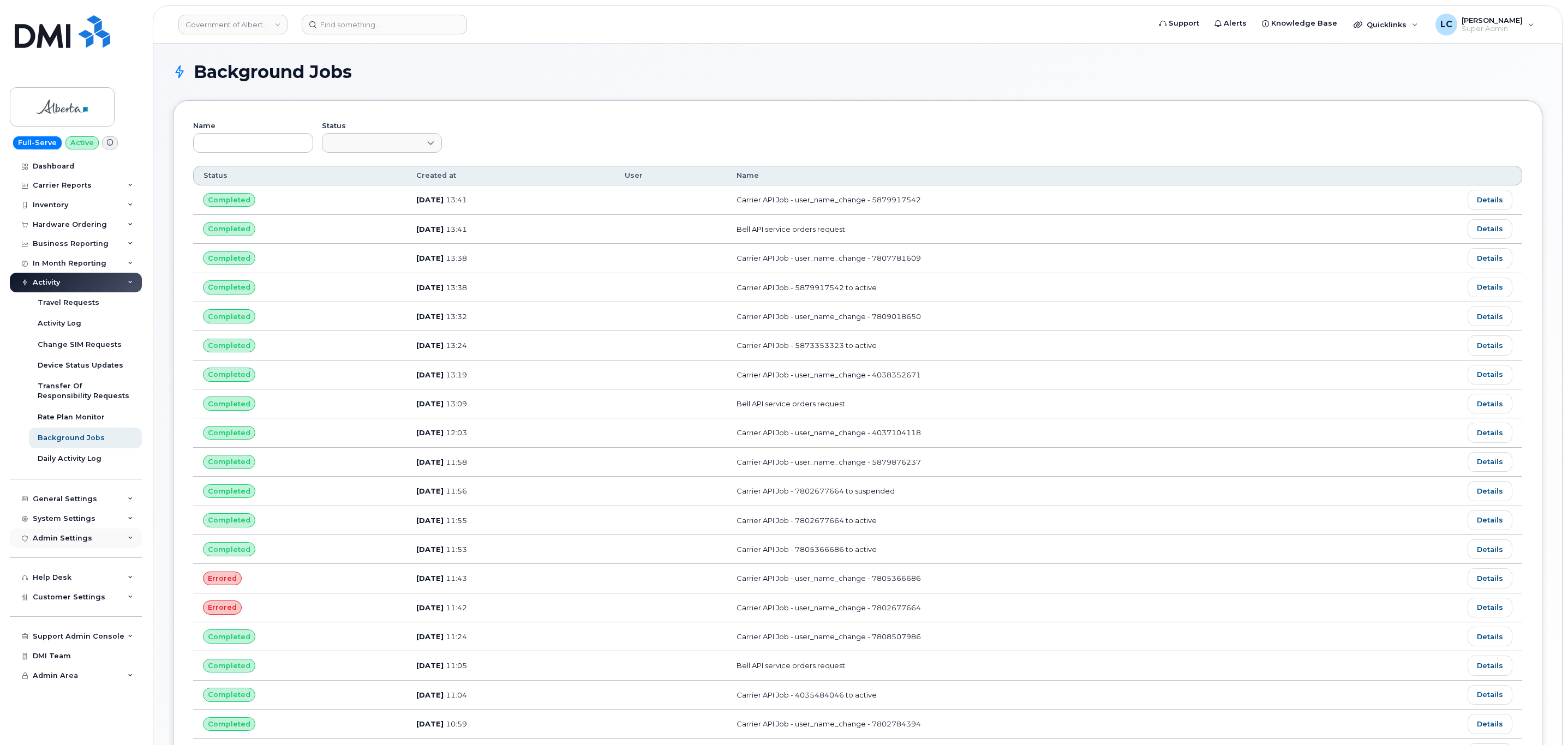
click at [100, 543] on div "Admin Settings" at bounding box center [75, 538] width 132 height 20
click at [647, 35] on header "Government of Alberta (GOA) Support Alerts Knowledge Base Quicklinks Suspend / …" at bounding box center [857, 25] width 1409 height 38
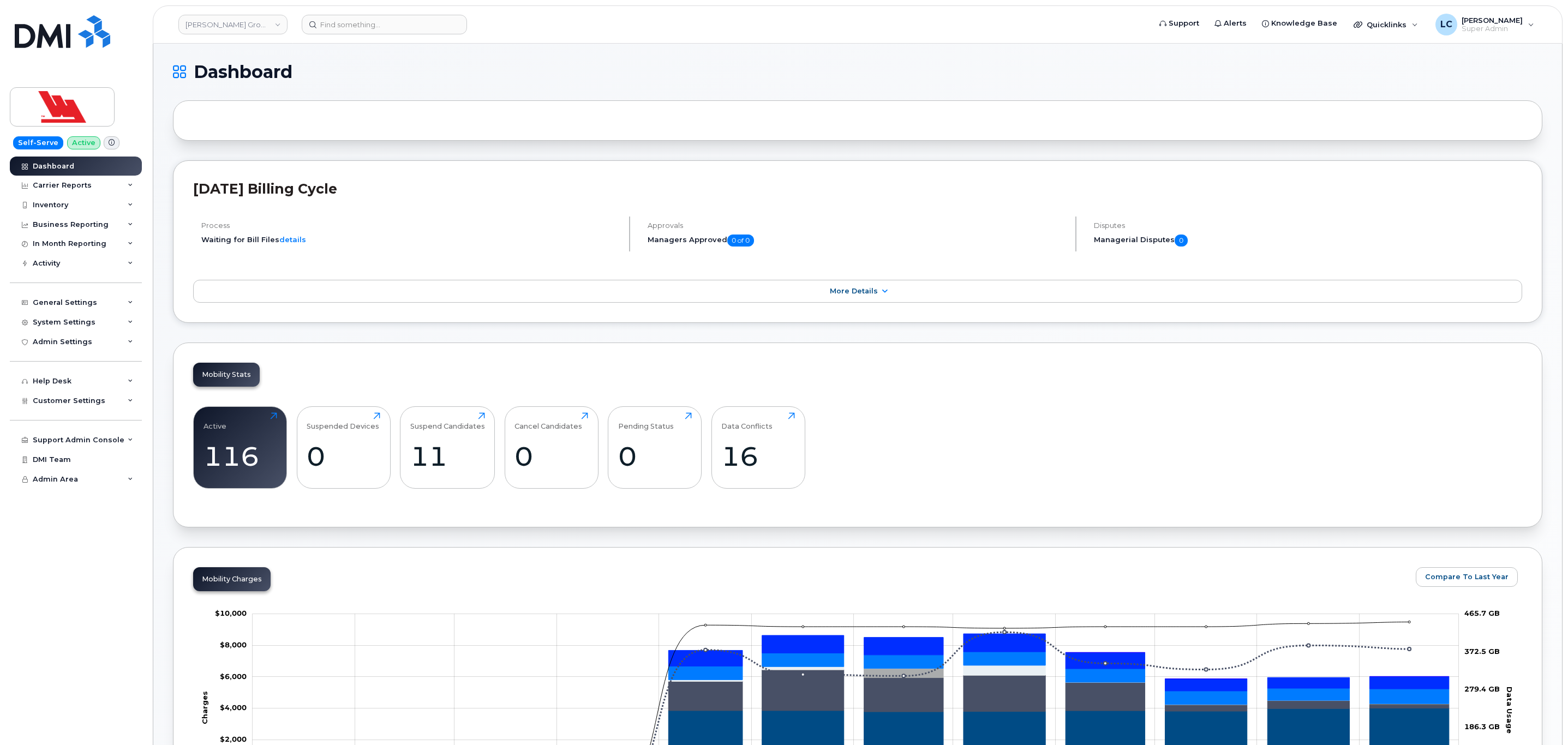
click at [243, 13] on div "Woodward Group of Companies" at bounding box center [233, 24] width 120 height 21
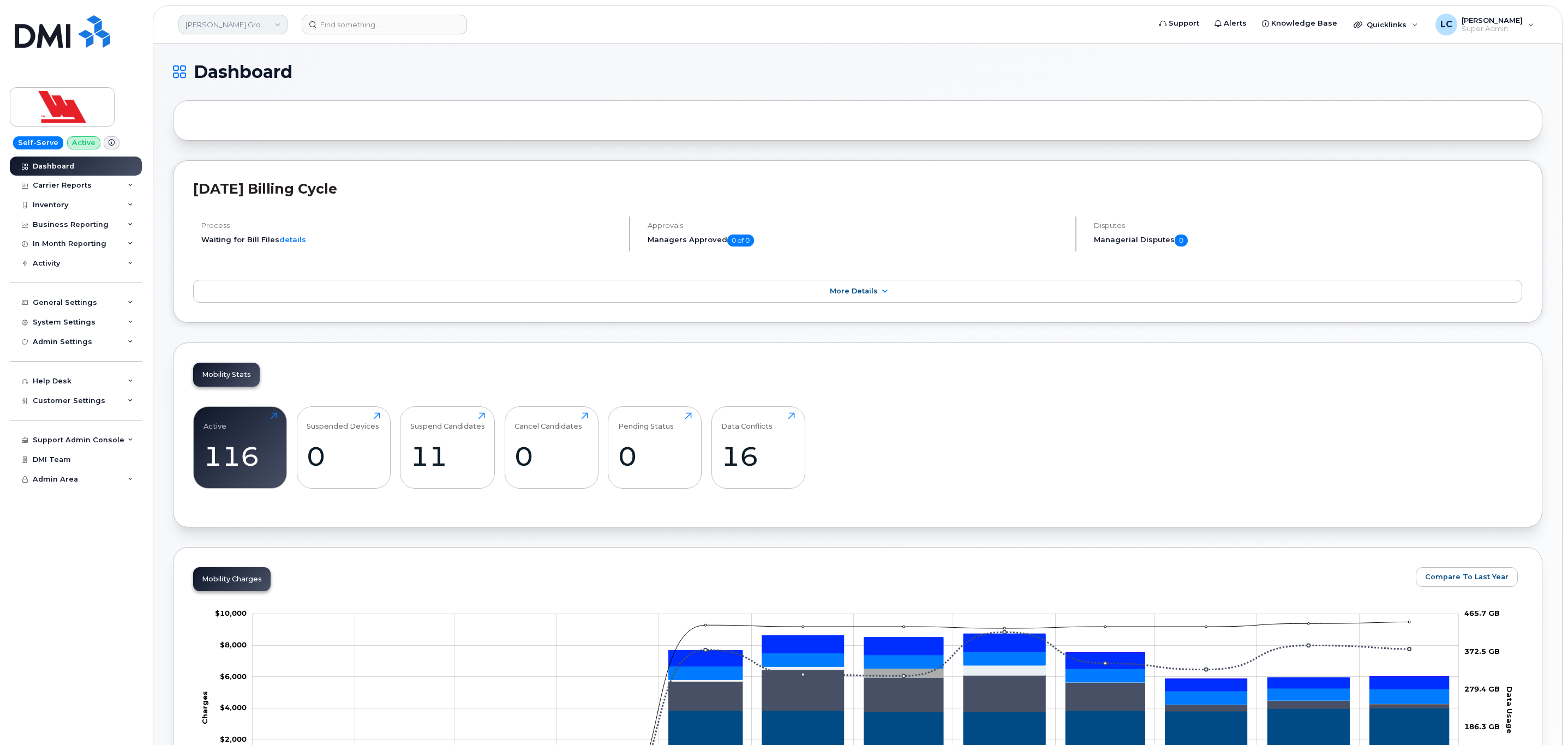
click at [246, 32] on link "Woodward Group of Companies" at bounding box center [233, 25] width 109 height 20
click at [229, 48] on input at bounding box center [260, 52] width 143 height 20
type input "g"
click at [246, 57] on input at bounding box center [260, 52] width 143 height 20
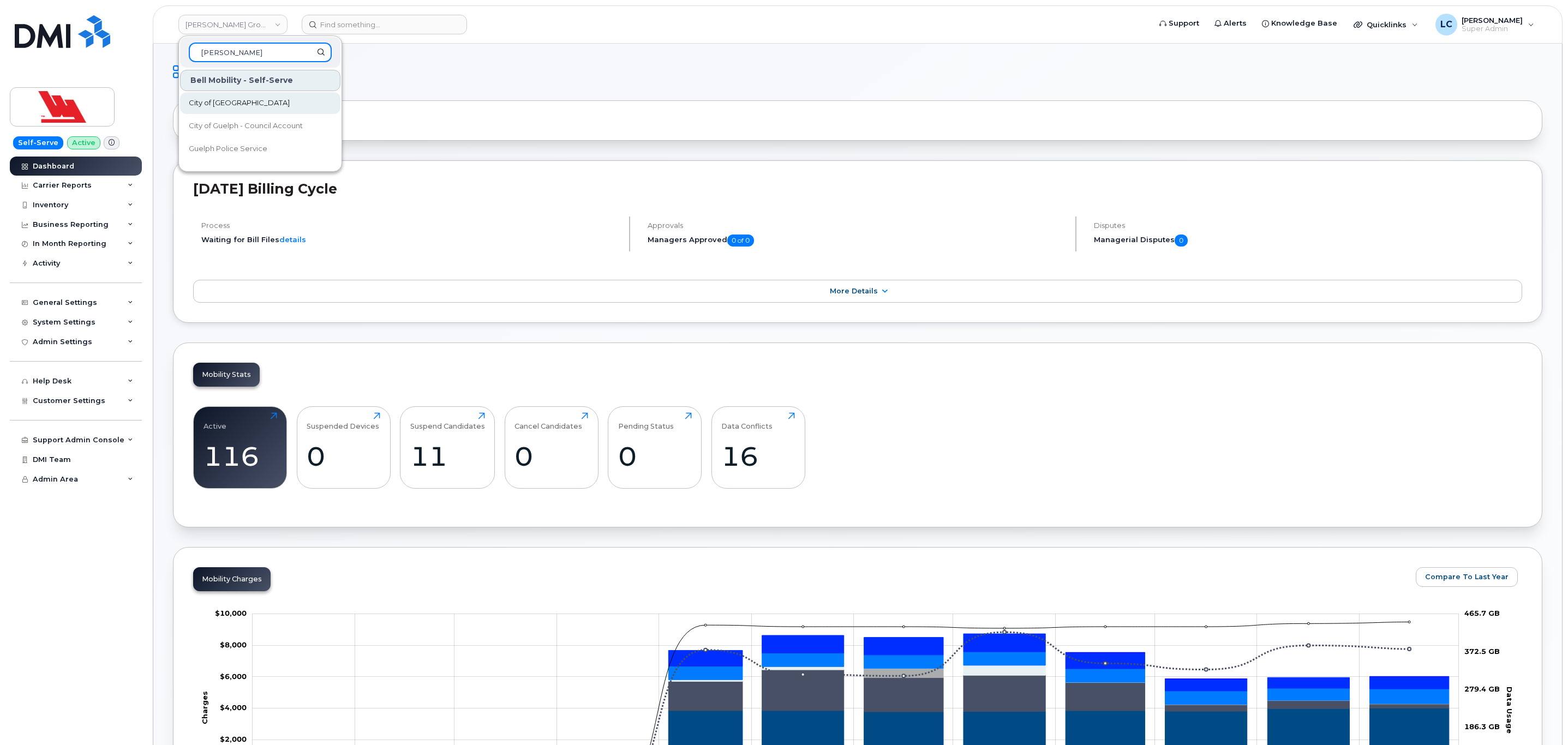
type input "Guel"
click at [254, 106] on link "City of [GEOGRAPHIC_DATA]" at bounding box center [260, 102] width 160 height 21
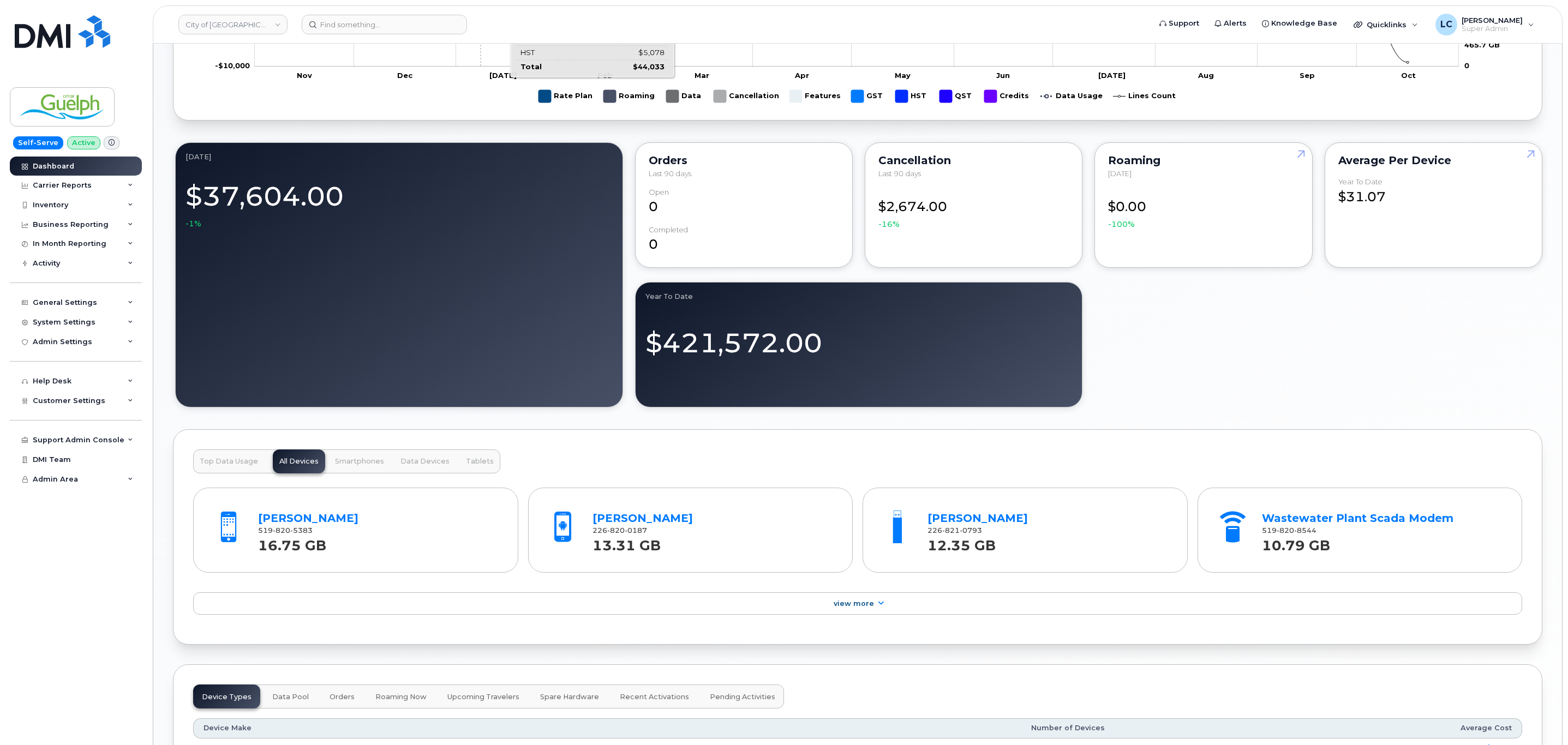
scroll to position [818, 0]
